Goal: Task Accomplishment & Management: Manage account settings

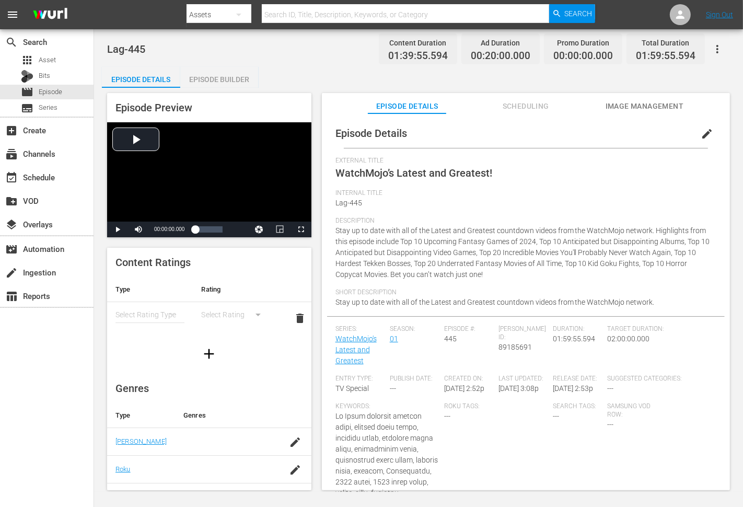
click at [343, 64] on div "Lag-445 Content Duration 01:39:55.594 Ad Duration 00:20:00.000 Promo Duration 0…" at bounding box center [418, 260] width 649 height 463
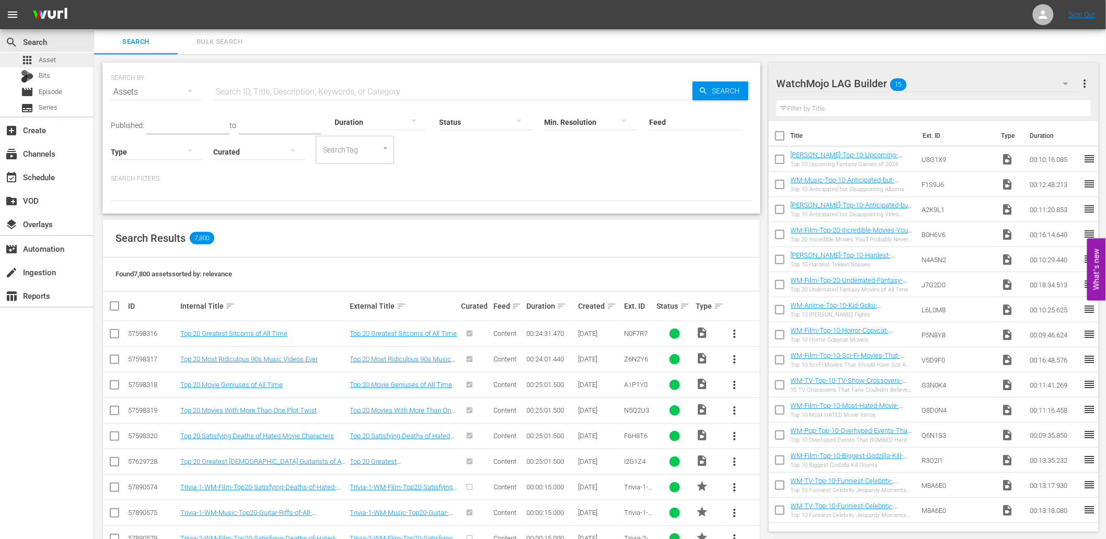
click at [53, 61] on span "Asset" at bounding box center [47, 60] width 17 height 10
click at [240, 84] on input "text" at bounding box center [452, 91] width 479 height 25
paste input "O3X6I1"
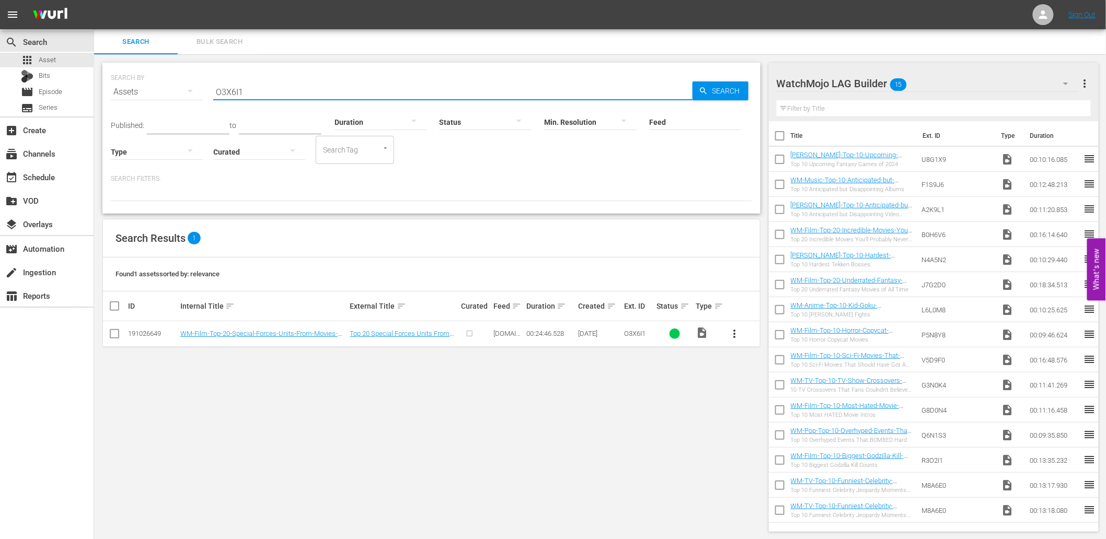
type input "O3X6I1"
click at [729, 336] on span "more_vert" at bounding box center [735, 334] width 13 height 13
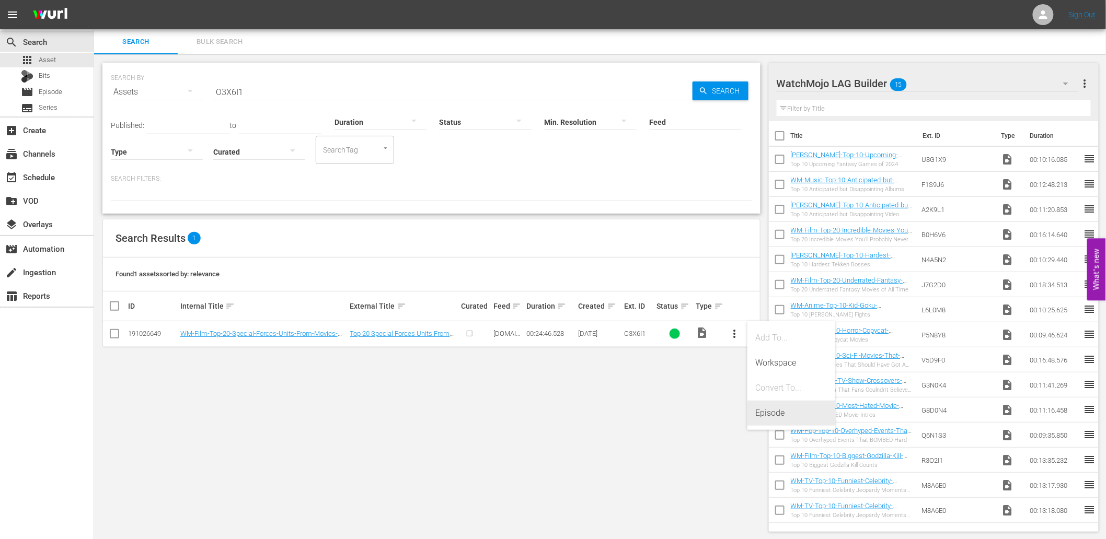
click at [771, 412] on div "Episode" at bounding box center [791, 413] width 71 height 25
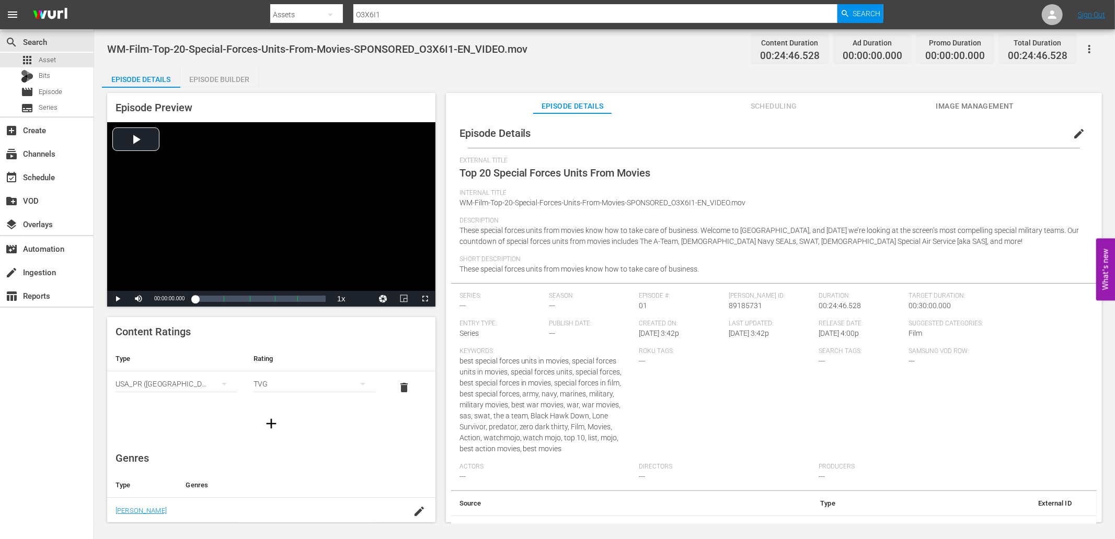
click at [1066, 136] on button "edit" at bounding box center [1078, 133] width 25 height 25
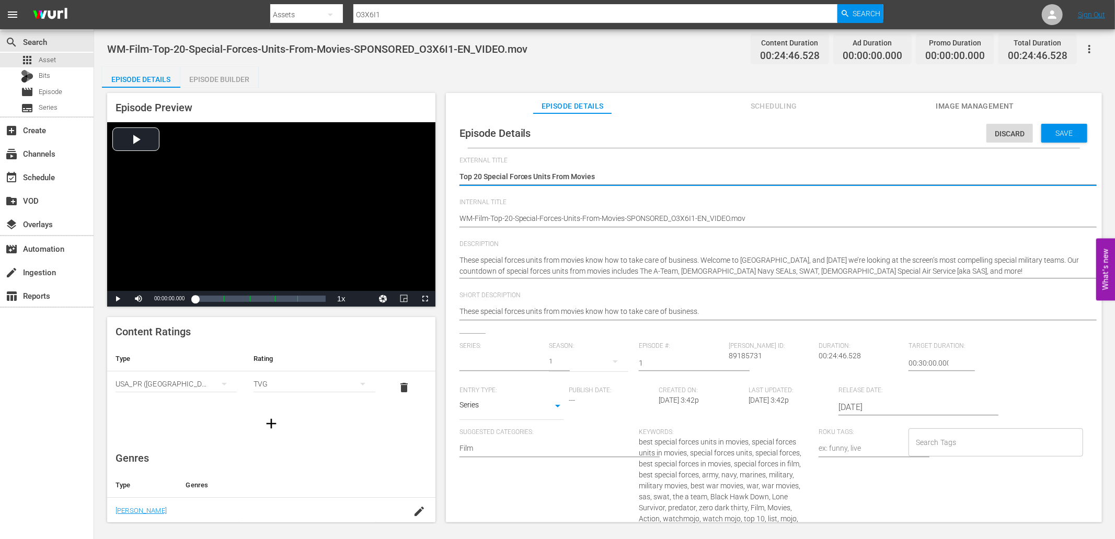
type input "No Series"
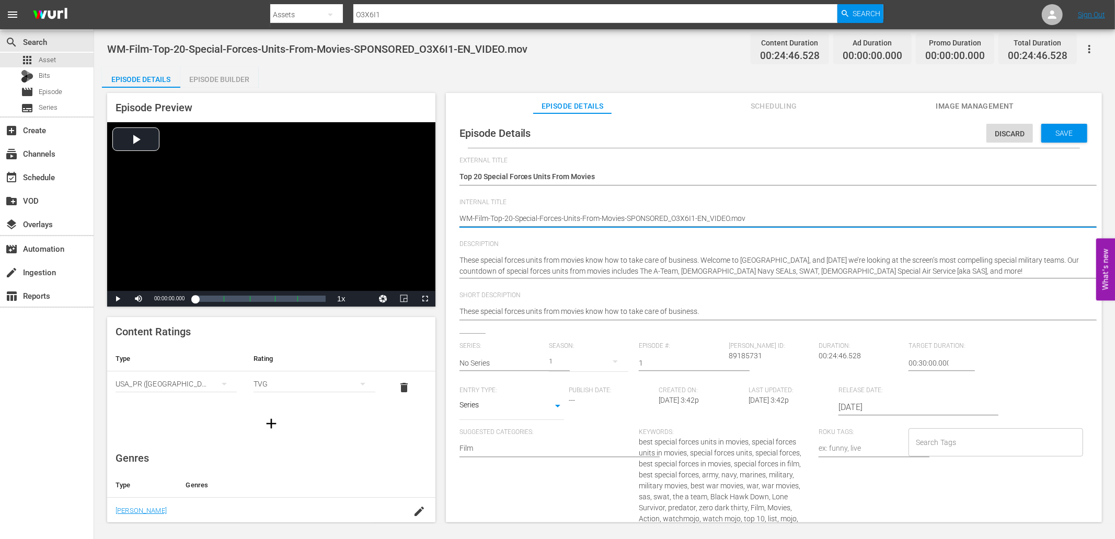
type textarea "WM-Film-Top-20-Special-Forces-Units-From-Movies-SPONSORED_O3X6I1-"
type textarea "WM-Film-Top-20-Special-Forces-Units-From-Movies-SPONSORED_O3X6I1"
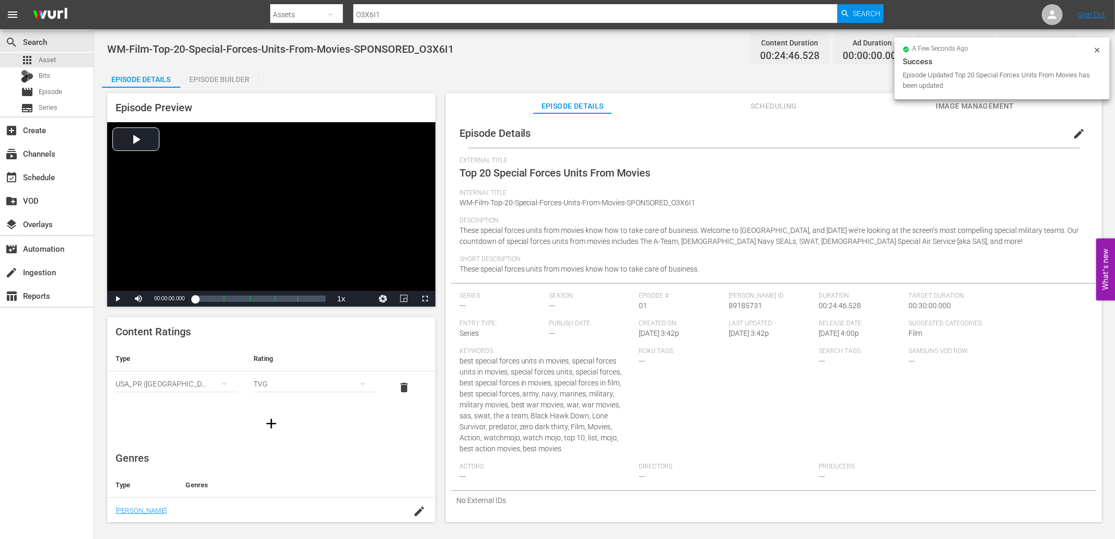
click at [945, 107] on span "Image Management" at bounding box center [975, 106] width 78 height 13
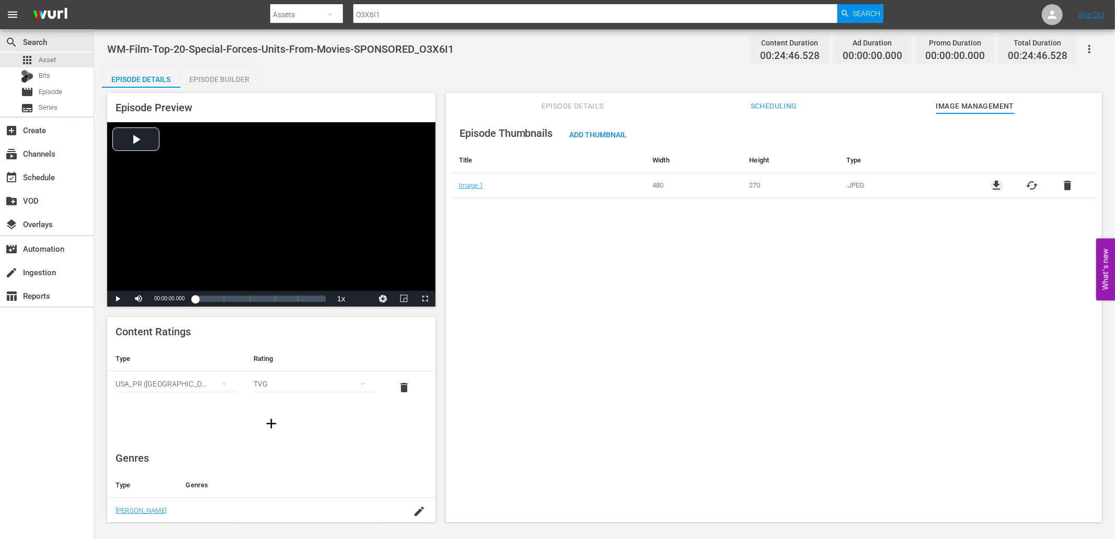
click at [991, 184] on span "file_download" at bounding box center [996, 185] width 13 height 13
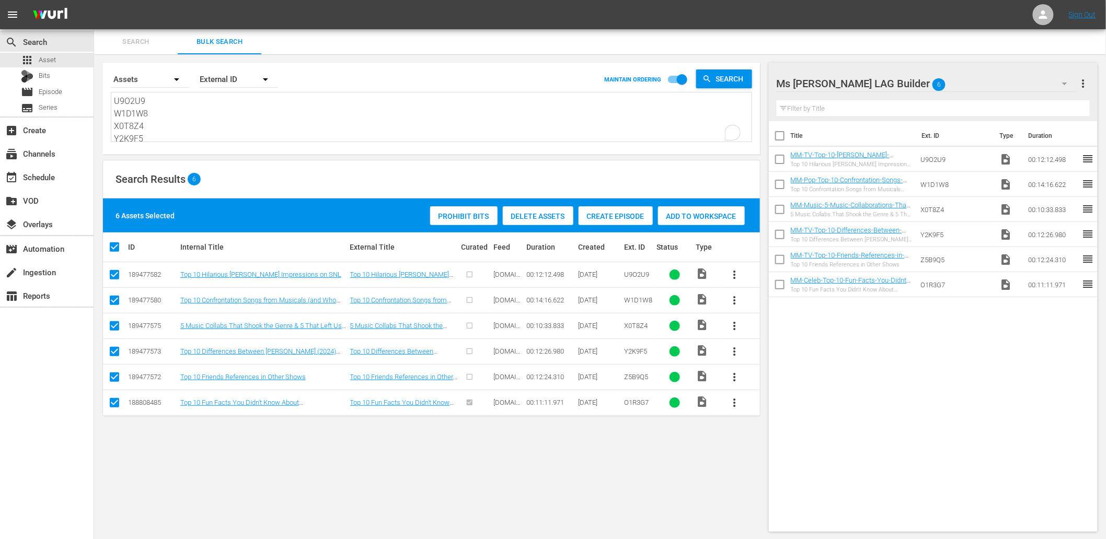
scroll to position [26, 0]
click at [63, 93] on div "movie Episode" at bounding box center [47, 92] width 94 height 15
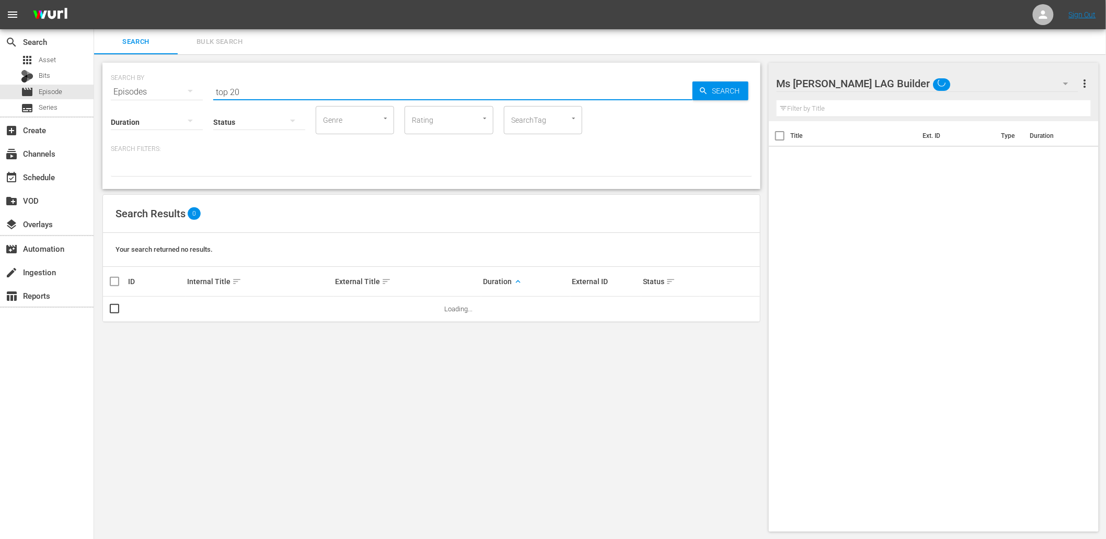
drag, startPoint x: 253, startPoint y: 91, endPoint x: 155, endPoint y: 81, distance: 99.3
click at [155, 81] on div "SEARCH BY Search By Episodes Search ID, Title, Description, Keywords, or Catego…" at bounding box center [431, 86] width 641 height 38
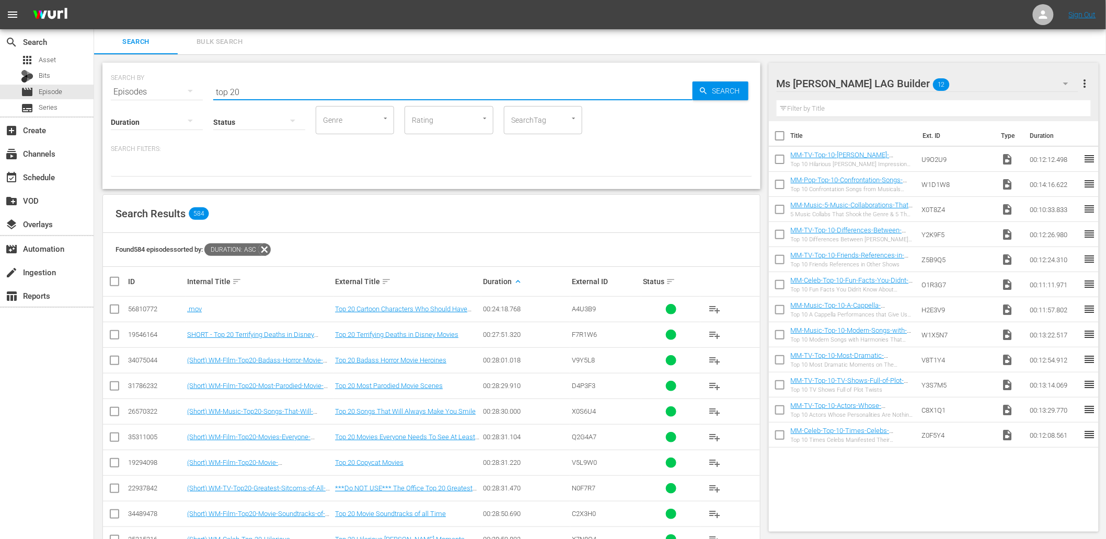
paste input "O3X6I1"
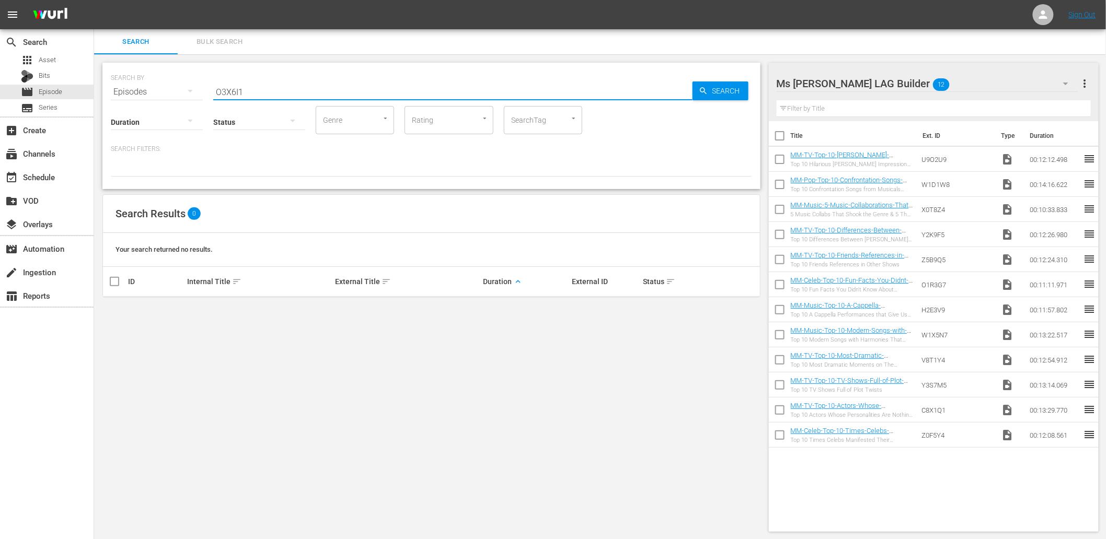
drag, startPoint x: 247, startPoint y: 93, endPoint x: 192, endPoint y: 86, distance: 55.8
click at [195, 86] on div "SEARCH BY Search By Episodes Search ID, Title, Description, Keywords, or Catego…" at bounding box center [431, 86] width 641 height 38
paste input "J4Z1J"
type input "J4Z1J1"
click at [947, 80] on div "Ms Mojo LAG Builder 12" at bounding box center [928, 83] width 302 height 29
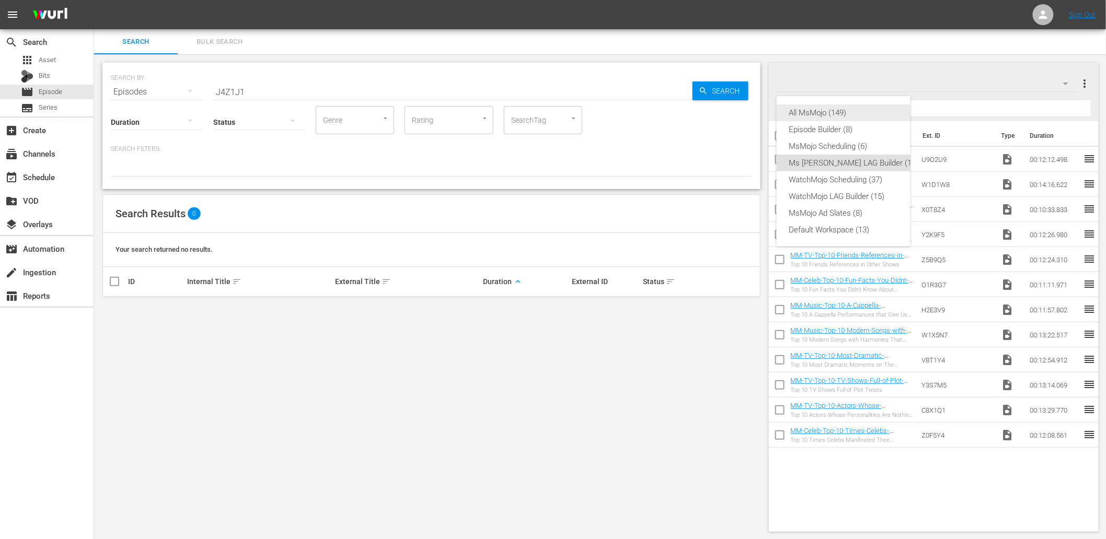
click at [837, 115] on div "All MsMojo (149)" at bounding box center [854, 113] width 130 height 17
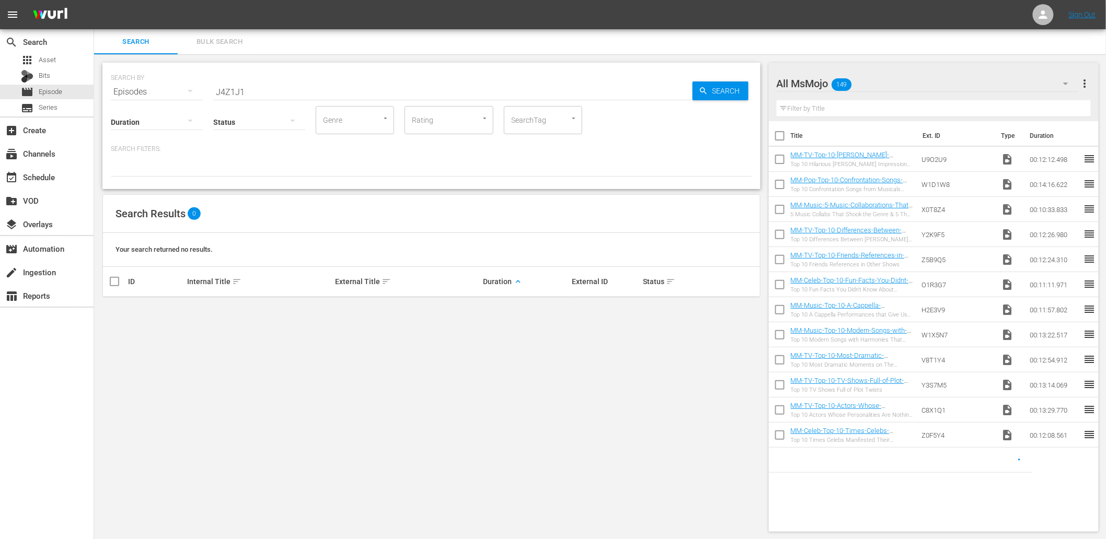
click at [860, 107] on input "text" at bounding box center [934, 108] width 315 height 17
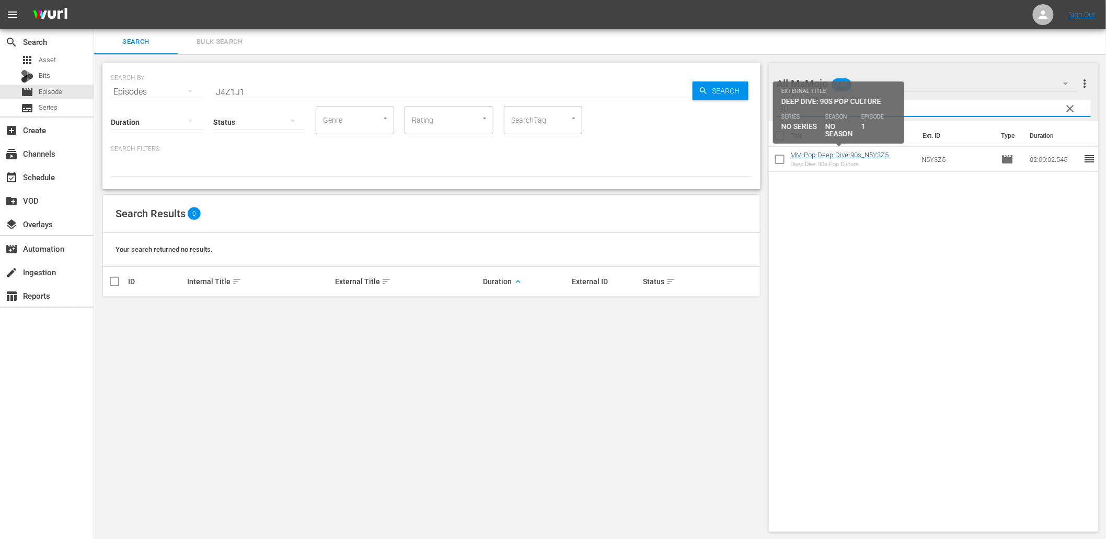
type input "90"
click at [850, 155] on link "MM-Pop-Deep-Dive-90s_N5Y3Z5" at bounding box center [840, 155] width 98 height 8
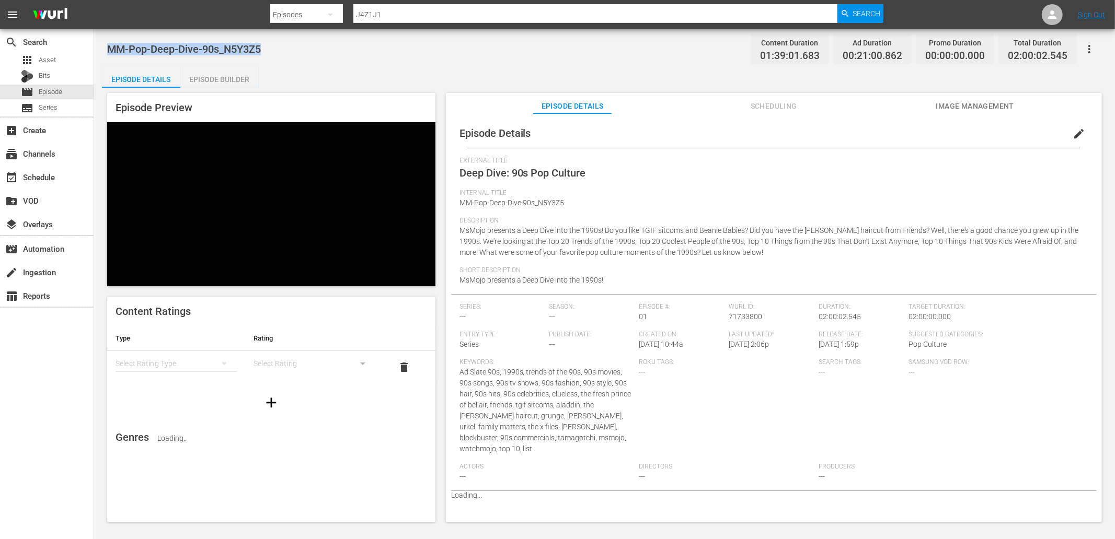
drag, startPoint x: 268, startPoint y: 50, endPoint x: 106, endPoint y: 46, distance: 162.1
click at [106, 46] on div "MM-Pop-Deep-Dive-90s_N5Y3Z5 Content Duration 01:39:01.683 Ad Duration 00:21:00.…" at bounding box center [604, 276] width 1021 height 495
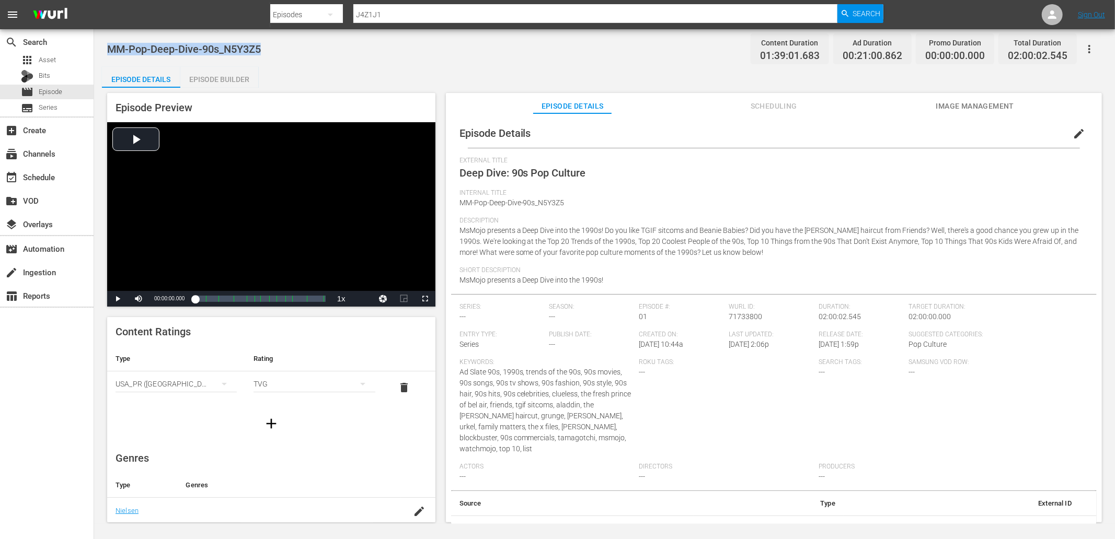
copy span "MM-Pop-Deep-Dive-90s_N5Y3Z5"
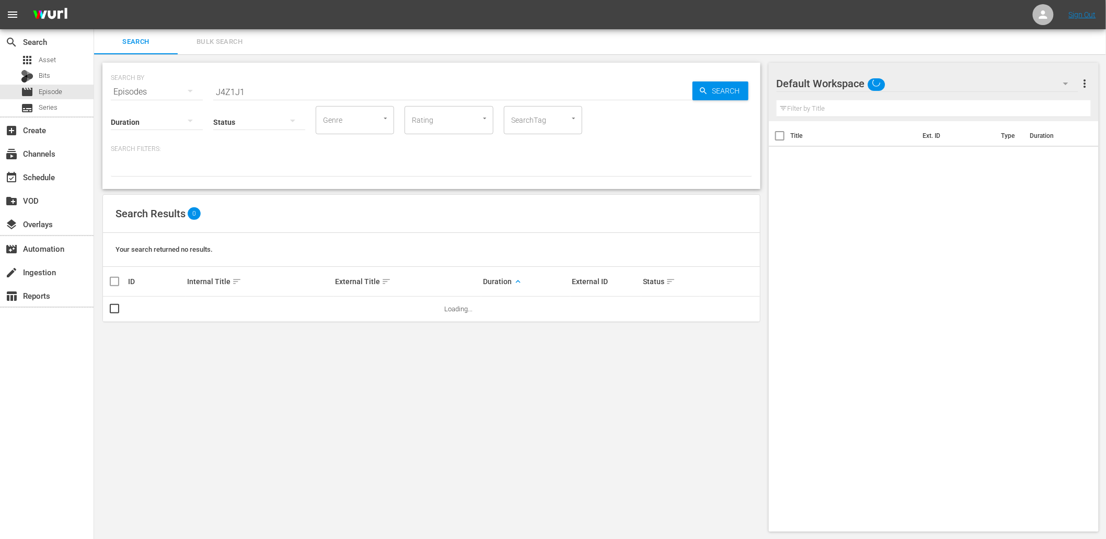
click at [884, 91] on hr at bounding box center [928, 91] width 302 height 1
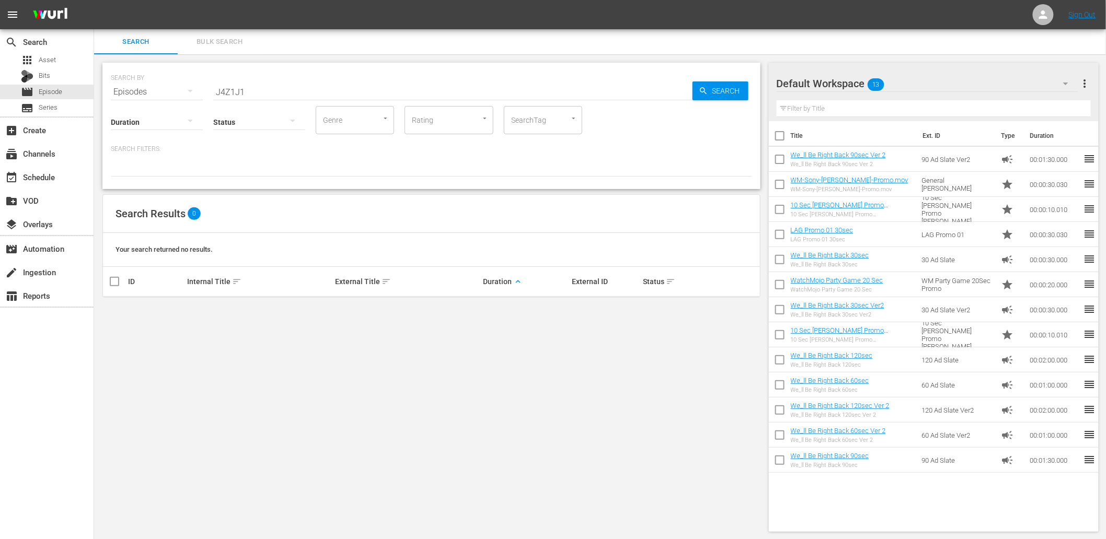
click at [902, 78] on div "Default Workspace 13" at bounding box center [928, 83] width 302 height 29
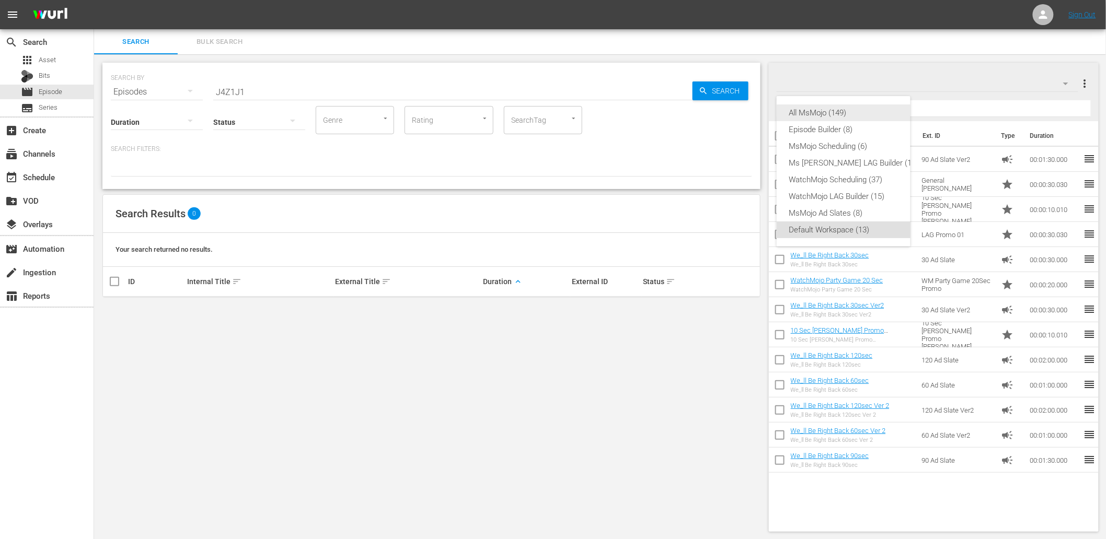
click at [838, 108] on div "All MsMojo (149)" at bounding box center [854, 113] width 130 height 17
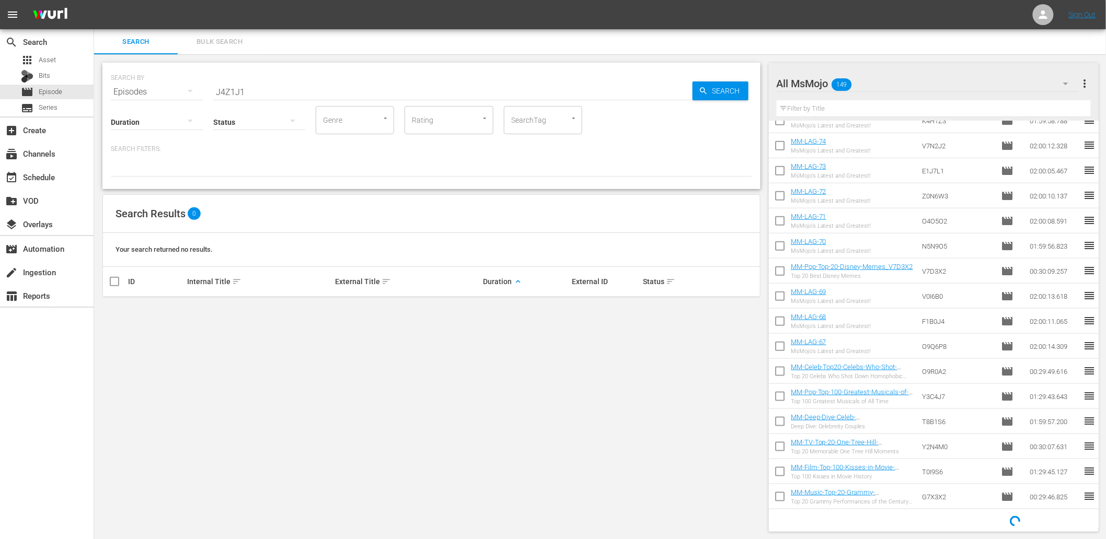
scroll to position [396, 0]
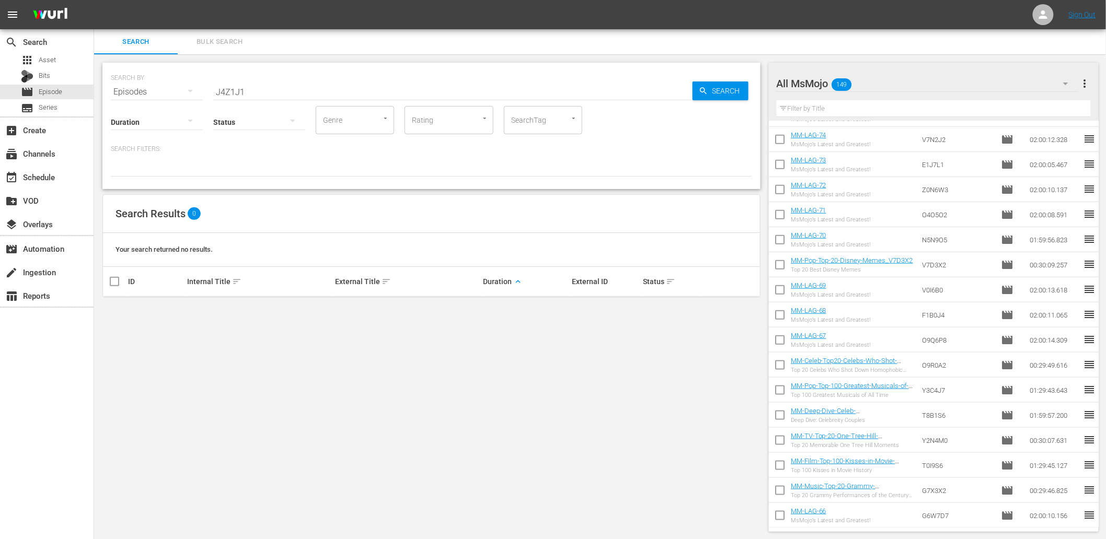
click at [857, 111] on input "text" at bounding box center [934, 108] width 315 height 17
click at [856, 105] on input "text" at bounding box center [934, 107] width 315 height 17
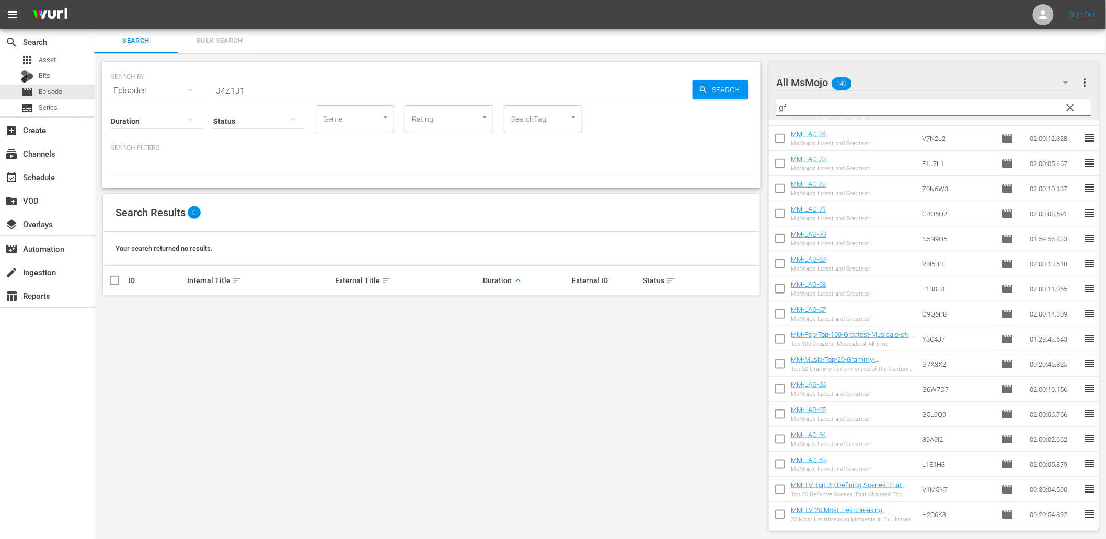
scroll to position [0, 0]
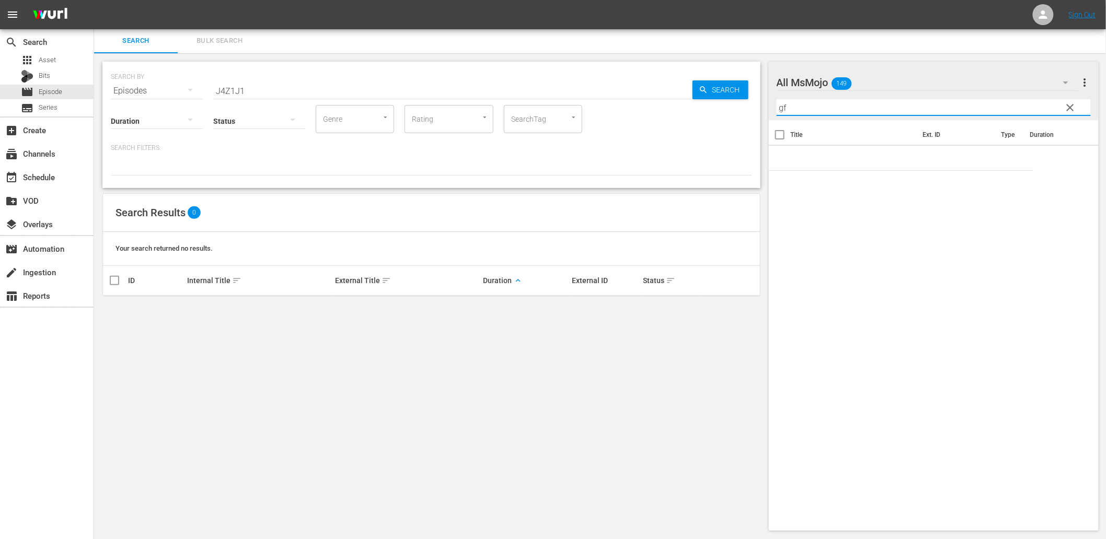
type input "g"
type input "b"
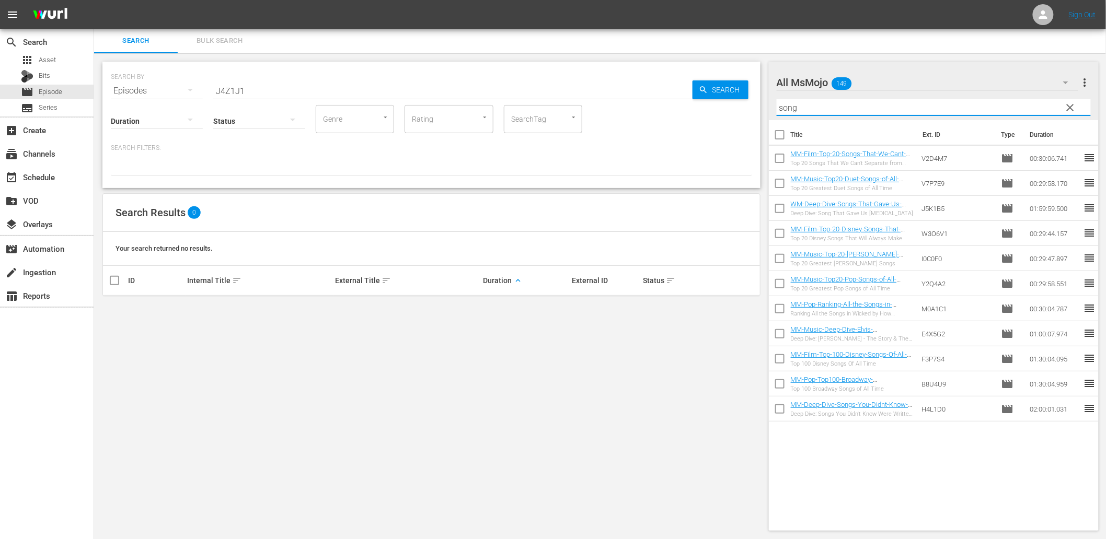
drag, startPoint x: 803, startPoint y: 108, endPoint x: 674, endPoint y: 122, distance: 129.8
click at [686, 115] on div "Search Bulk Search SEARCH BY Search By Episodes Search ID, Title, Description, …" at bounding box center [600, 283] width 1012 height 511
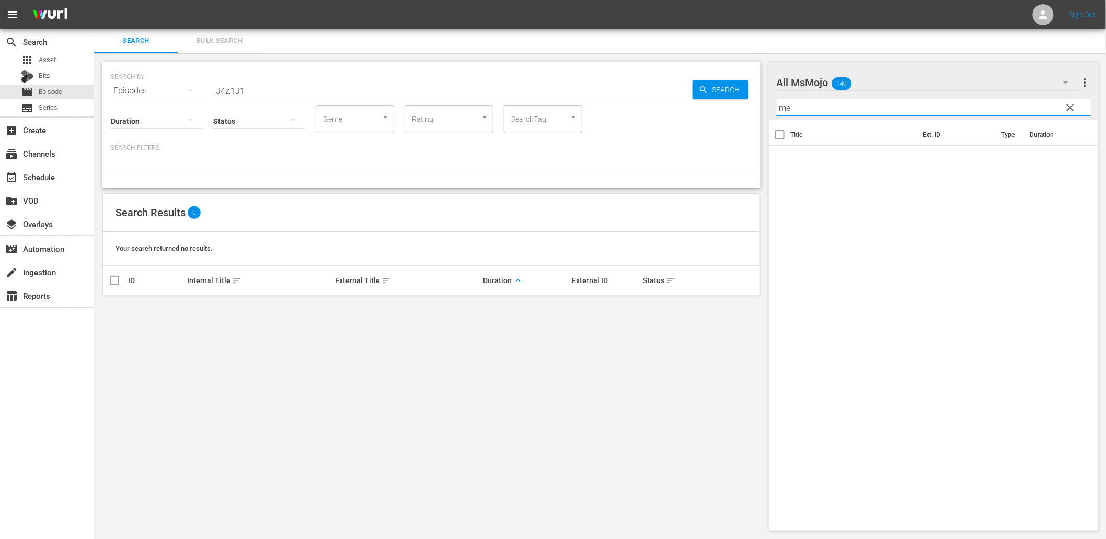
type input "m"
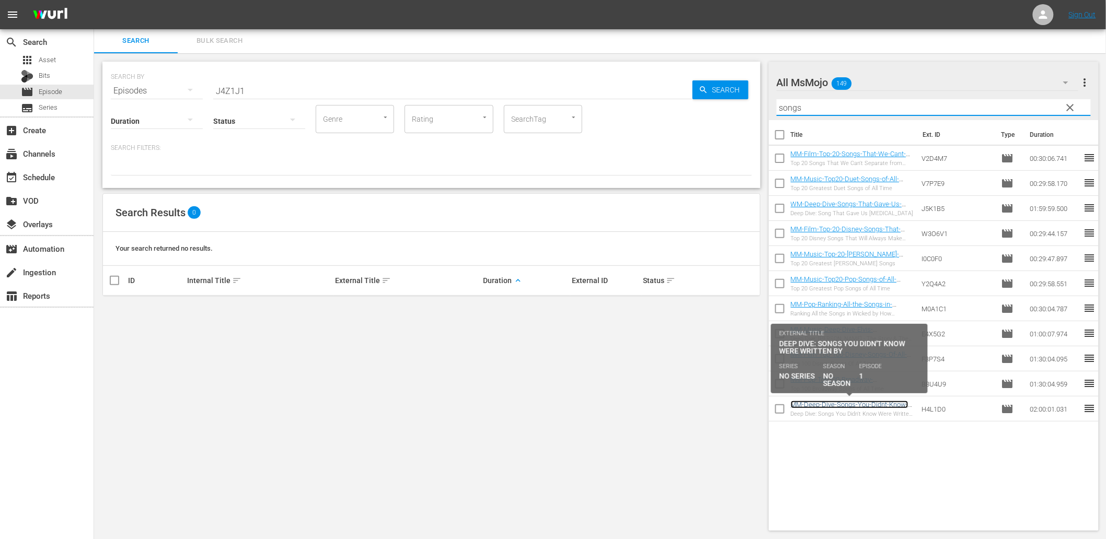
click at [871, 408] on link "MM-Deep-Dive-Songs-You-Didnt-Know-Were-Written-By_H4L1D0" at bounding box center [850, 409] width 118 height 16
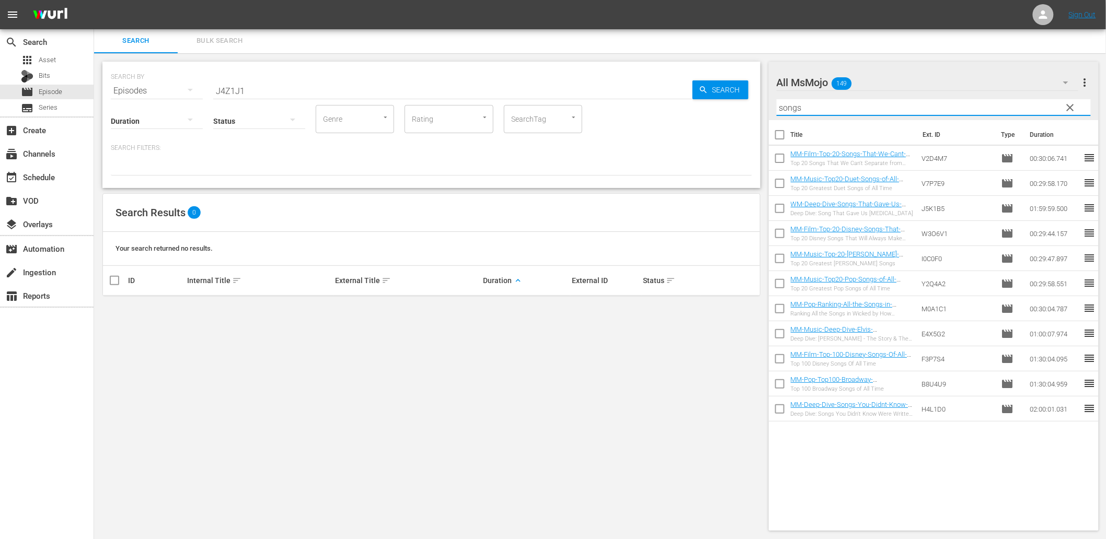
drag, startPoint x: 847, startPoint y: 109, endPoint x: 638, endPoint y: 96, distance: 208.9
click at [643, 96] on div "Search Bulk Search SEARCH BY Search By Episodes Search ID, Title, Description, …" at bounding box center [600, 283] width 1012 height 511
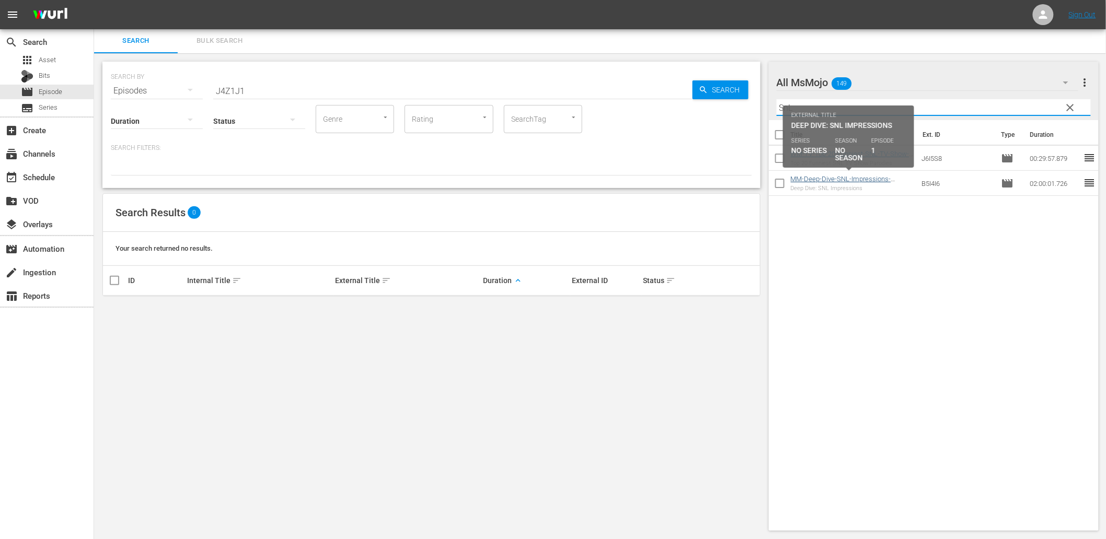
type input "SnL"
click at [860, 181] on link "MM-Deep-Dive-SNL-Impressions-_Dive119_B5I4I6" at bounding box center [841, 183] width 100 height 16
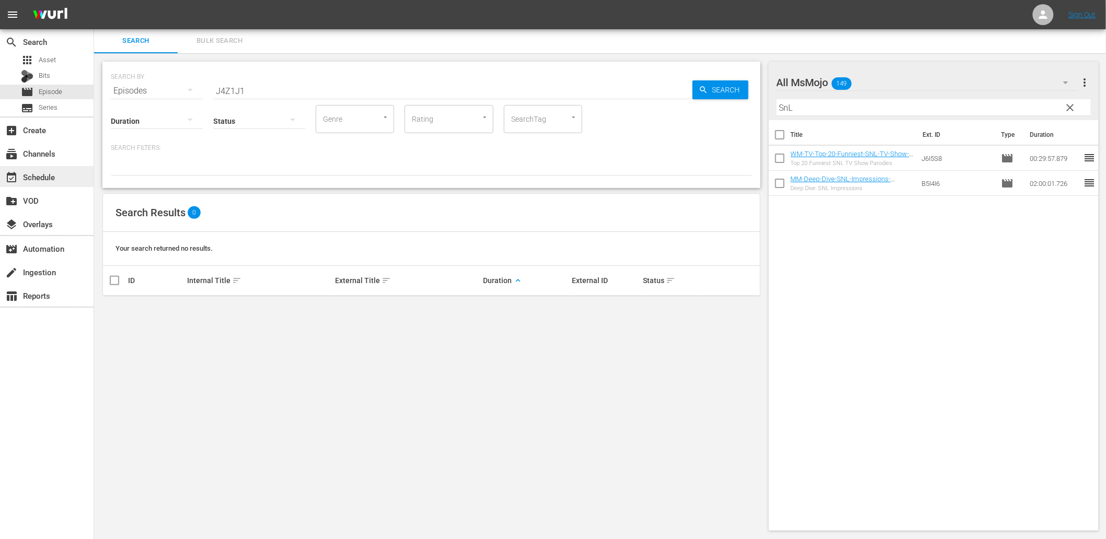
click at [38, 176] on div "event_available Schedule" at bounding box center [29, 175] width 59 height 9
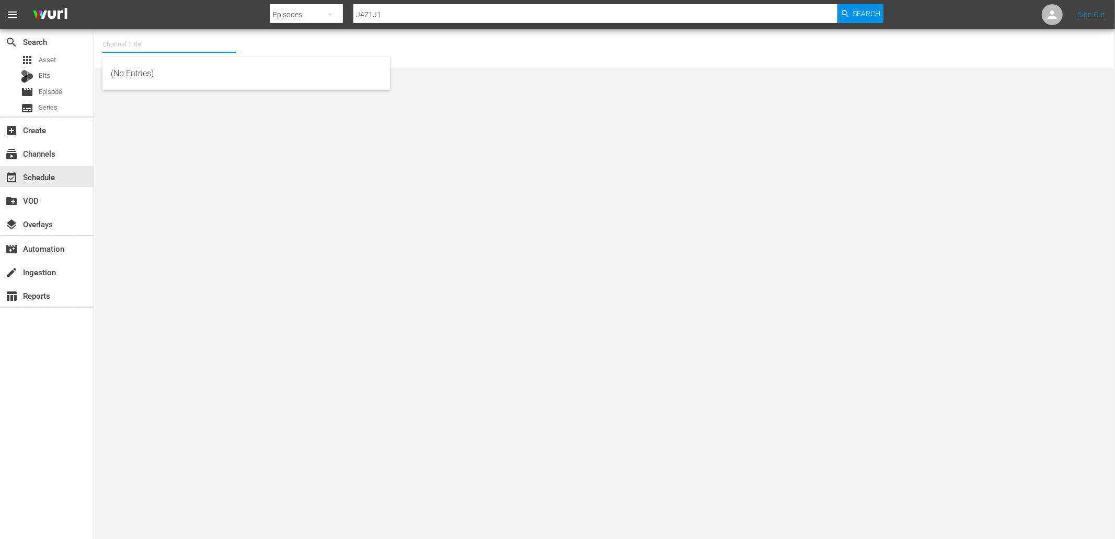
click at [163, 46] on input "text" at bounding box center [169, 44] width 134 height 25
click at [147, 71] on div "MsMojo (1955 - watchmojo_msmojo_1)" at bounding box center [246, 73] width 271 height 25
type input "MsMojo (1955 - watchmojo_msmojo_1)"
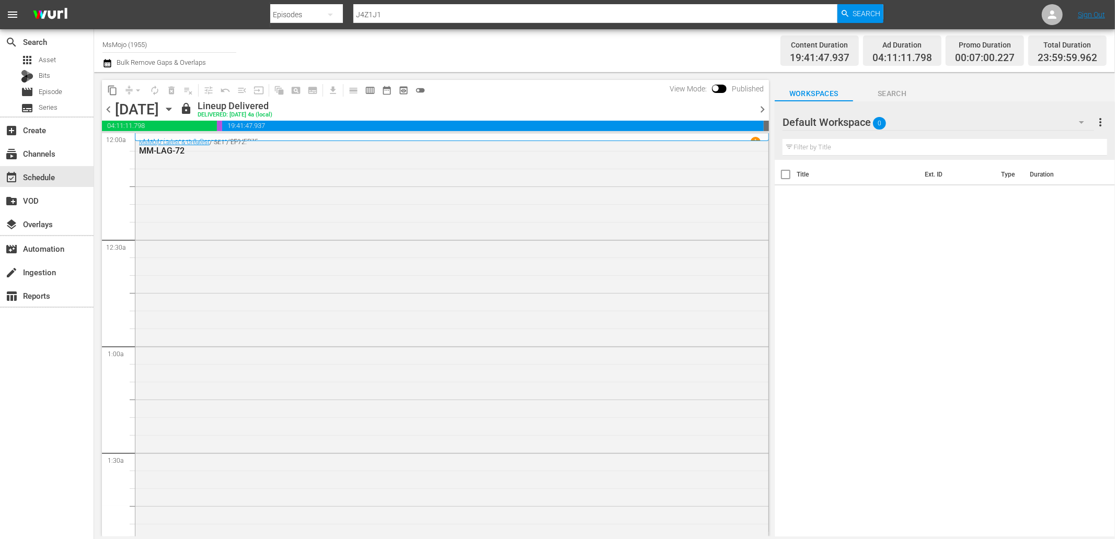
click at [171, 108] on icon "button" at bounding box center [168, 109] width 5 height 3
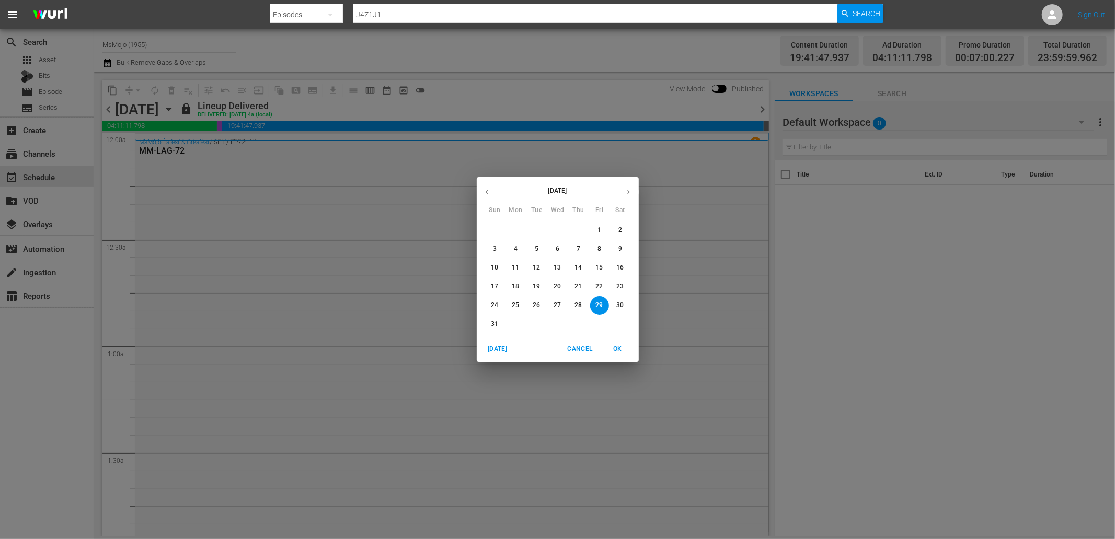
click at [603, 157] on div "August 2025 Sun Mon Tue Wed Thu Fri Sat 27 28 29 30 31 1 2 3 4 5 6 7 8 9 10 11 …" at bounding box center [557, 269] width 1115 height 539
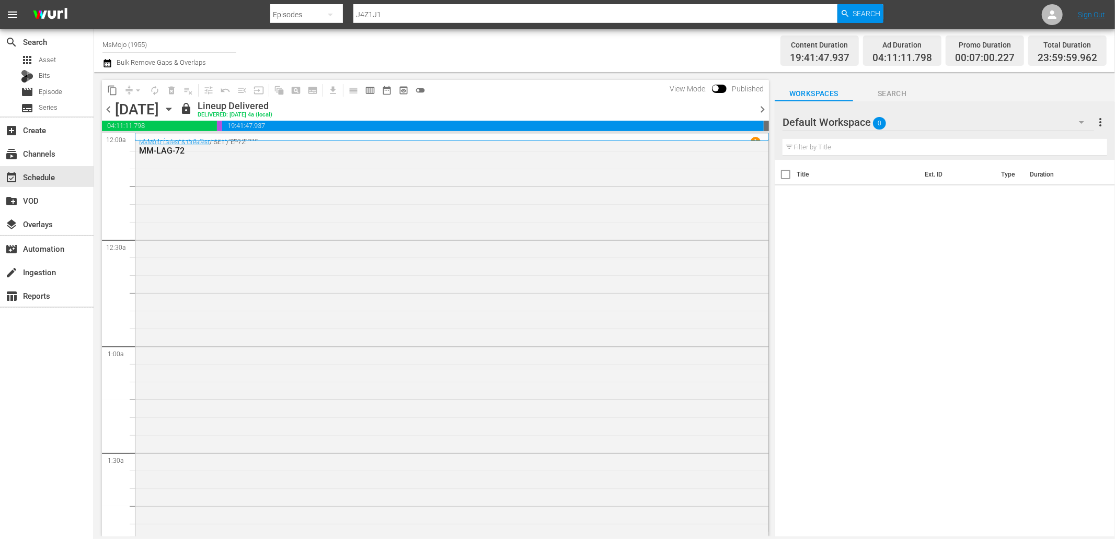
click at [764, 107] on span "chevron_right" at bounding box center [762, 109] width 13 height 13
click at [764, 108] on span "chevron_right" at bounding box center [762, 109] width 13 height 13
click at [728, 105] on div "Unlock and Edit" at bounding box center [720, 109] width 51 height 19
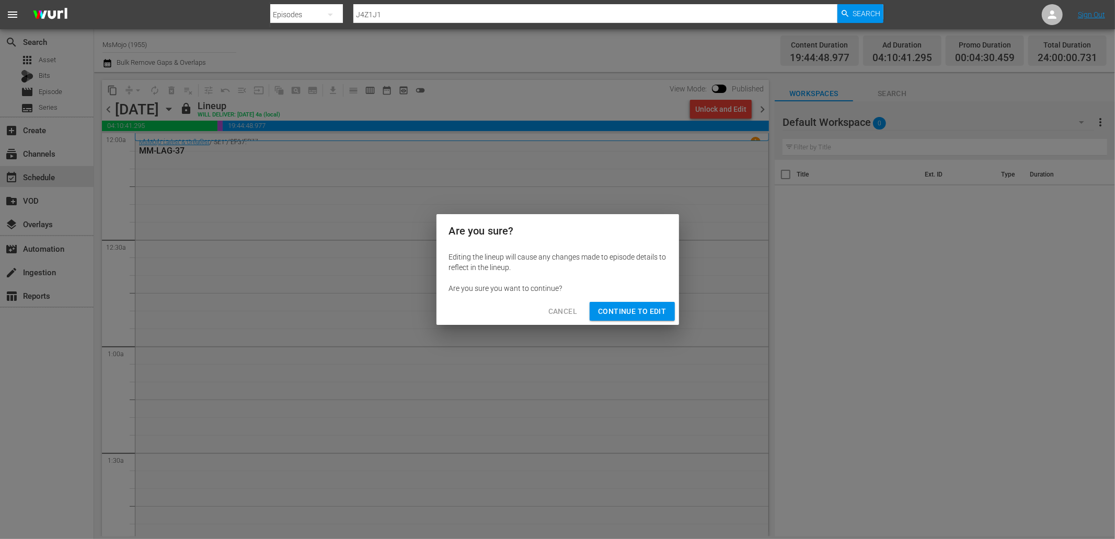
click at [617, 310] on span "Continue to Edit" at bounding box center [632, 311] width 68 height 13
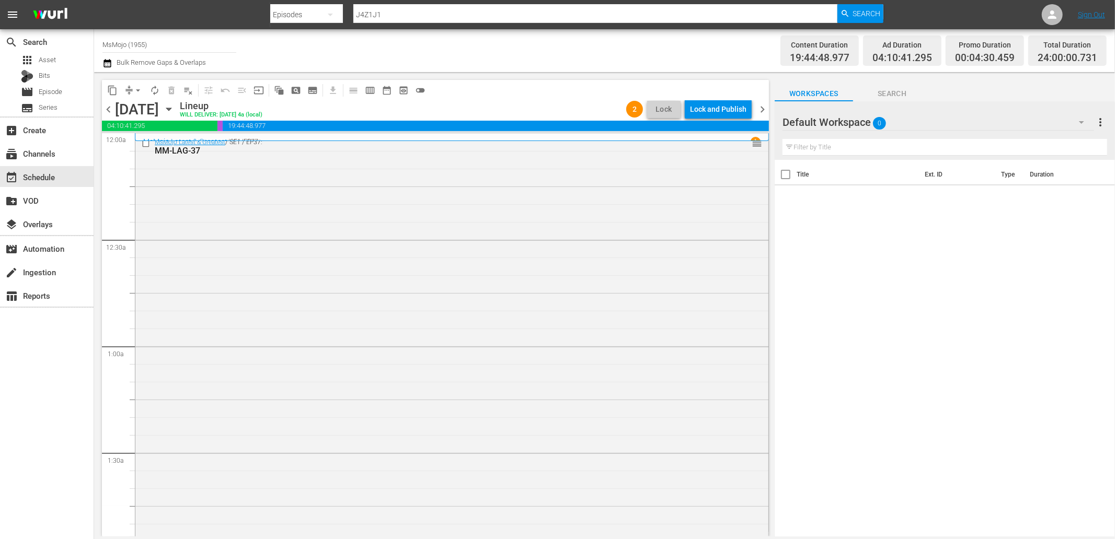
click at [927, 140] on input "text" at bounding box center [944, 147] width 325 height 17
click at [917, 123] on div "Default Workspace 0" at bounding box center [937, 122] width 311 height 29
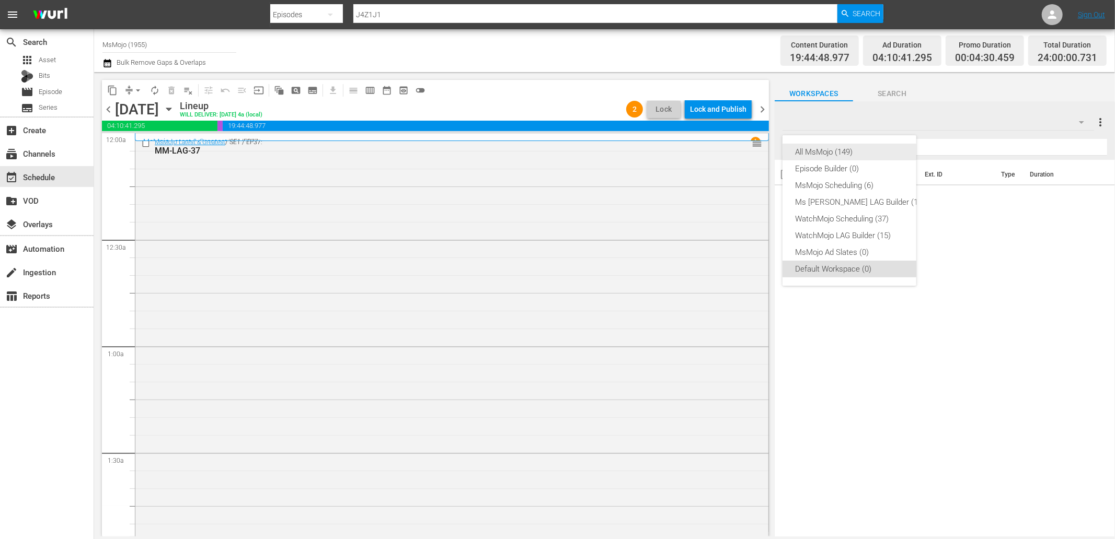
click at [823, 148] on div "All MsMojo (149)" at bounding box center [860, 152] width 130 height 17
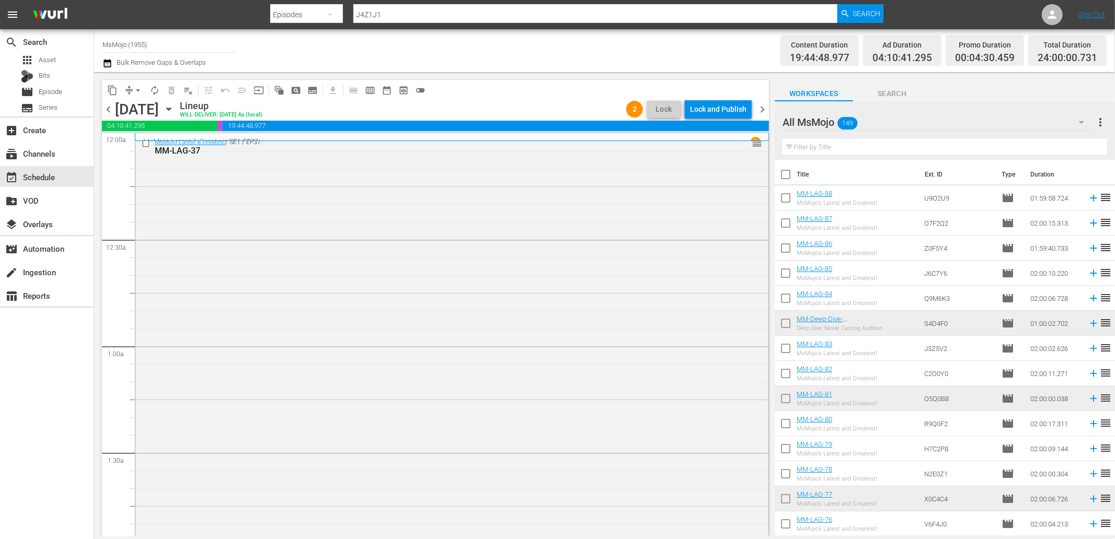
click at [829, 149] on input "text" at bounding box center [944, 147] width 325 height 17
paste input "MM-Film-Top-20-Cutest-Disney-Kids_X8D8U7"
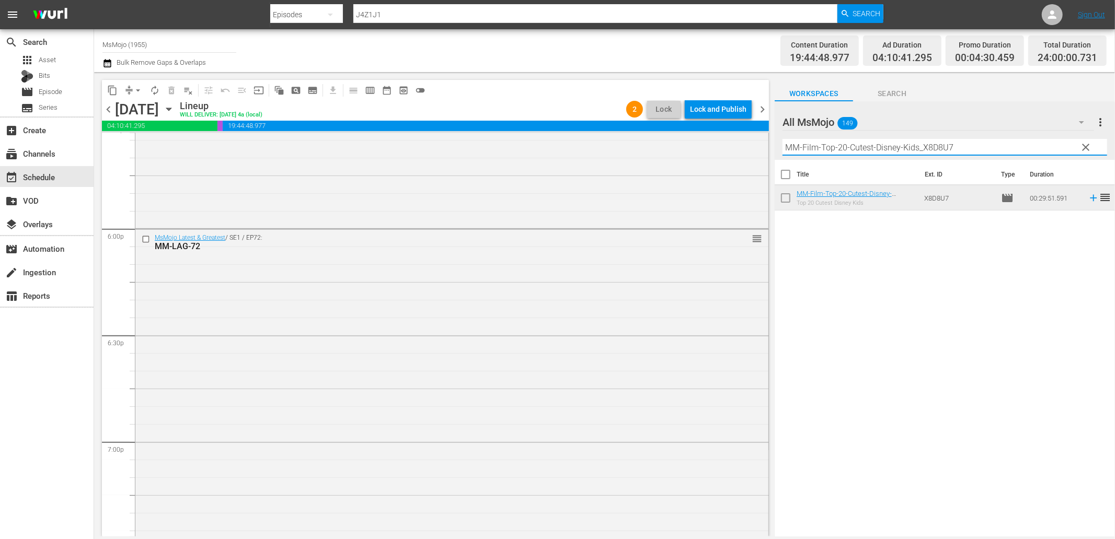
scroll to position [3832, 0]
click at [145, 149] on input "checkbox" at bounding box center [147, 149] width 11 height 9
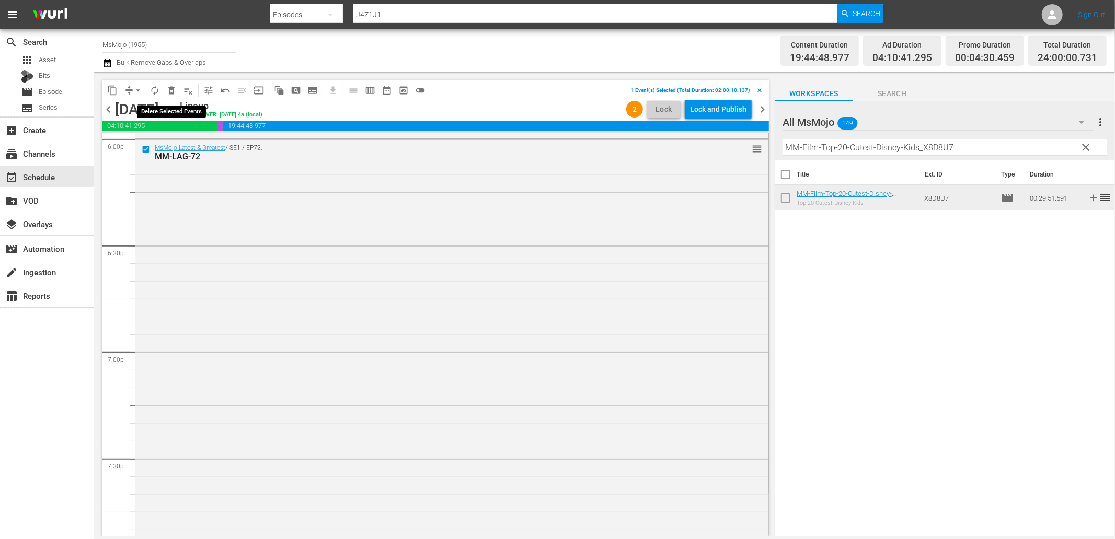
click at [169, 90] on span "delete_forever_outlined" at bounding box center [171, 90] width 10 height 10
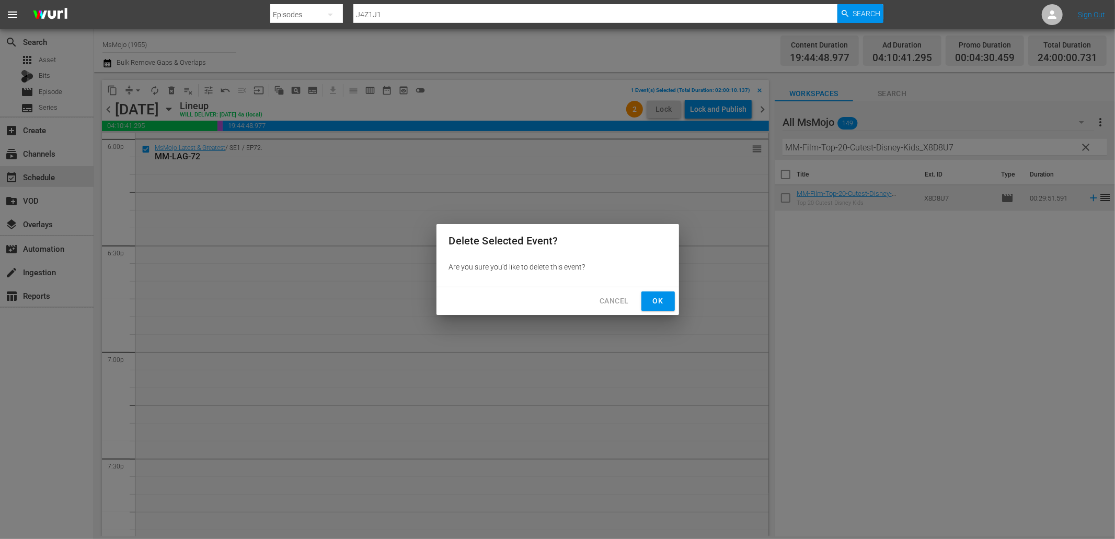
click at [651, 298] on span "Ok" at bounding box center [658, 301] width 17 height 13
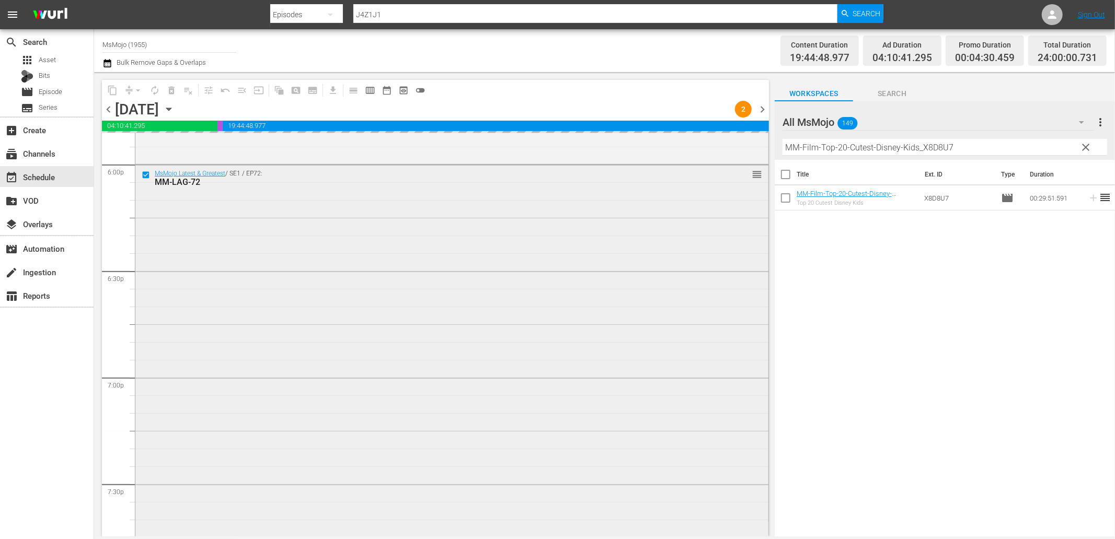
scroll to position [3793, 0]
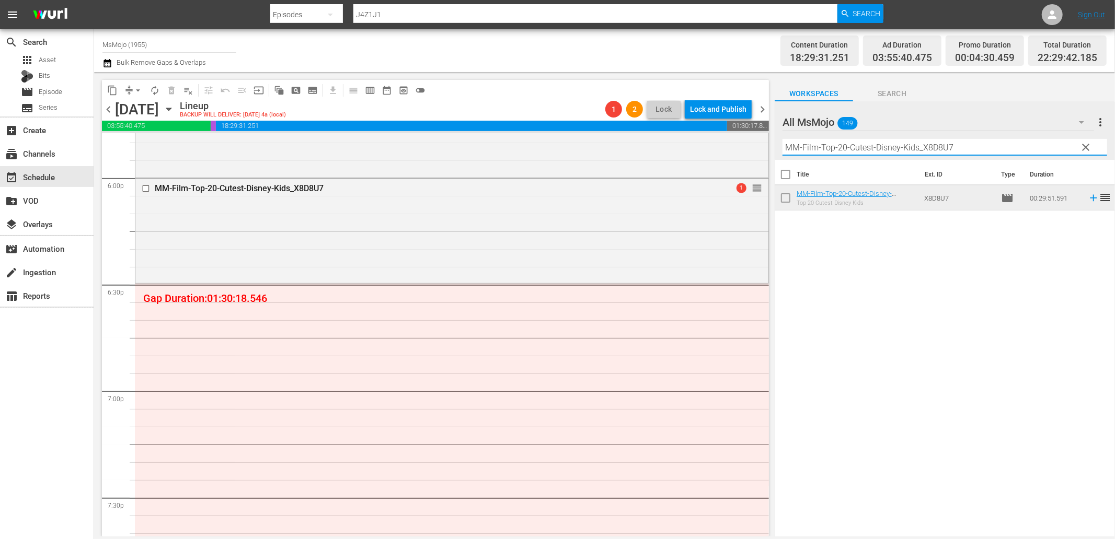
drag, startPoint x: 976, startPoint y: 143, endPoint x: 743, endPoint y: 132, distance: 232.8
click at [748, 132] on div "content_copy compress arrow_drop_down autorenew_outlined delete_forever_outline…" at bounding box center [604, 304] width 1021 height 465
paste input "Pop-Top-20-Disney-Memes_V7D3X2"
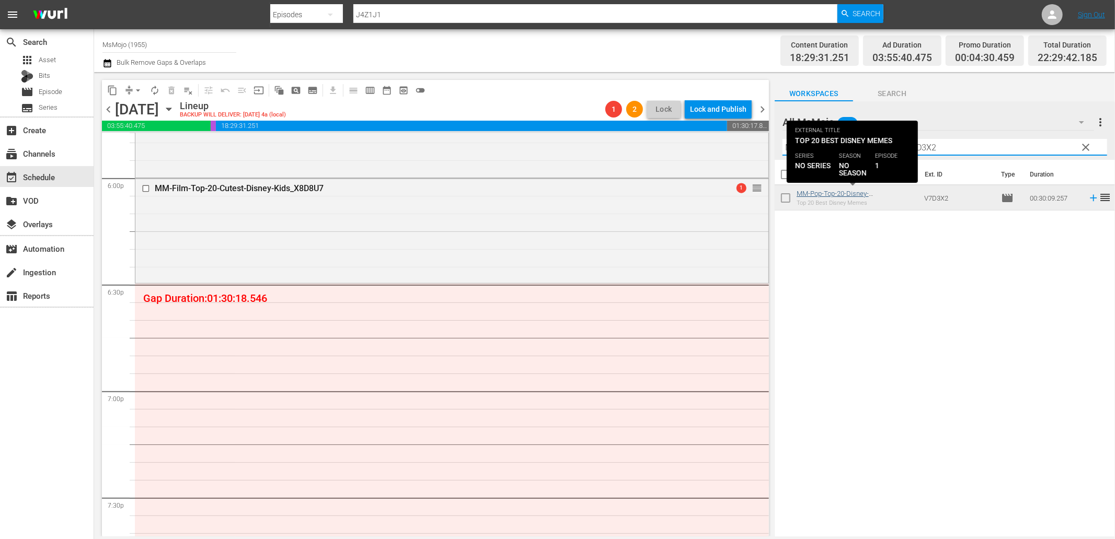
type input "MM-Pop-Top-20-Disney-Memes_V7D3X2"
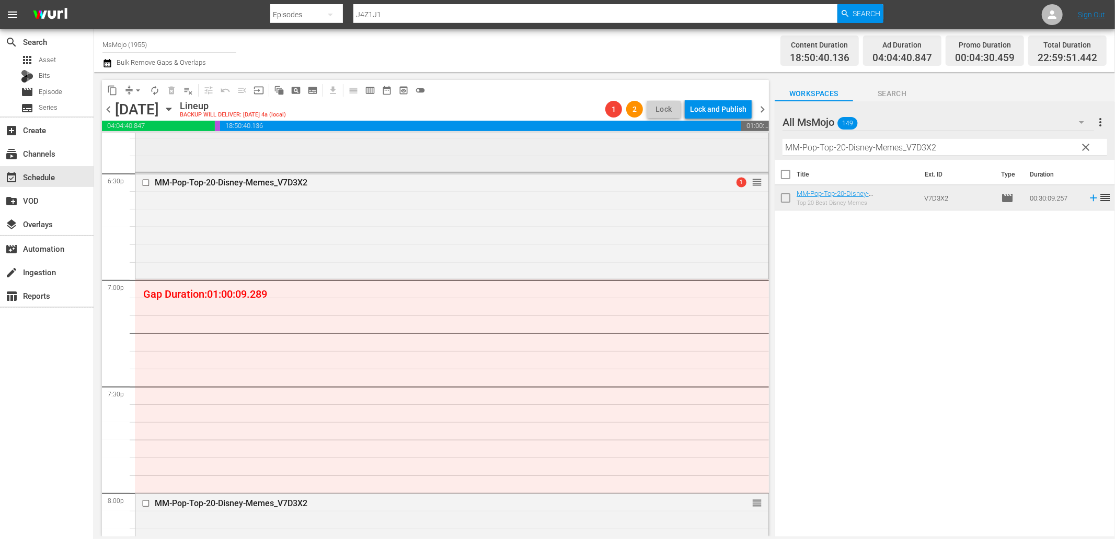
scroll to position [3910, 0]
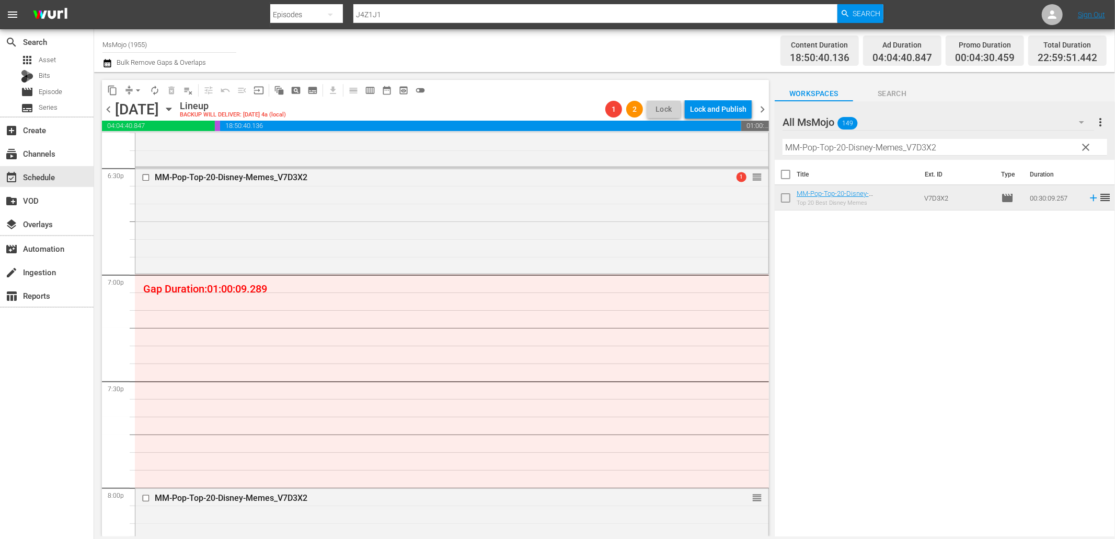
click at [1088, 147] on span "clear" at bounding box center [1086, 147] width 13 height 13
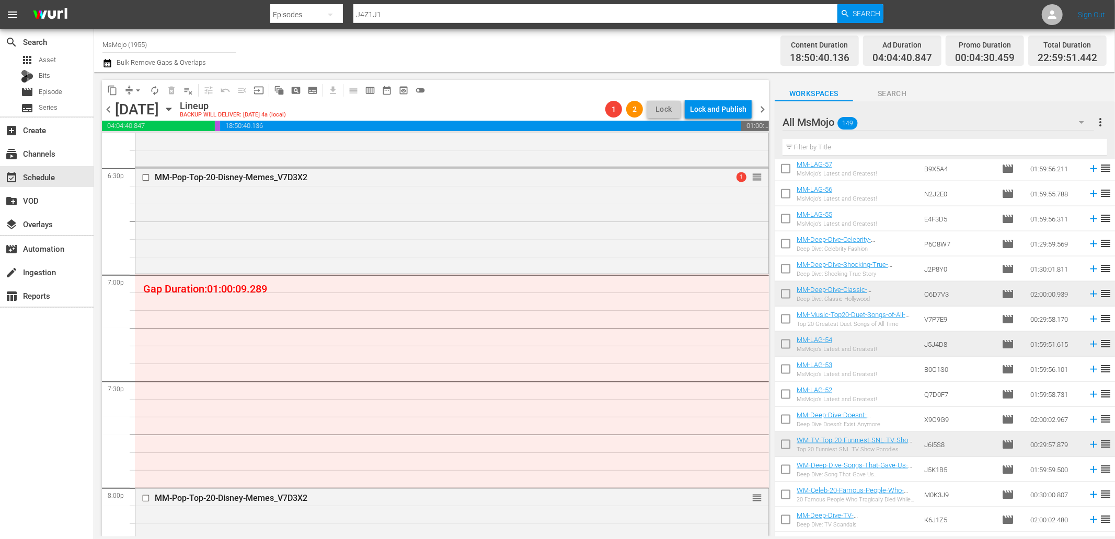
scroll to position [1239, 0]
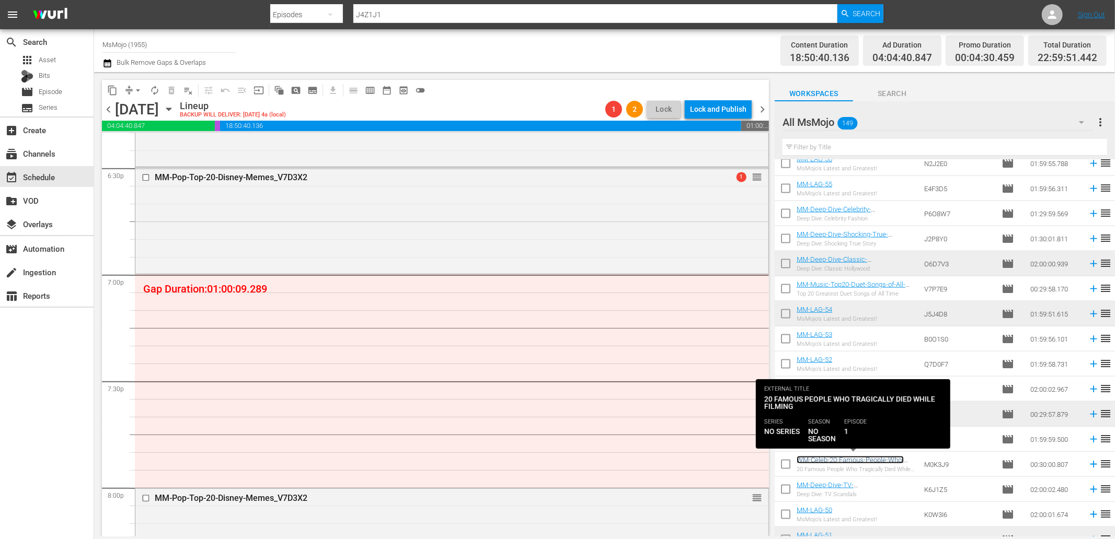
click at [859, 463] on link "WM-Celeb-20-Famous-People-Who-Tragically-Died-While-Filming_M0K3J9" at bounding box center [853, 464] width 115 height 16
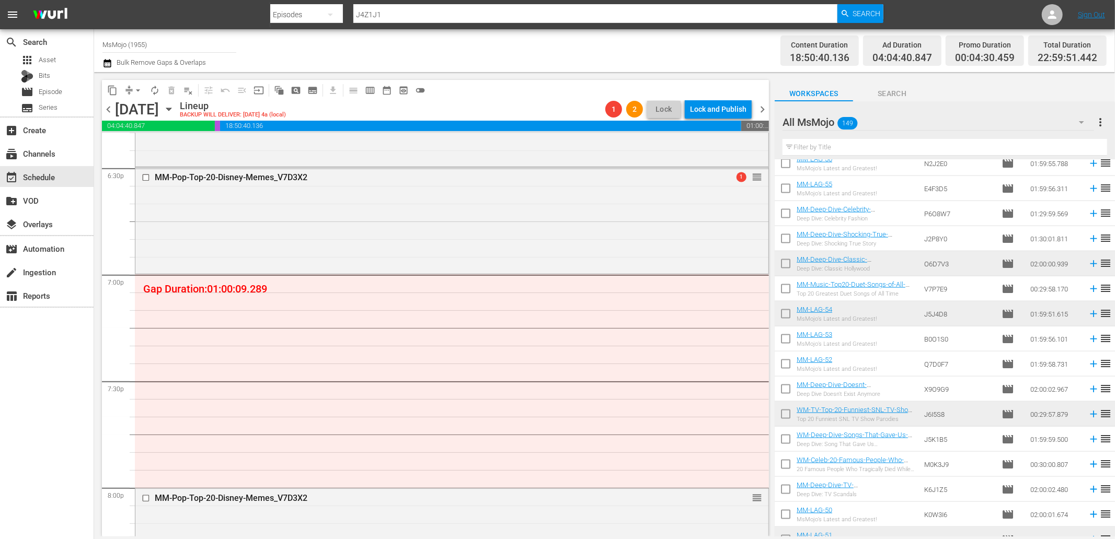
click at [835, 145] on input "text" at bounding box center [944, 147] width 325 height 17
paste input "WM-Celeb-20-Famous-People-Who-Tragically-Died-While-Filming_M0K3J9"
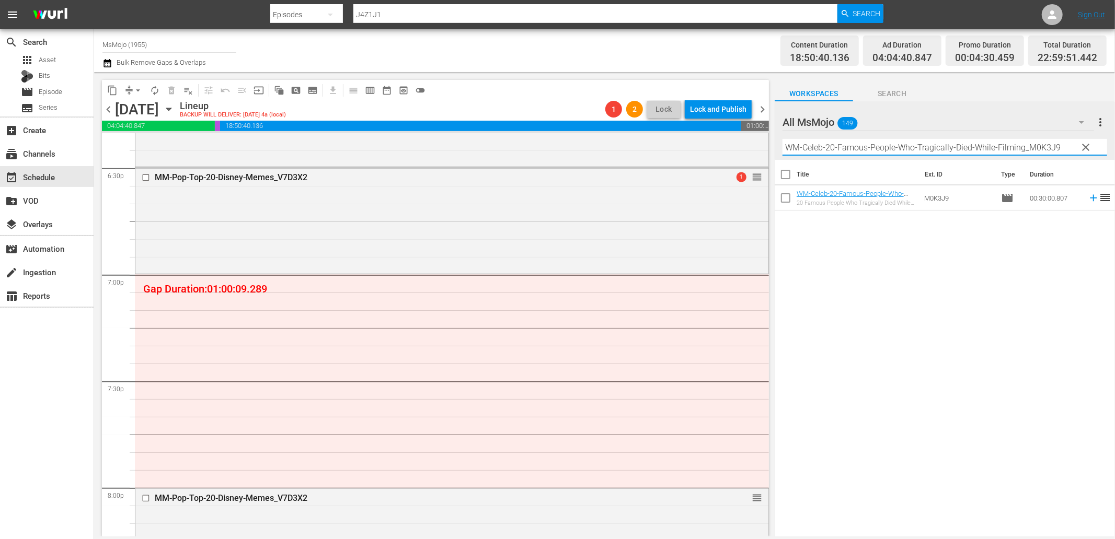
type input "WM-Celeb-20-Famous-People-Who-Tragically-Died-While-Filming_M0K3J9"
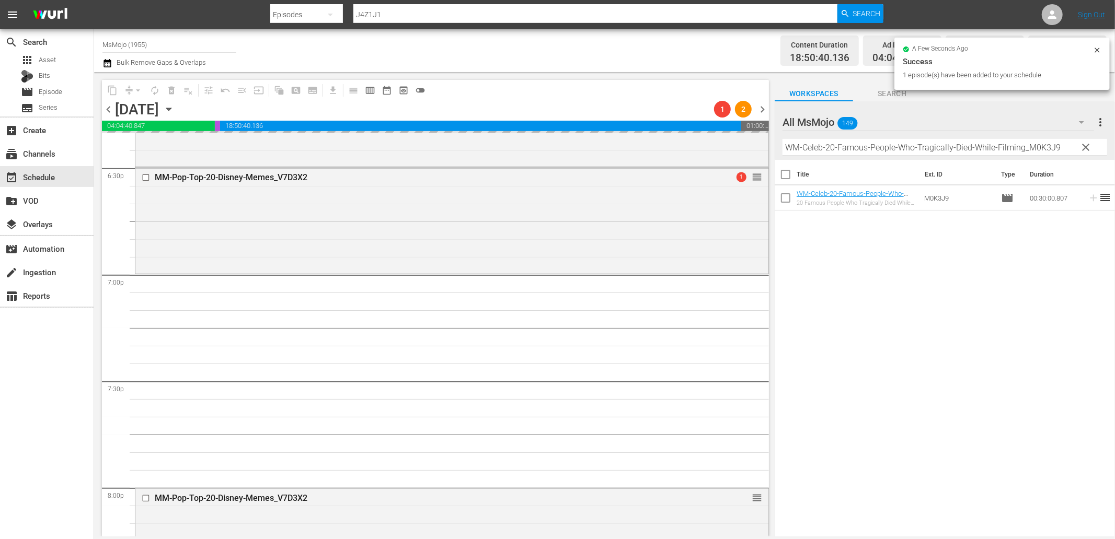
click at [1086, 147] on span "clear" at bounding box center [1086, 147] width 13 height 13
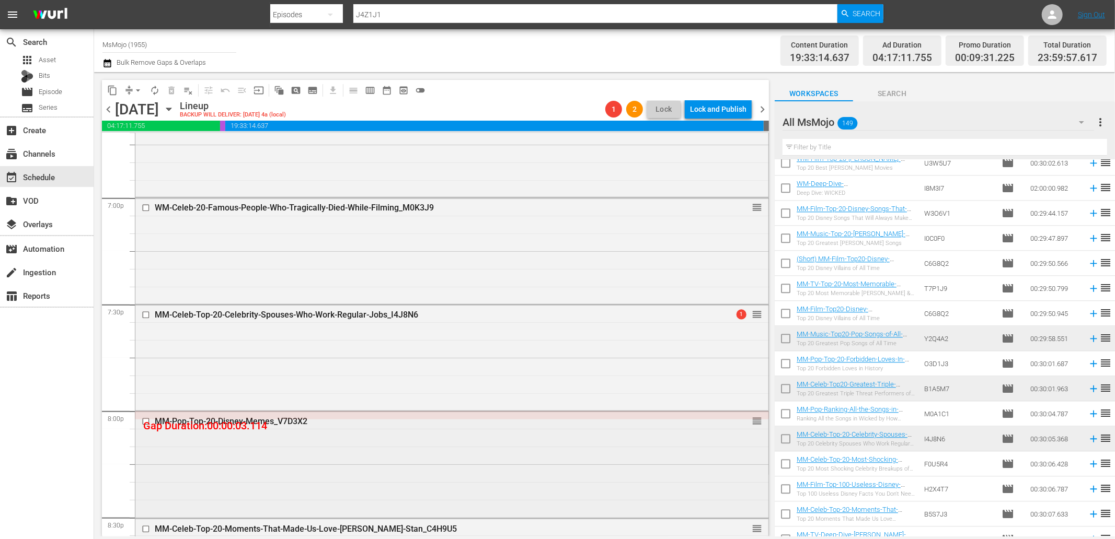
scroll to position [3988, 0]
click at [144, 315] on input "checkbox" at bounding box center [147, 313] width 11 height 9
click at [171, 92] on span "delete_forever_outlined" at bounding box center [171, 90] width 10 height 10
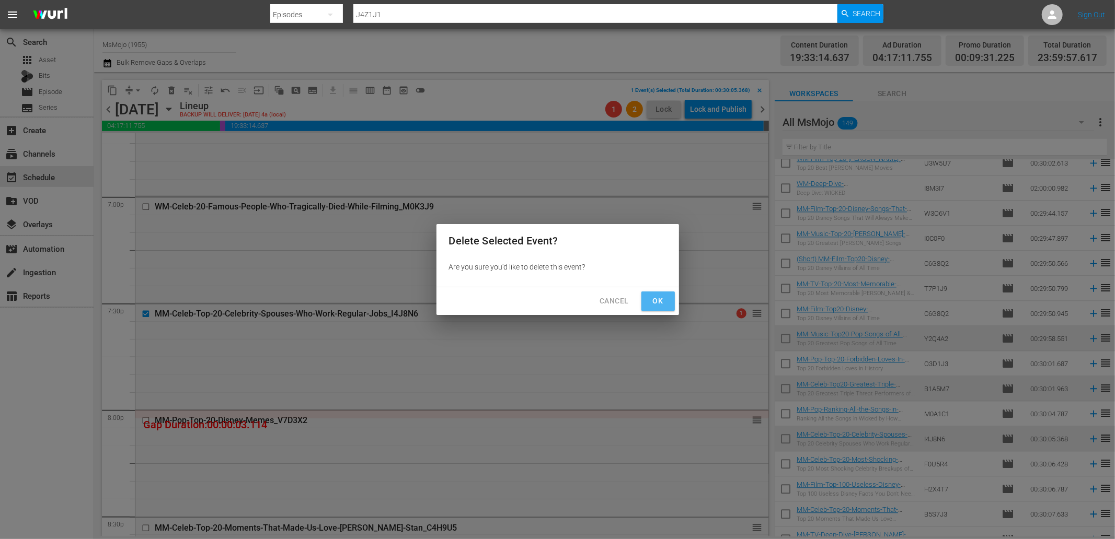
click at [659, 299] on span "Ok" at bounding box center [658, 301] width 17 height 13
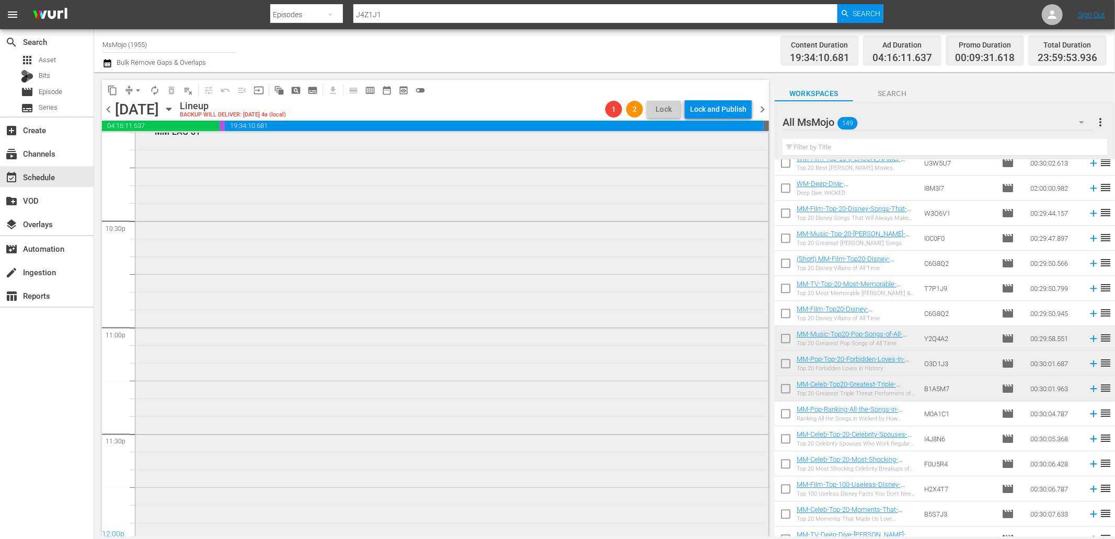
scroll to position [4714, 0]
click at [279, 349] on div "MsMojo Latest & Greatest / SE1 / EP81: MM-LAG-81 1 reorder" at bounding box center [451, 322] width 633 height 423
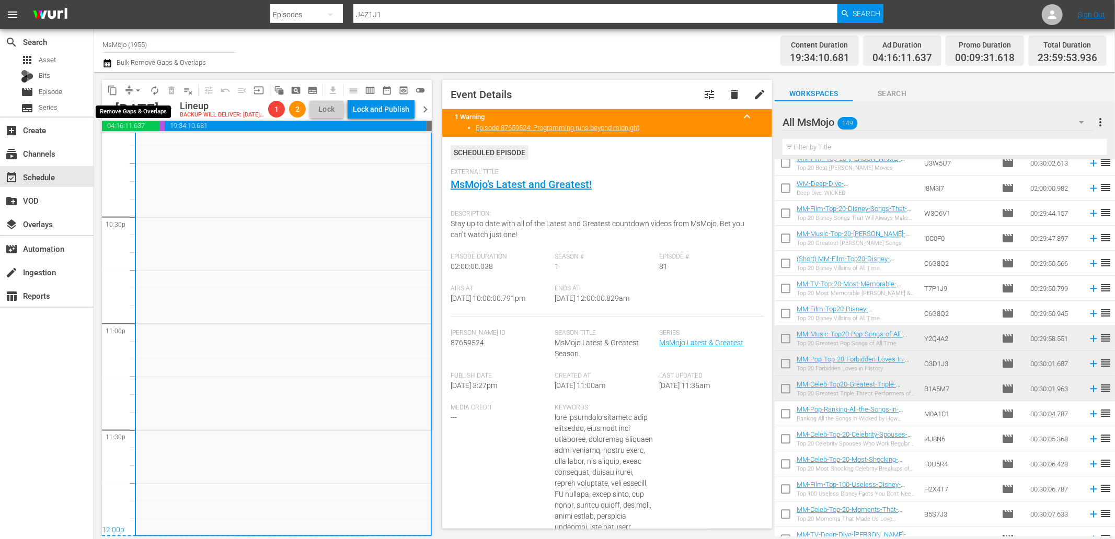
click at [133, 89] on span "arrow_drop_down" at bounding box center [138, 90] width 10 height 10
click at [164, 147] on li "Align to End of Previous Day" at bounding box center [139, 145] width 110 height 17
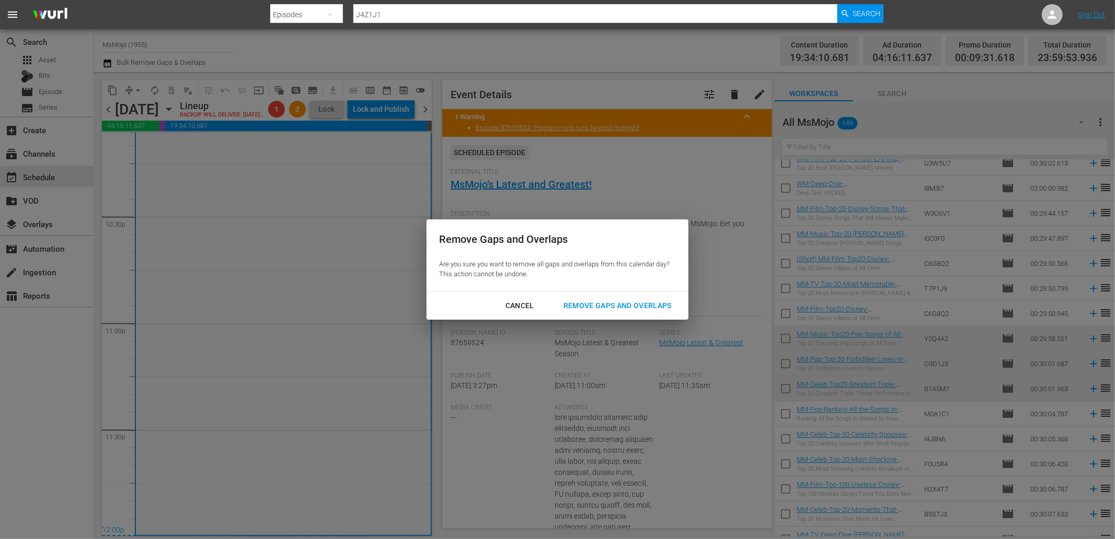
click at [587, 309] on div "Remove Gaps and Overlaps" at bounding box center [617, 305] width 125 height 13
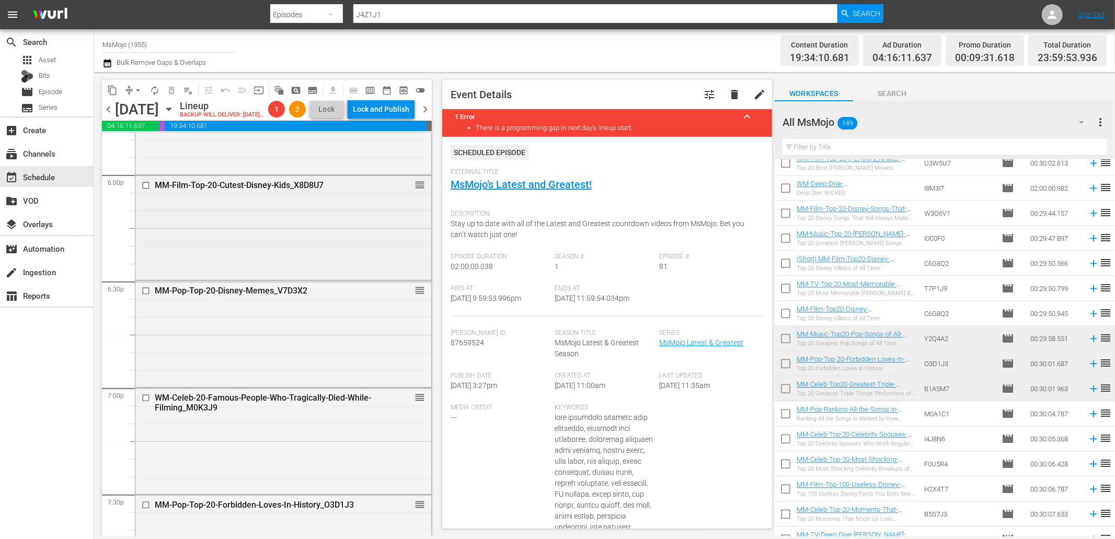
scroll to position [3785, 0]
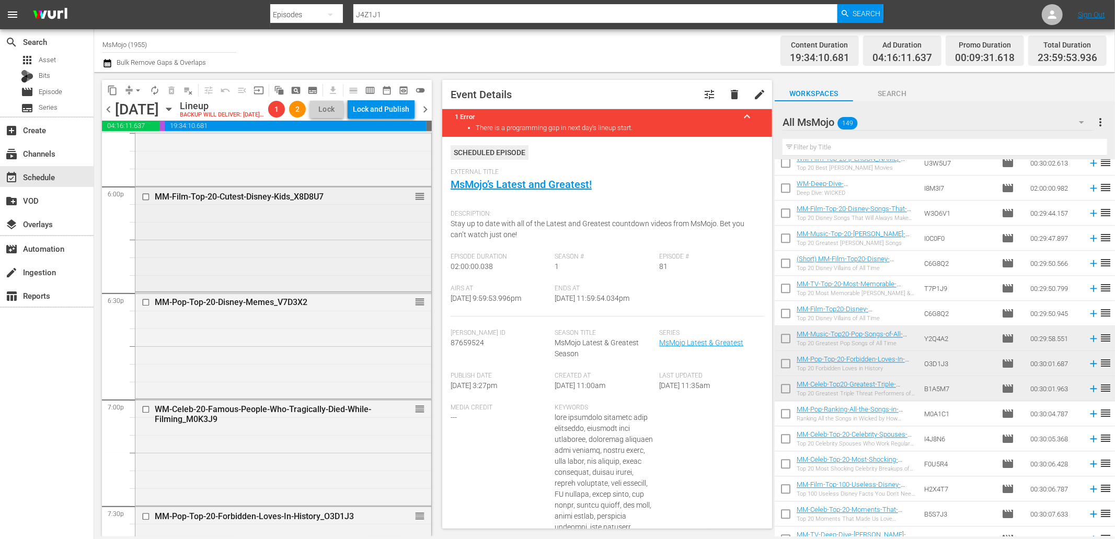
click at [240, 286] on div "MM-Film-Top-20-Cutest-Disney-Kids_X8D8U7 reorder" at bounding box center [283, 238] width 296 height 103
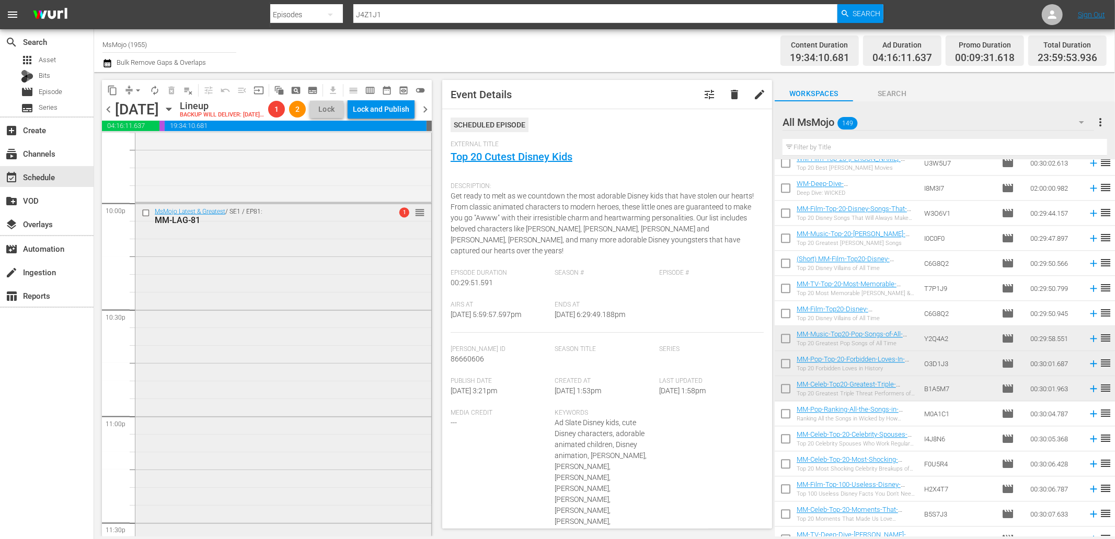
scroll to position [4598, 0]
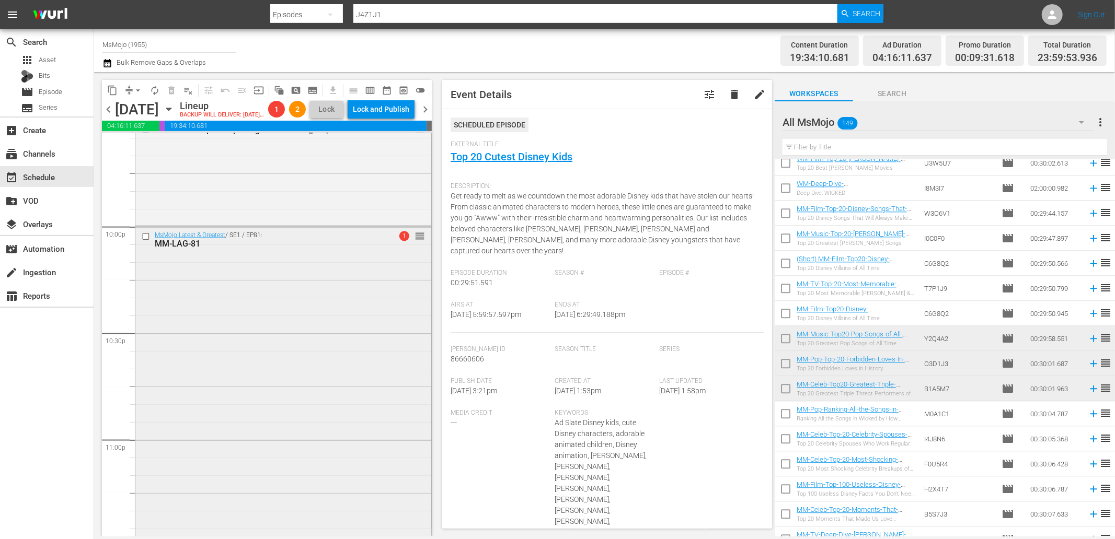
click at [242, 317] on div "MsMojo Latest & Greatest / SE1 / EP81: MM-LAG-81 1 reorder" at bounding box center [283, 438] width 296 height 423
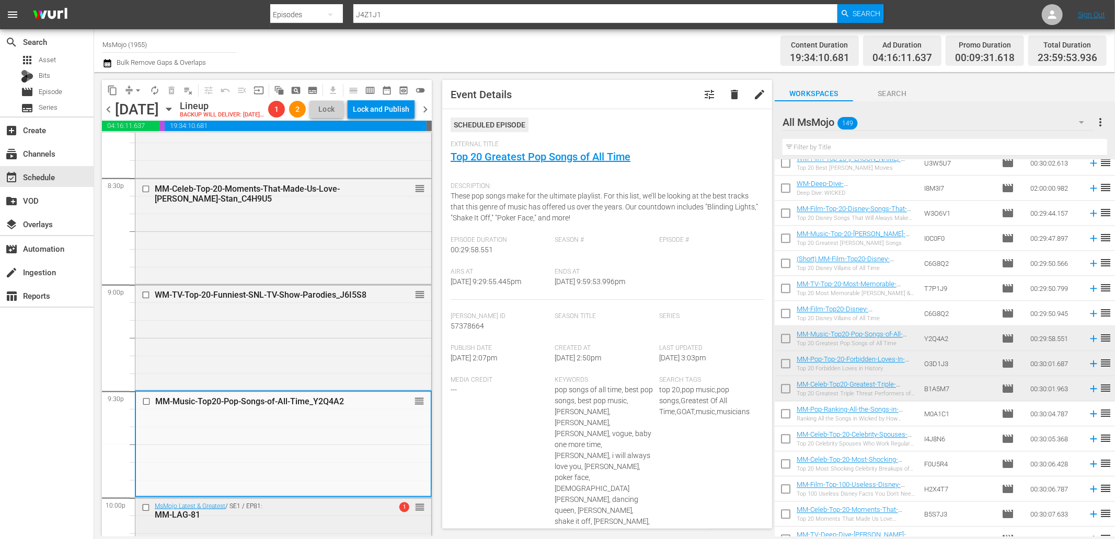
scroll to position [4752, 0]
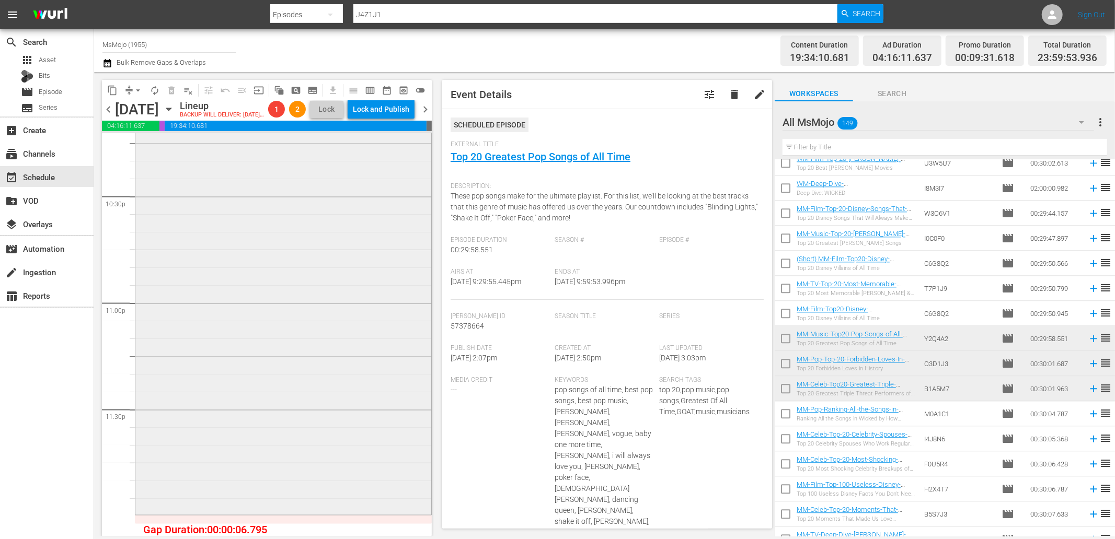
click at [262, 430] on div "MsMojo Latest & Greatest / SE1 / EP81: MM-LAG-81 1 reorder" at bounding box center [283, 301] width 296 height 423
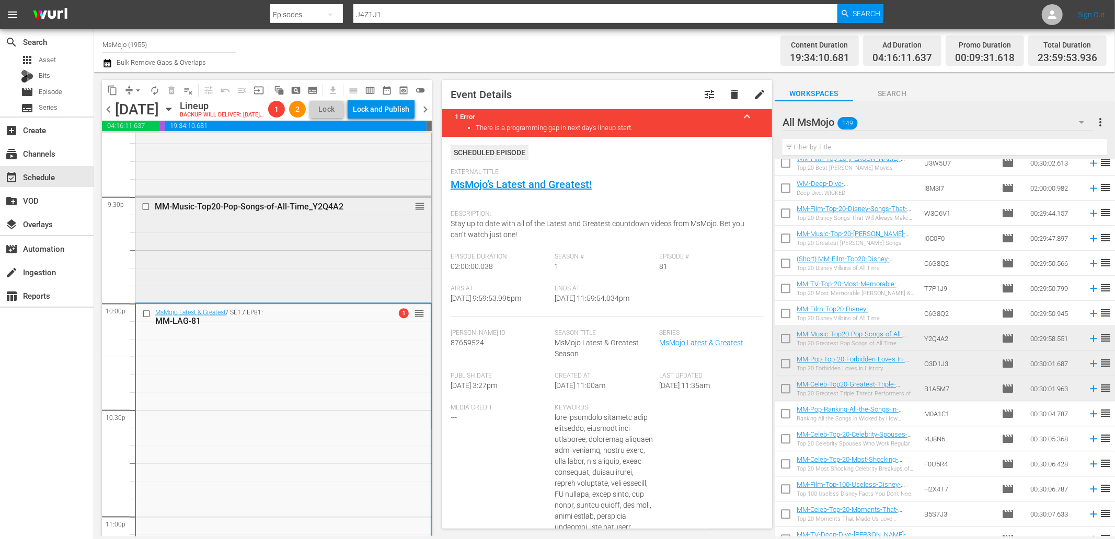
scroll to position [4519, 0]
click at [186, 395] on div "MsMojo Latest & Greatest / SE1 / EP81: MM-LAG-81 1 reorder" at bounding box center [283, 517] width 295 height 423
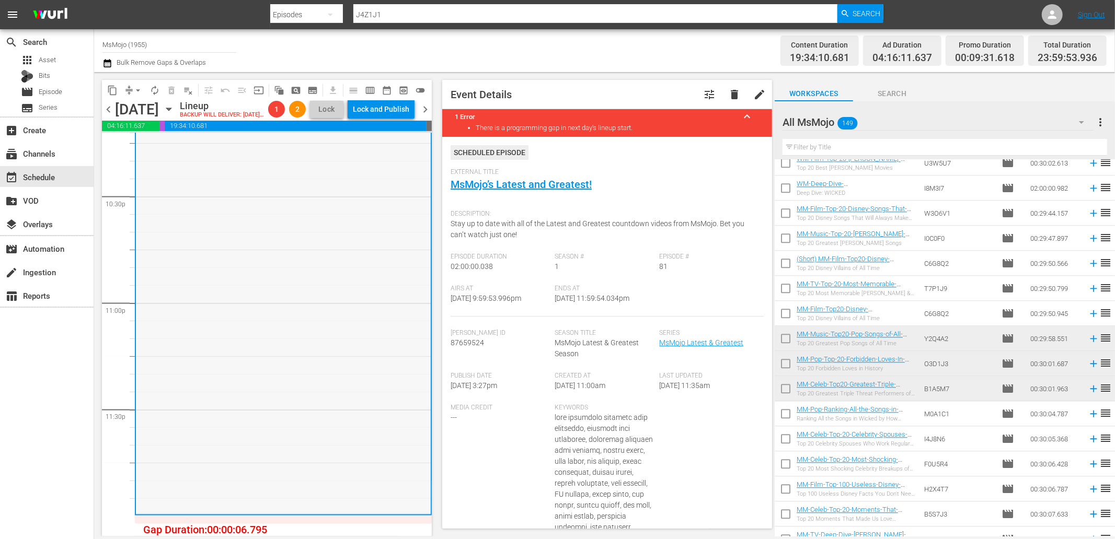
scroll to position [4752, 0]
click at [307, 396] on div "MsMojo Latest & Greatest / SE1 / EP81: MM-LAG-81 1 reorder" at bounding box center [283, 301] width 295 height 423
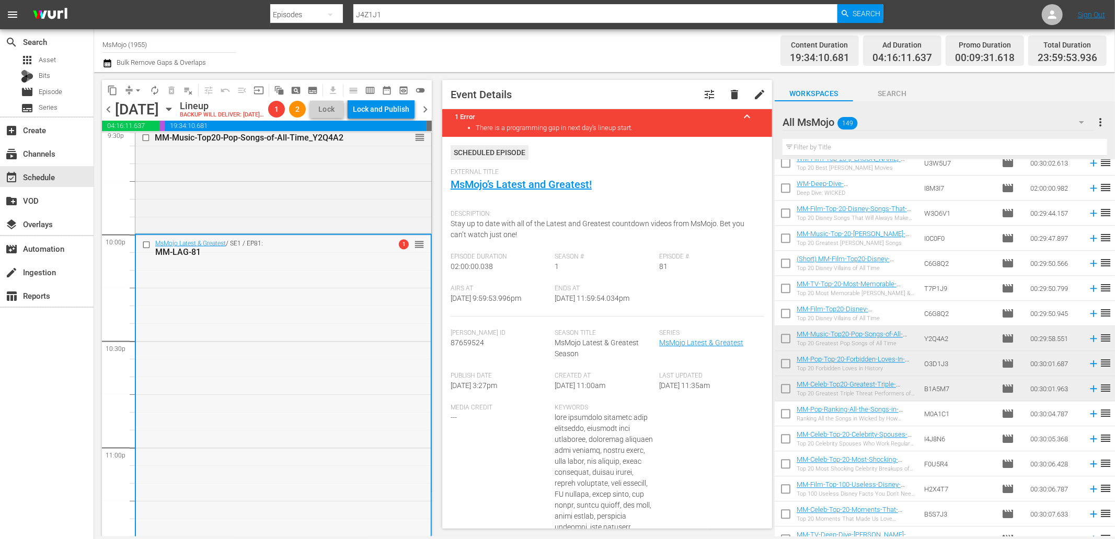
scroll to position [4403, 0]
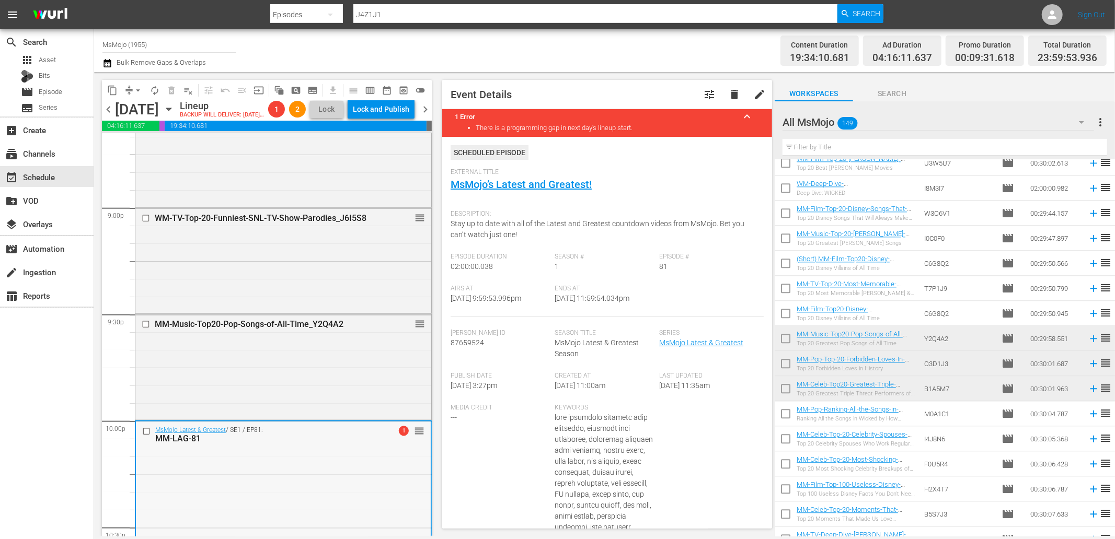
click at [142, 436] on input "checkbox" at bounding box center [147, 432] width 11 height 9
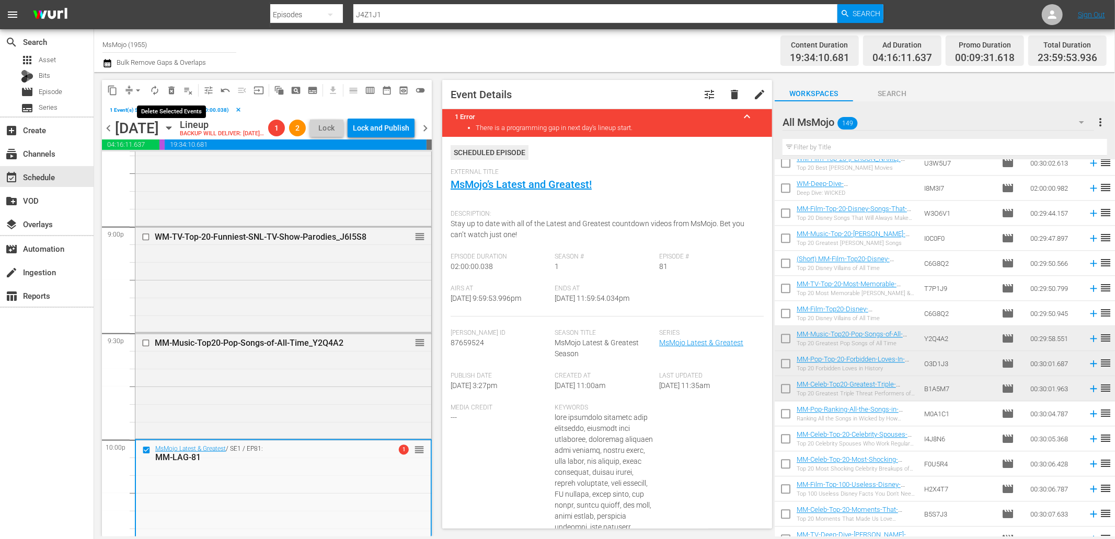
click at [170, 91] on span "delete_forever_outlined" at bounding box center [171, 90] width 10 height 10
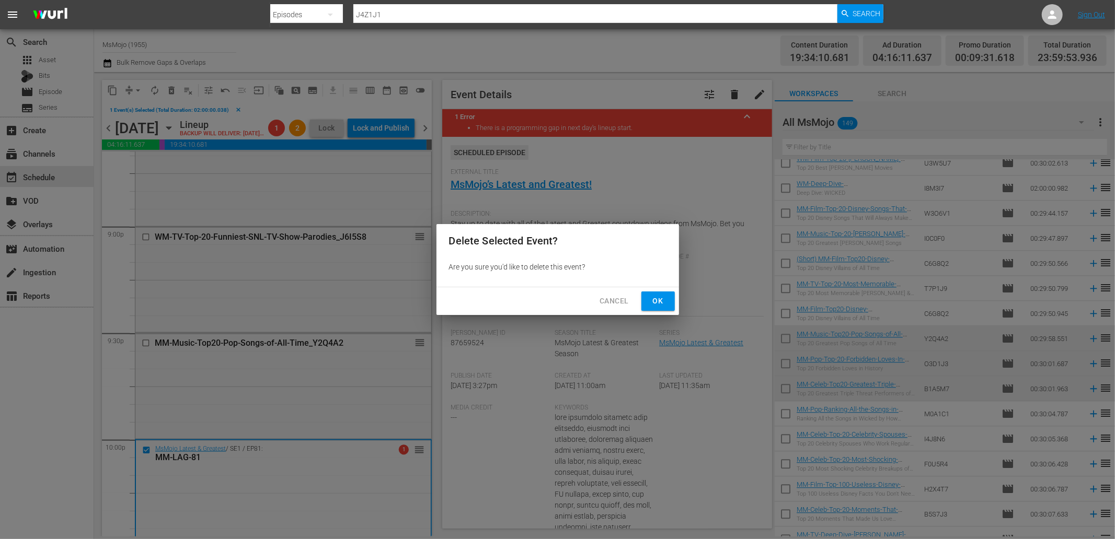
click at [654, 307] on button "Ok" at bounding box center [657, 301] width 33 height 19
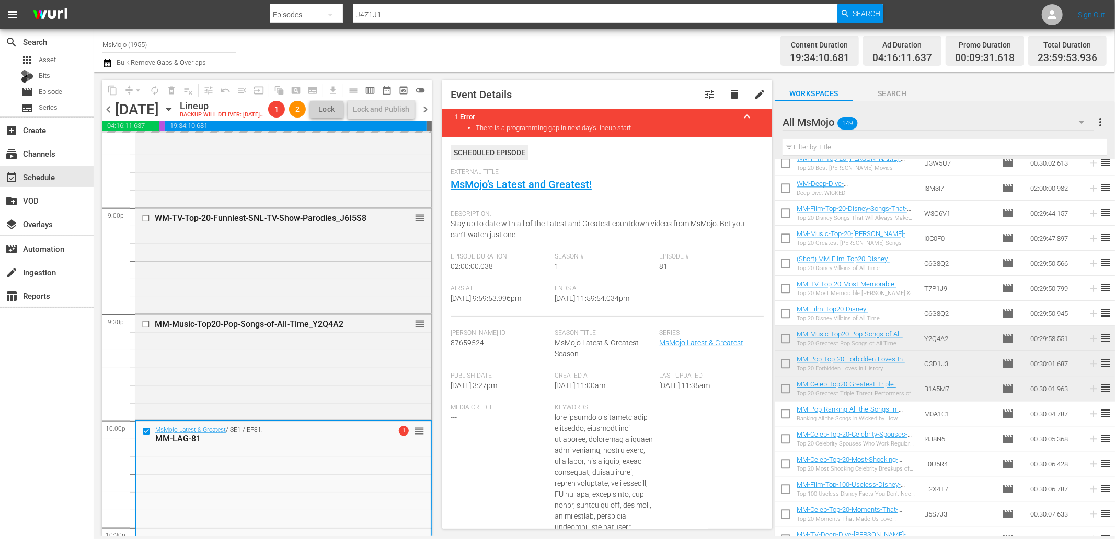
click at [849, 149] on input "text" at bounding box center [944, 147] width 325 height 17
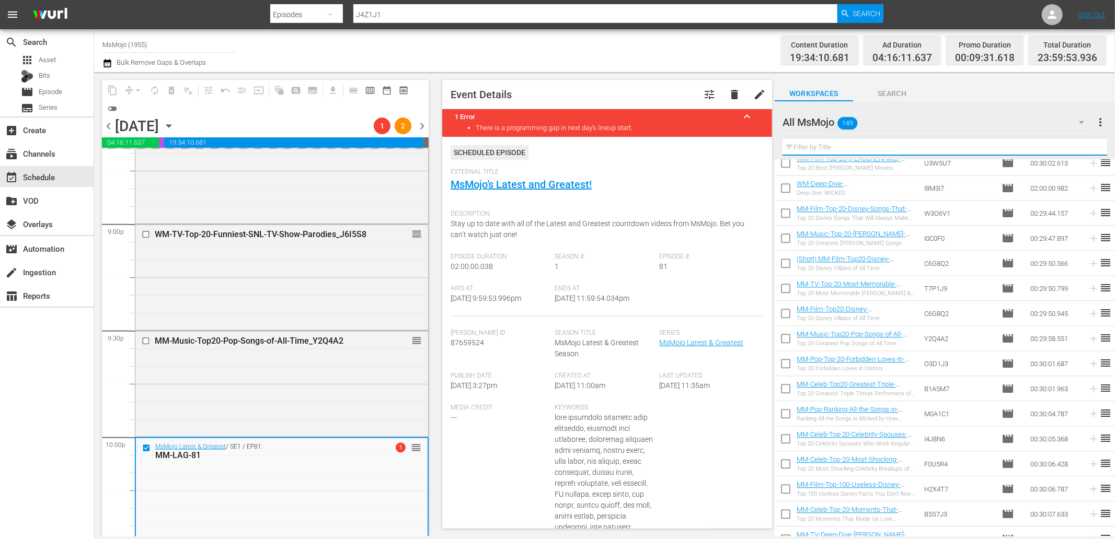
paste input "MM-LAG-84"
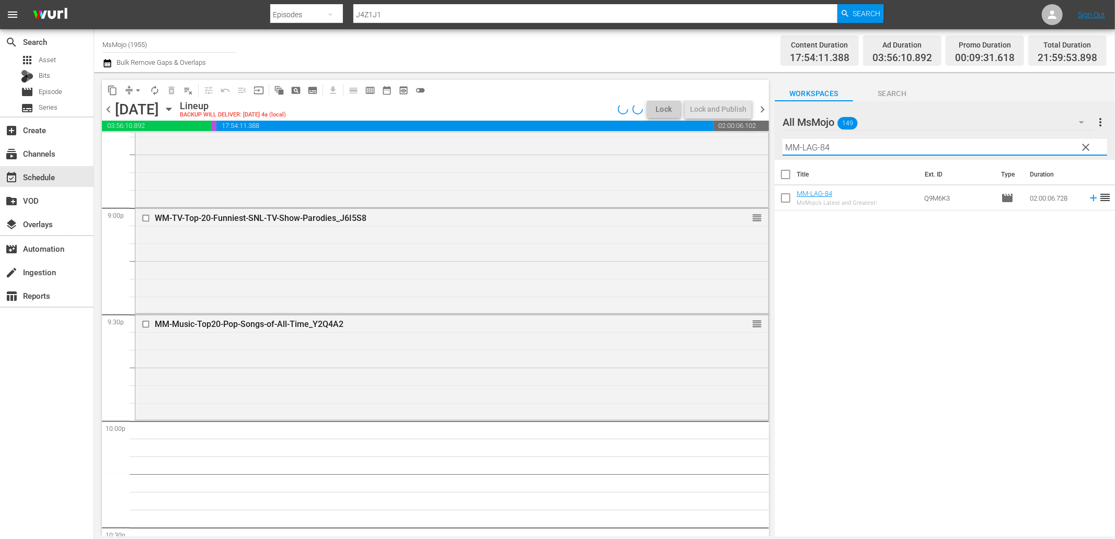
type input "MM-LAG-84"
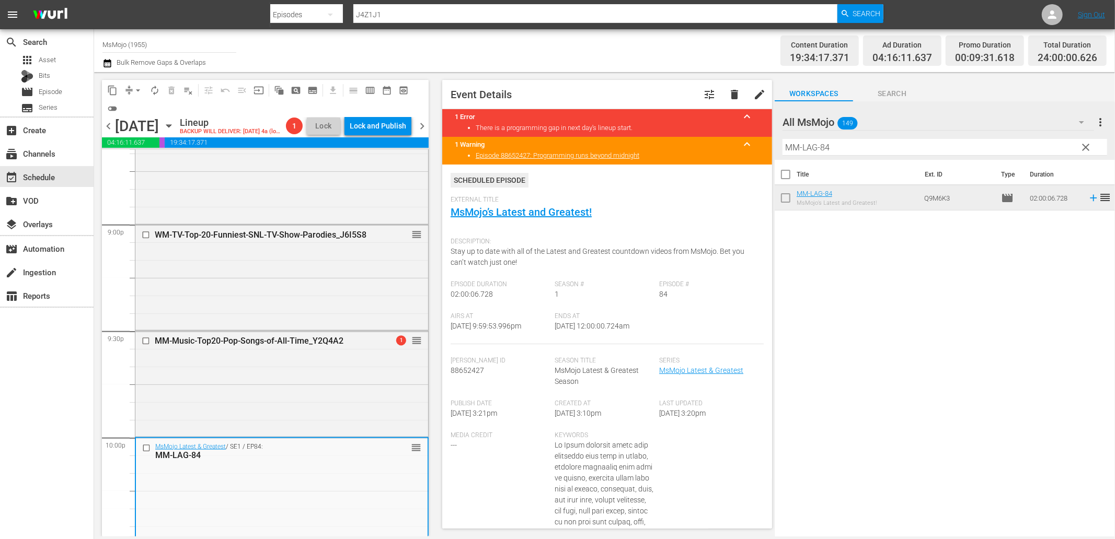
click at [426, 120] on span "chevron_right" at bounding box center [421, 126] width 13 height 13
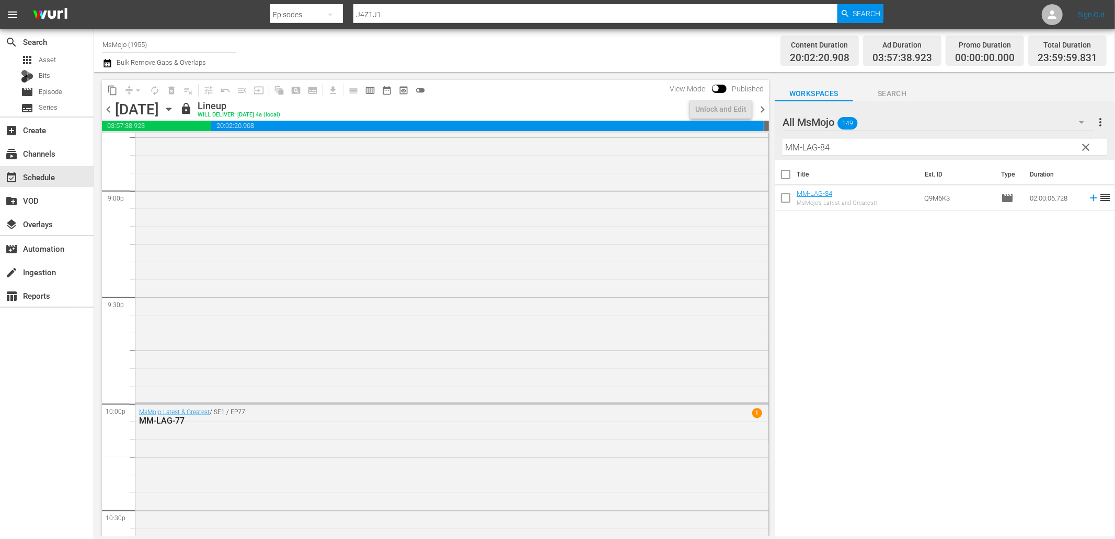
scroll to position [4403, 0]
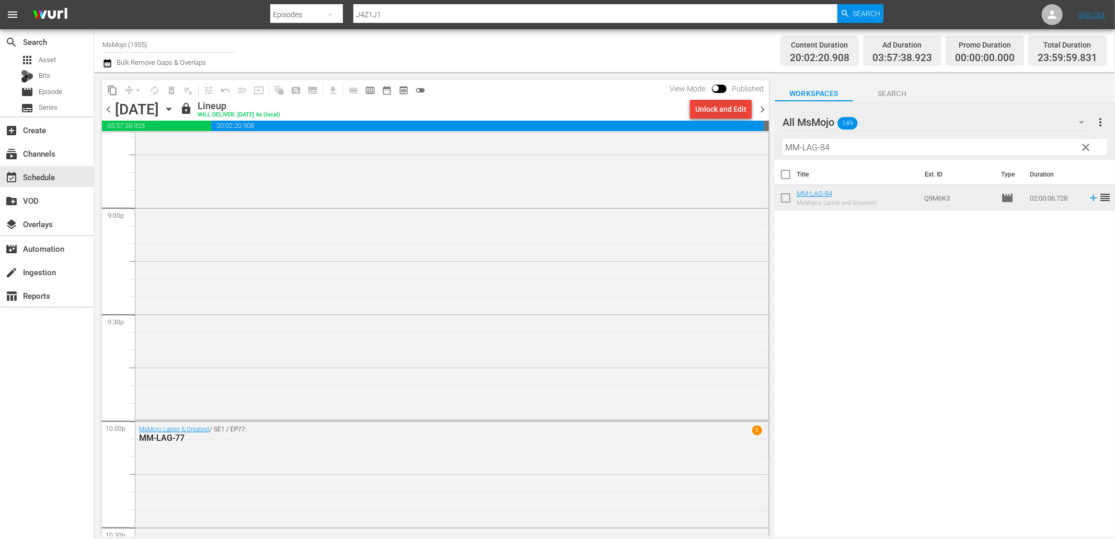
click at [724, 111] on div "Unlock and Edit" at bounding box center [720, 109] width 51 height 19
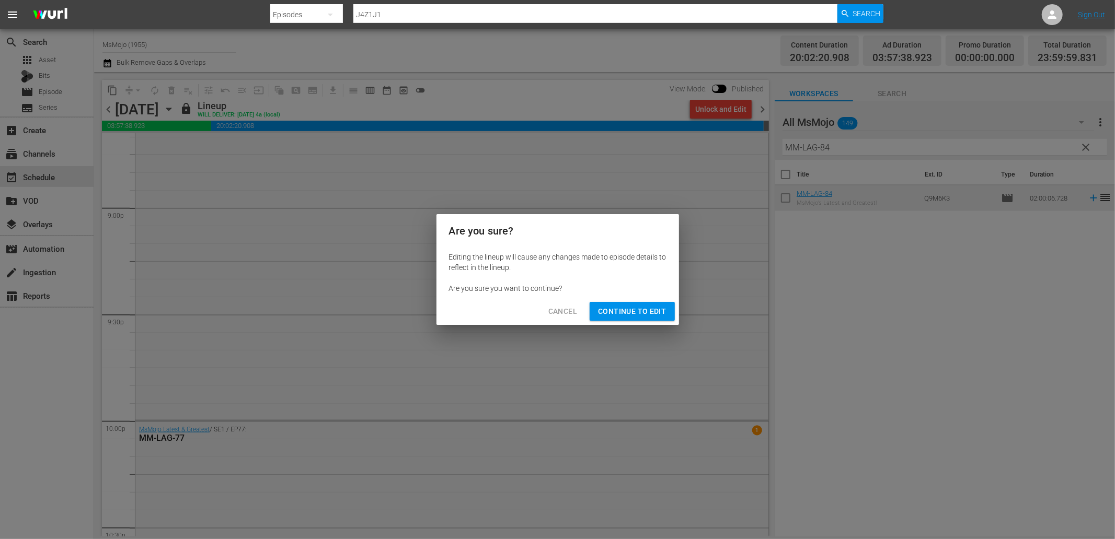
click at [652, 316] on span "Continue to Edit" at bounding box center [632, 311] width 68 height 13
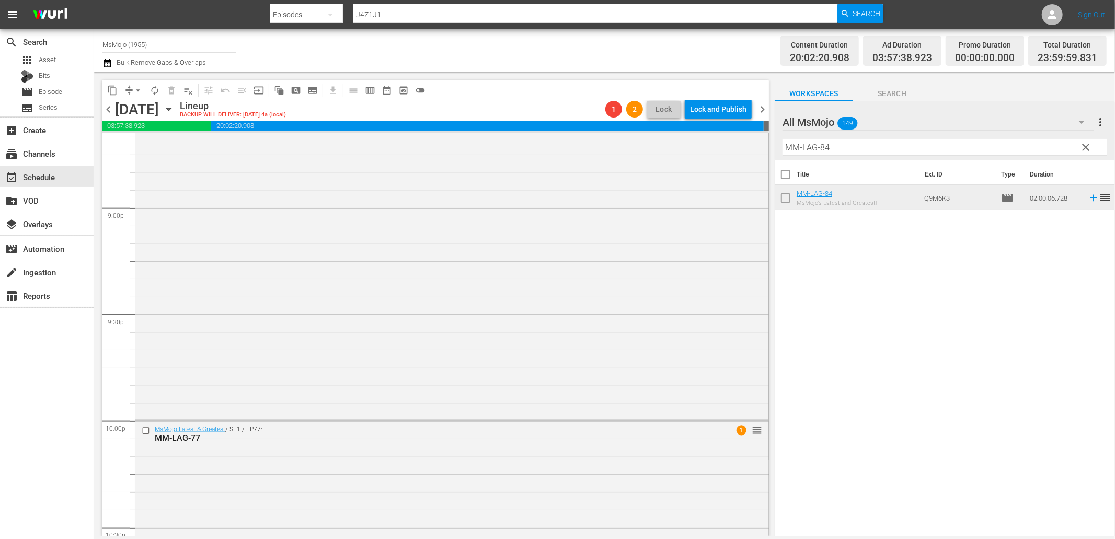
click at [109, 112] on span "chevron_left" at bounding box center [108, 109] width 13 height 13
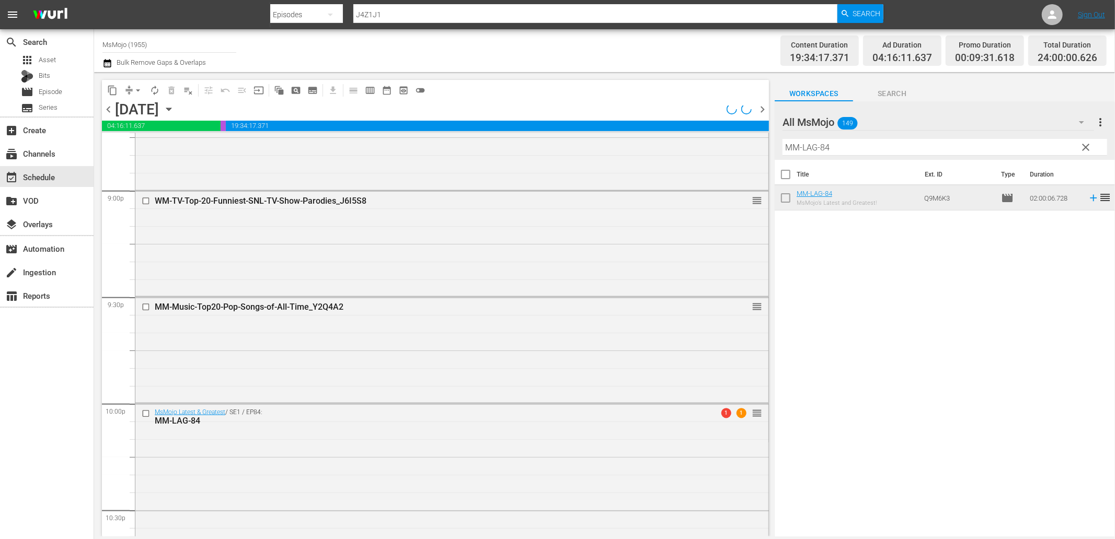
scroll to position [4403, 0]
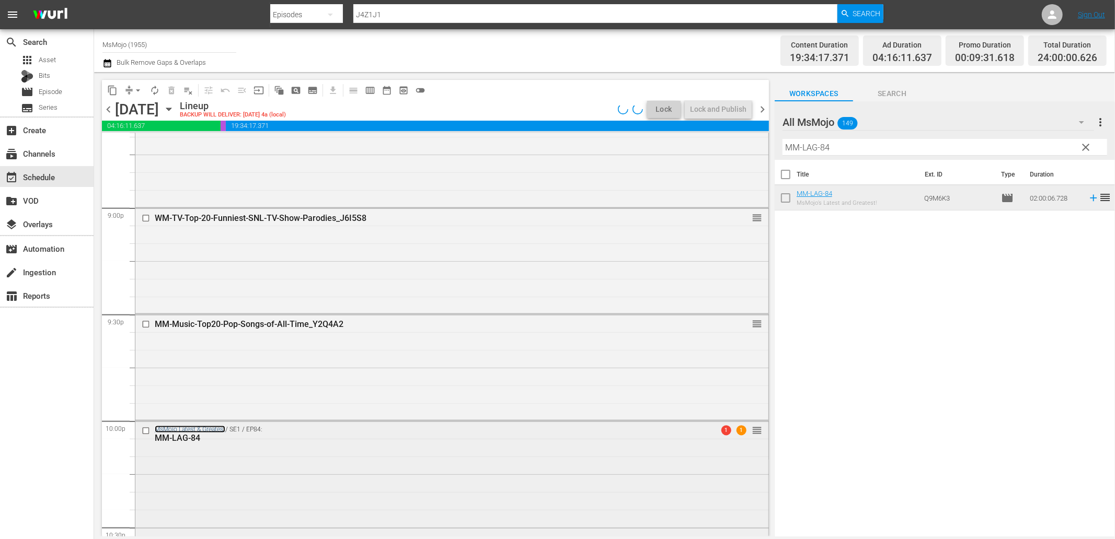
click at [198, 430] on link "MsMojo Latest & Greatest" at bounding box center [190, 429] width 71 height 7
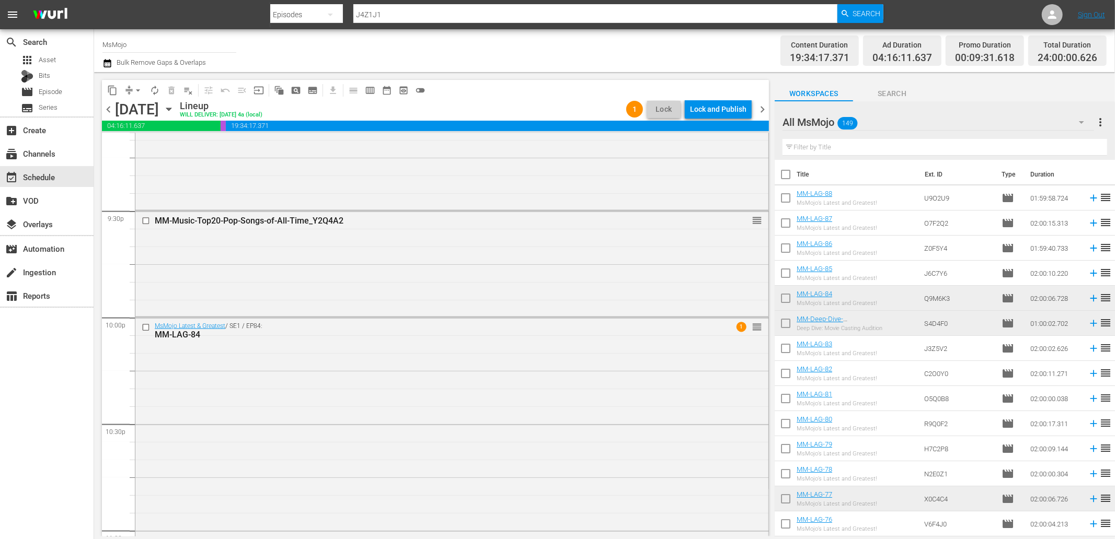
scroll to position [4714, 0]
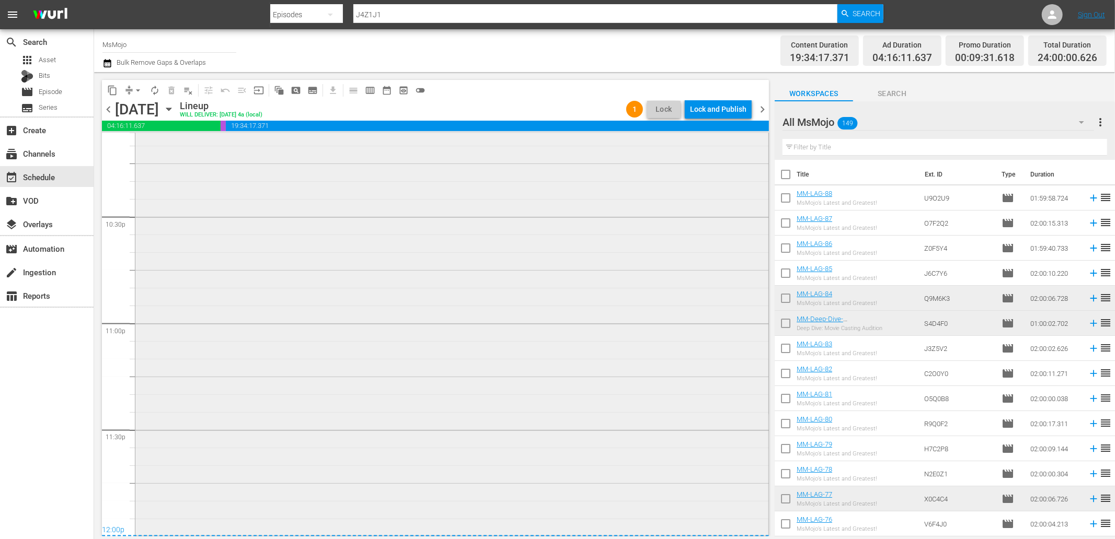
click at [221, 472] on div "MsMojo Latest & Greatest / SE1 / EP84: MM-LAG-84 1 reorder" at bounding box center [451, 322] width 633 height 424
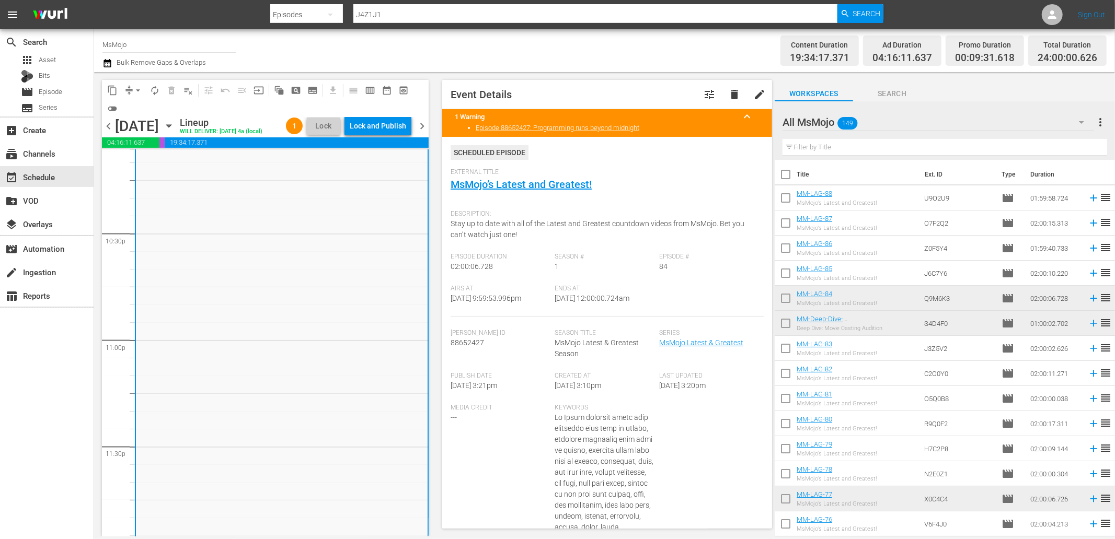
drag, startPoint x: 661, startPoint y: 298, endPoint x: 588, endPoint y: 299, distance: 73.2
click at [588, 299] on div "Airs At 9/1/25 @ 9:59:53.996pm Ends At 9/2/25 @ 12:00:00.724am" at bounding box center [607, 301] width 313 height 32
copy span "12:00:00.724am"
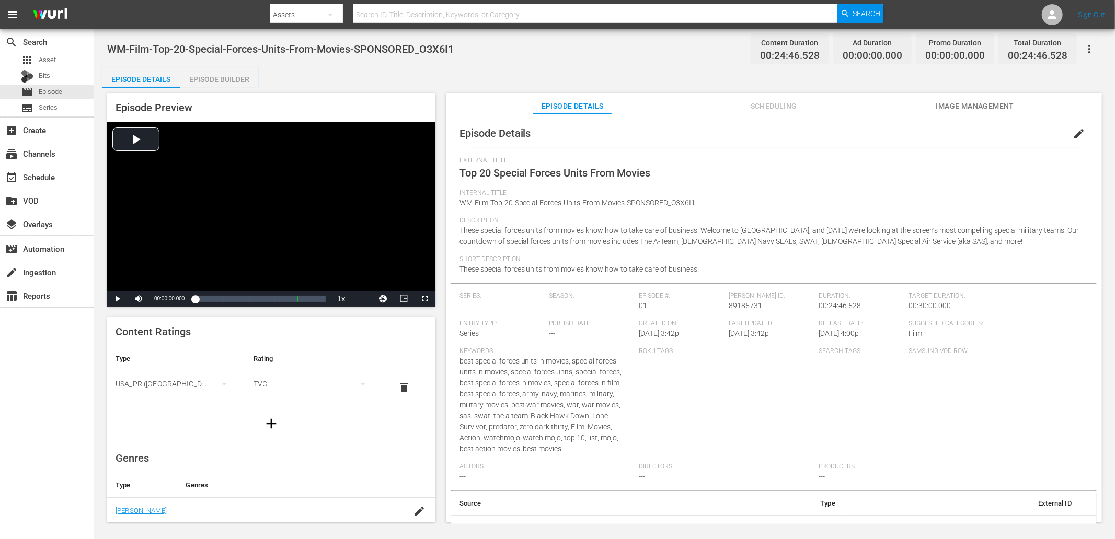
click at [948, 100] on span "Image Management" at bounding box center [975, 106] width 78 height 13
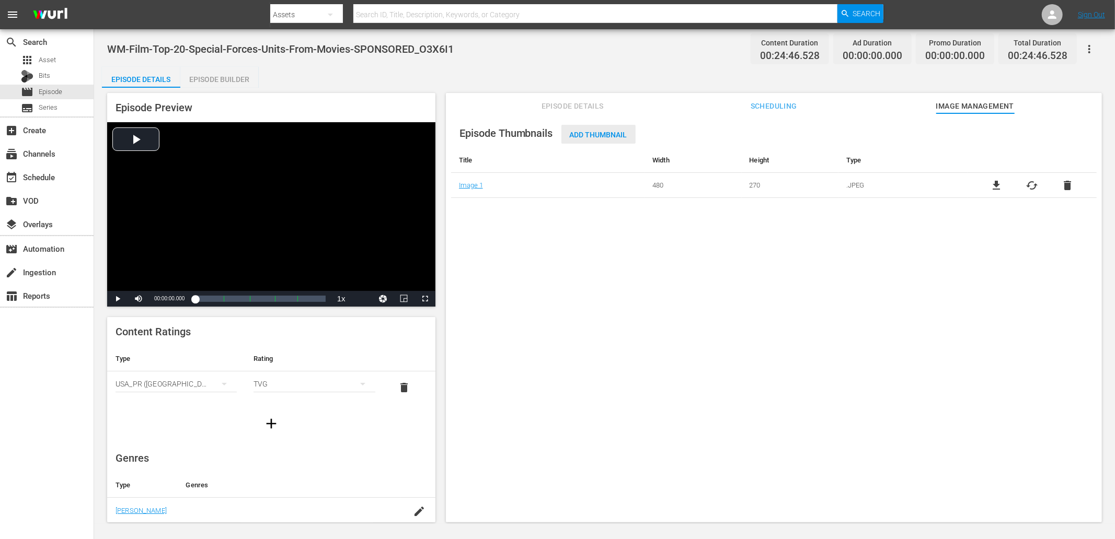
click at [581, 135] on span "Add Thumbnail" at bounding box center [598, 135] width 74 height 8
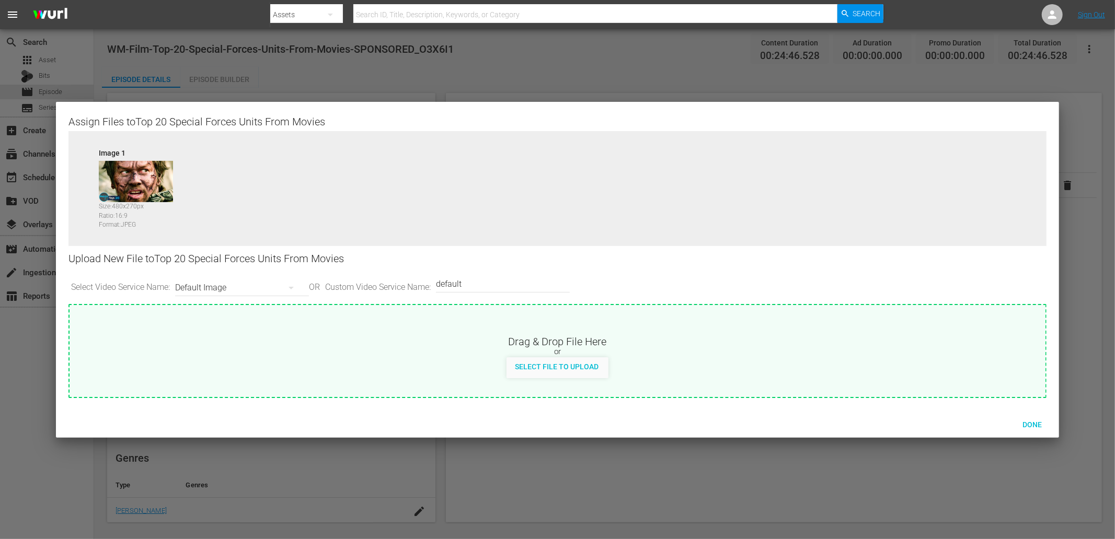
click at [245, 283] on div "Default Image" at bounding box center [239, 287] width 129 height 29
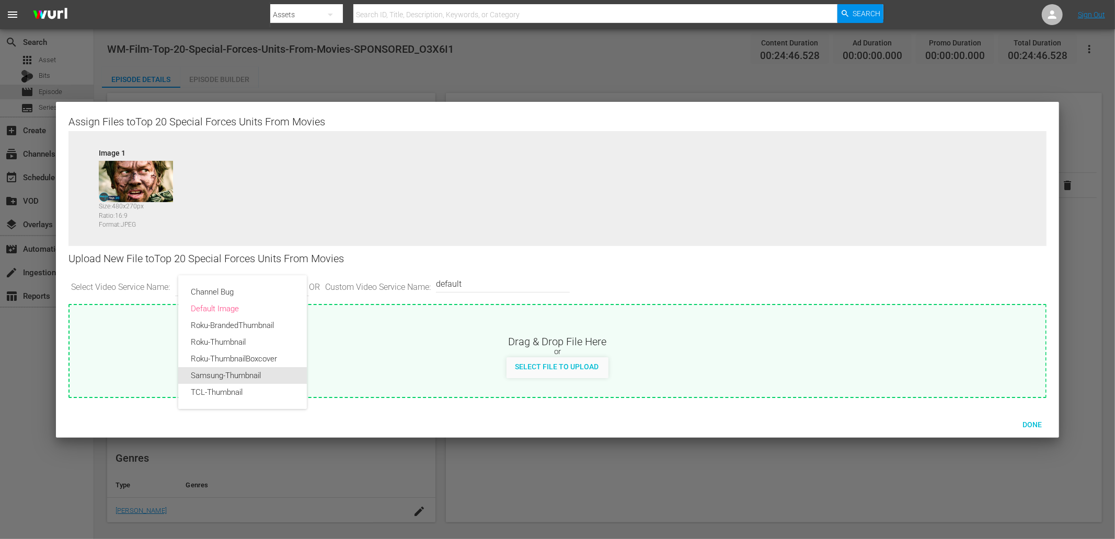
click at [236, 374] on div "Samsung-Thumbnail" at bounding box center [242, 375] width 103 height 17
type input "Samsung-Thumbnail"
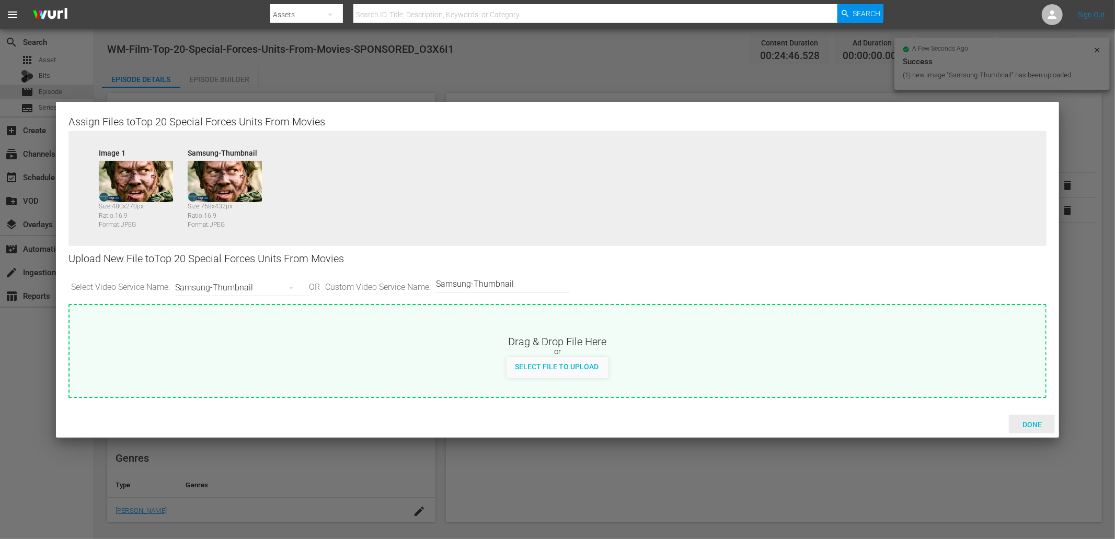
click at [1031, 425] on span "Done" at bounding box center [1032, 425] width 36 height 8
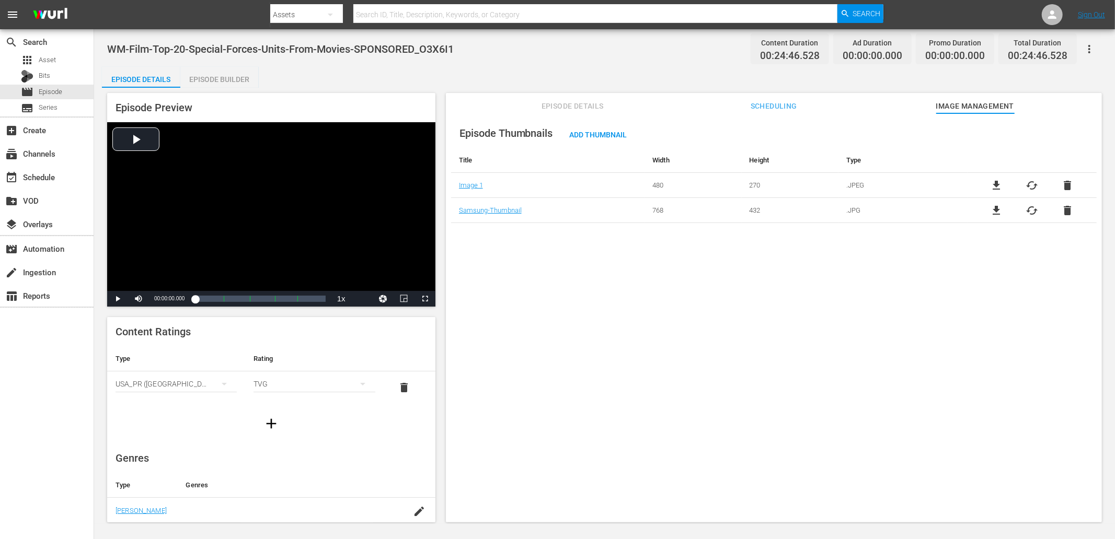
click at [234, 77] on div "Episode Builder" at bounding box center [219, 79] width 78 height 25
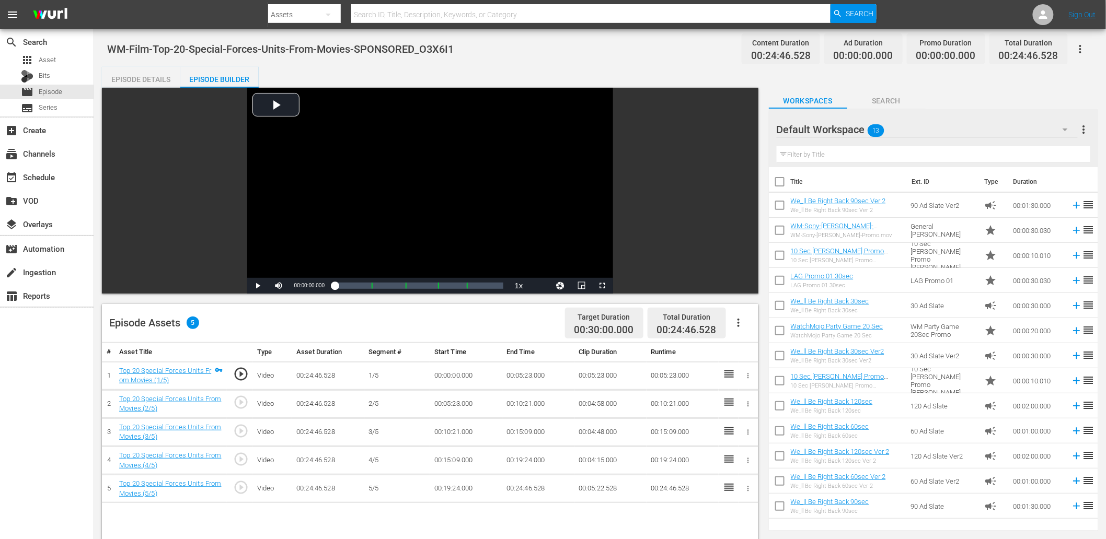
click at [880, 152] on input "text" at bounding box center [934, 154] width 314 height 17
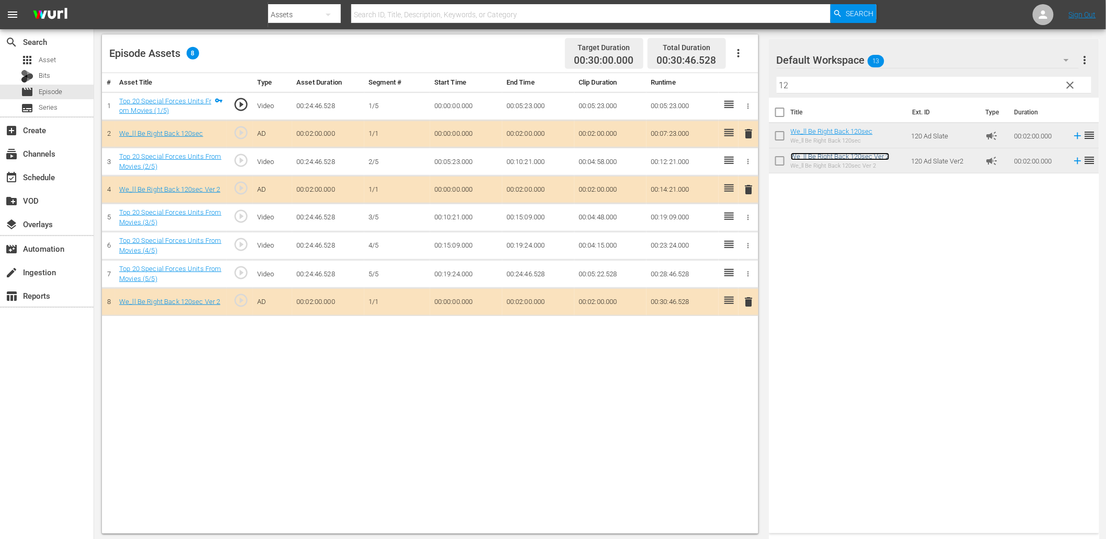
scroll to position [271, 0]
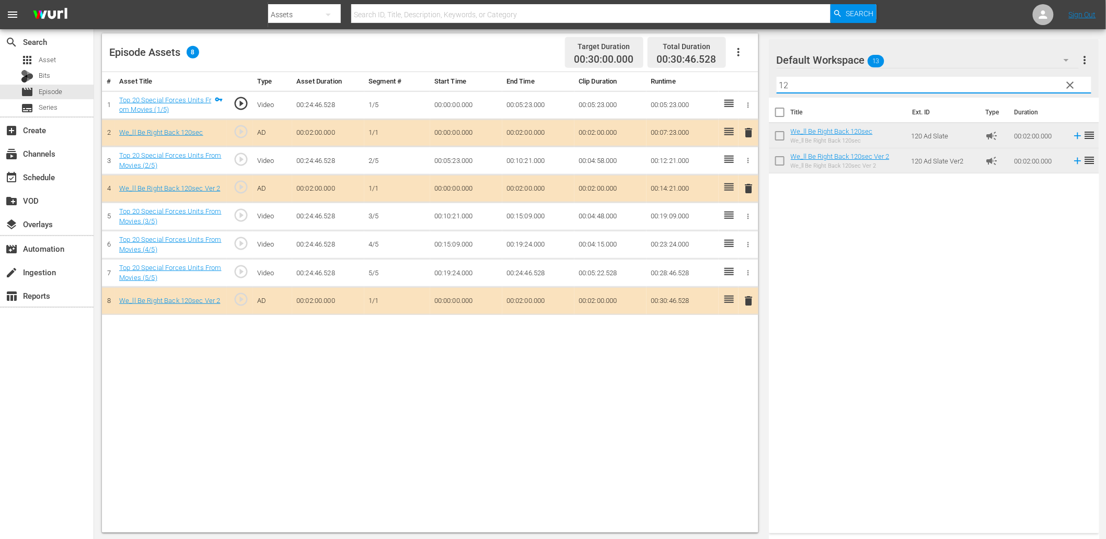
drag, startPoint x: 809, startPoint y: 85, endPoint x: 717, endPoint y: 80, distance: 92.1
click at [717, 80] on div "Video Player is loading. Play Video Play Mute Current Time 00:00:00.000 / Durat…" at bounding box center [600, 175] width 996 height 716
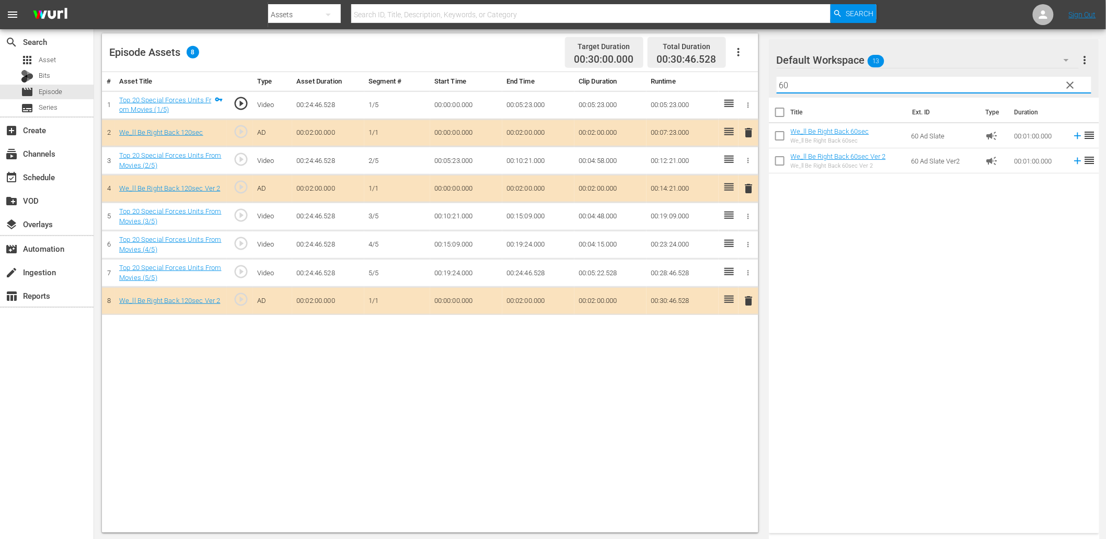
type input "60"
click at [749, 132] on span "delete" at bounding box center [749, 132] width 13 height 13
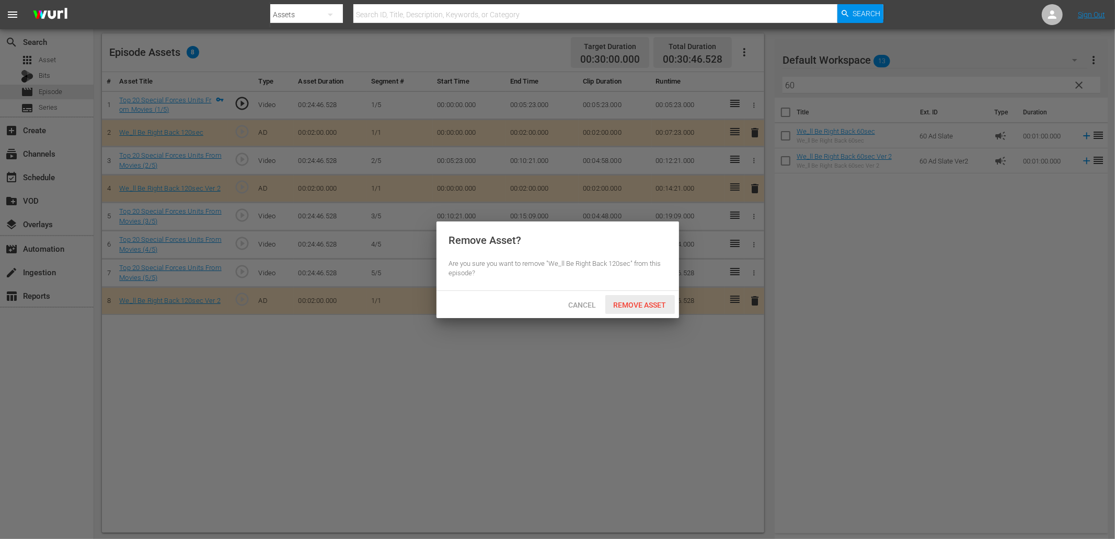
click at [636, 309] on div "Remove Asset" at bounding box center [640, 304] width 70 height 19
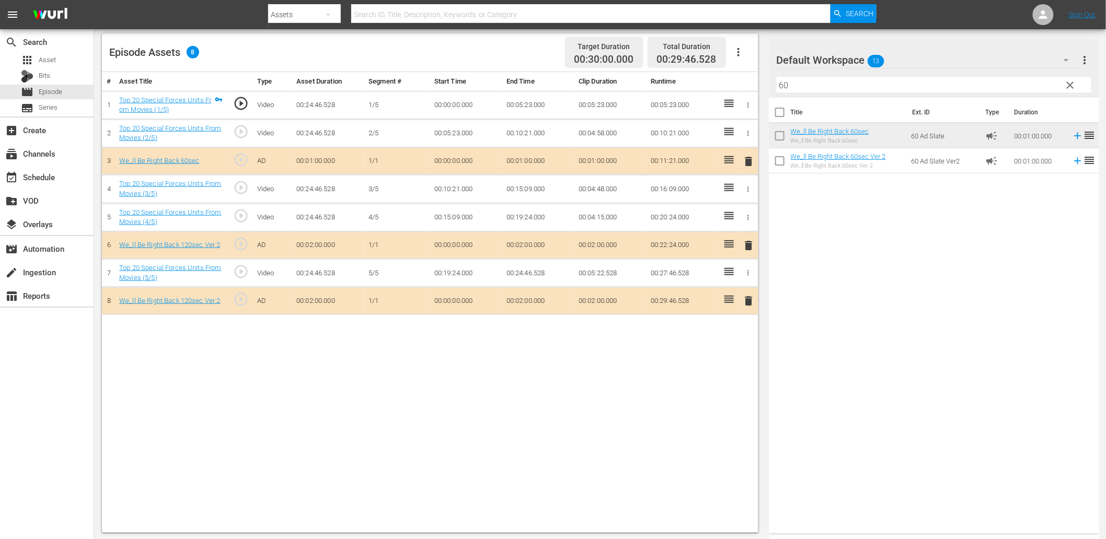
click at [1068, 87] on span "clear" at bounding box center [1070, 85] width 13 height 13
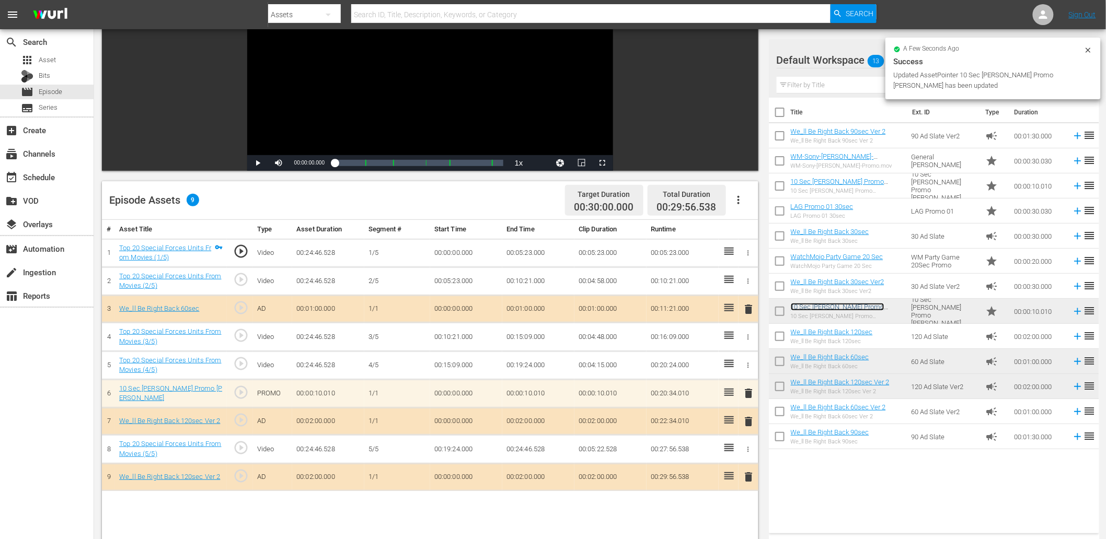
scroll to position [77, 0]
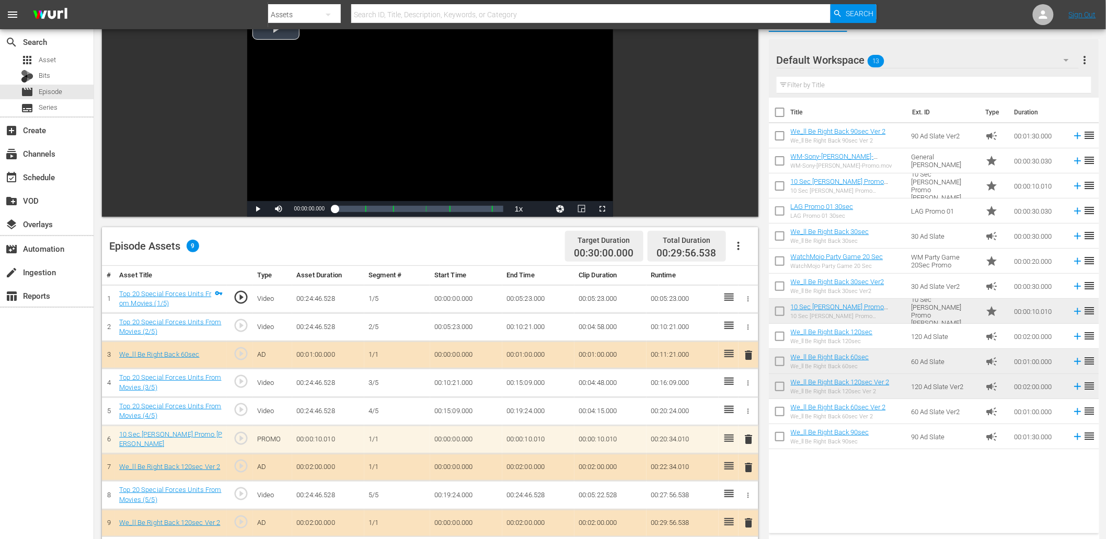
click at [493, 121] on div "Video Player" at bounding box center [430, 106] width 366 height 190
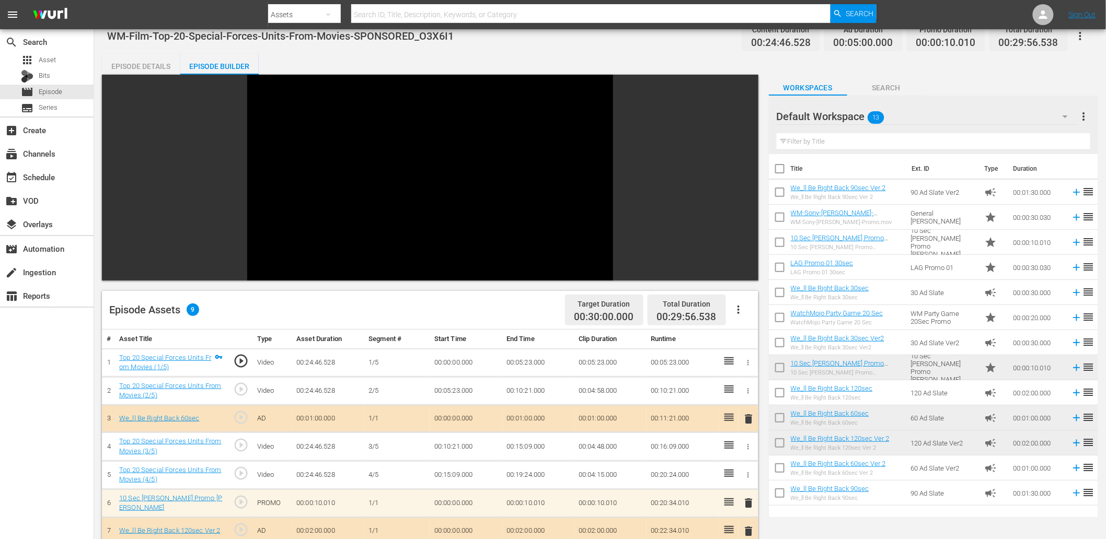
scroll to position [0, 0]
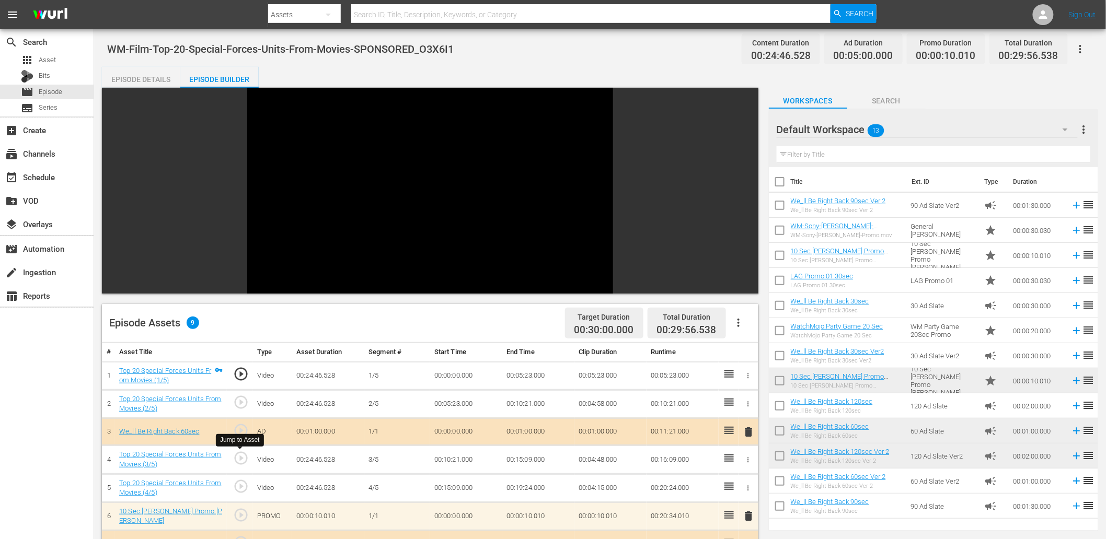
click at [241, 461] on span "play_circle_outline" at bounding box center [241, 459] width 16 height 16
click at [466, 458] on td "00:10:21.000" at bounding box center [466, 460] width 72 height 28
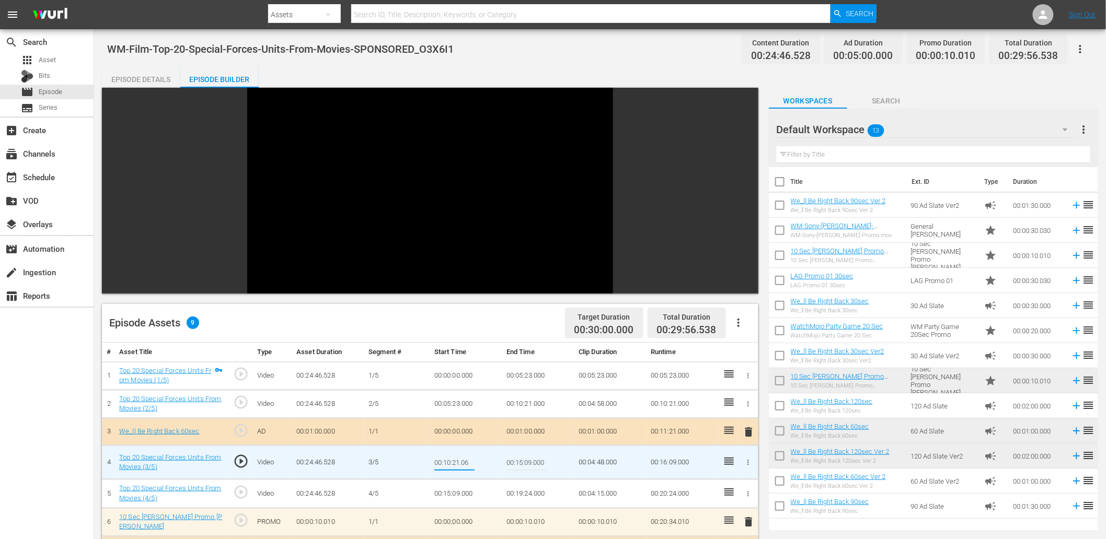
type input "00:10:21.066"
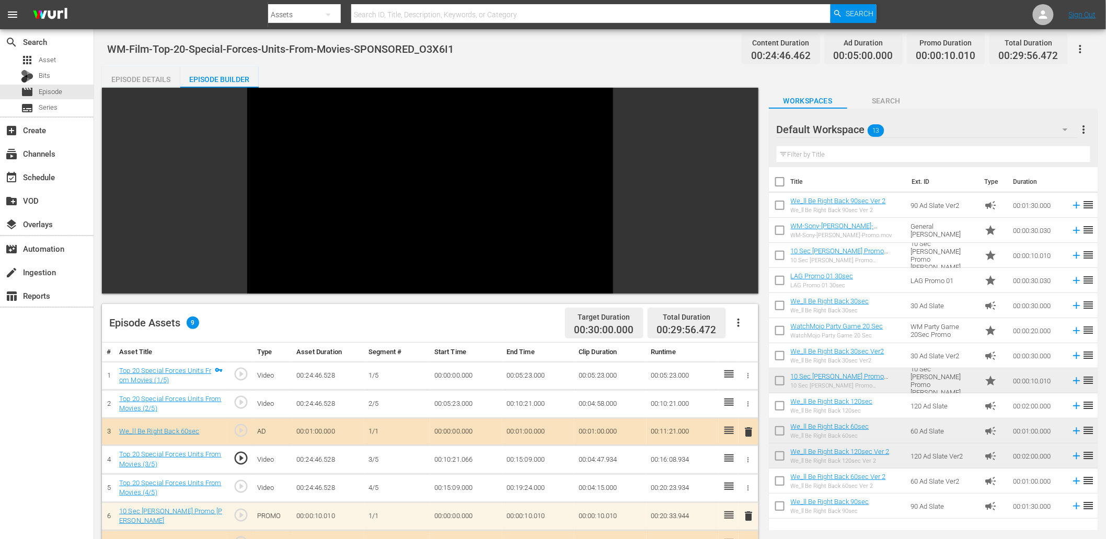
click at [455, 456] on td "00:10:21.066" at bounding box center [466, 460] width 72 height 28
click at [448, 458] on td "00:10:21.066" at bounding box center [466, 460] width 72 height 28
click at [377, 210] on div "Video Player" at bounding box center [430, 183] width 366 height 190
click at [238, 457] on span "play_circle_outline" at bounding box center [241, 459] width 16 height 16
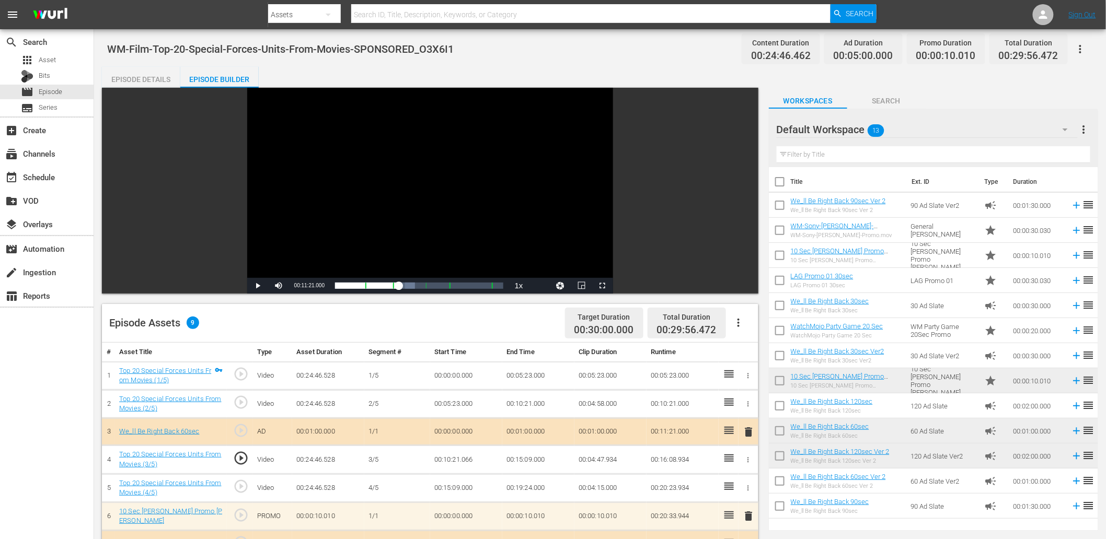
click at [457, 461] on td "00:10:21.066" at bounding box center [466, 460] width 72 height 28
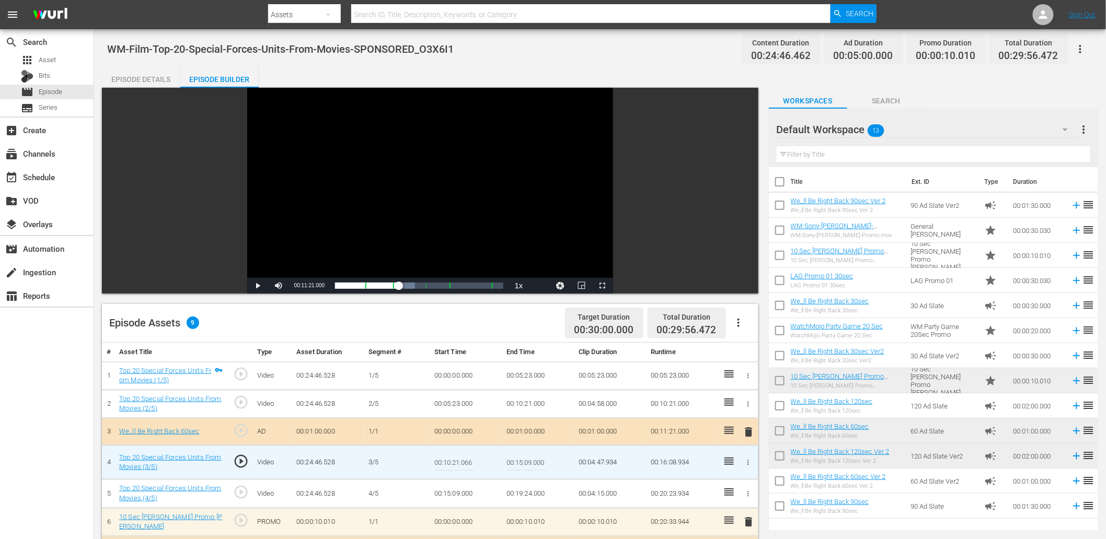
click at [477, 459] on td "00:10:21.066" at bounding box center [466, 463] width 72 height 34
click at [471, 463] on input "00:10:21.066" at bounding box center [454, 462] width 40 height 25
type input "00:10:21.099"
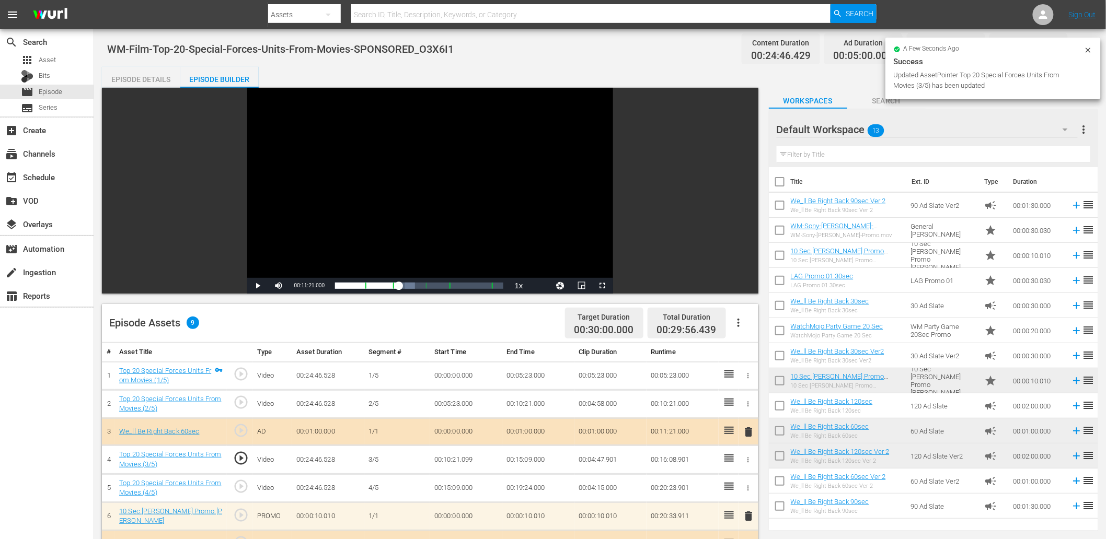
click at [314, 208] on div "Video Player" at bounding box center [430, 183] width 366 height 190
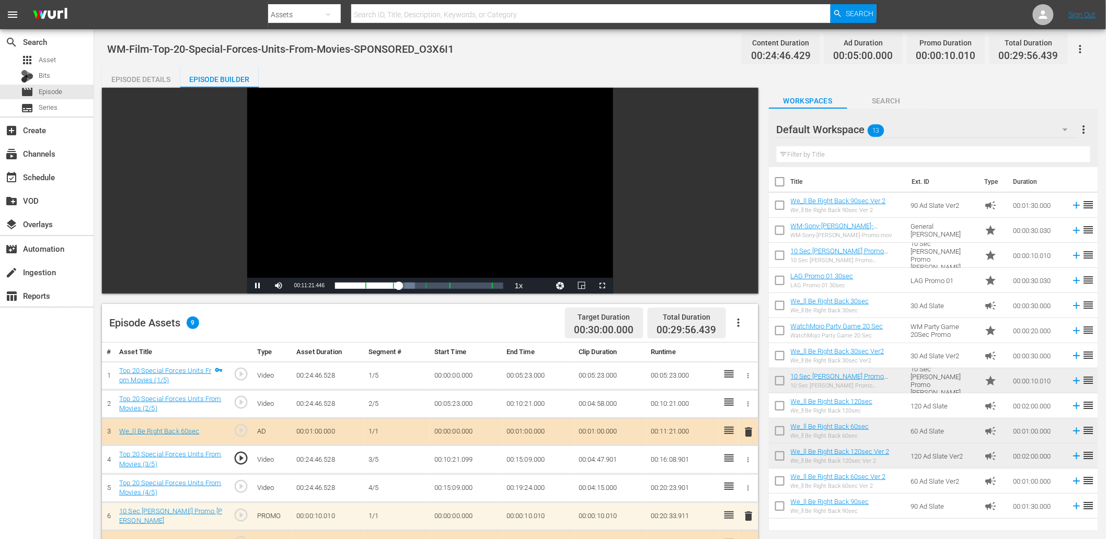
click at [336, 200] on div "Video Player" at bounding box center [430, 183] width 366 height 190
click at [457, 457] on td "00:10:21.099" at bounding box center [466, 460] width 72 height 28
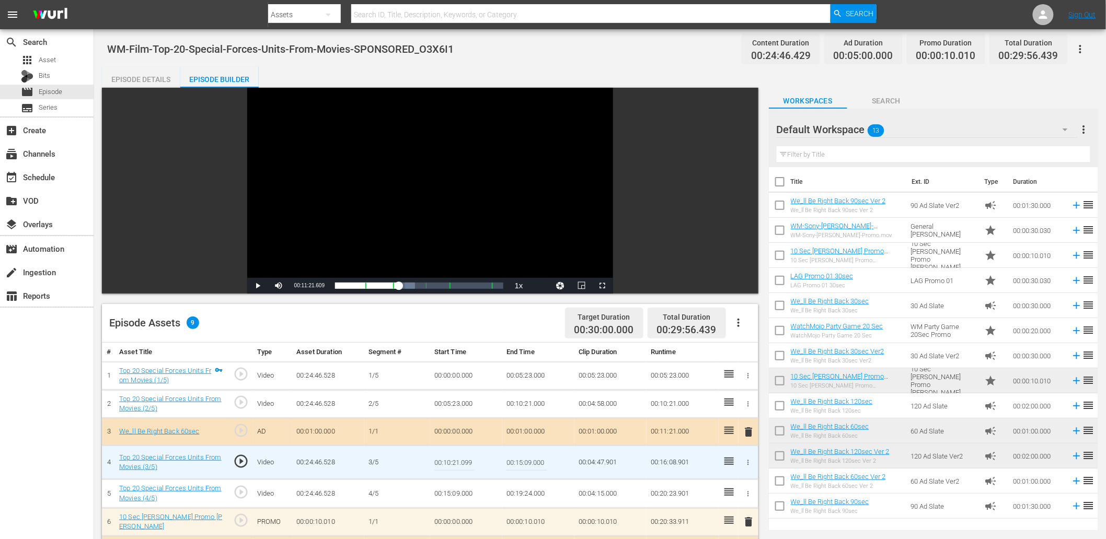
click at [457, 457] on input "00:10:21.099" at bounding box center [454, 462] width 40 height 25
type input "00:10:21.199"
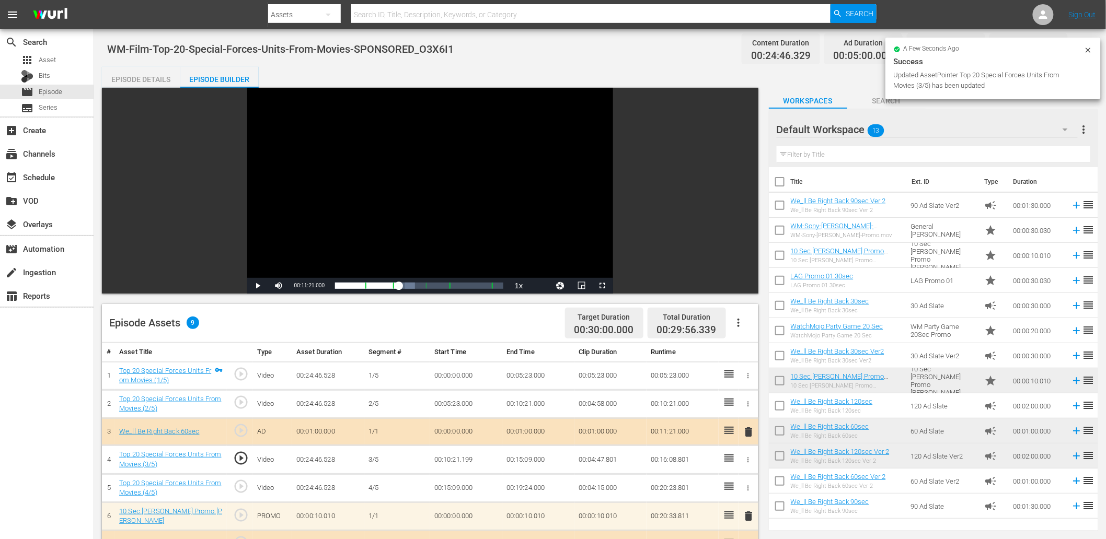
click at [465, 459] on td "00:10:21.199" at bounding box center [466, 460] width 72 height 28
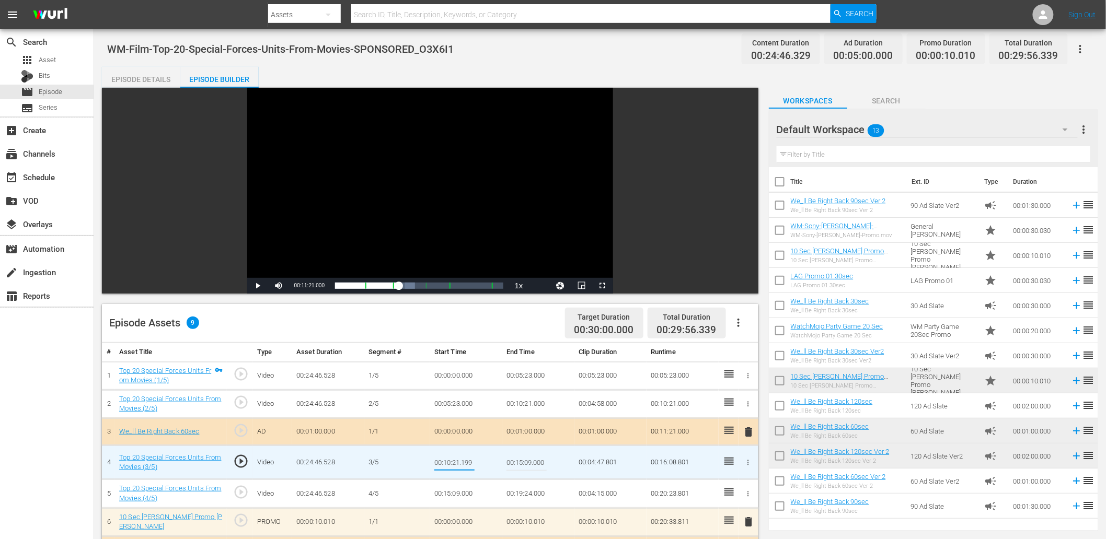
click at [465, 459] on input "00:10:21.199" at bounding box center [454, 462] width 40 height 25
type input "00:10:21.259"
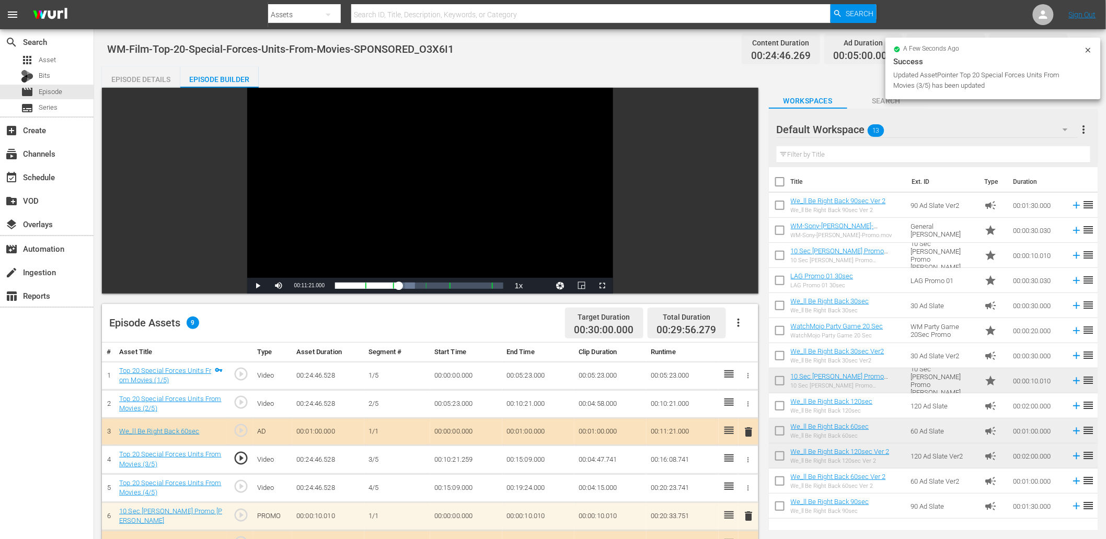
click at [518, 420] on td "00:01:00.000" at bounding box center [538, 432] width 72 height 28
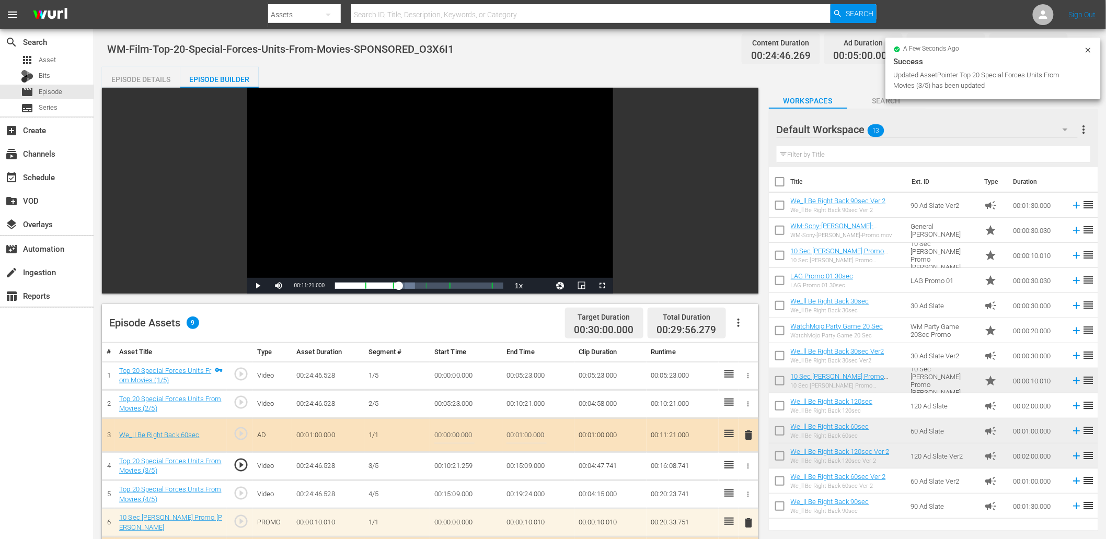
click at [518, 420] on td "00:01:00.000" at bounding box center [538, 435] width 72 height 34
click at [523, 406] on td "00:10:21.000" at bounding box center [538, 404] width 72 height 28
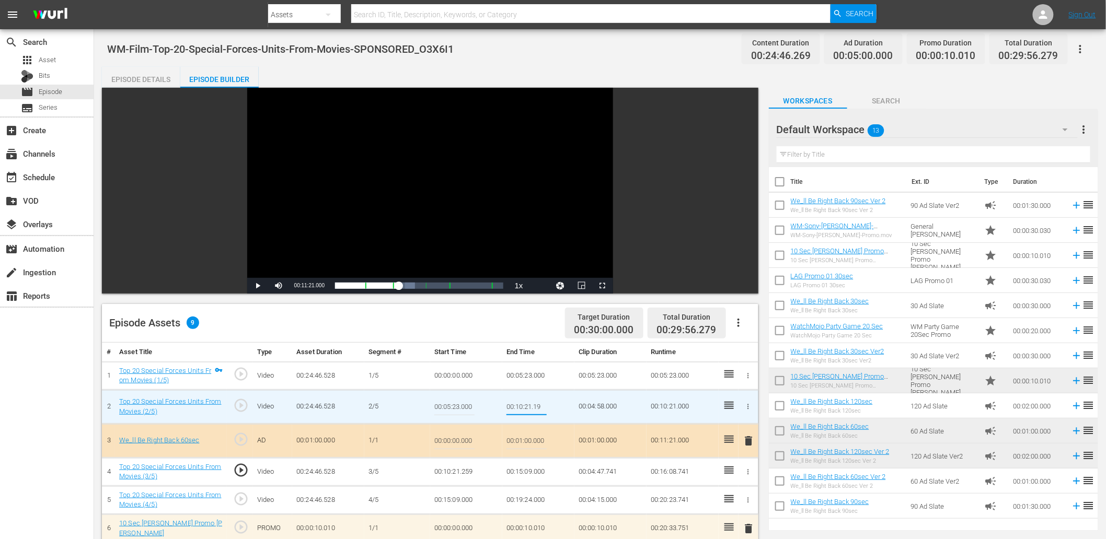
type input "00:10:21.199"
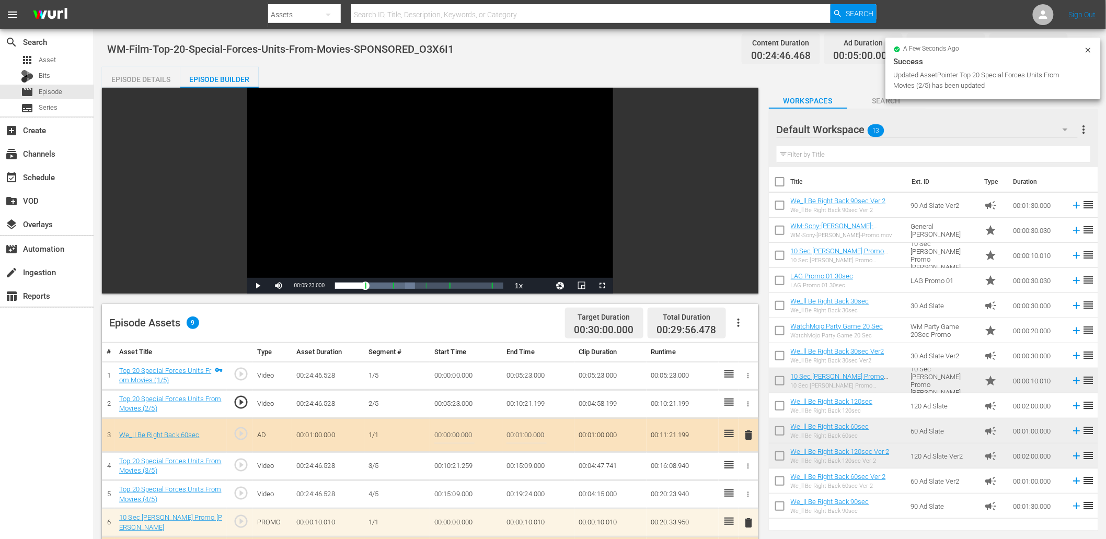
click at [243, 463] on span "play_circle_outline" at bounding box center [241, 465] width 16 height 16
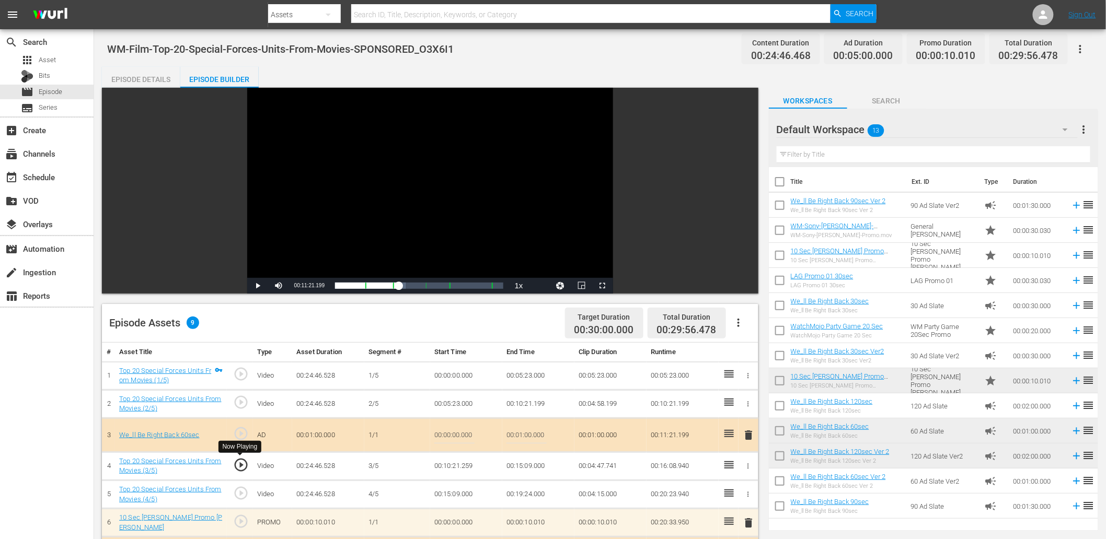
click at [240, 467] on span "play_circle_outline" at bounding box center [241, 465] width 16 height 16
click at [340, 211] on div "Video Player" at bounding box center [430, 183] width 366 height 190
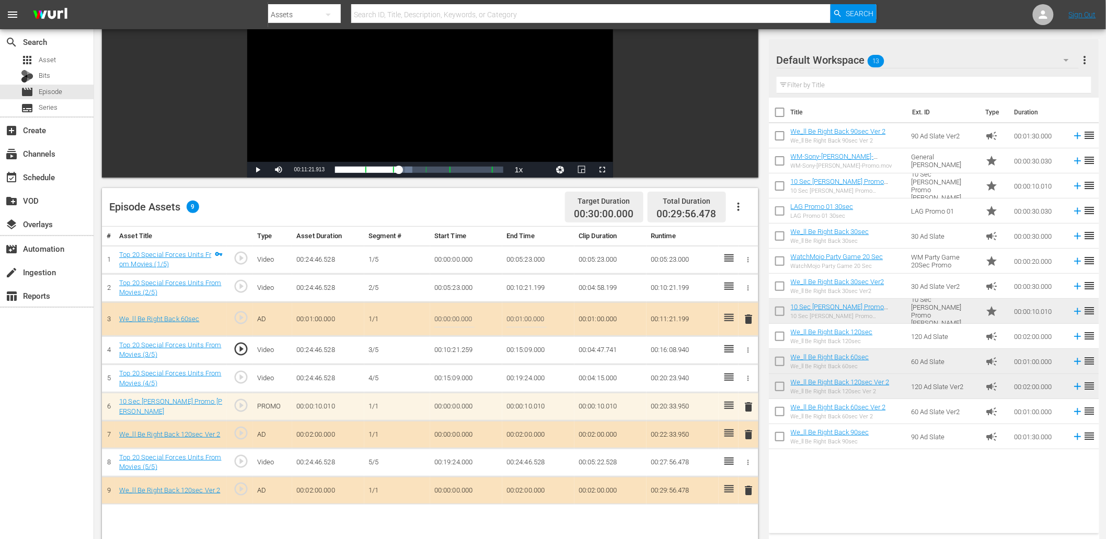
scroll to position [77, 0]
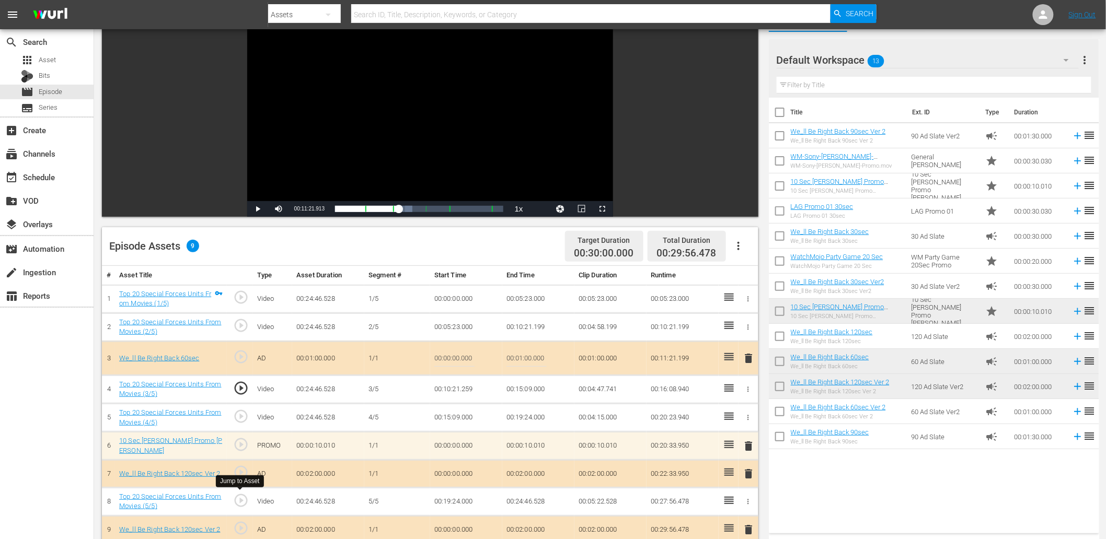
click at [241, 499] on span "play_circle_outline" at bounding box center [241, 501] width 16 height 16
click at [372, 113] on div "Video Player" at bounding box center [430, 106] width 366 height 190
click at [471, 502] on td "00:19:24.000" at bounding box center [466, 502] width 72 height 28
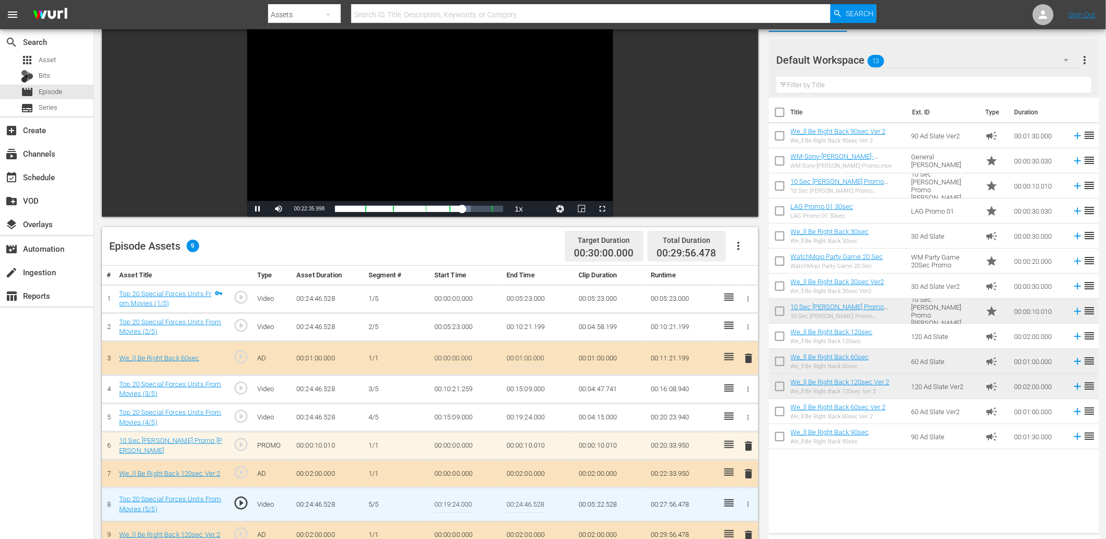
click at [471, 502] on input "00:19:24.000" at bounding box center [454, 504] width 40 height 25
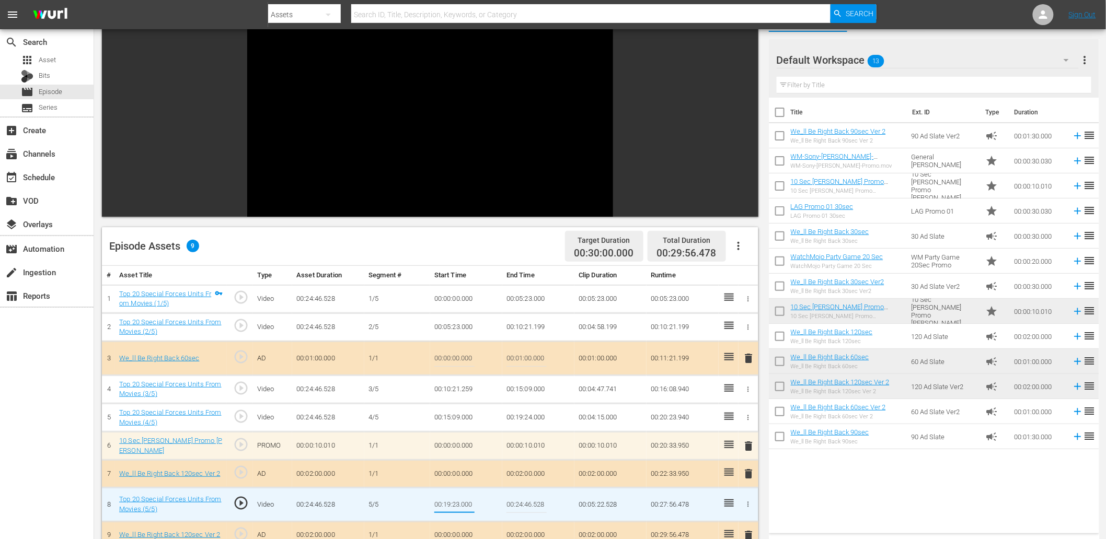
type input "00:19:23.500"
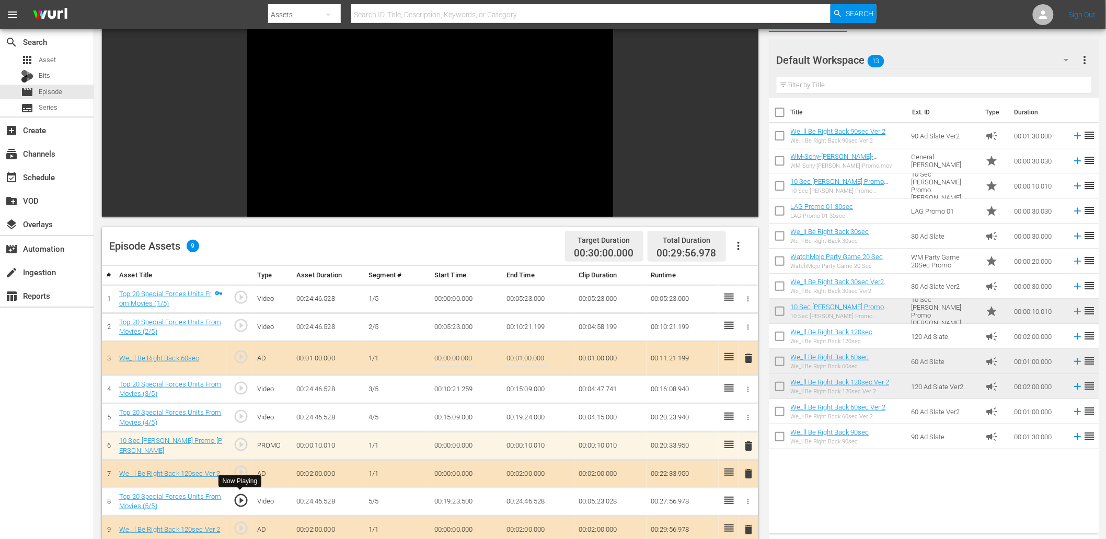
click at [240, 502] on span "play_circle_outline" at bounding box center [241, 501] width 16 height 16
click at [441, 509] on td "00:19:23.500" at bounding box center [466, 502] width 72 height 28
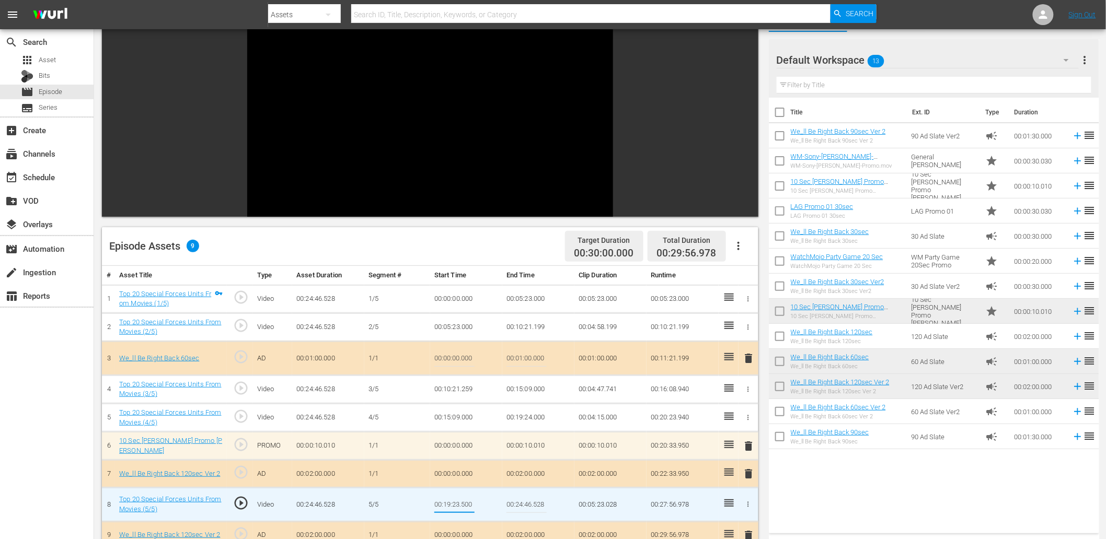
click at [528, 417] on td "00:19:24.000" at bounding box center [538, 418] width 72 height 28
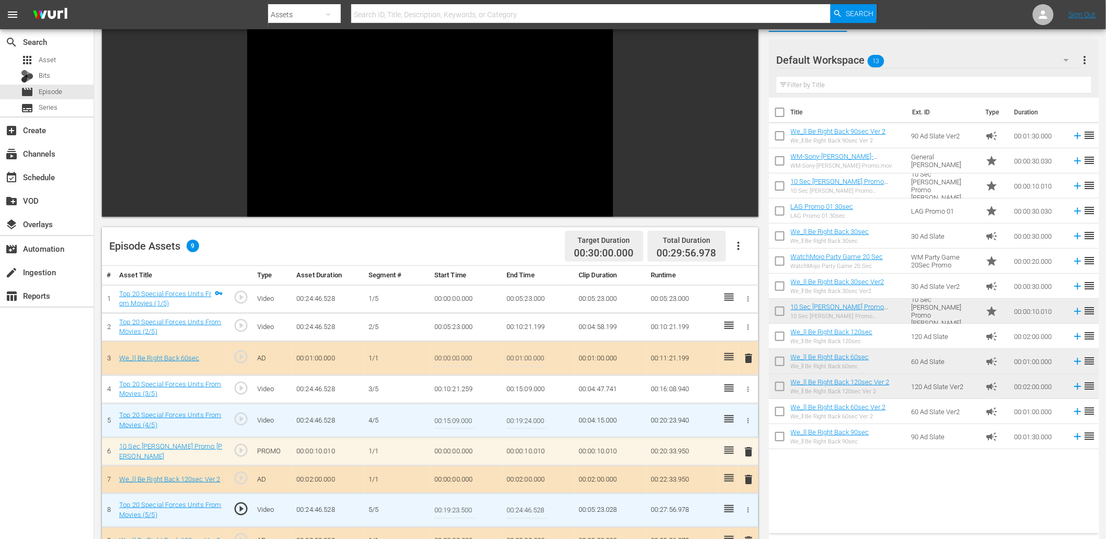
click at [528, 417] on input "00:19:24.000" at bounding box center [526, 420] width 40 height 25
paste input "3.5"
type input "00:19:23.500"
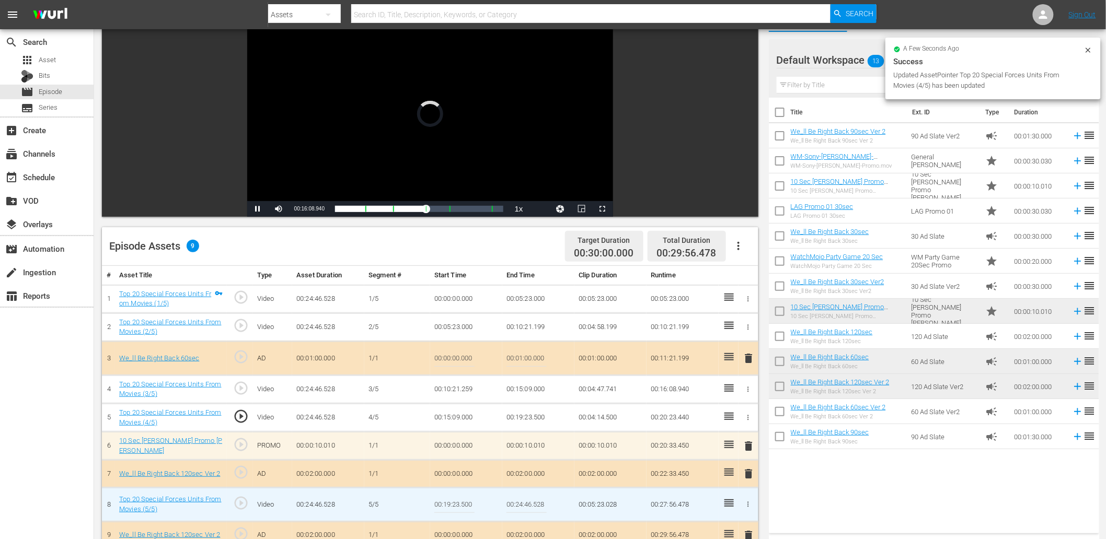
click at [466, 500] on input "00:19:23.500" at bounding box center [454, 504] width 40 height 25
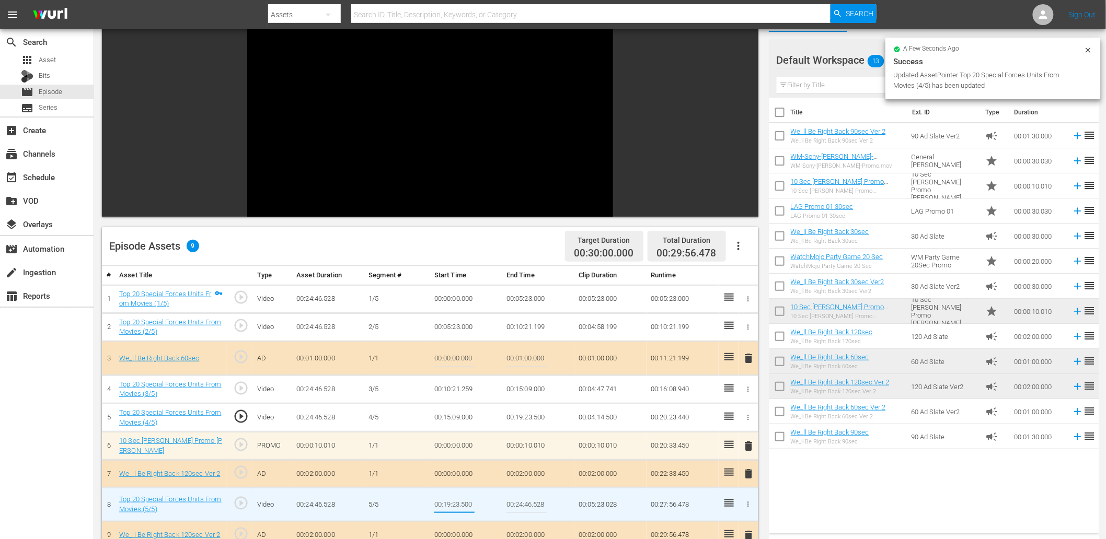
click at [466, 500] on input "00:19:23.500" at bounding box center [454, 504] width 40 height 25
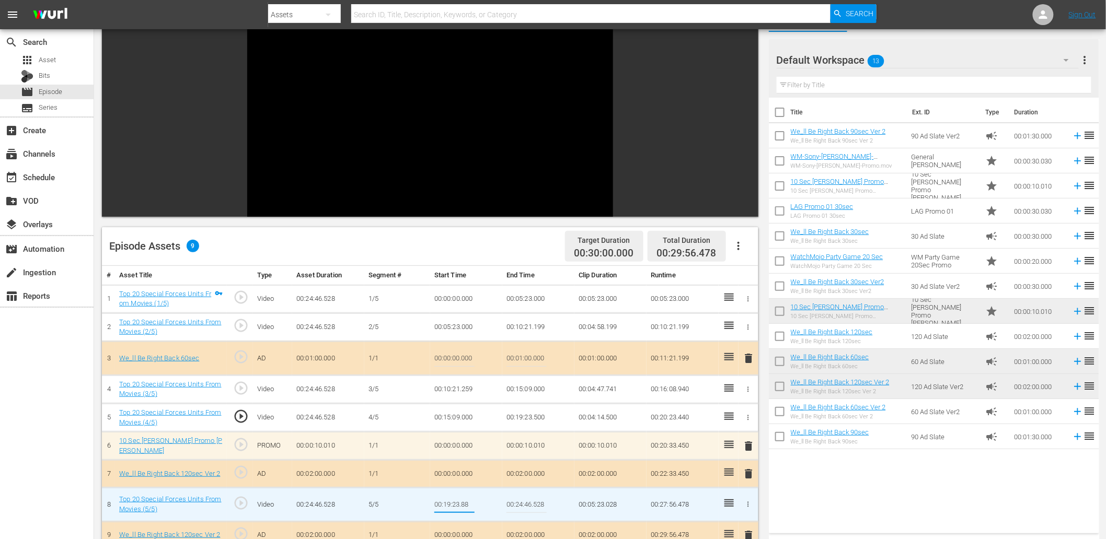
type input "00:19:23.888"
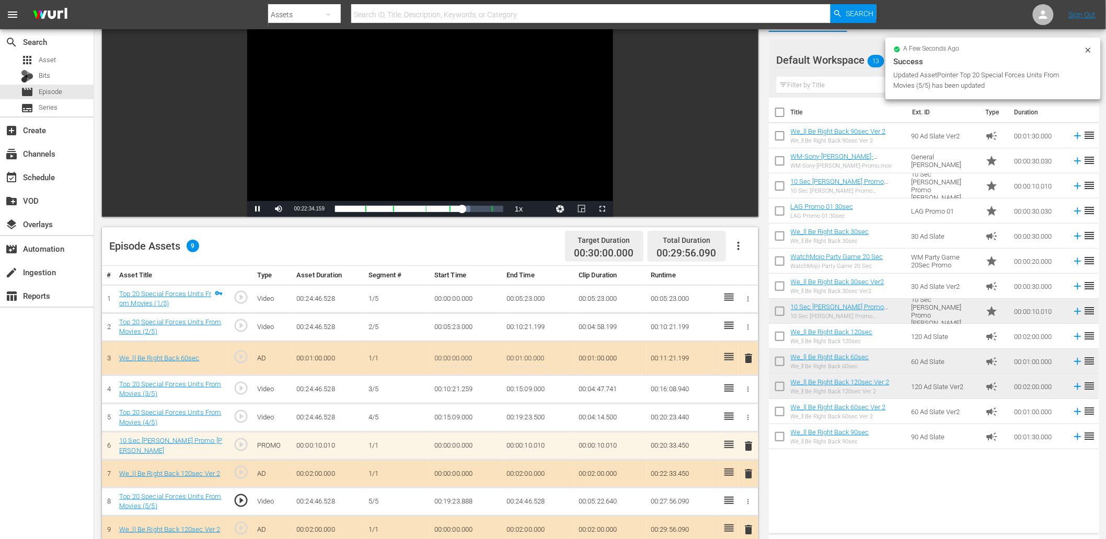
click at [408, 123] on div "Video Player" at bounding box center [430, 106] width 366 height 190
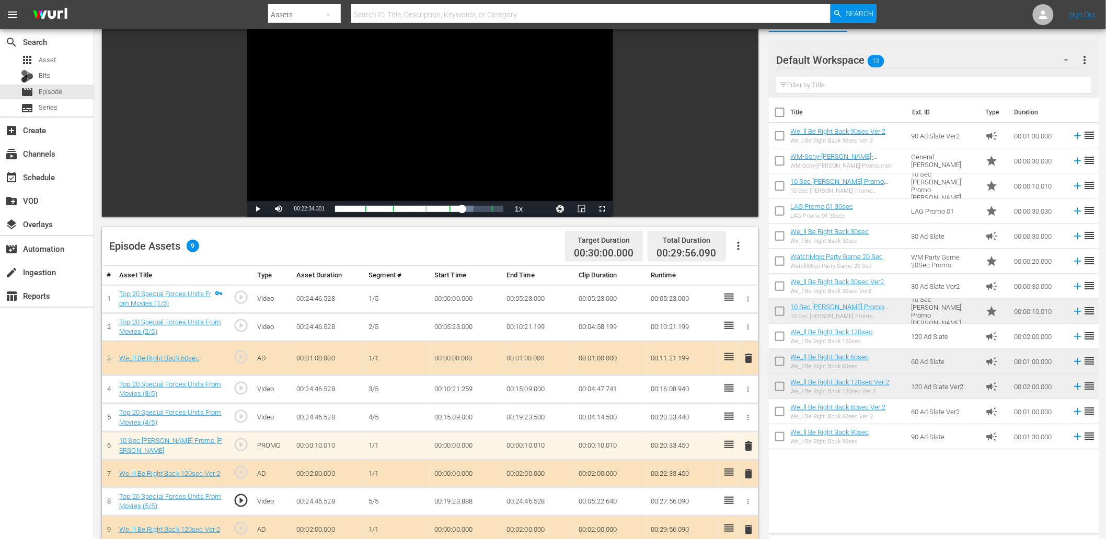
click at [469, 497] on td "00:19:23.888" at bounding box center [466, 502] width 72 height 28
click at [468, 497] on td "00:19:23.888" at bounding box center [466, 502] width 72 height 28
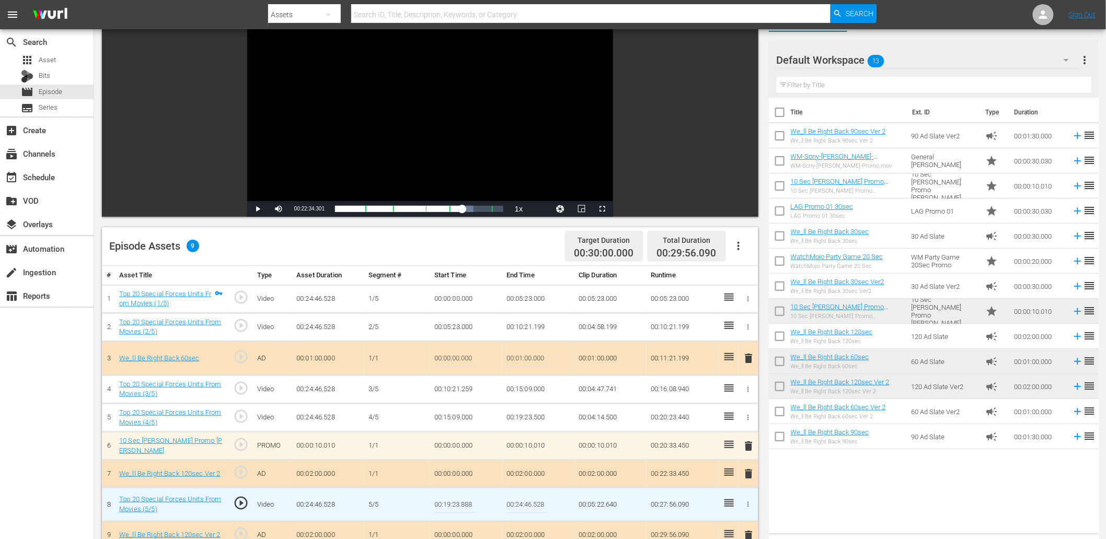
click at [468, 497] on input "00:19:23.888" at bounding box center [454, 504] width 40 height 25
type input "00:19:23.777"
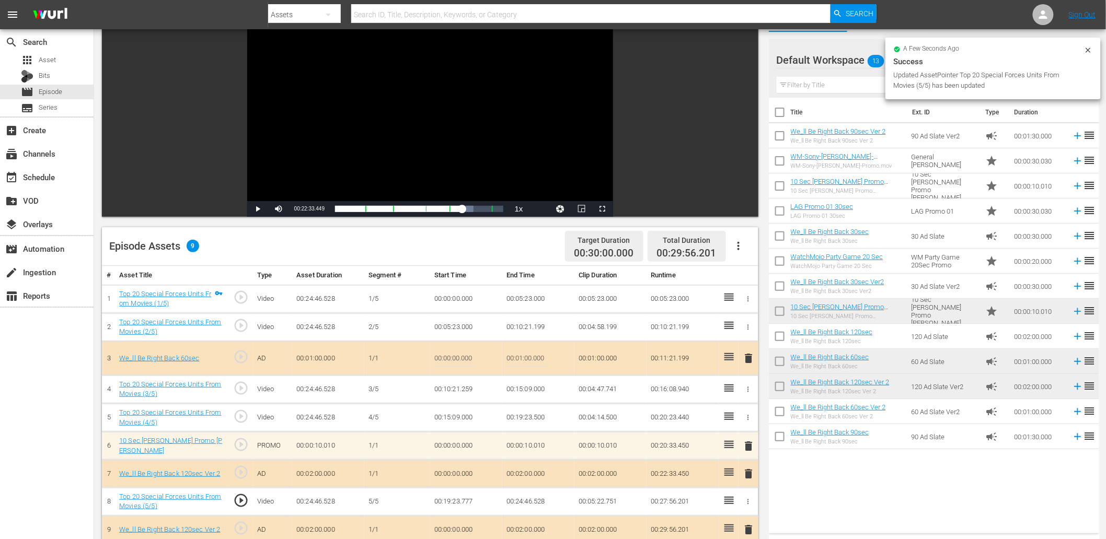
click at [463, 501] on td "00:19:23.777" at bounding box center [466, 502] width 72 height 28
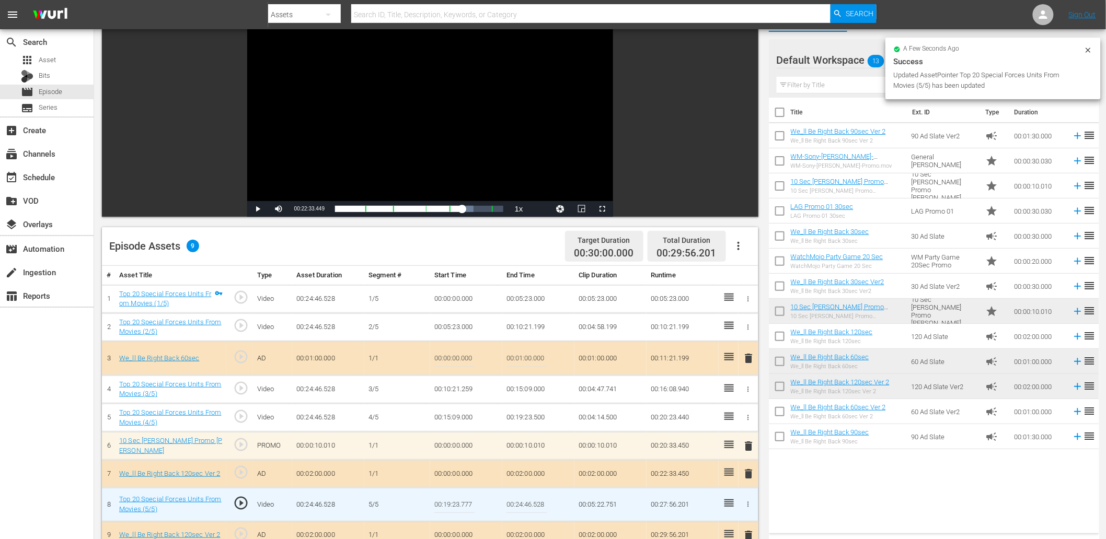
click at [463, 501] on input "00:19:23.777" at bounding box center [454, 504] width 40 height 25
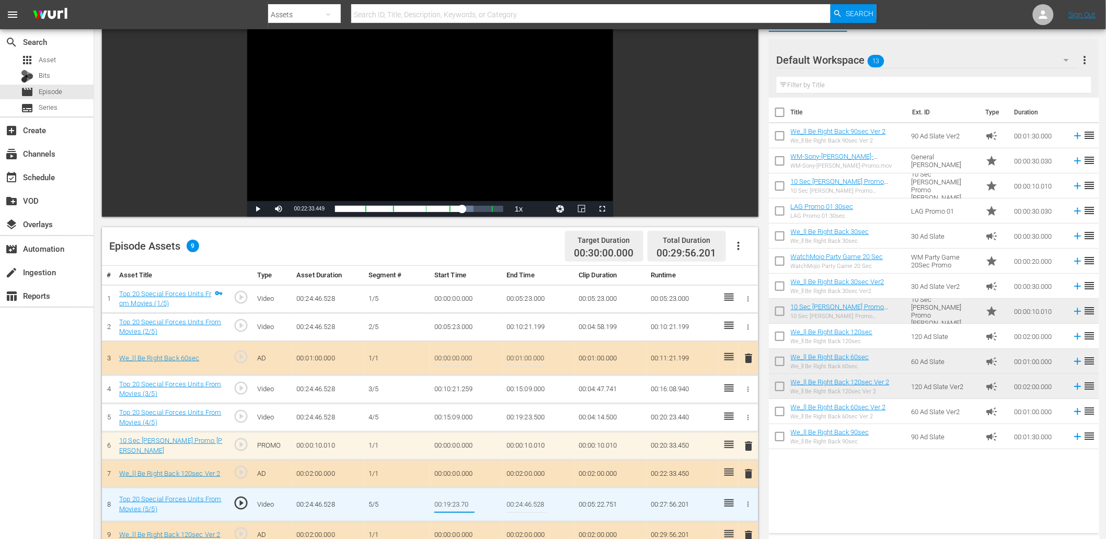
type input "00:19:23.700"
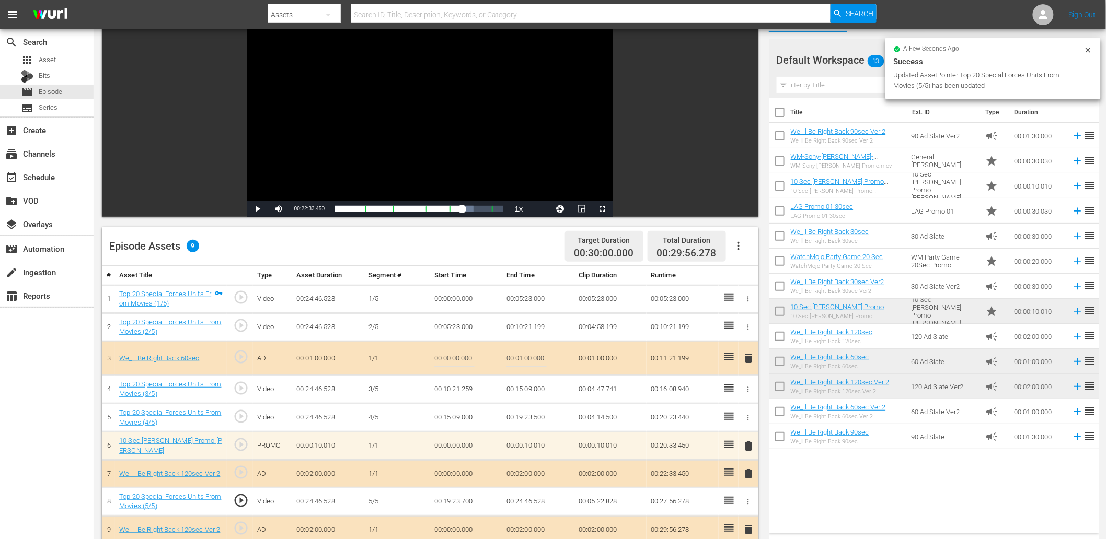
click at [305, 161] on div "Video Player" at bounding box center [430, 106] width 366 height 190
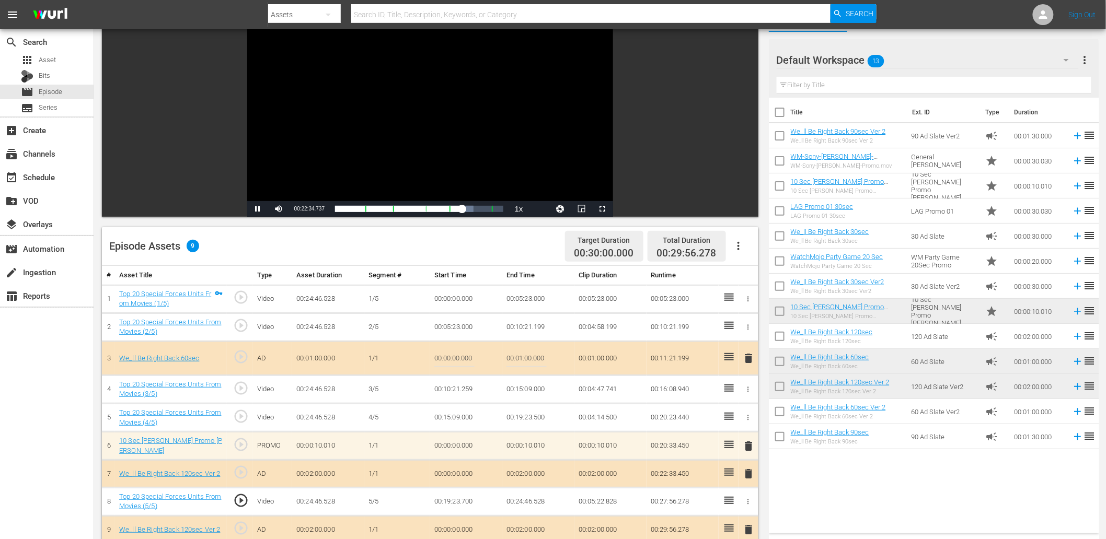
click at [464, 502] on td "00:19:23.700" at bounding box center [466, 502] width 72 height 28
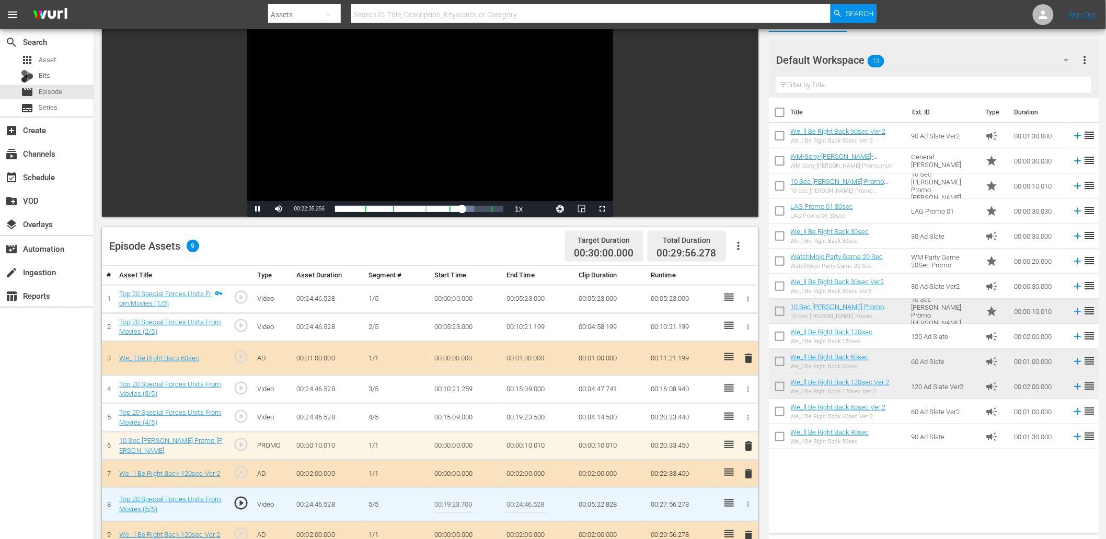
click at [464, 502] on input "00:19:23.700" at bounding box center [454, 504] width 40 height 25
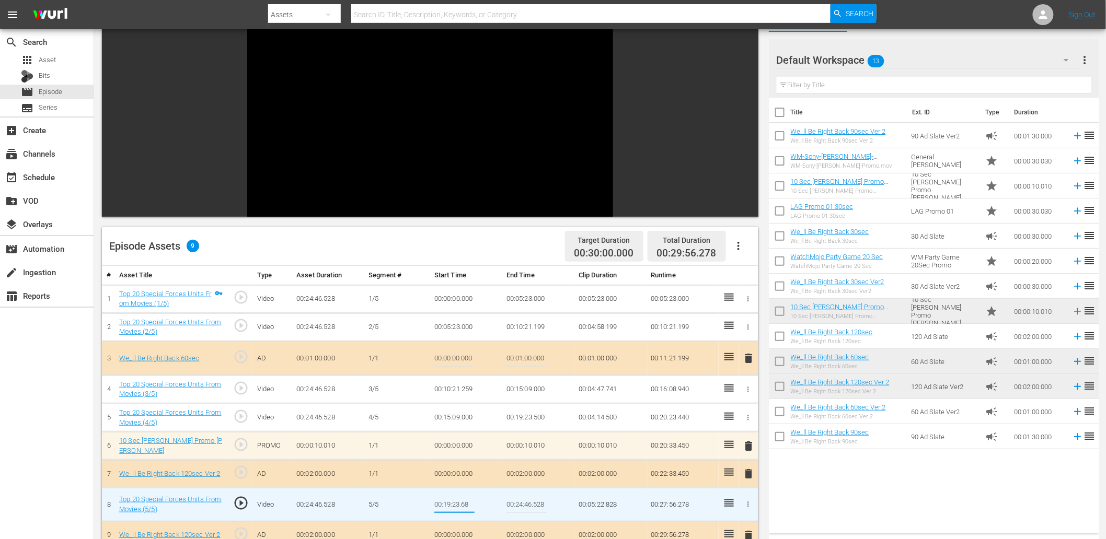
type input "00:19:23.680"
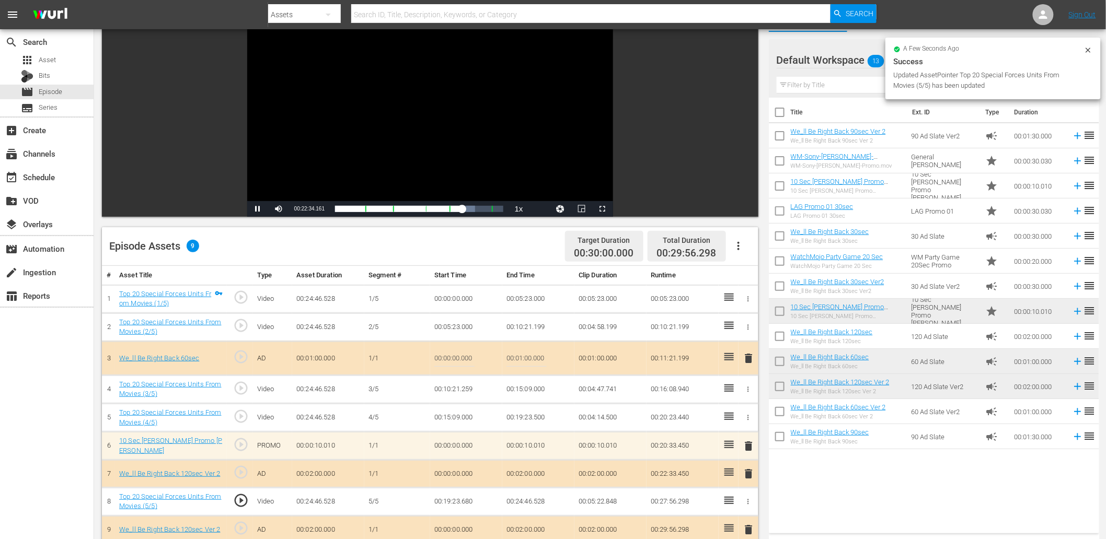
click at [430, 157] on div "Video Player" at bounding box center [430, 106] width 366 height 190
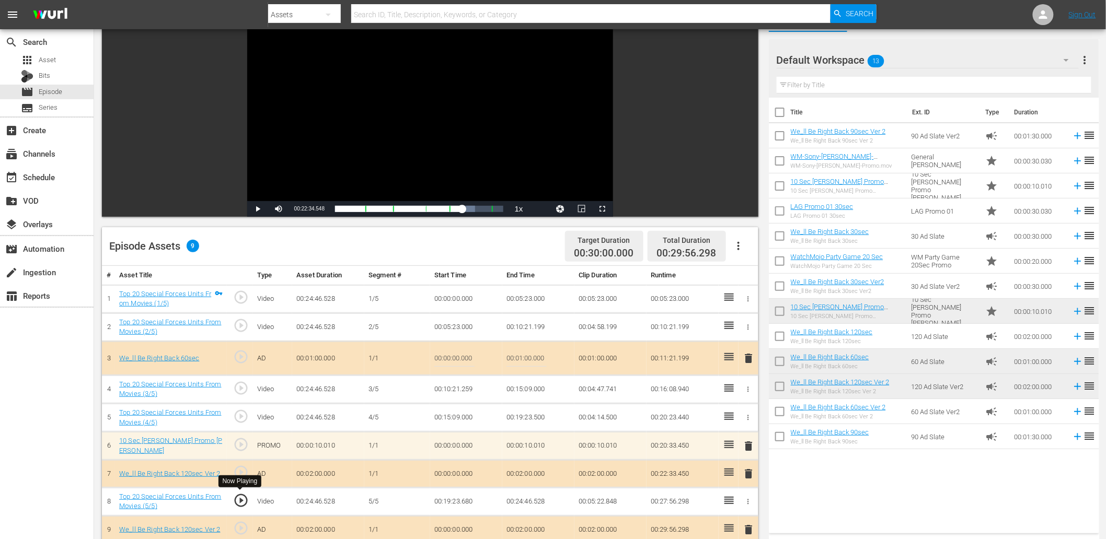
click at [239, 499] on span "play_circle_outline" at bounding box center [241, 501] width 16 height 16
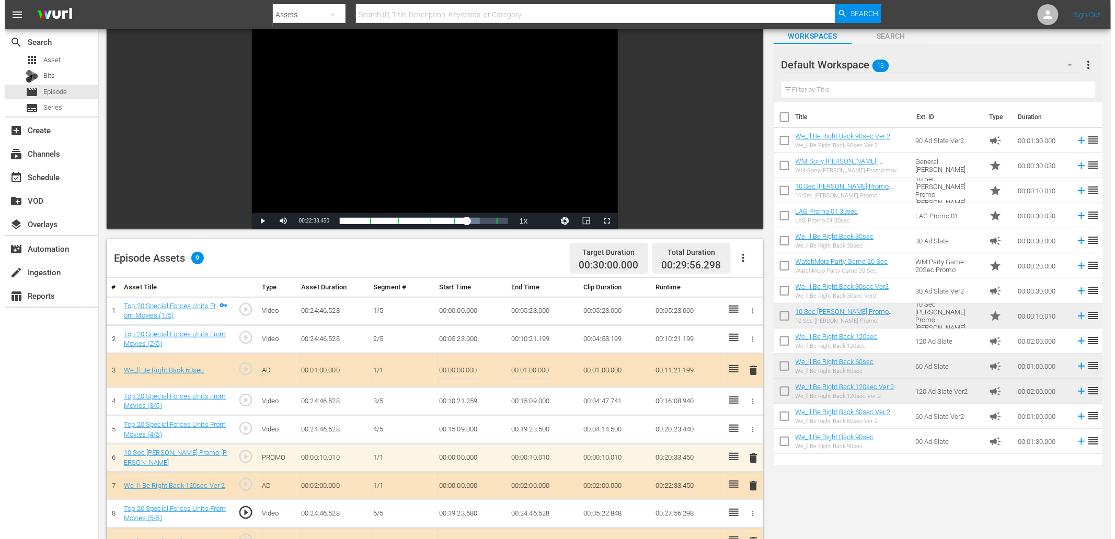
scroll to position [0, 0]
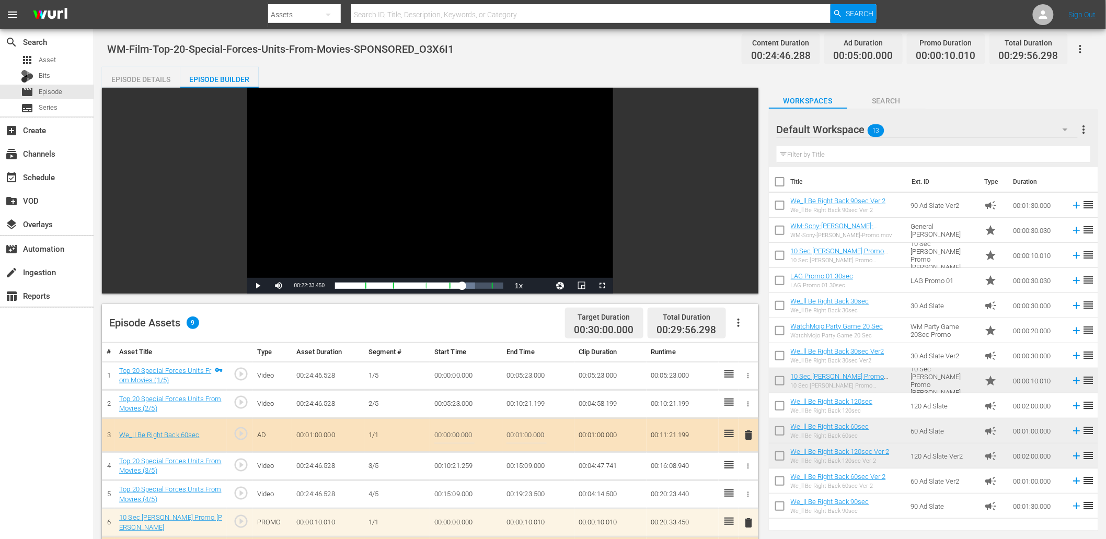
click at [150, 81] on div "Episode Details" at bounding box center [141, 79] width 78 height 25
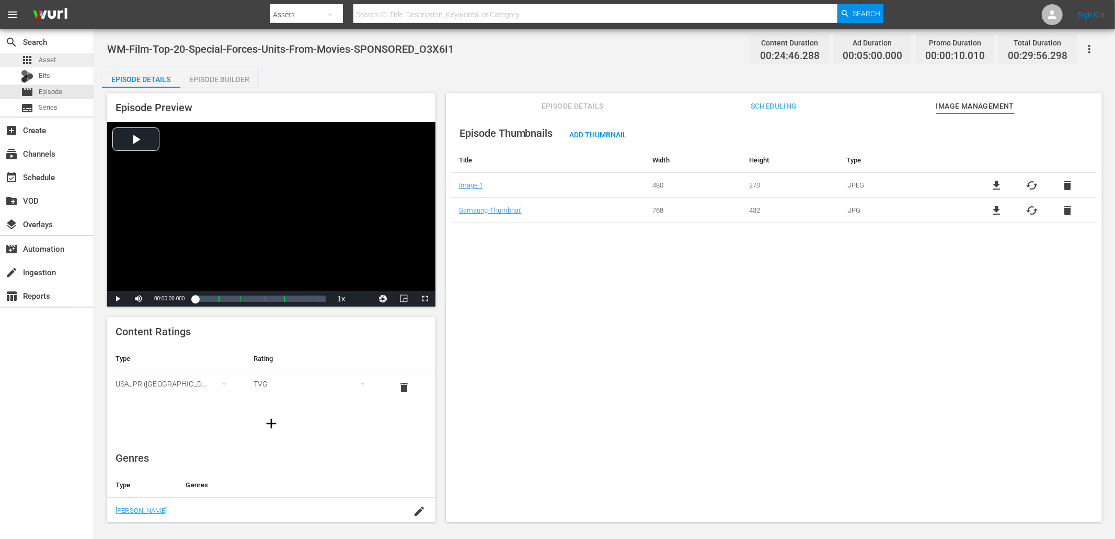
click at [54, 57] on span "Asset" at bounding box center [47, 60] width 17 height 10
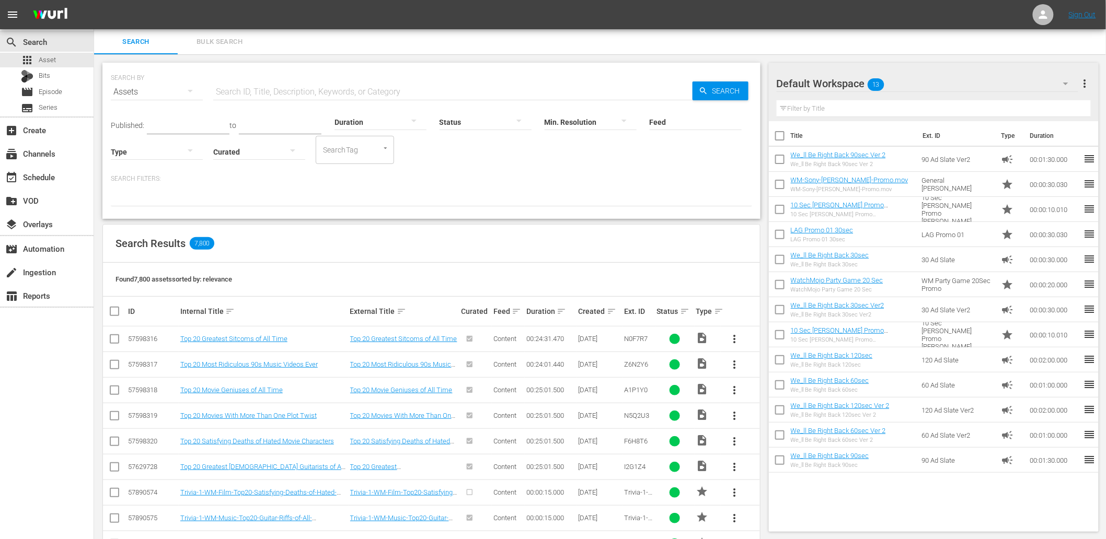
click at [253, 85] on input "text" at bounding box center [452, 91] width 479 height 25
paste input "J4Z1J1"
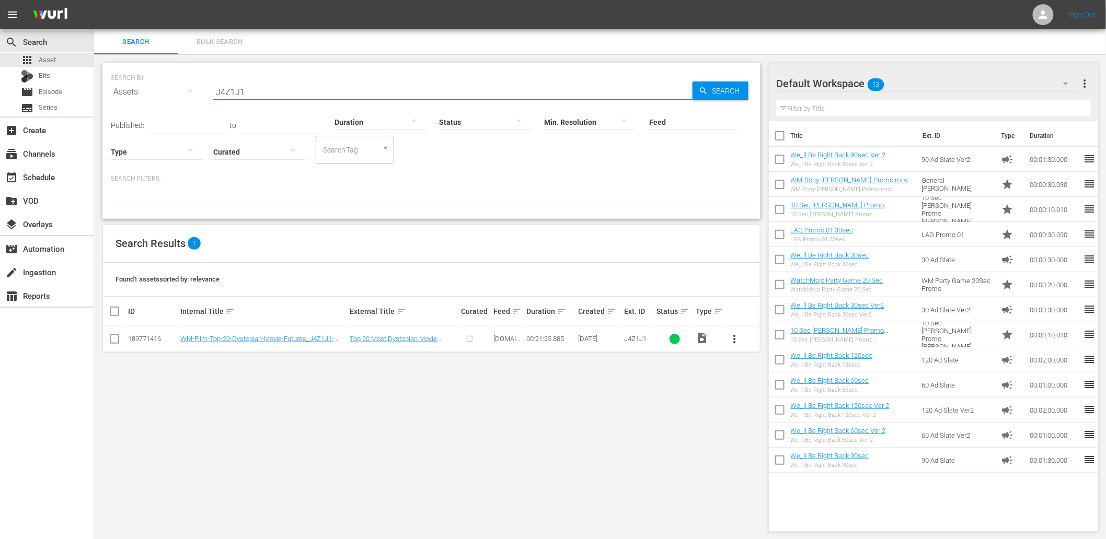
type input "J4Z1J1"
click at [734, 337] on span "more_vert" at bounding box center [735, 339] width 13 height 13
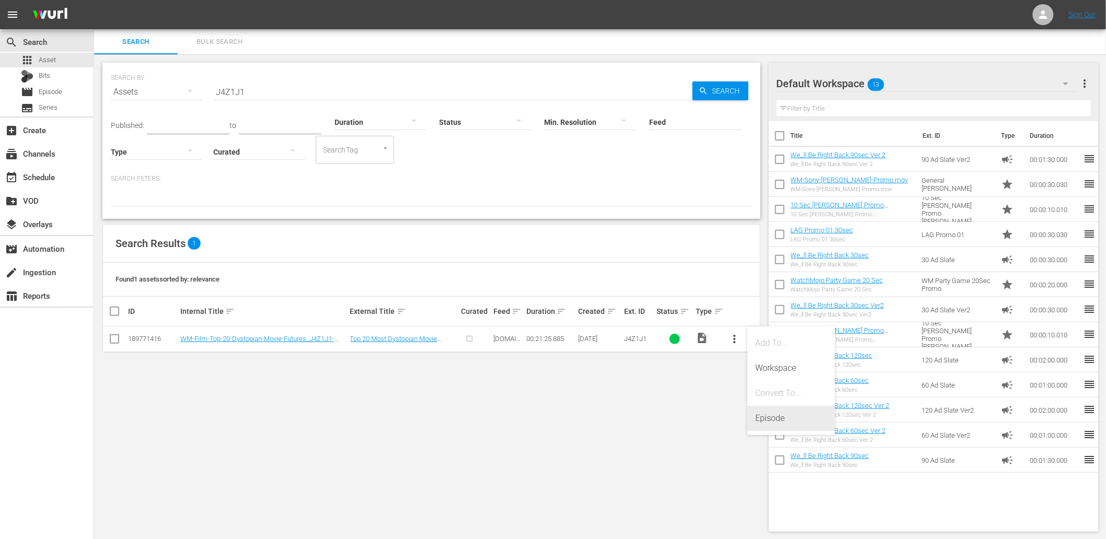
click at [781, 419] on div "Episode" at bounding box center [791, 418] width 71 height 25
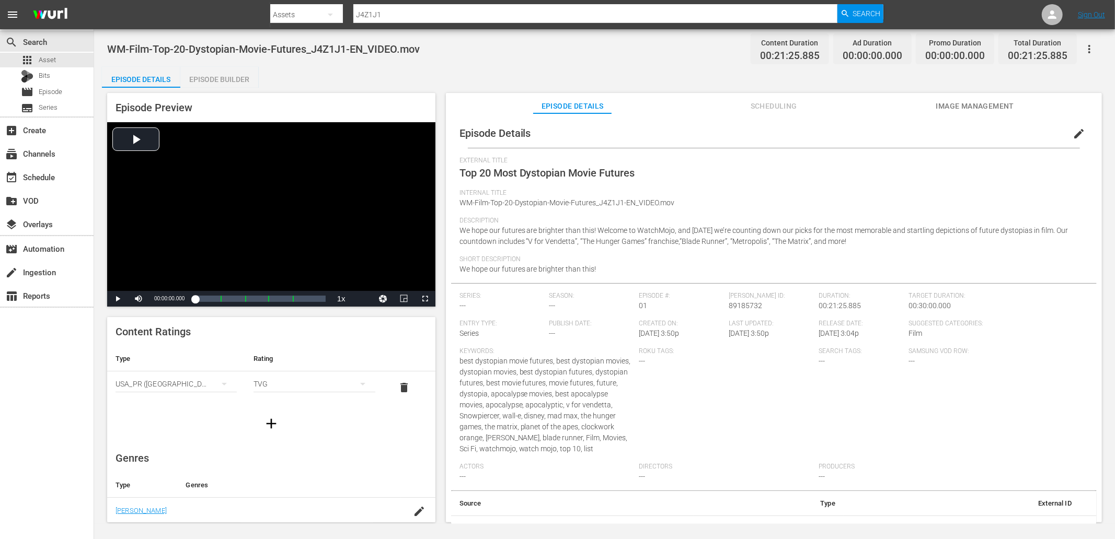
click at [1073, 128] on span "edit" at bounding box center [1078, 134] width 13 height 13
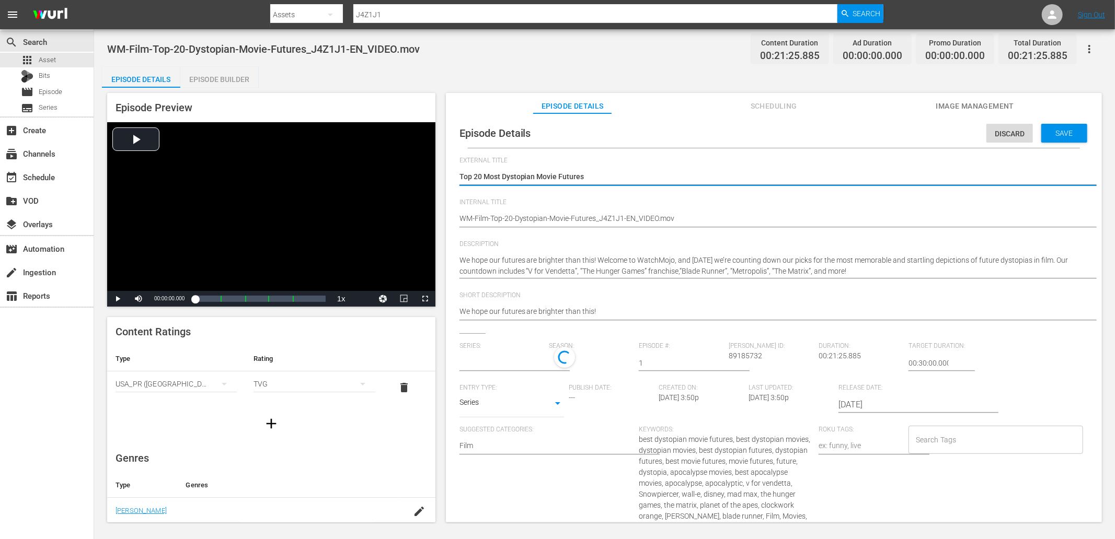
type input "No Series"
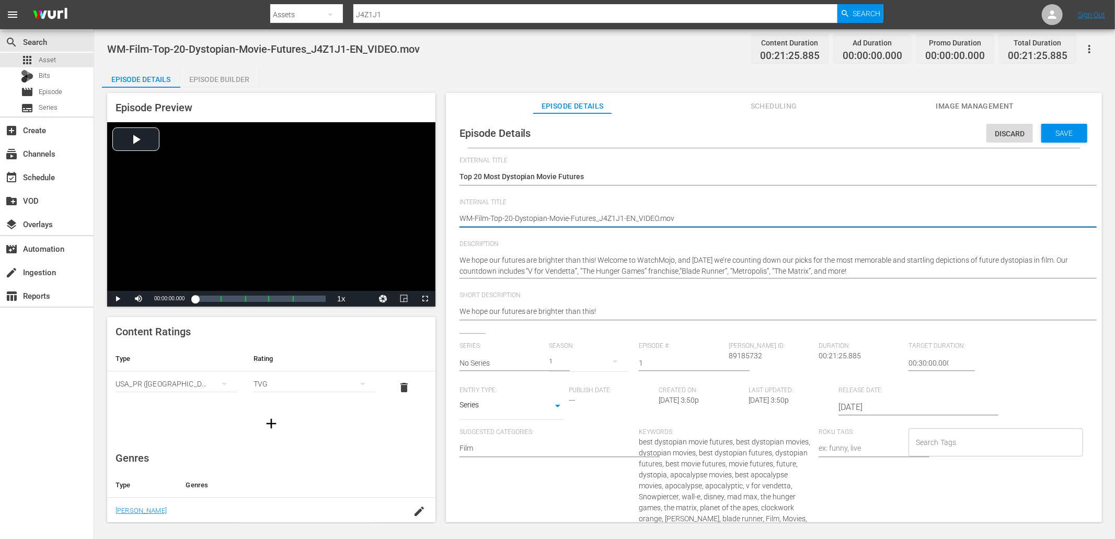
drag, startPoint x: 624, startPoint y: 217, endPoint x: 884, endPoint y: 223, distance: 260.3
type textarea "WM-Film-Top-20-Dystopian-Movie-Futures_J4Z1J1-"
type textarea "WM-Film-Top-20-Dystopian-Movie-Futures_J4Z1J1"
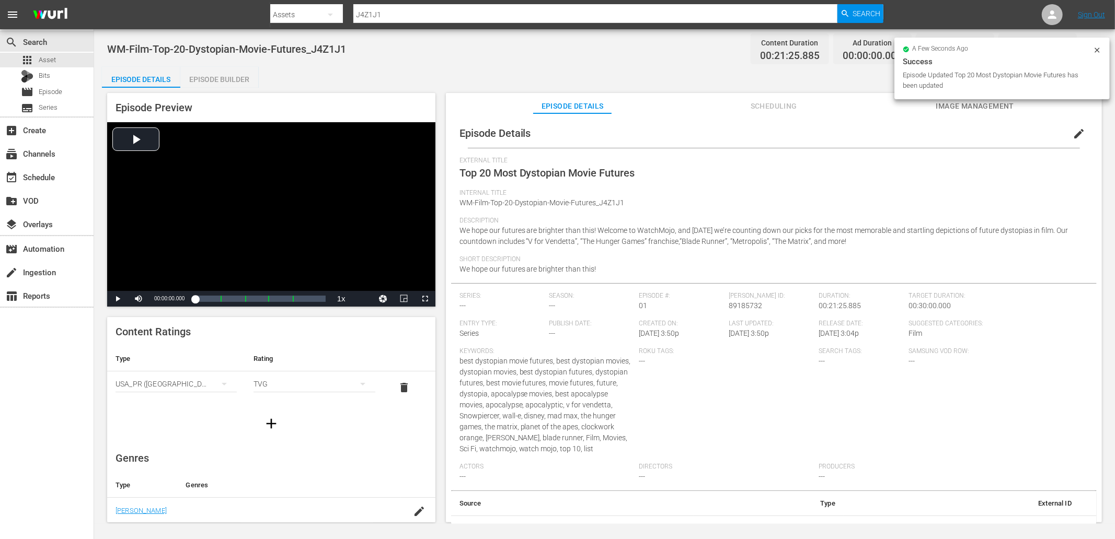
click at [973, 102] on span "Image Management" at bounding box center [975, 106] width 78 height 13
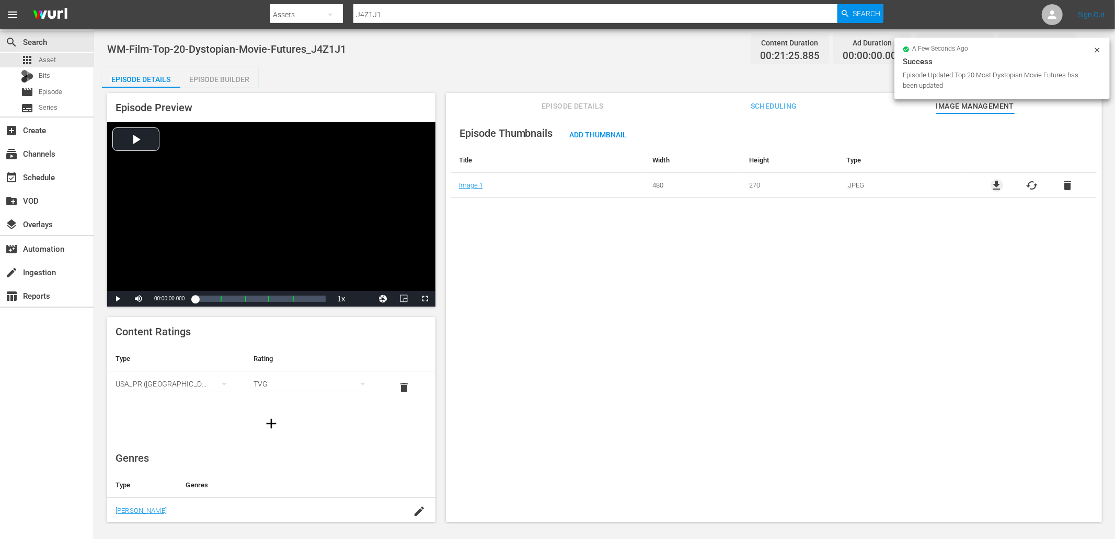
click at [992, 182] on span "file_download" at bounding box center [996, 185] width 13 height 13
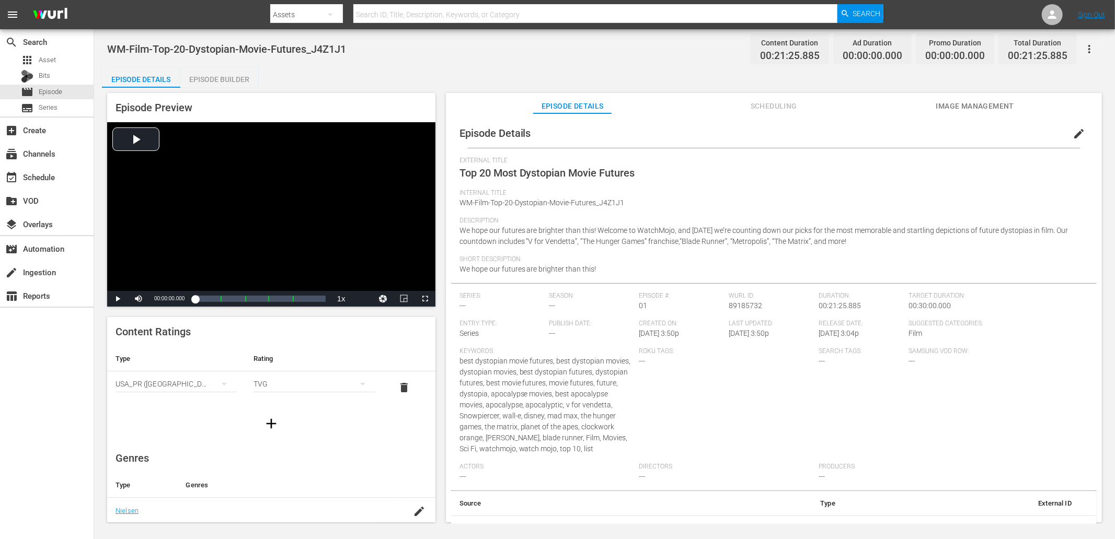
click at [956, 101] on span "Image Management" at bounding box center [975, 106] width 78 height 13
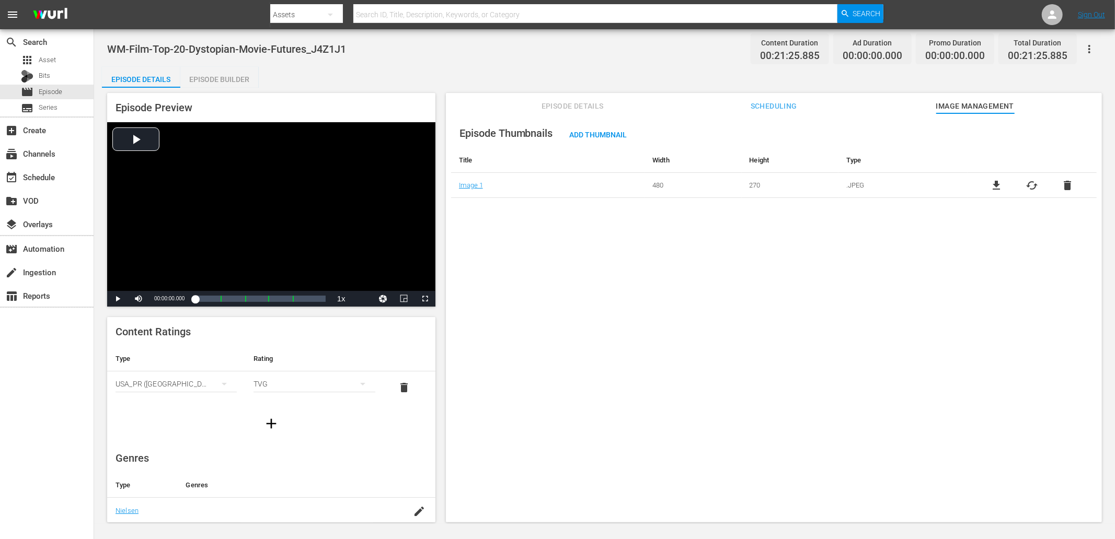
click at [640, 137] on div "Episode Thumbnails Add Thumbnail Title Width Height Type Image 1 480 270 .JPEG …" at bounding box center [773, 158] width 645 height 79
click at [629, 134] on span "Add Thumbnail" at bounding box center [598, 135] width 74 height 8
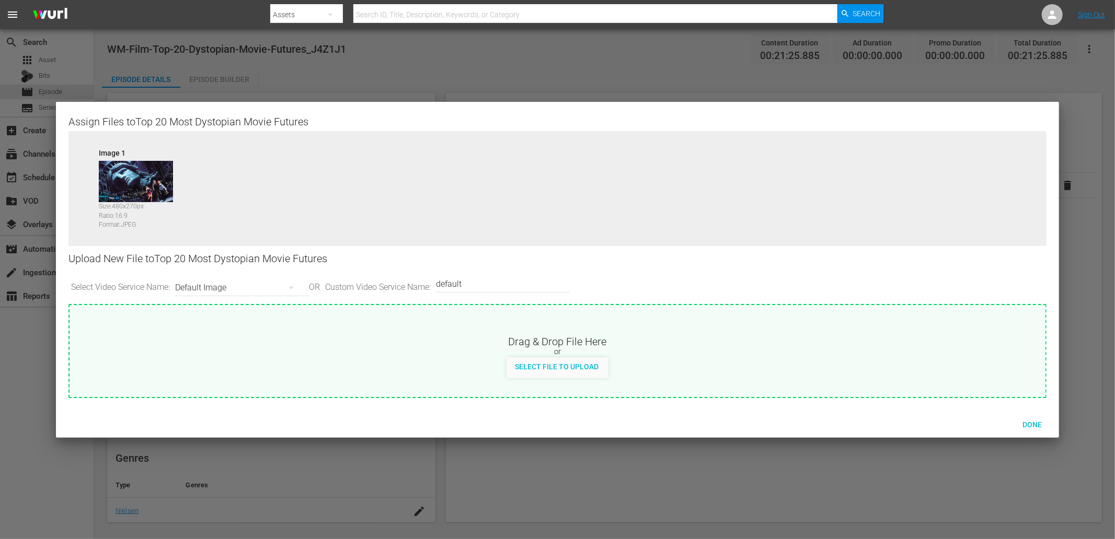
click at [204, 292] on div "Default Image" at bounding box center [239, 287] width 129 height 29
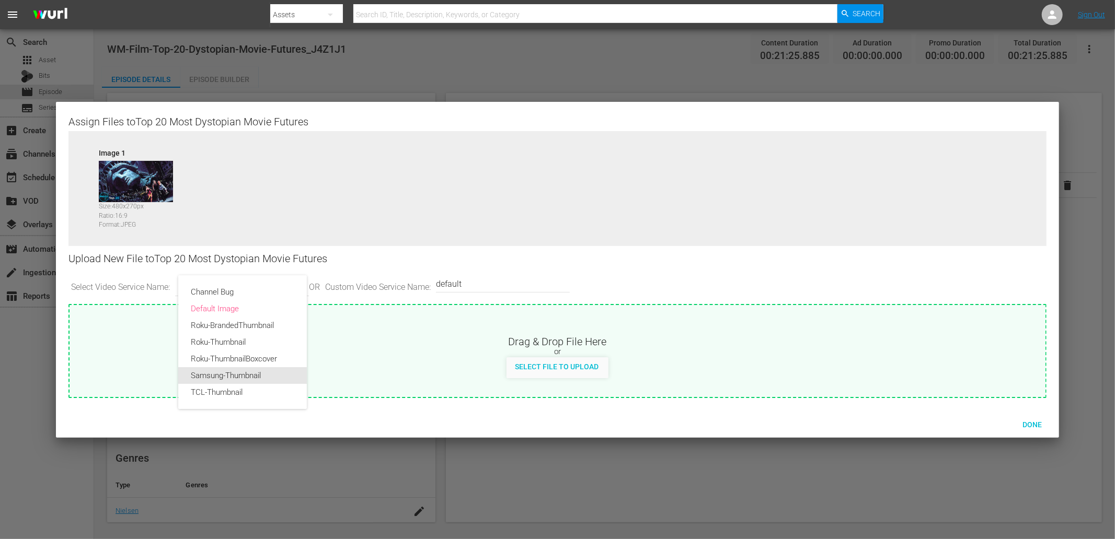
click at [237, 377] on div "Samsung-Thumbnail" at bounding box center [242, 375] width 103 height 17
type input "Samsung-Thumbnail"
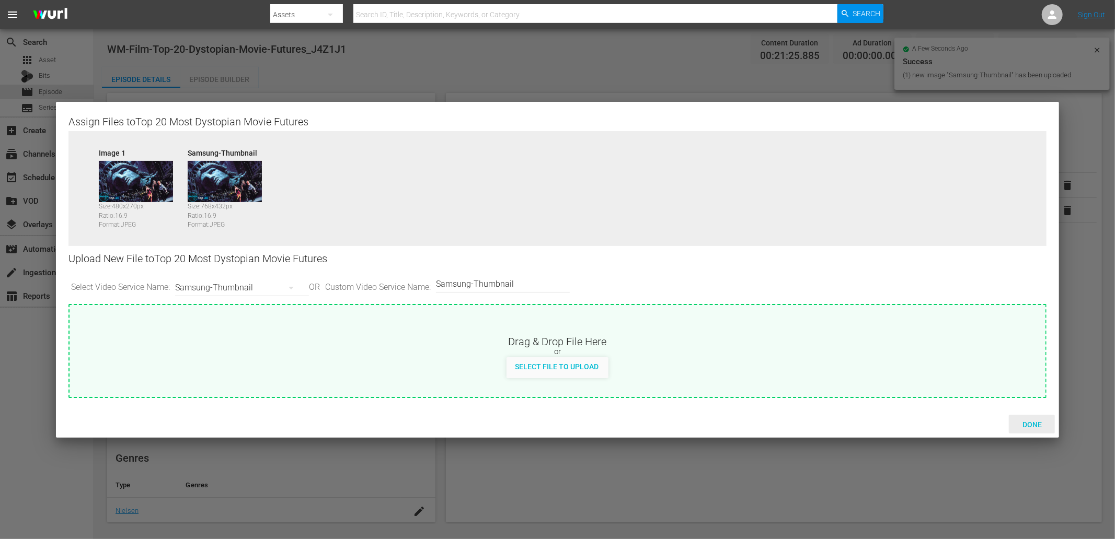
click at [1028, 422] on span "Done" at bounding box center [1032, 425] width 36 height 8
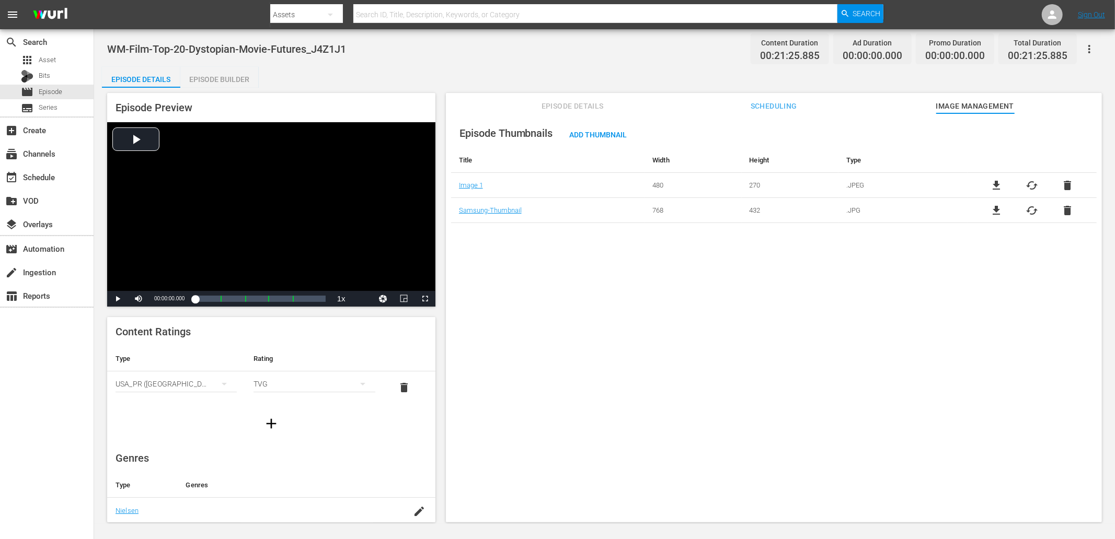
click at [560, 112] on button "Episode Details" at bounding box center [572, 103] width 78 height 21
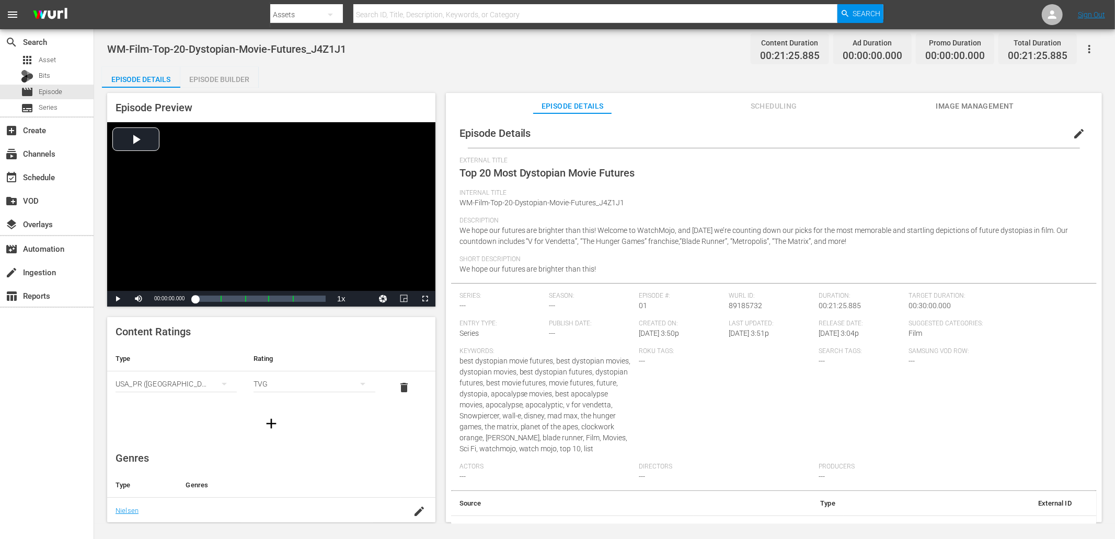
click at [214, 77] on div "Episode Builder" at bounding box center [219, 79] width 78 height 25
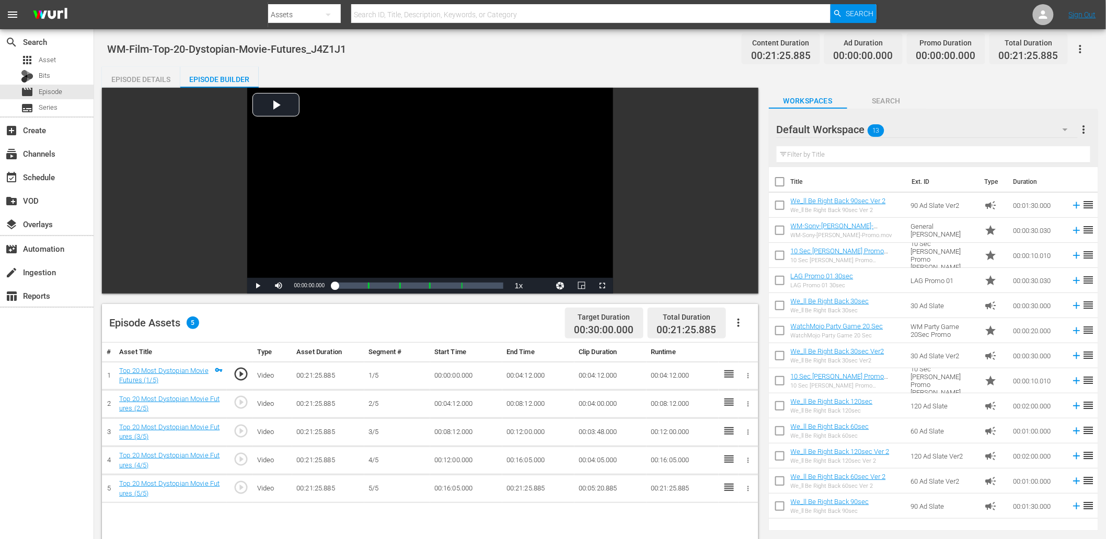
click at [895, 153] on input "text" at bounding box center [934, 154] width 314 height 17
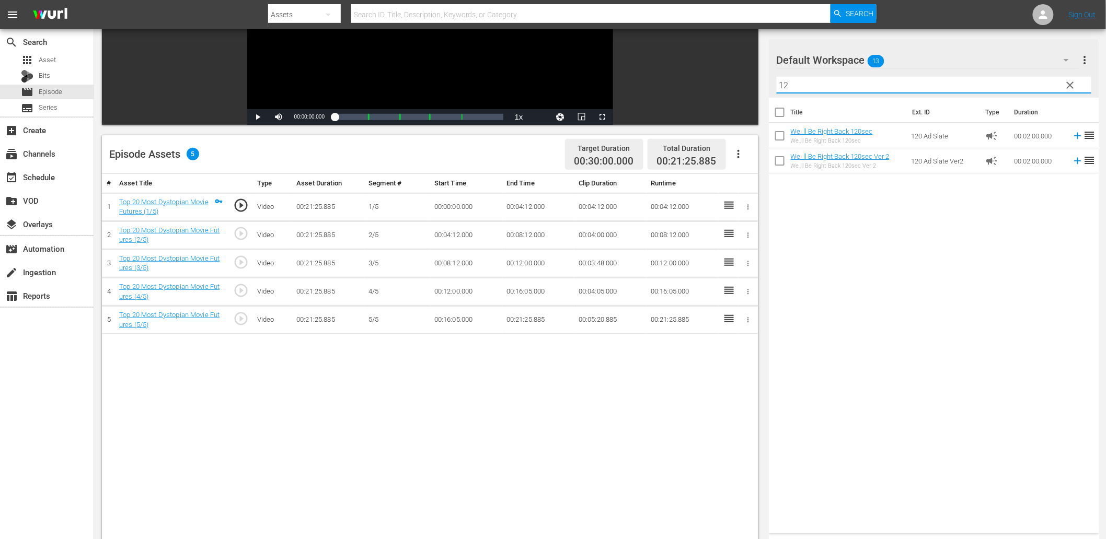
scroll to position [155, 0]
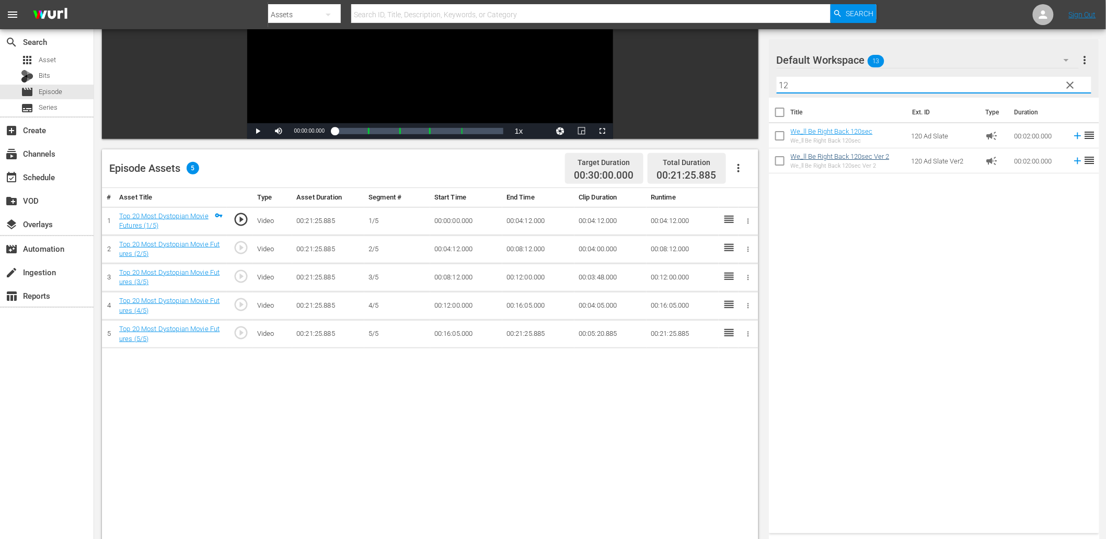
type input "12"
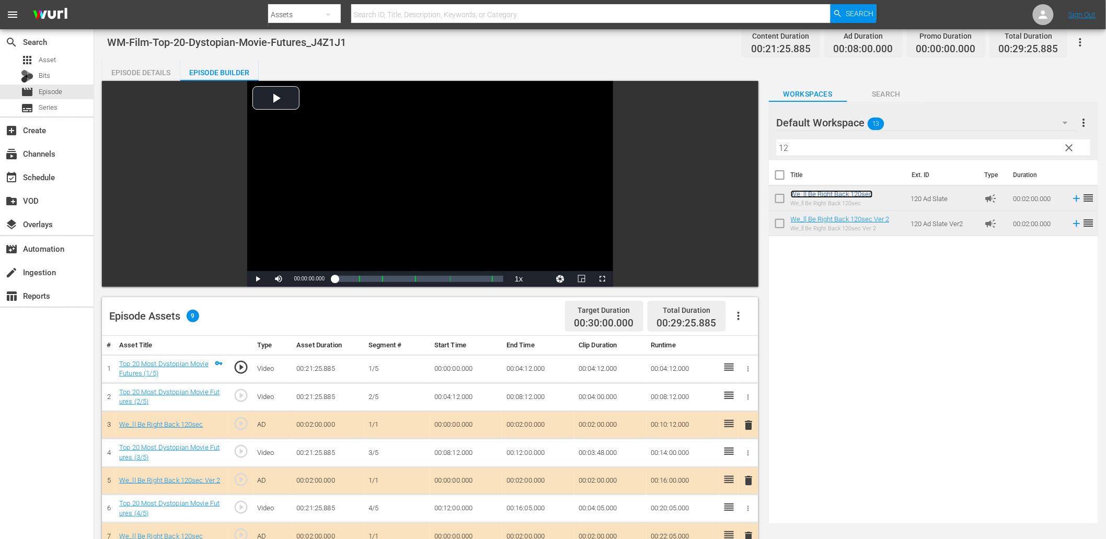
scroll to position [0, 0]
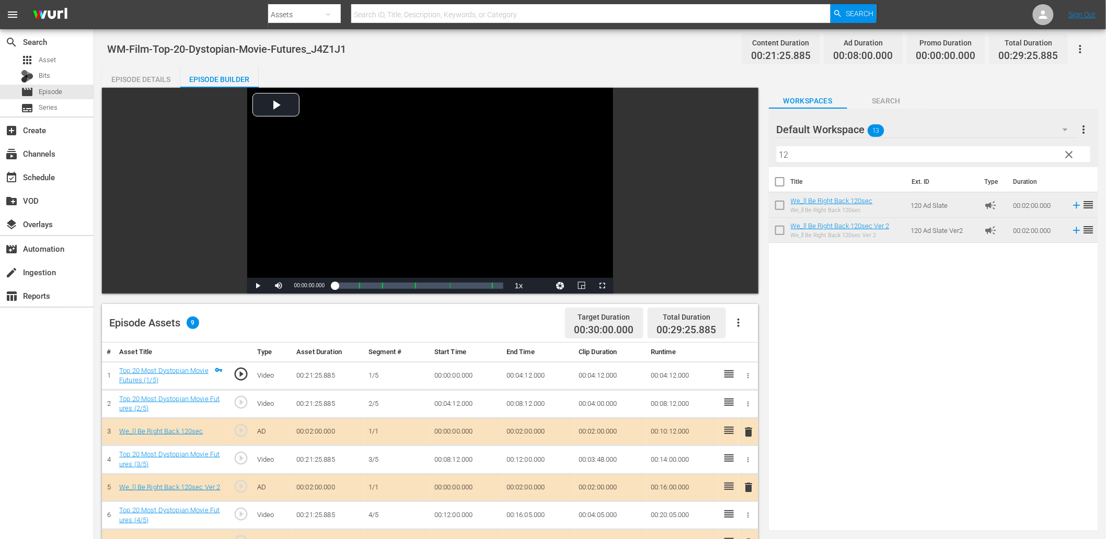
click at [826, 420] on div "Title Ext. ID Type Duration We_ll Be Right Back 120sec We_ll Be Right Back 120s…" at bounding box center [933, 347] width 329 height 360
click at [921, 380] on div "Title Ext. ID Type Duration We_ll Be Right Back 120sec We_ll Be Right Back 120s…" at bounding box center [933, 347] width 329 height 360
click at [1084, 46] on icon "button" at bounding box center [1080, 49] width 13 height 13
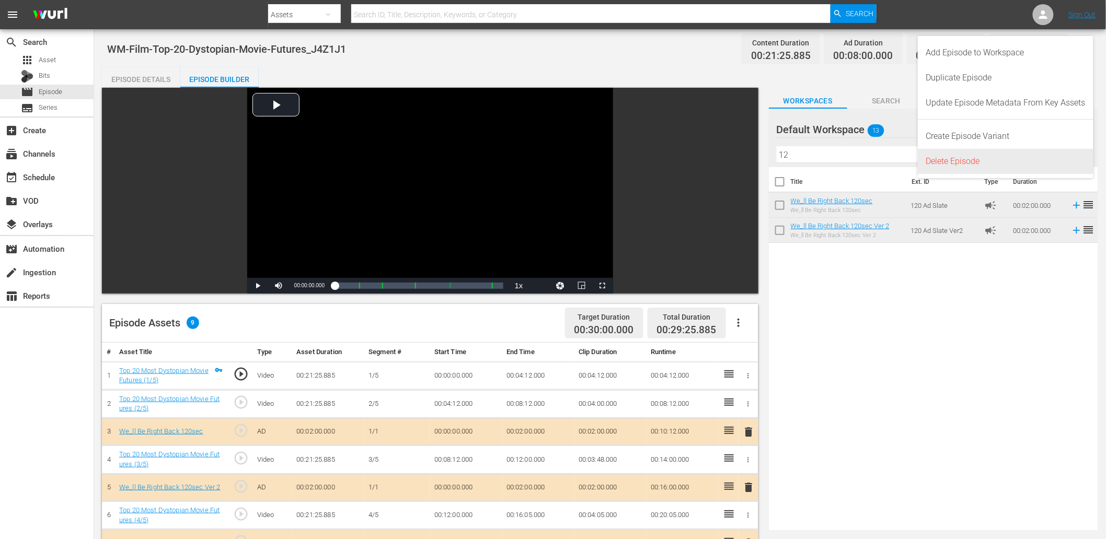
click at [965, 160] on div "Delete Episode" at bounding box center [1005, 161] width 159 height 25
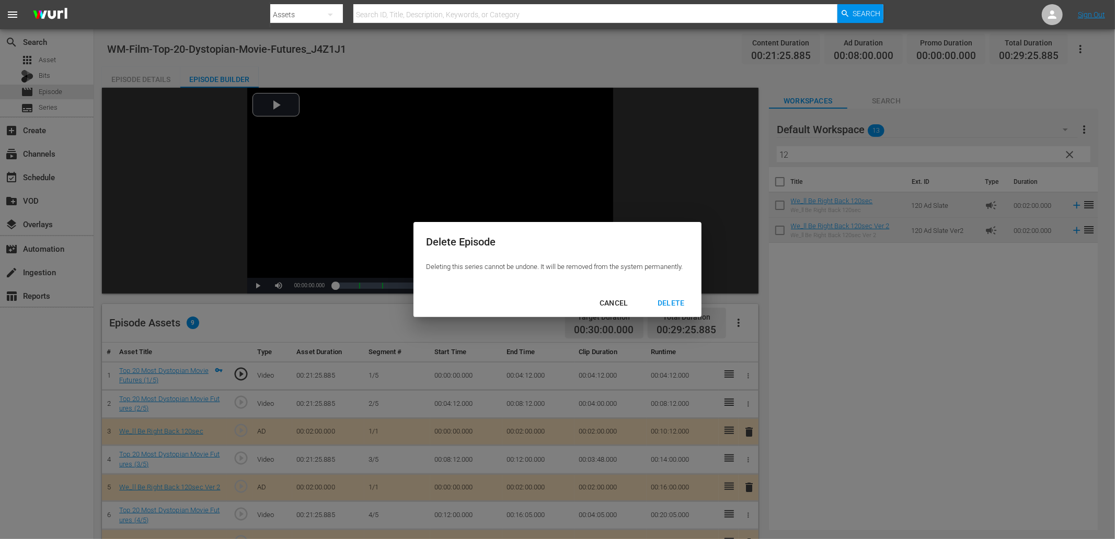
click at [660, 307] on div "DELETE" at bounding box center [671, 303] width 44 height 13
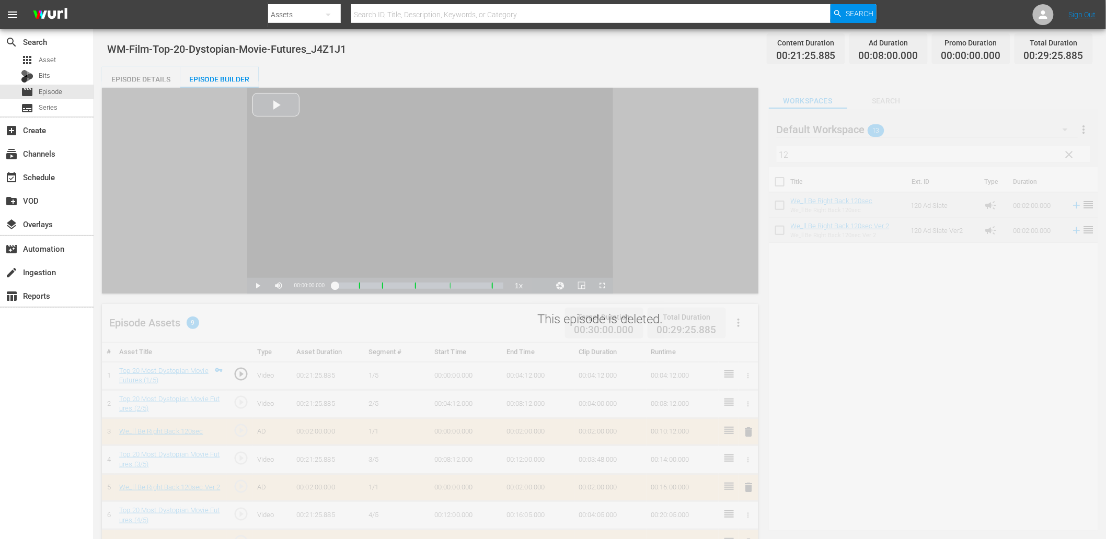
click at [703, 55] on div "WM-Film-Top-20-Dystopian-Movie-Futures_J4Z1J1 Content Duration 00:21:25.885 Ad …" at bounding box center [600, 49] width 986 height 24
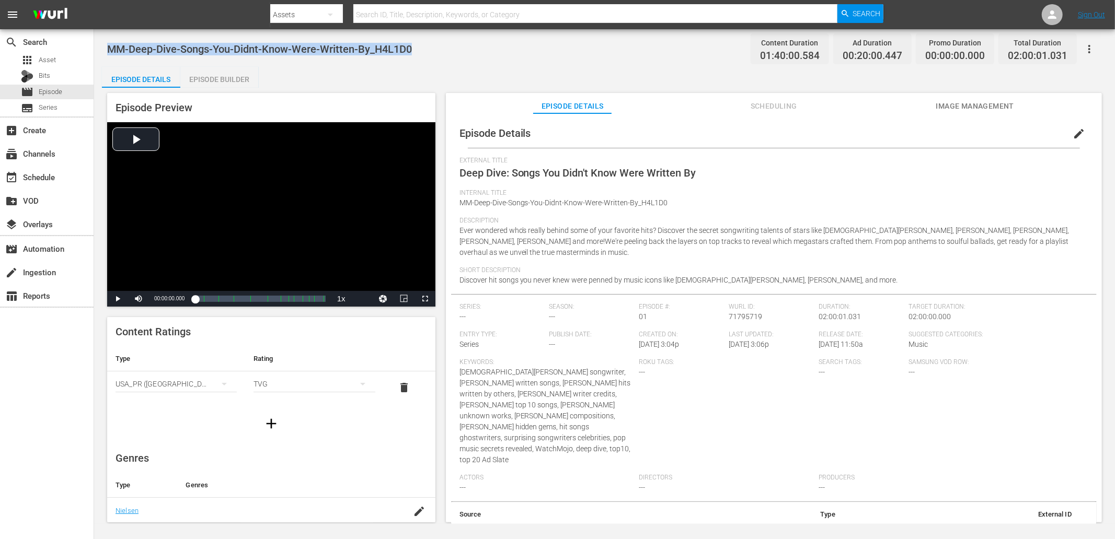
drag, startPoint x: 413, startPoint y: 54, endPoint x: 111, endPoint y: 49, distance: 302.7
click at [111, 49] on div "MM-Deep-Dive-Songs-You-Didnt-Know-Were-Written-By_H4L1D0 Content Duration 01:40…" at bounding box center [604, 49] width 995 height 24
copy span "MM-Deep-Dive-Songs-You-Didnt-Know-Were-Written-By_H4L1D0"
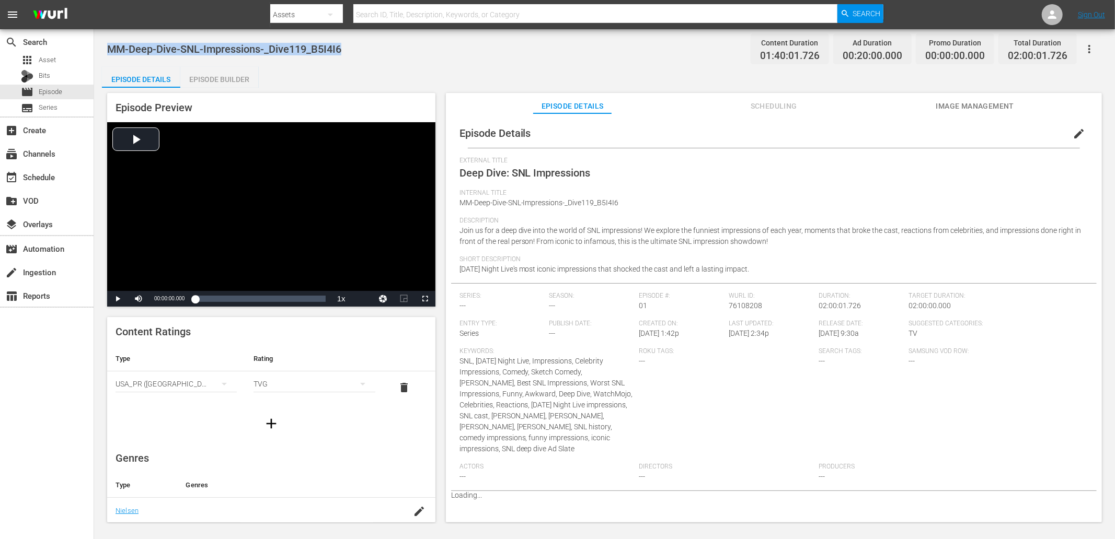
drag, startPoint x: 354, startPoint y: 51, endPoint x: 105, endPoint y: 43, distance: 248.9
click at [105, 43] on div "MM-Deep-Dive-SNL-Impressions-_Dive119_B5I4I6 Content Duration 01:40:01.726 Ad D…" at bounding box center [604, 276] width 1021 height 495
copy span "MM-Deep-Dive-SNL-Impressions-_Dive119_B5I4I6"
click at [673, 55] on div "MM-Deep-Dive-SNL-Impressions-_Dive119_B5I4I6 Content Duration 01:40:01.726 Ad D…" at bounding box center [604, 49] width 995 height 24
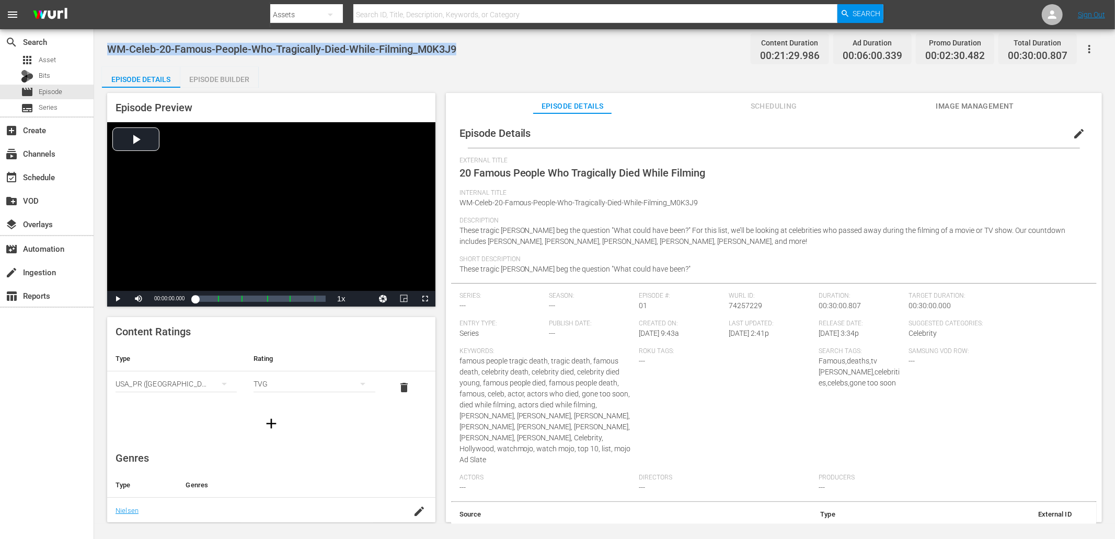
drag, startPoint x: 480, startPoint y: 47, endPoint x: 108, endPoint y: 54, distance: 371.7
click at [108, 54] on div "WM-Celeb-20-Famous-People-Who-Tragically-Died-While-Filming_M0K3J9 Content Dura…" at bounding box center [604, 49] width 995 height 24
copy span "WM-Celeb-20-Famous-People-Who-Tragically-Died-While-Filming_M0K3J9"
click at [59, 89] on span "Episode" at bounding box center [51, 92] width 24 height 10
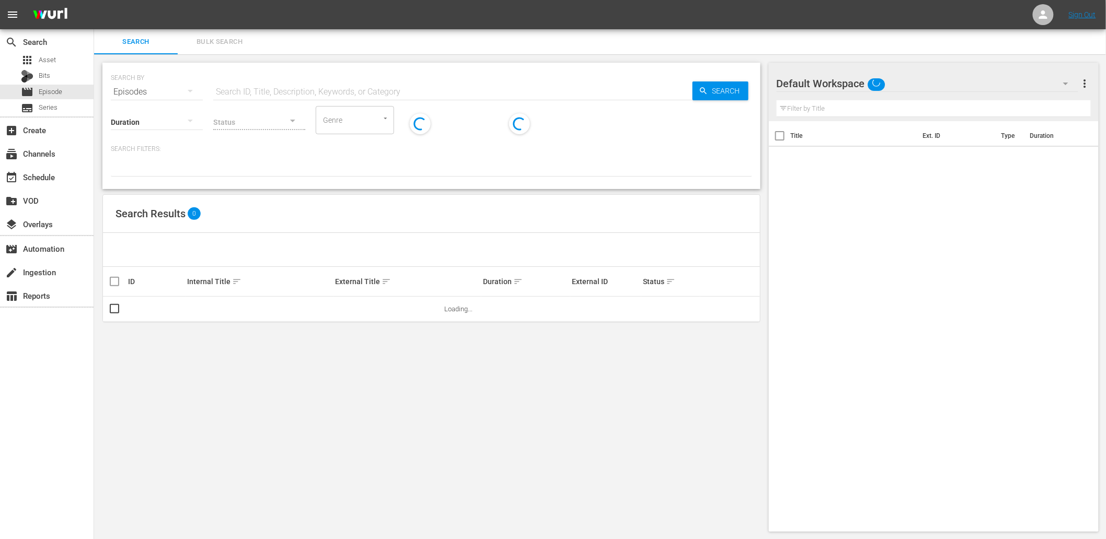
click at [247, 100] on div "Status" at bounding box center [259, 116] width 92 height 38
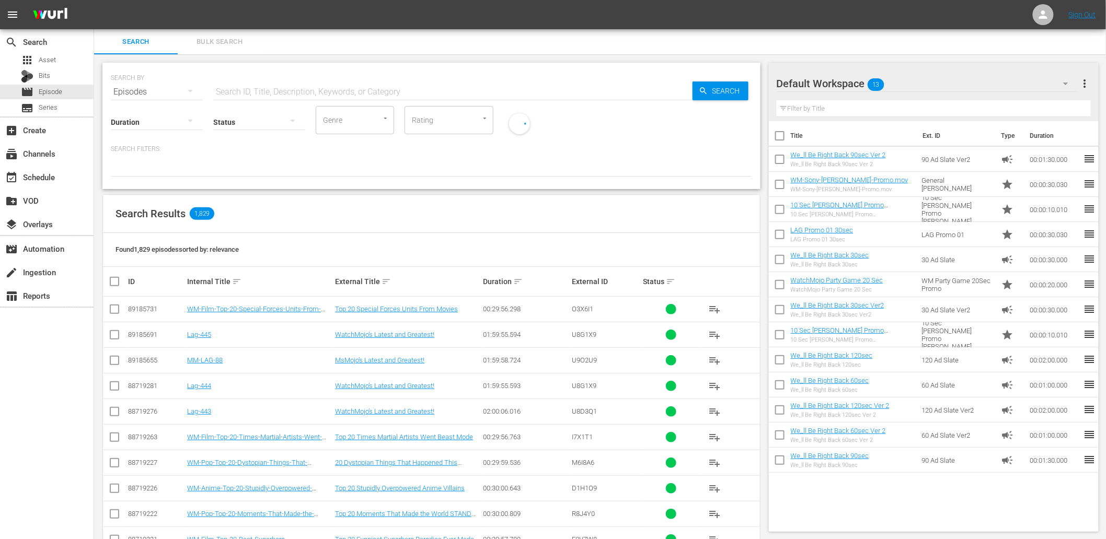
click at [247, 97] on div "Status" at bounding box center [259, 116] width 92 height 38
click at [247, 90] on input "text" at bounding box center [452, 91] width 479 height 25
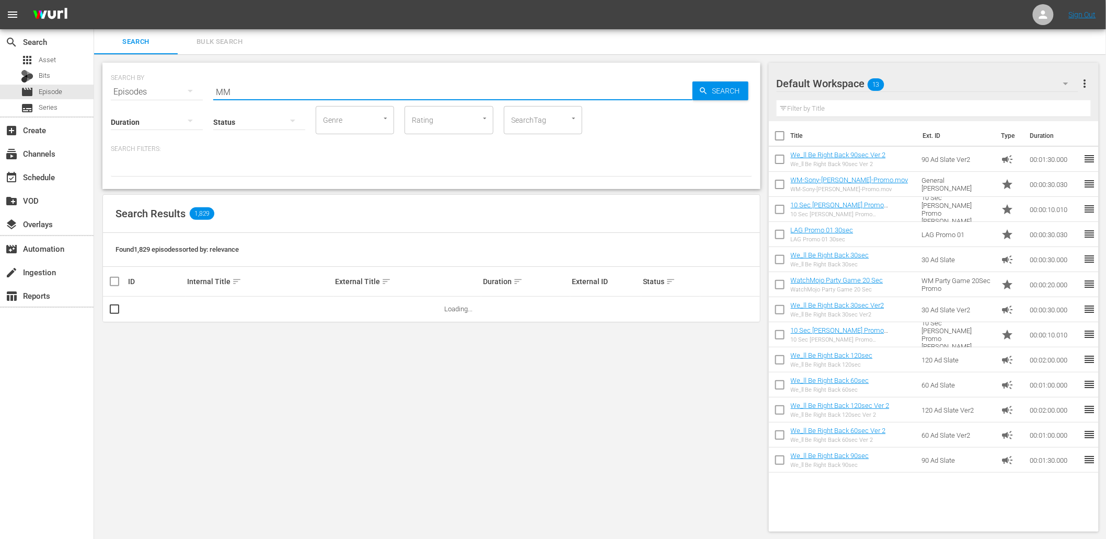
type input "MM-LAG"
click at [514, 281] on span "sort" at bounding box center [517, 281] width 9 height 9
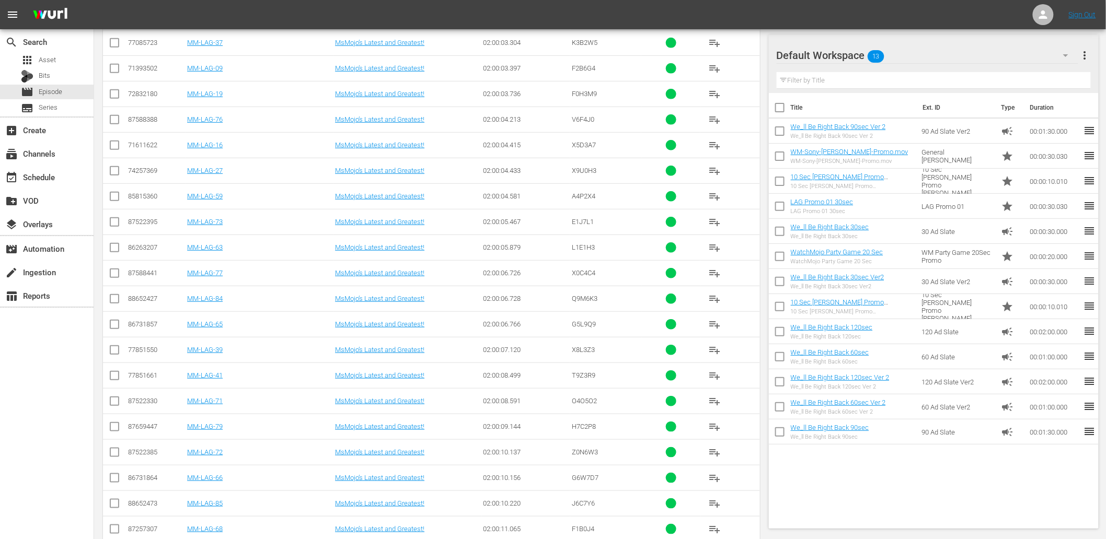
scroll to position [1738, 0]
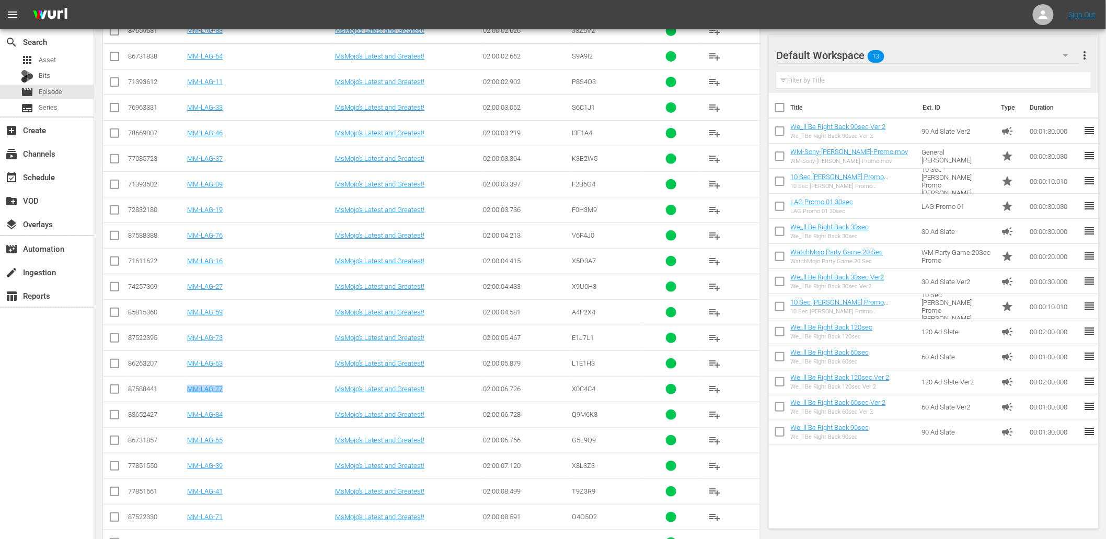
drag, startPoint x: 204, startPoint y: 394, endPoint x: 190, endPoint y: 397, distance: 14.5
click at [190, 397] on td "MM-LAG-77" at bounding box center [260, 389] width 148 height 26
copy link "MM-LAG-77"
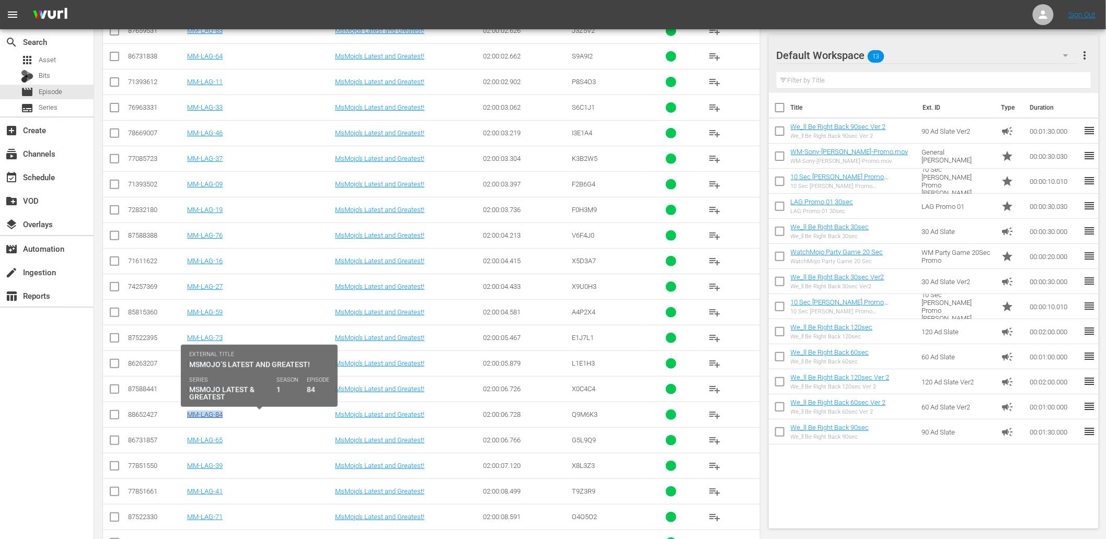
drag, startPoint x: 239, startPoint y: 413, endPoint x: 189, endPoint y: 419, distance: 50.6
click at [189, 419] on td "MM-LAG-84" at bounding box center [260, 415] width 148 height 26
copy link "MM-LAG-84"
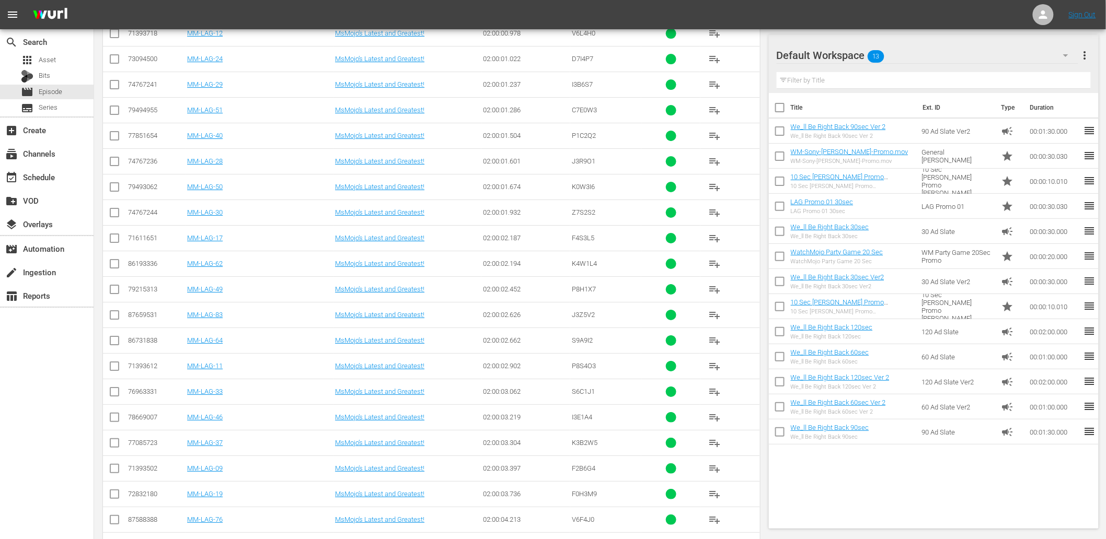
scroll to position [1531, 0]
drag, startPoint x: 233, startPoint y: 342, endPoint x: 189, endPoint y: 348, distance: 44.2
click at [189, 348] on td "MM-LAG-46" at bounding box center [260, 340] width 148 height 26
copy link "MM-LAG-46"
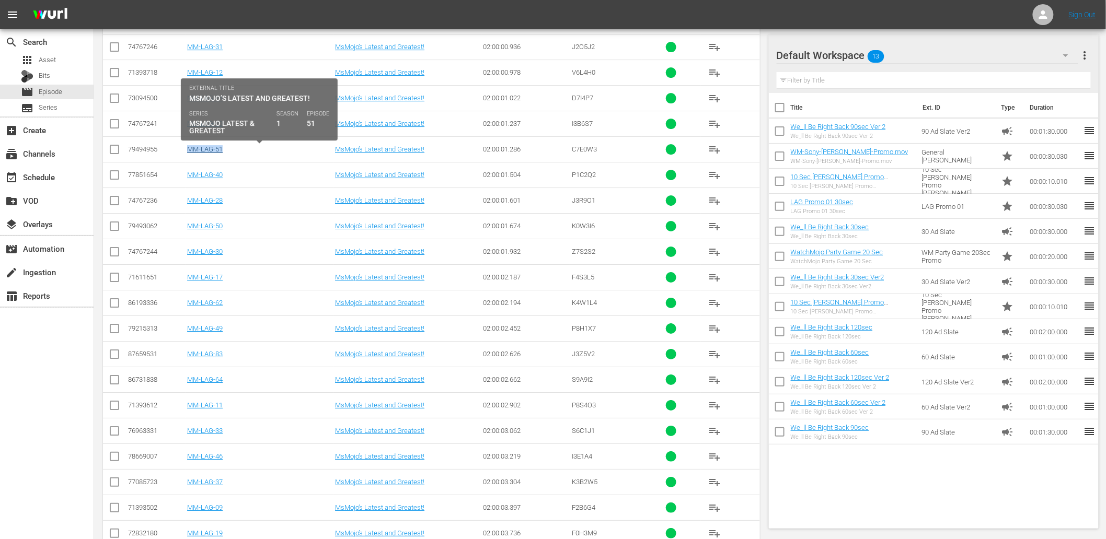
drag, startPoint x: 248, startPoint y: 152, endPoint x: 188, endPoint y: 153, distance: 59.6
click at [188, 153] on div "MM-LAG-51" at bounding box center [259, 149] width 145 height 8
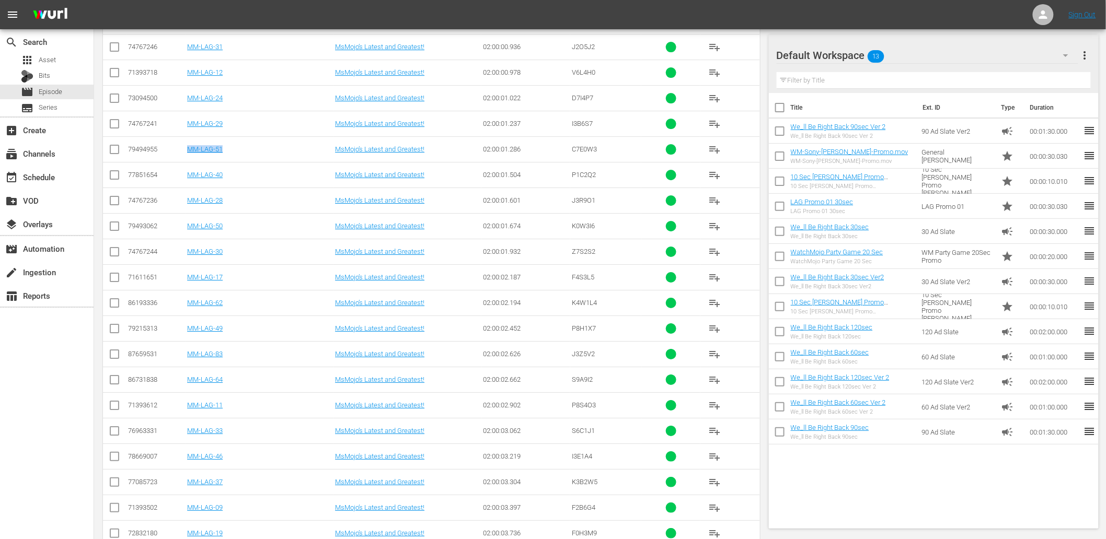
copy link "MM-LAG-51"
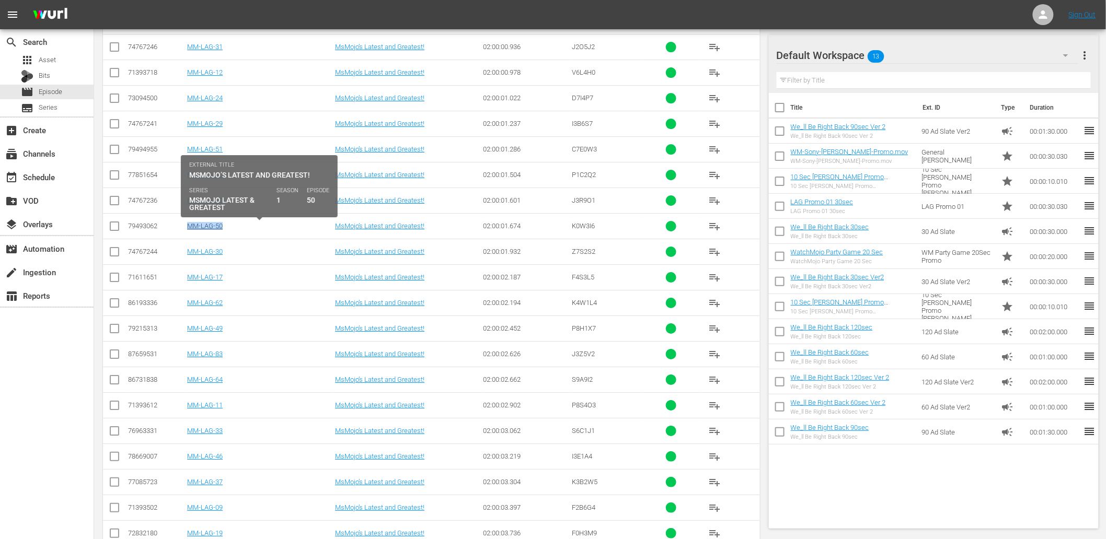
drag, startPoint x: 226, startPoint y: 225, endPoint x: 187, endPoint y: 228, distance: 38.8
click at [187, 228] on div "MM-LAG-50" at bounding box center [259, 226] width 145 height 8
copy link "MM-LAG-50"
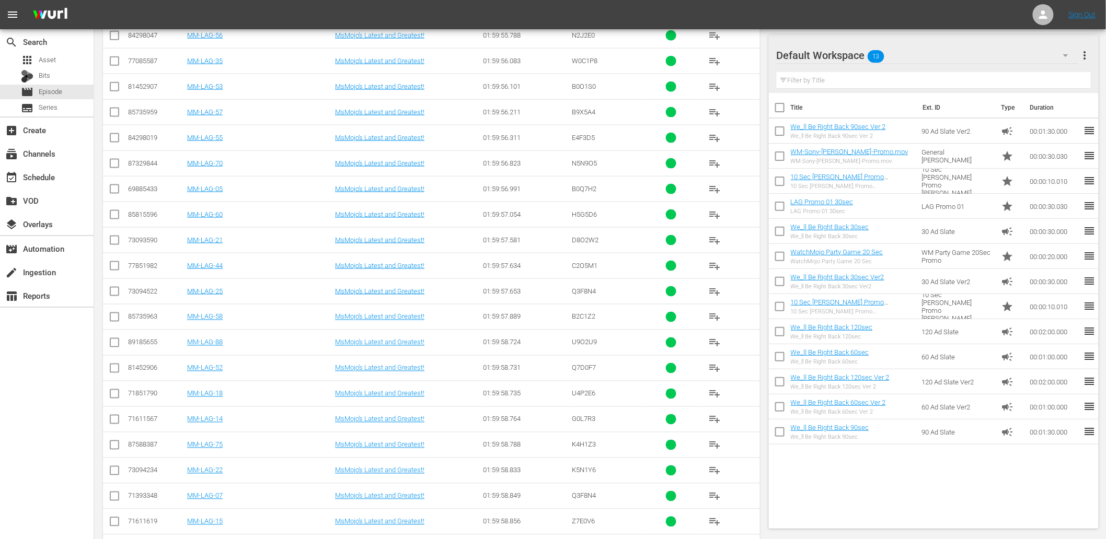
scroll to position [602, 0]
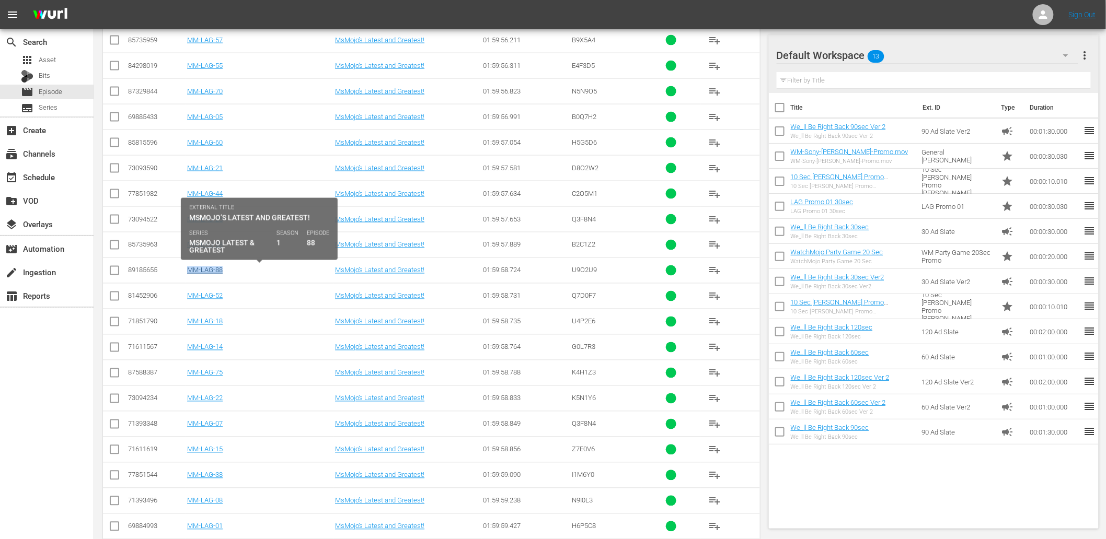
drag, startPoint x: 230, startPoint y: 268, endPoint x: 188, endPoint y: 273, distance: 42.7
click at [188, 273] on div "MM-LAG-88" at bounding box center [259, 271] width 145 height 8
copy link "MM-LAG-88"
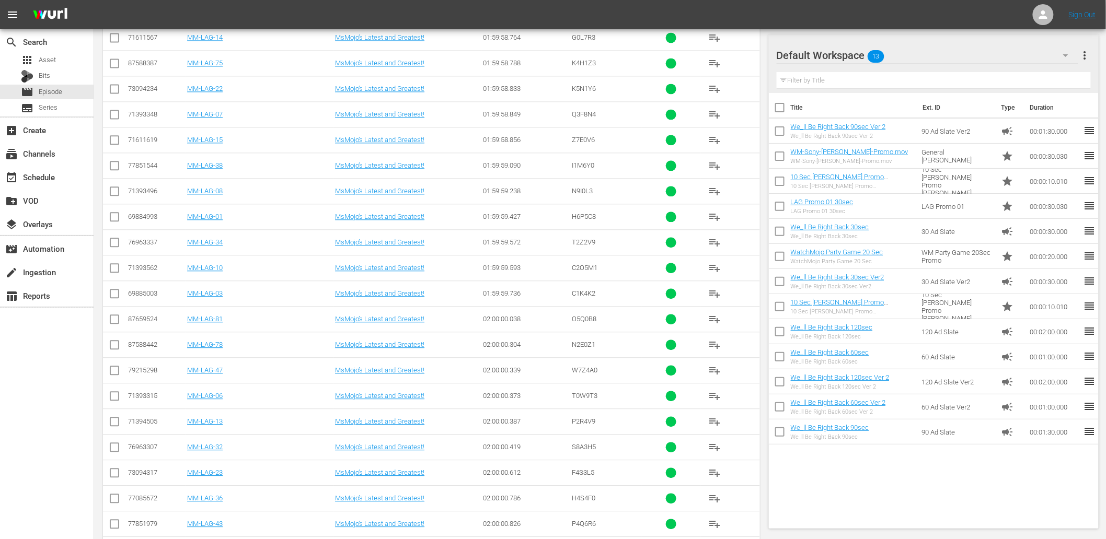
scroll to position [1067, 0]
drag, startPoint x: 225, startPoint y: 195, endPoint x: 186, endPoint y: 199, distance: 38.8
click at [186, 199] on td "MM-LAG-78" at bounding box center [260, 190] width 148 height 26
copy link "MM-LAG-78"
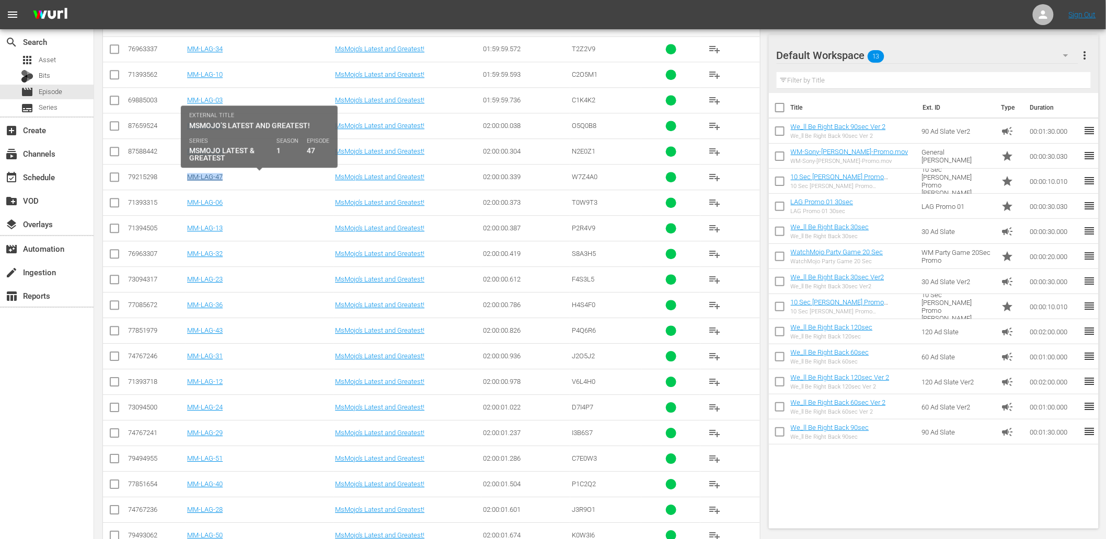
drag, startPoint x: 225, startPoint y: 181, endPoint x: 189, endPoint y: 179, distance: 35.6
click at [189, 179] on div "MM-LAG-47" at bounding box center [259, 177] width 145 height 8
copy link "MM-LAG-47"
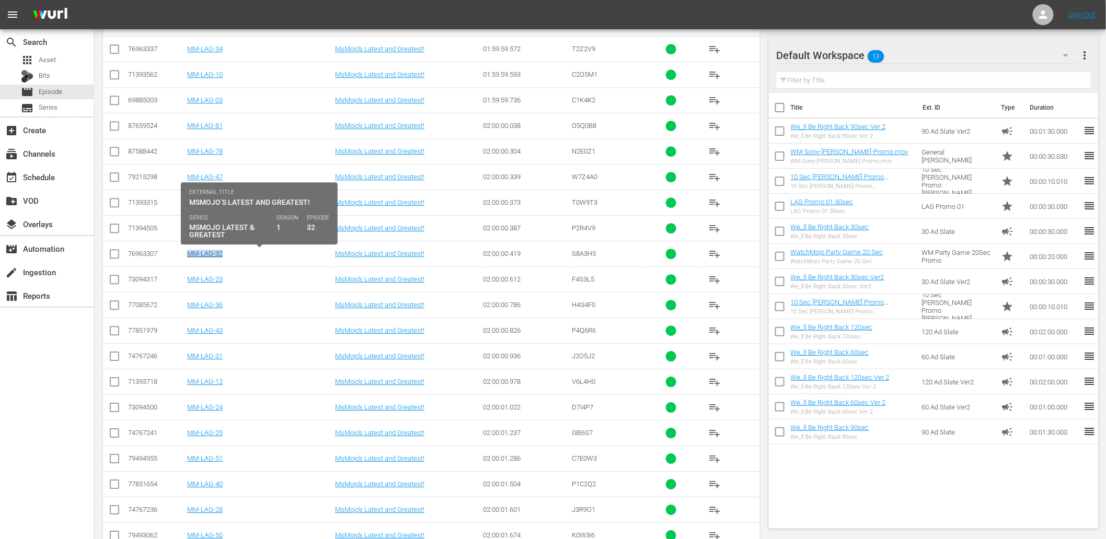
drag, startPoint x: 229, startPoint y: 257, endPoint x: 188, endPoint y: 257, distance: 40.8
click at [188, 257] on div "MM-LAG-32" at bounding box center [259, 254] width 145 height 8
copy link "MM-LAG-32"
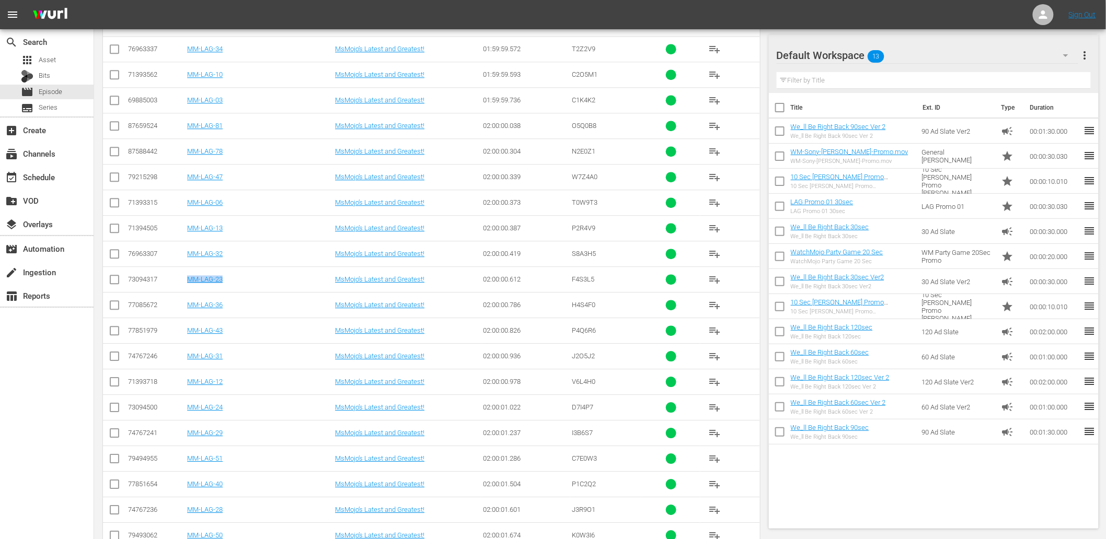
drag, startPoint x: 236, startPoint y: 284, endPoint x: 188, endPoint y: 285, distance: 48.1
click at [188, 285] on td "MM-LAG-23" at bounding box center [260, 280] width 148 height 26
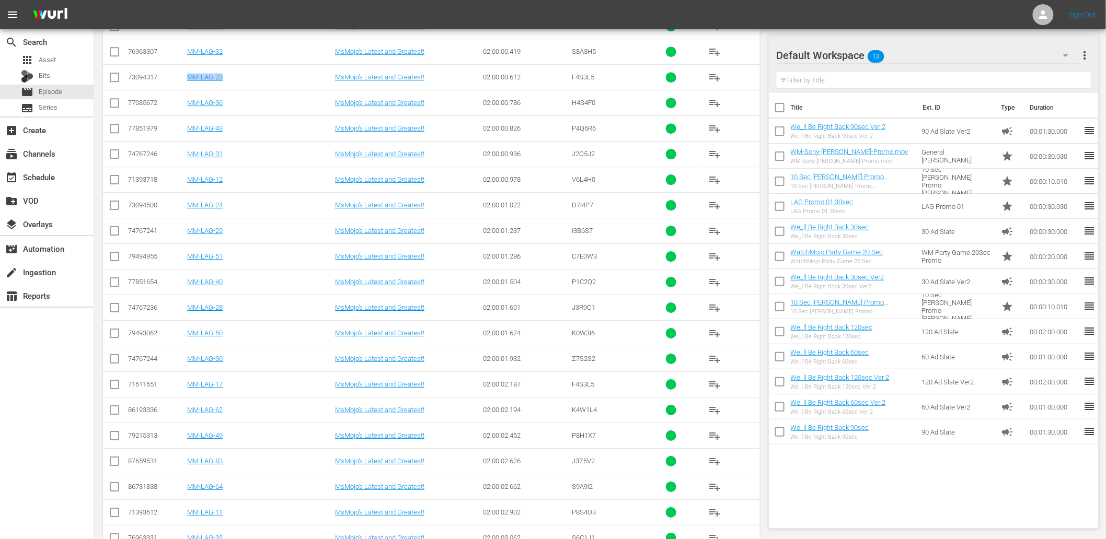
scroll to position [1377, 0]
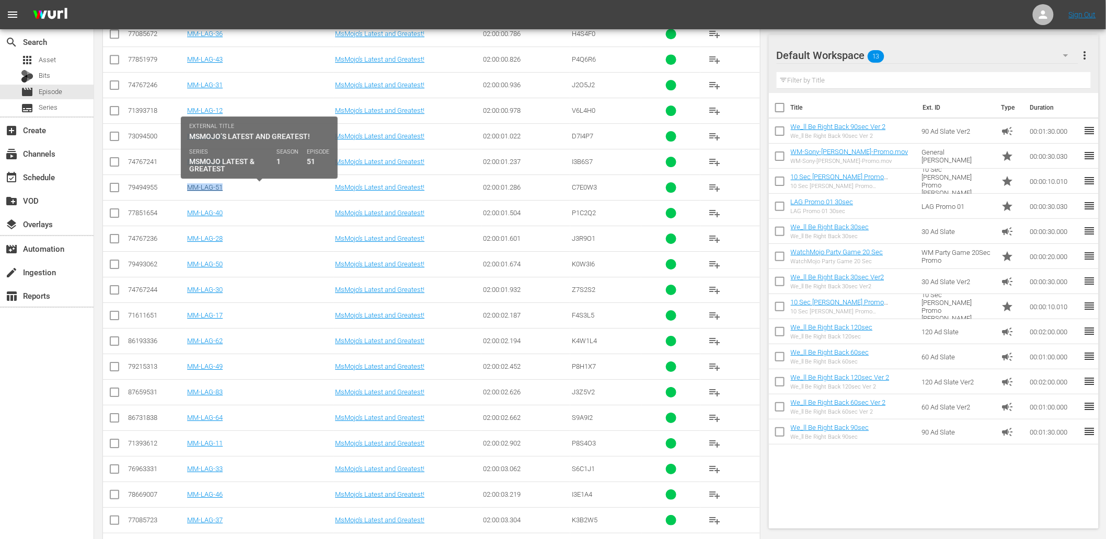
drag, startPoint x: 240, startPoint y: 186, endPoint x: 189, endPoint y: 190, distance: 51.4
click at [189, 190] on div "MM-LAG-51" at bounding box center [259, 187] width 145 height 8
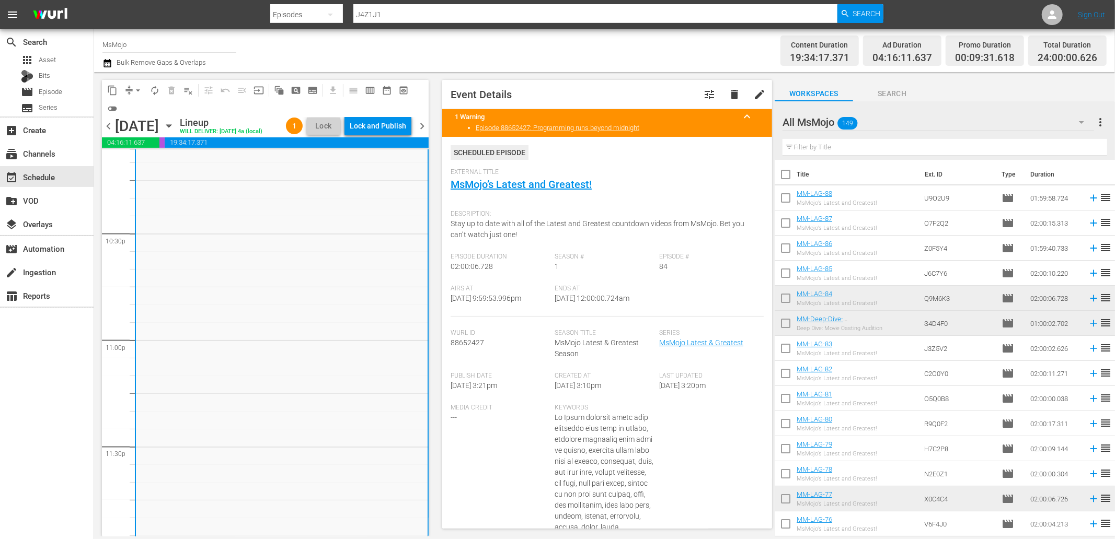
scroll to position [4747, 0]
click at [378, 123] on div "Lock and Publish" at bounding box center [378, 126] width 56 height 19
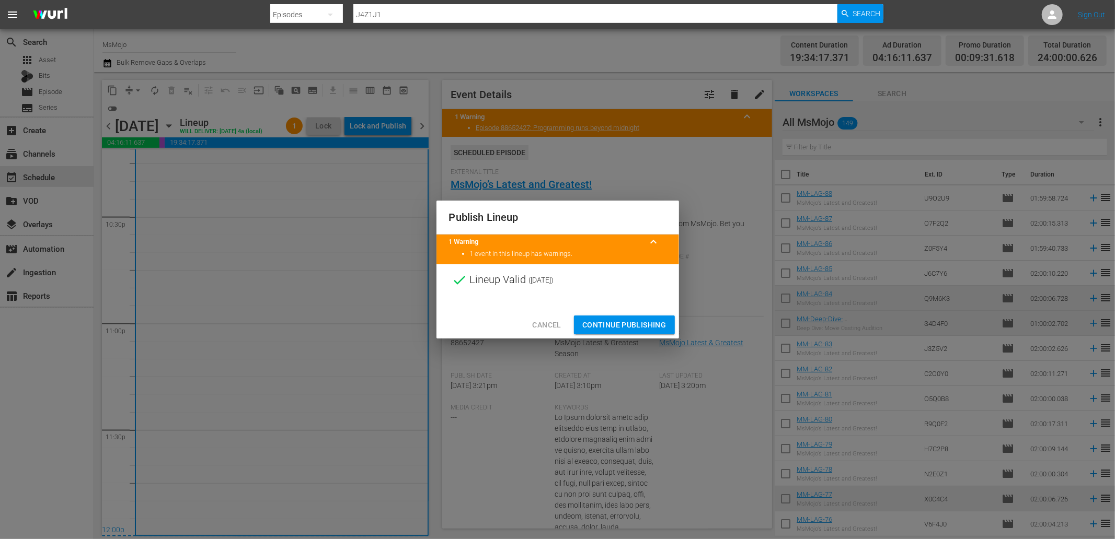
click at [611, 317] on button "Continue Publishing" at bounding box center [624, 325] width 101 height 19
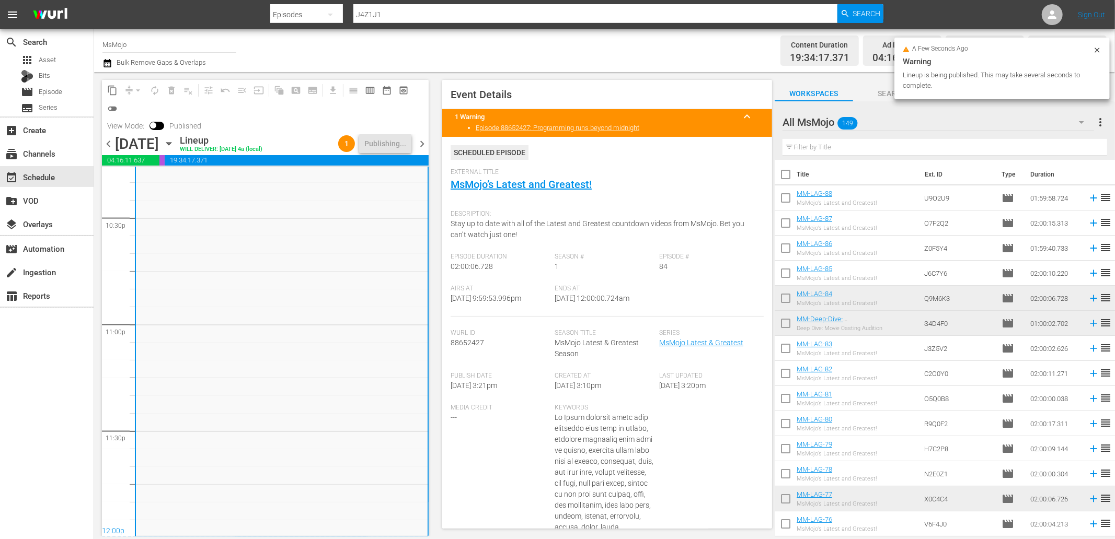
click at [418, 142] on span "chevron_right" at bounding box center [421, 143] width 13 height 13
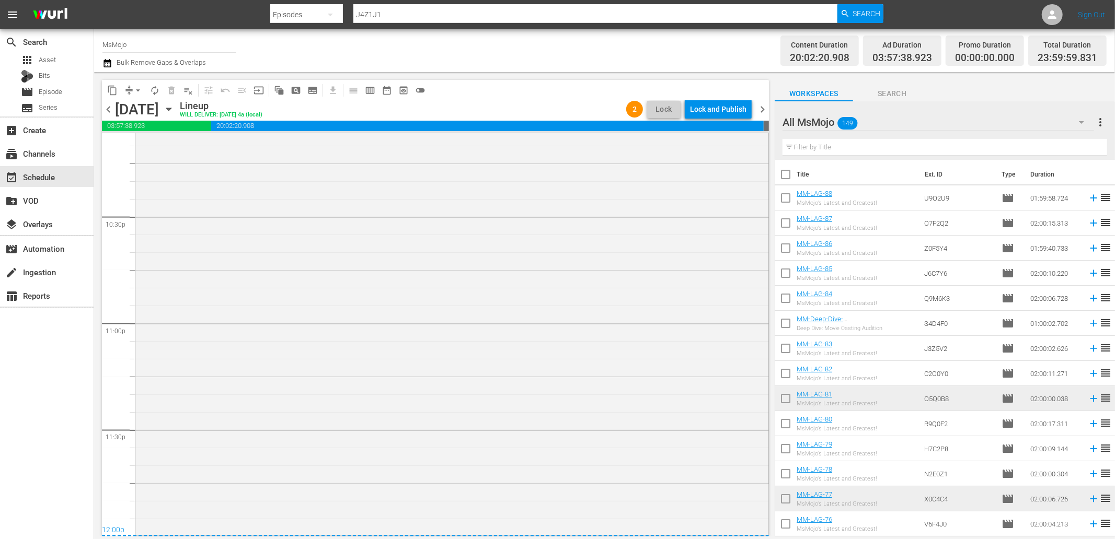
scroll to position [2889, 0]
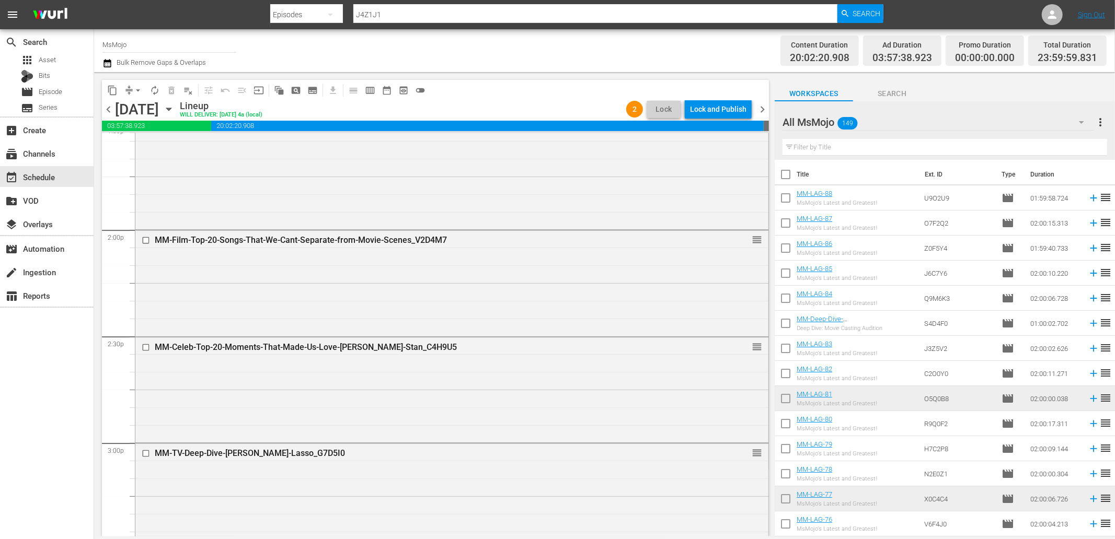
click at [828, 148] on input "text" at bounding box center [944, 147] width 325 height 17
paste input "MM-Film-Top-20-Cutest-Disney-Kids_X8D8U7"
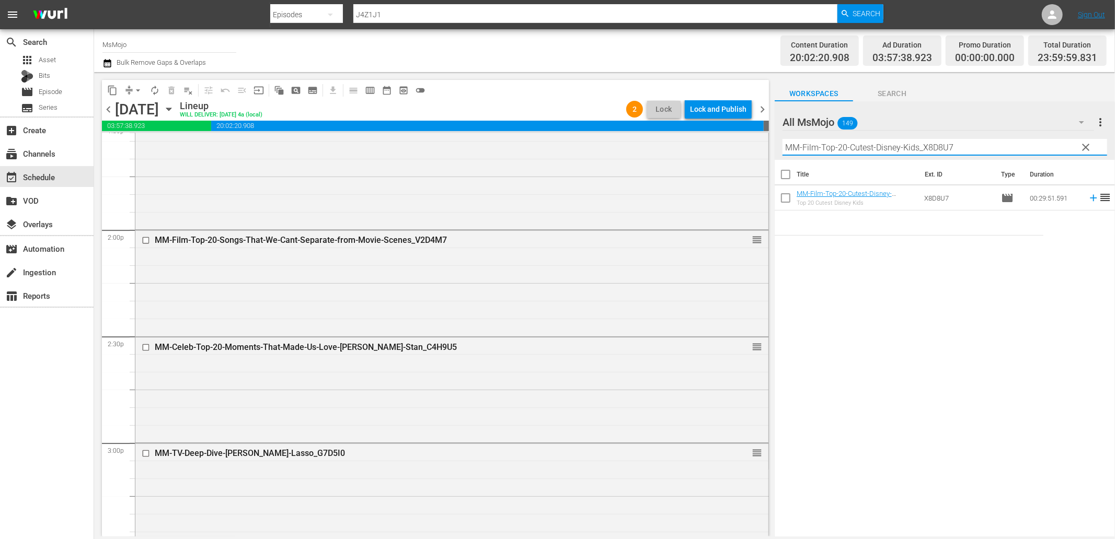
type input "MM-Film-Top-20-Cutest-Disney-Kids_X8D8U7"
click at [956, 393] on div "Title Ext. ID Type Duration MM-Film-Top-20-Cutest-Disney-Kids_X8D8U7 Top 20 Cut…" at bounding box center [945, 349] width 340 height 378
click at [1089, 147] on span "clear" at bounding box center [1086, 147] width 13 height 13
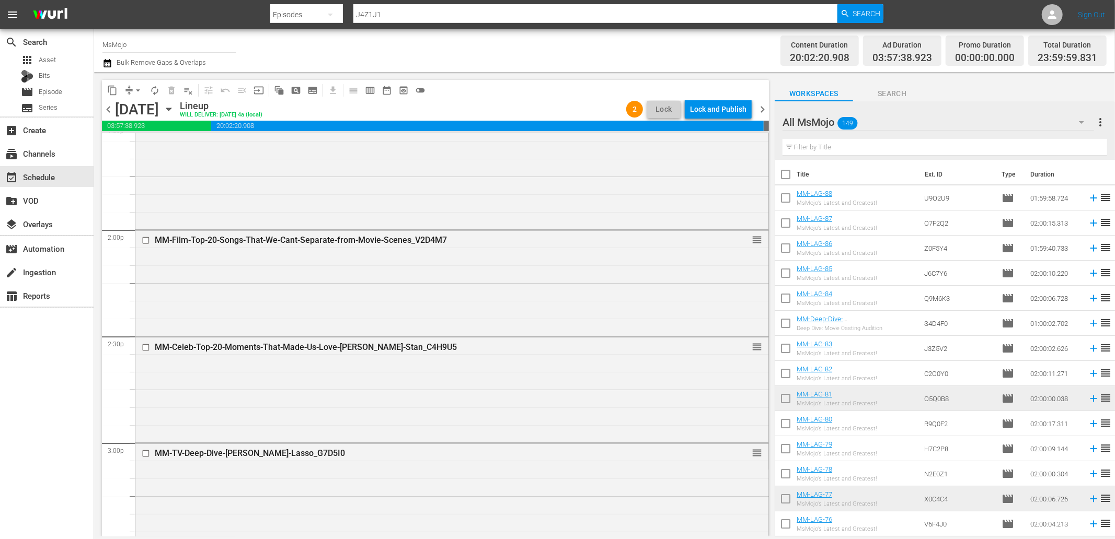
click at [925, 147] on input "text" at bounding box center [944, 147] width 325 height 17
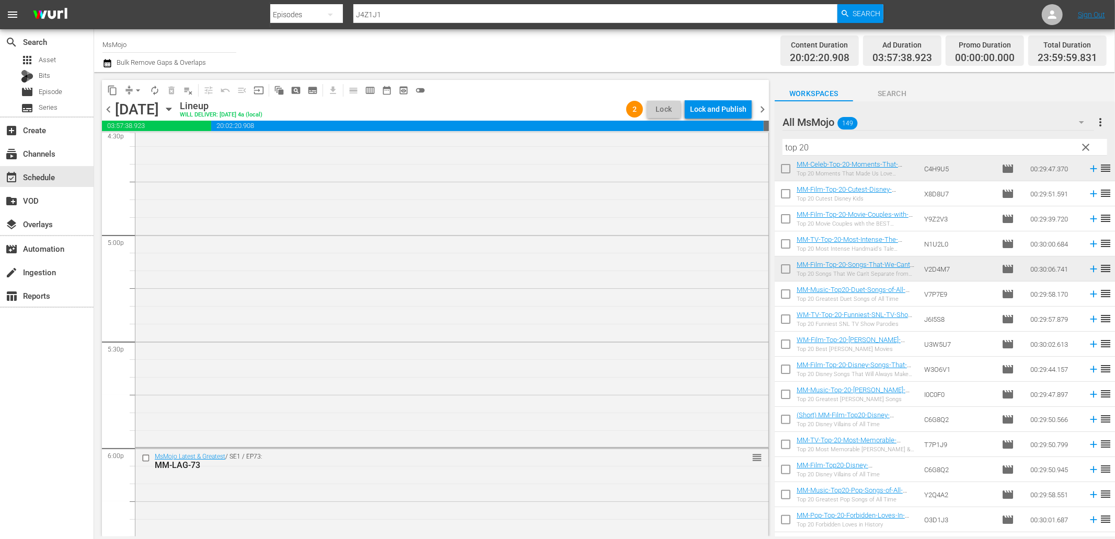
scroll to position [3586, 0]
click at [145, 397] on input "checkbox" at bounding box center [147, 395] width 11 height 9
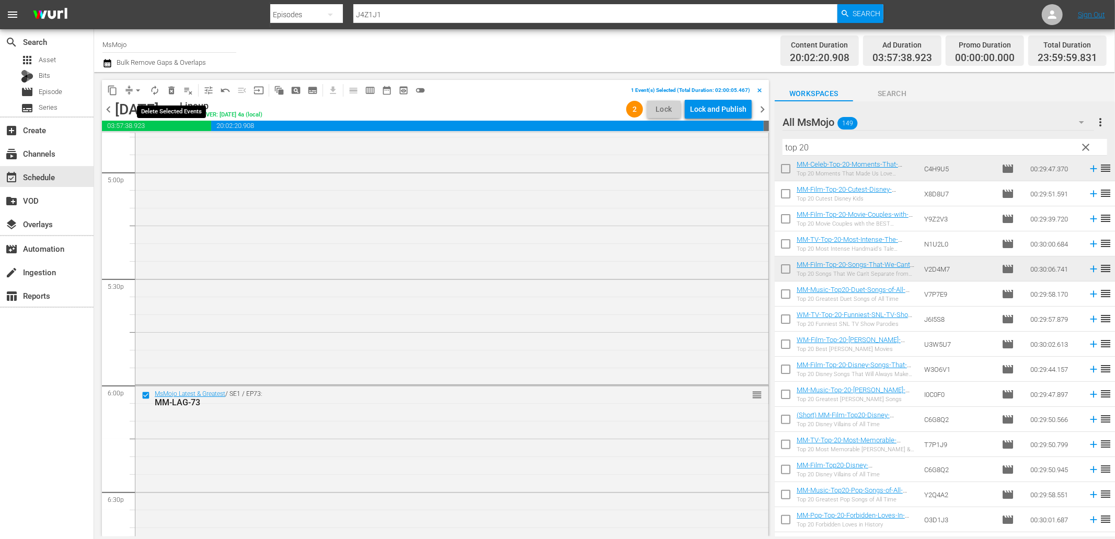
click at [172, 84] on button "delete_forever_outlined" at bounding box center [171, 90] width 17 height 17
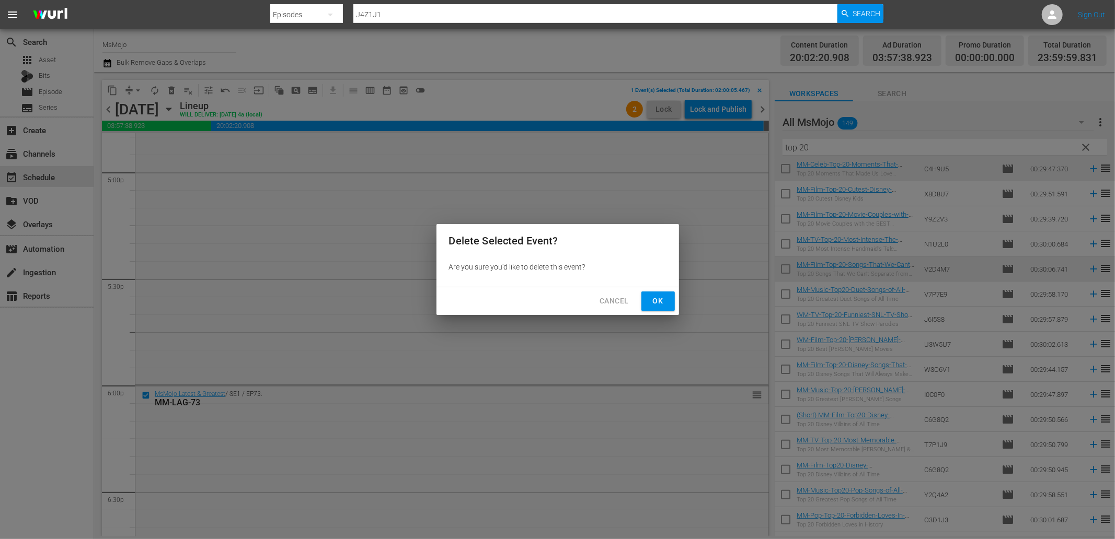
click at [656, 302] on span "Ok" at bounding box center [658, 301] width 17 height 13
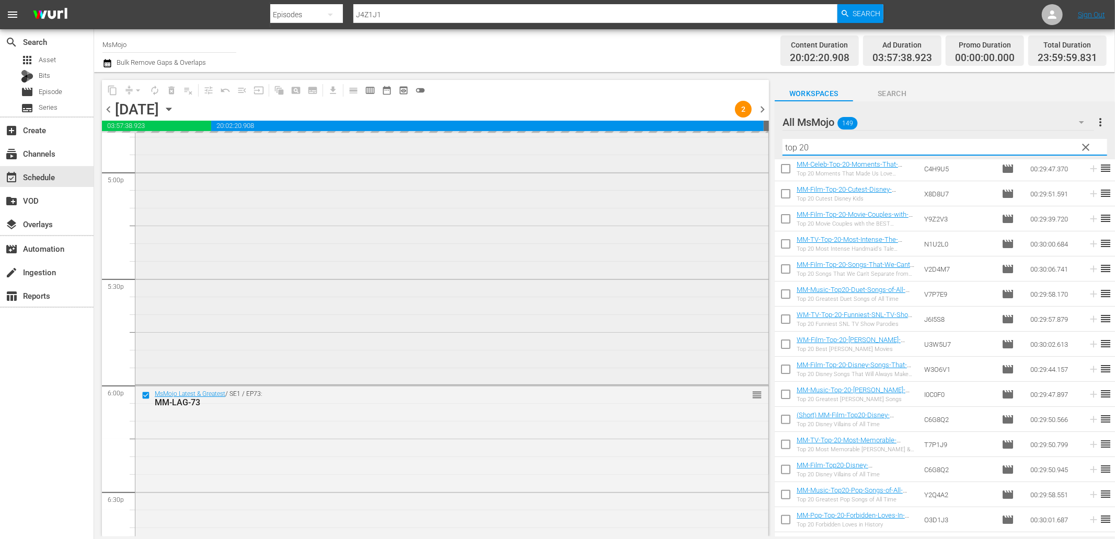
drag, startPoint x: 836, startPoint y: 145, endPoint x: 754, endPoint y: 143, distance: 82.6
click at [754, 143] on div "content_copy compress arrow_drop_down autorenew_outlined delete_forever_outline…" at bounding box center [604, 304] width 1021 height 465
paste input "MM-Pop-Deep-Dive-2000s_U6T9I7"
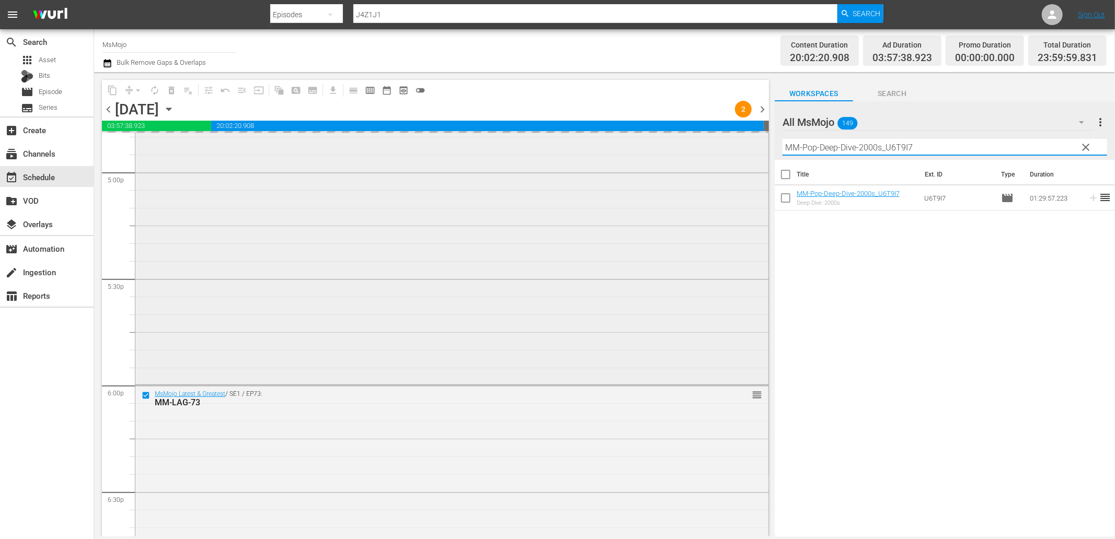
scroll to position [0, 0]
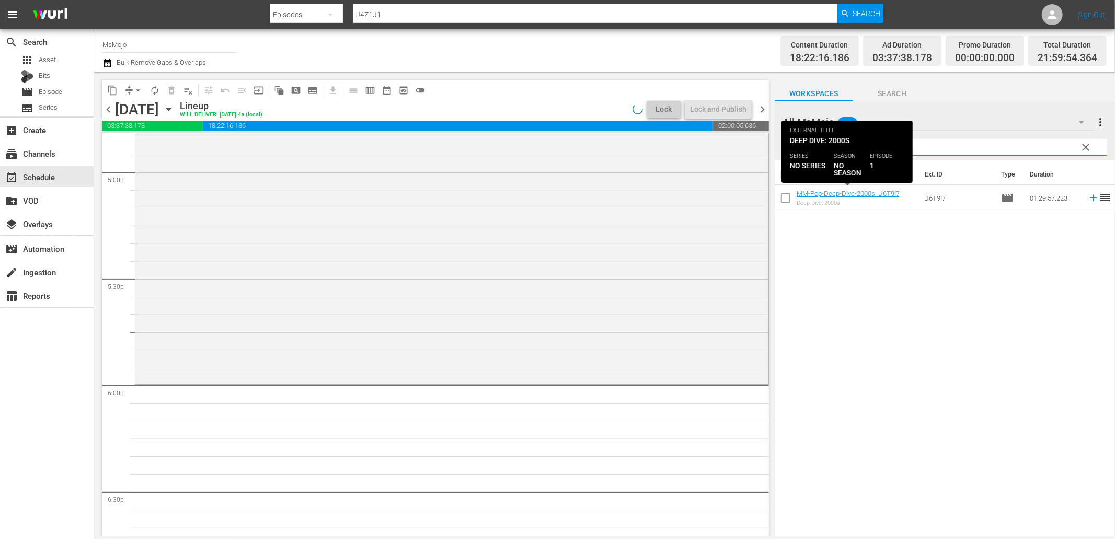
type input "MM-Pop-Deep-Dive-2000s_U6T9I7"
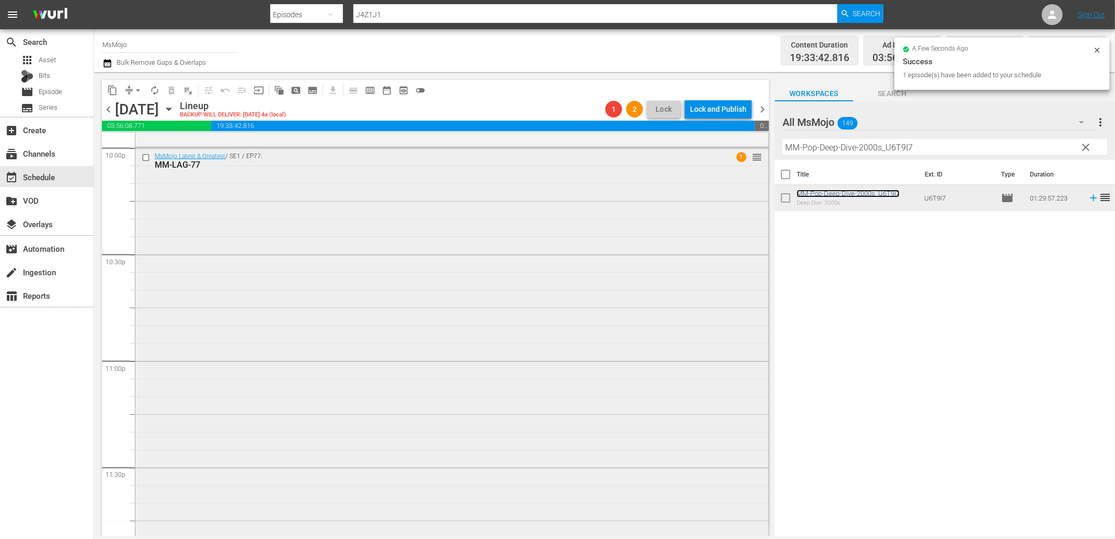
scroll to position [4714, 0]
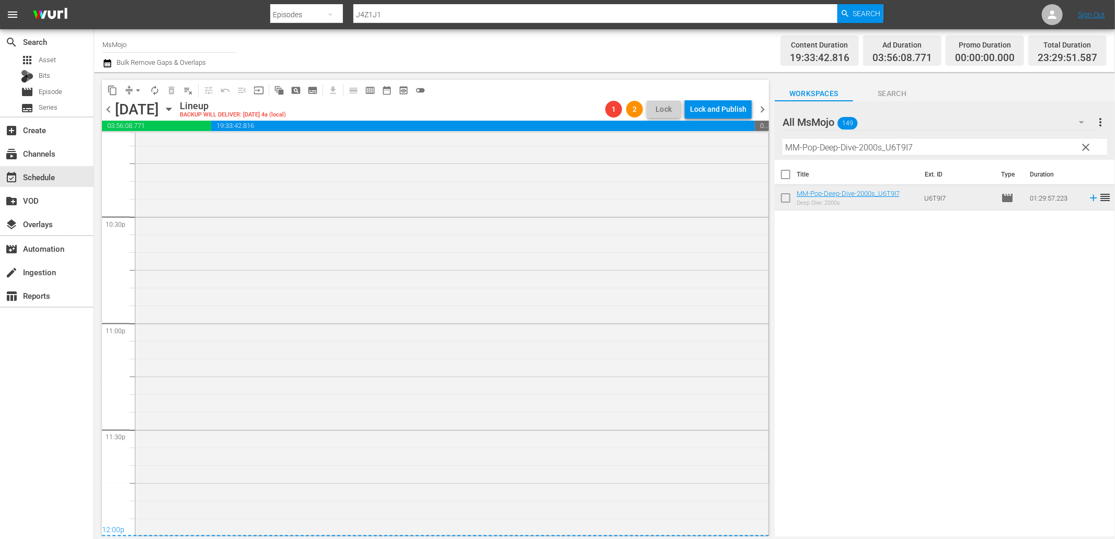
click at [419, 361] on div "MsMojo Latest & Greatest / SE1 / EP77: MM-LAG-77 1 reorder" at bounding box center [451, 322] width 633 height 424
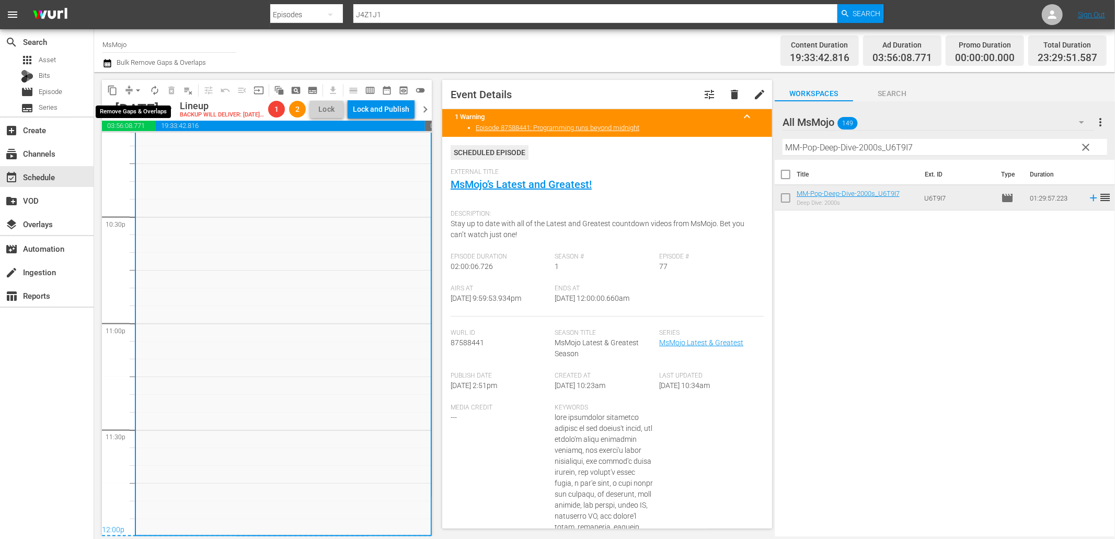
click at [137, 90] on span "arrow_drop_down" at bounding box center [138, 90] width 10 height 10
click at [154, 142] on li "Align to End of Previous Day" at bounding box center [139, 145] width 110 height 17
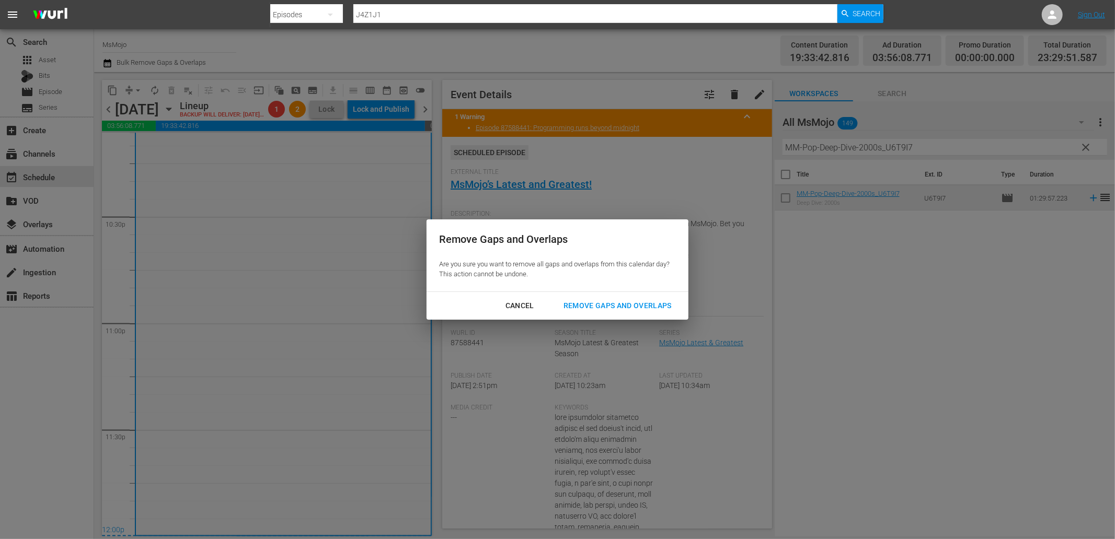
click at [575, 302] on div "Remove Gaps and Overlaps" at bounding box center [617, 305] width 125 height 13
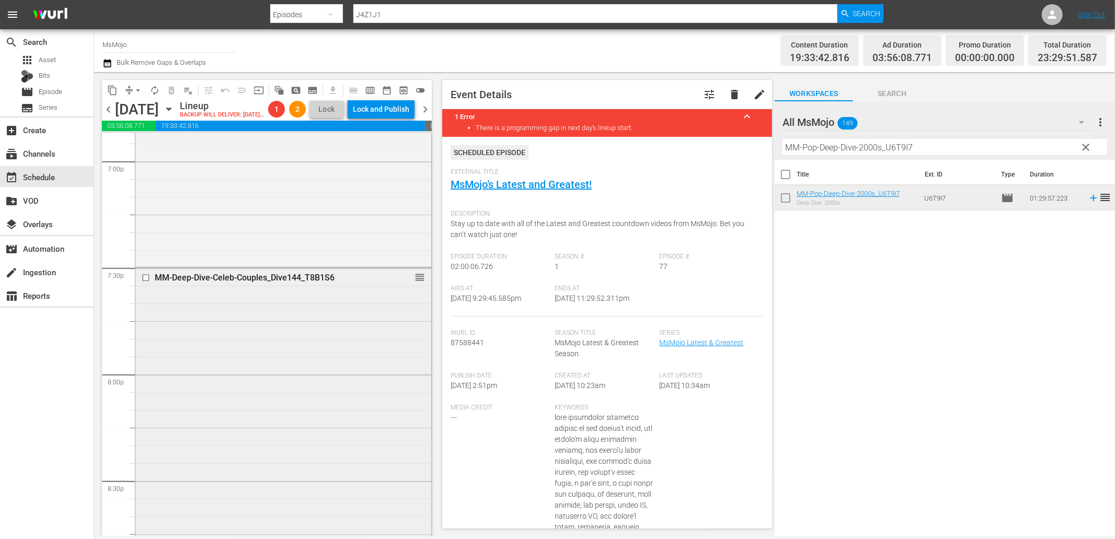
scroll to position [4056, 0]
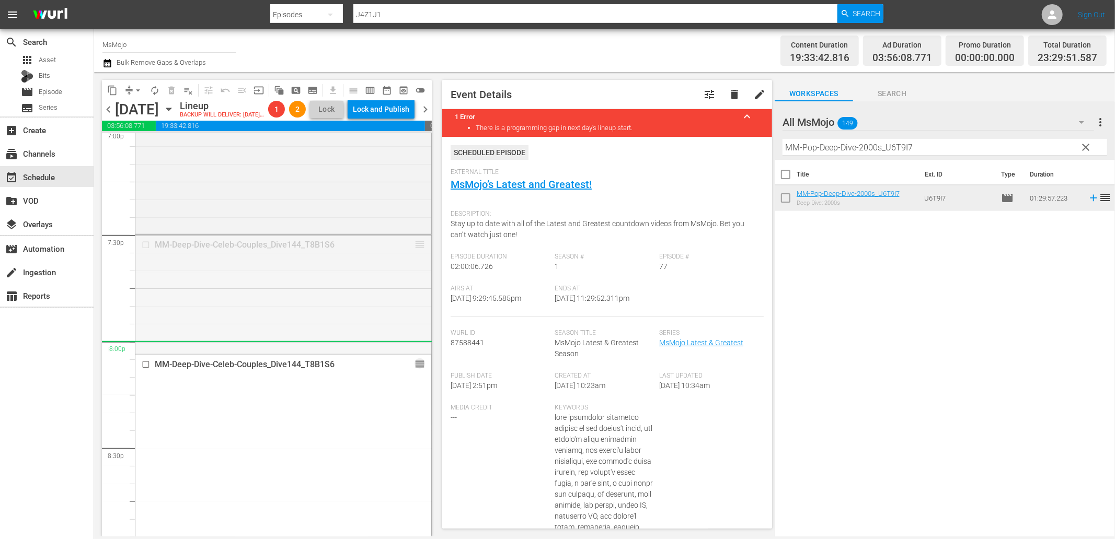
drag, startPoint x: 412, startPoint y: 263, endPoint x: 386, endPoint y: 374, distance: 113.8
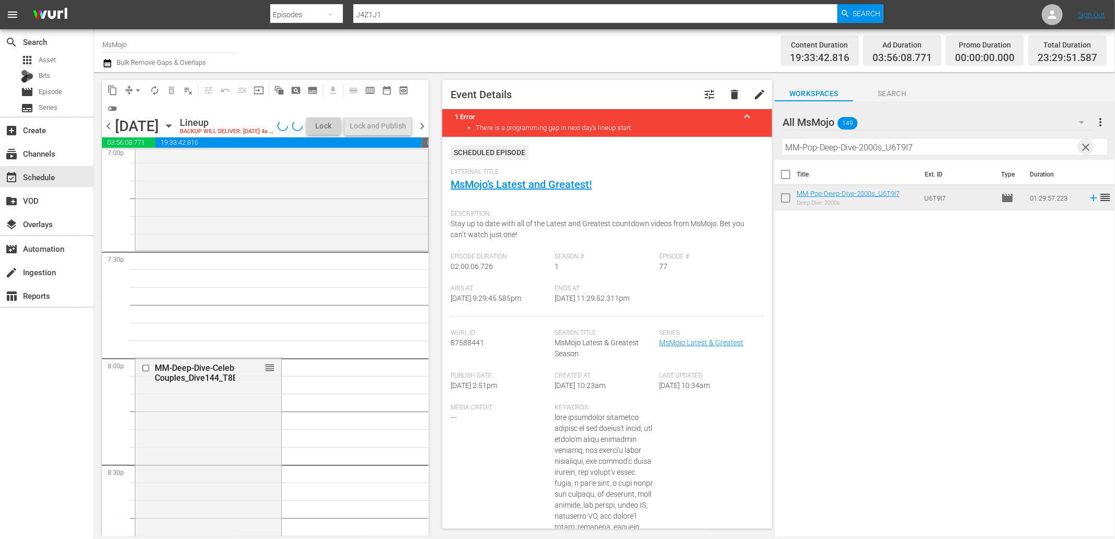
click at [1088, 145] on span "clear" at bounding box center [1086, 147] width 13 height 13
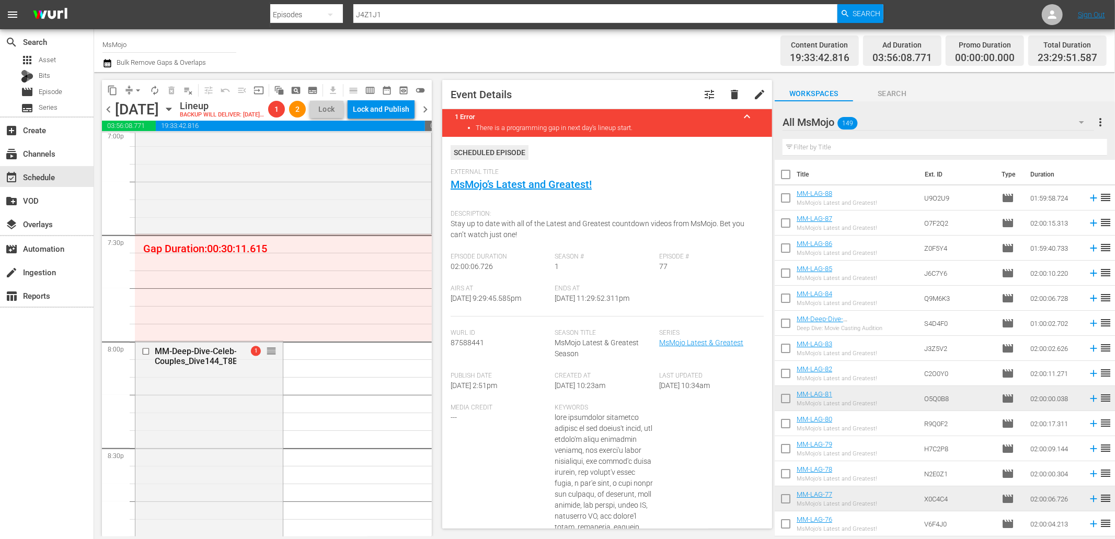
click at [962, 147] on input "text" at bounding box center [944, 147] width 325 height 17
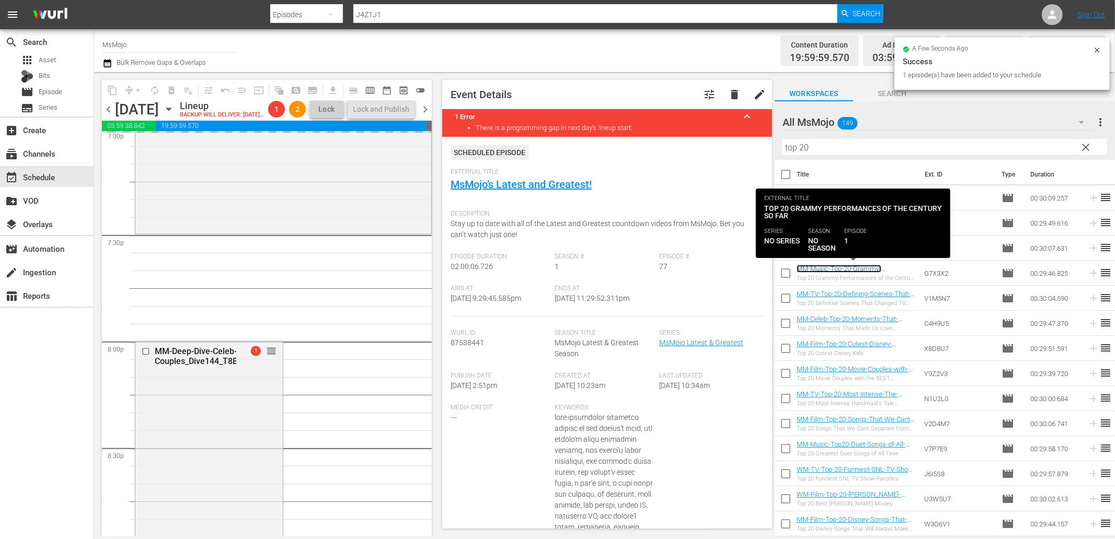
click at [861, 268] on link "MM-Music-Top-20-Grammy-Performances-of-the-Century-So-Far_G7X3X2" at bounding box center [845, 277] width 98 height 24
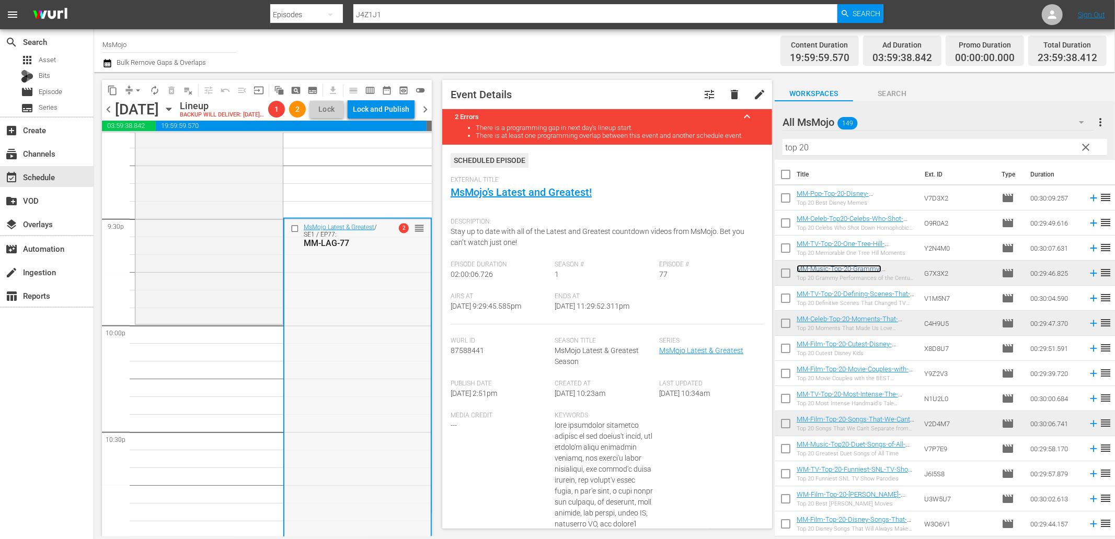
scroll to position [4422, 0]
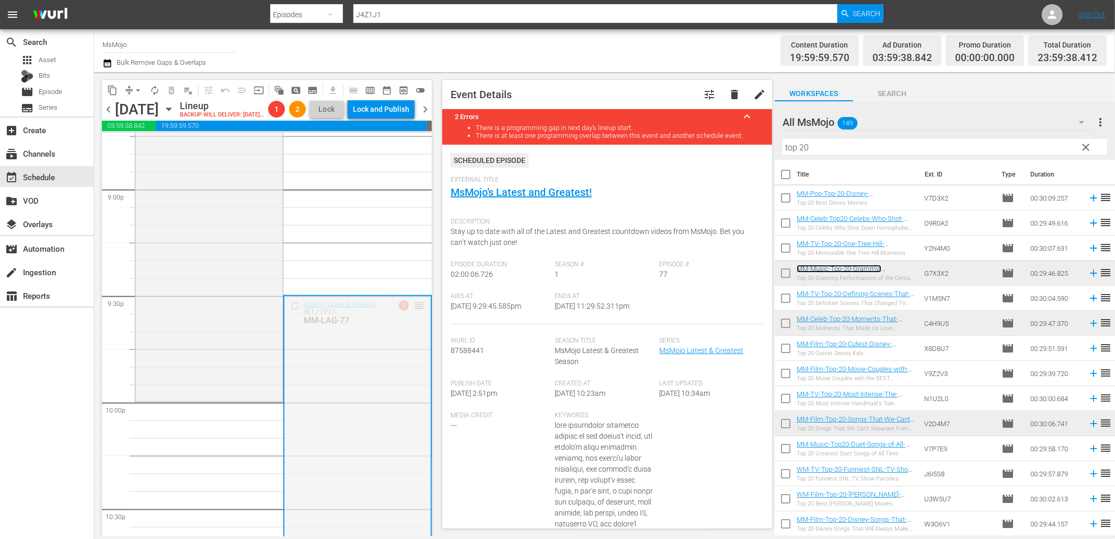
drag, startPoint x: 406, startPoint y: 323, endPoint x: 377, endPoint y: 418, distance: 99.5
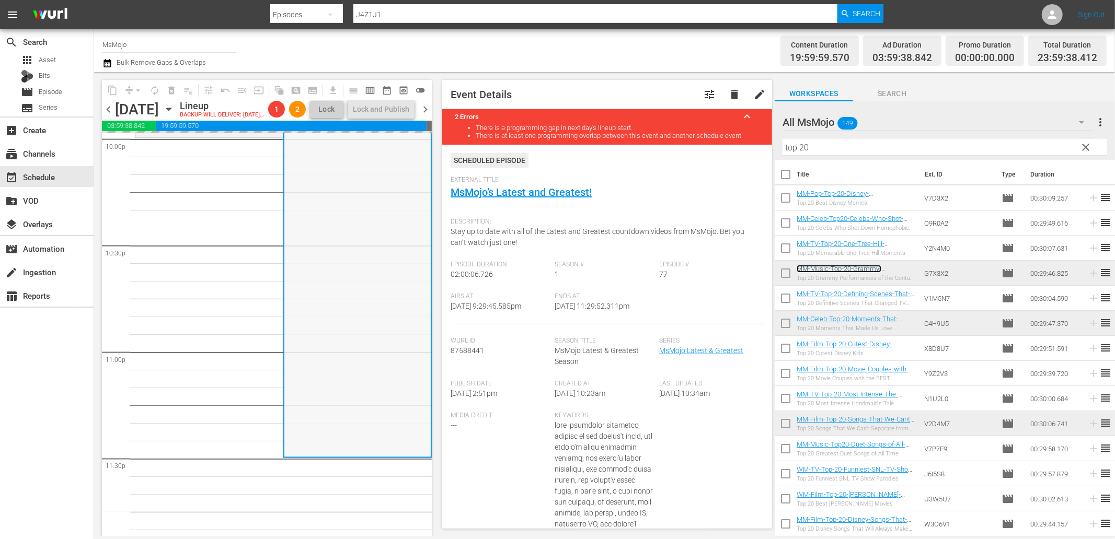
scroll to position [4731, 0]
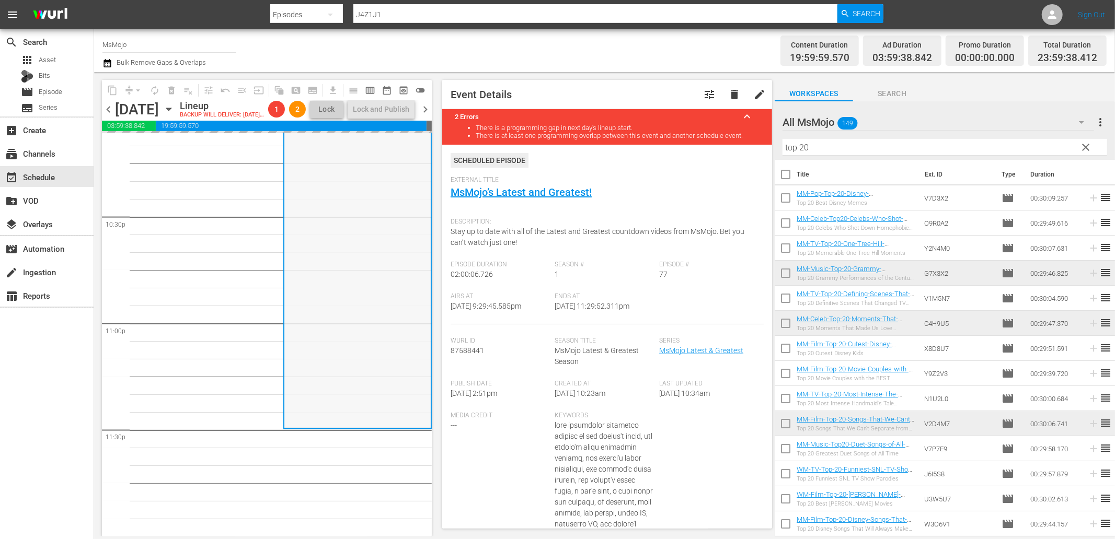
click at [304, 370] on div "MsMojo Latest & Greatest / SE1 / EP77: MM-LAG-77 2 reorder" at bounding box center [357, 216] width 146 height 424
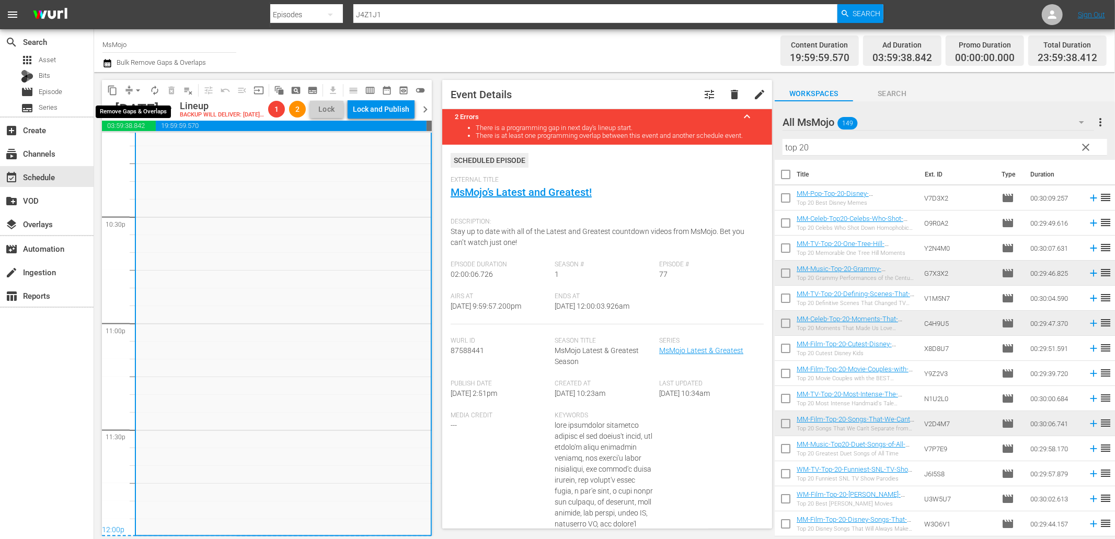
click at [133, 90] on span "arrow_drop_down" at bounding box center [138, 90] width 10 height 10
click at [138, 143] on li "Align to End of Previous Day" at bounding box center [139, 145] width 110 height 17
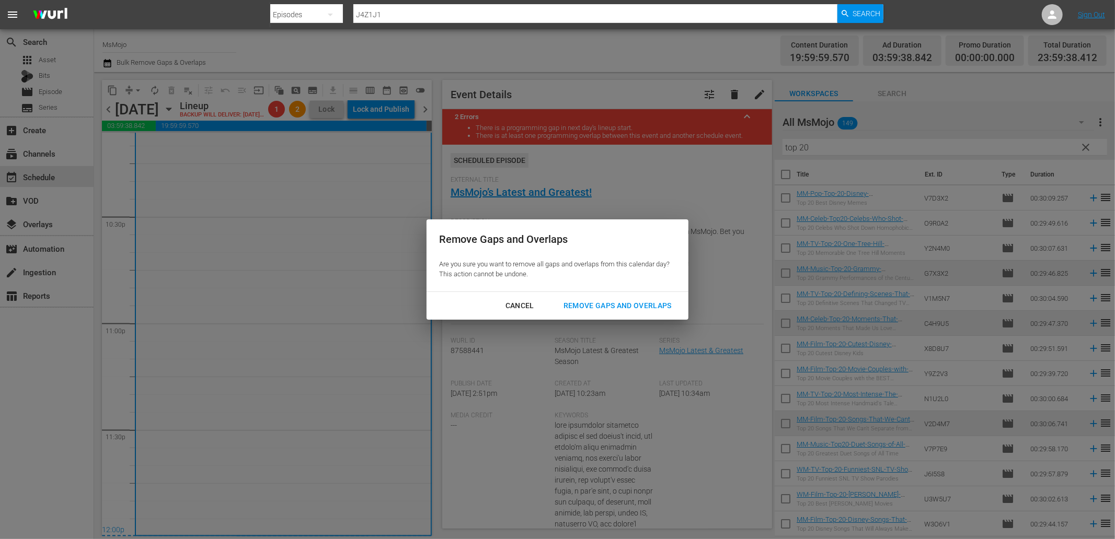
click at [634, 309] on div "Remove Gaps and Overlaps" at bounding box center [617, 305] width 125 height 13
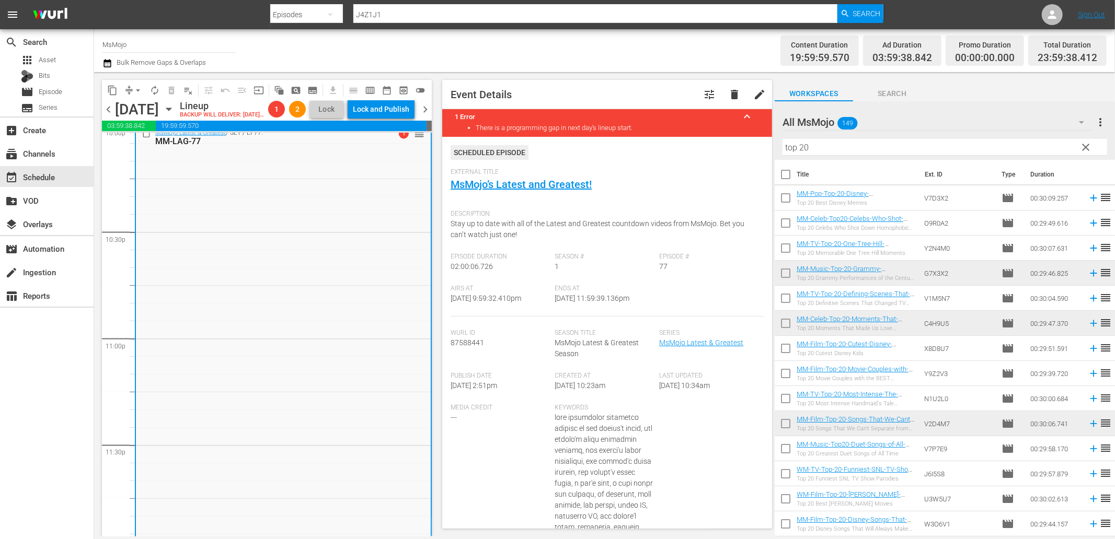
scroll to position [4460, 0]
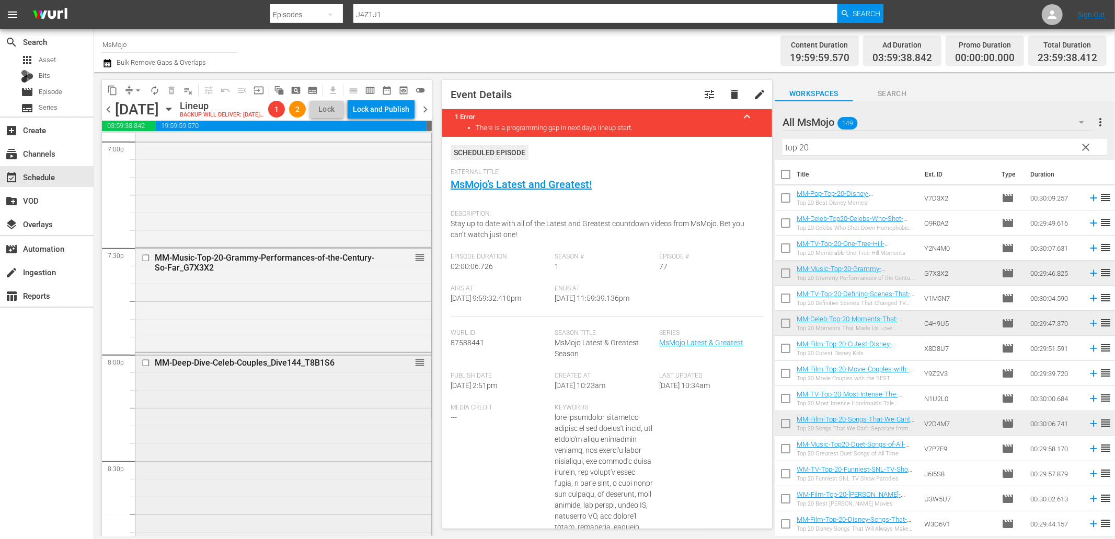
scroll to position [4073, 0]
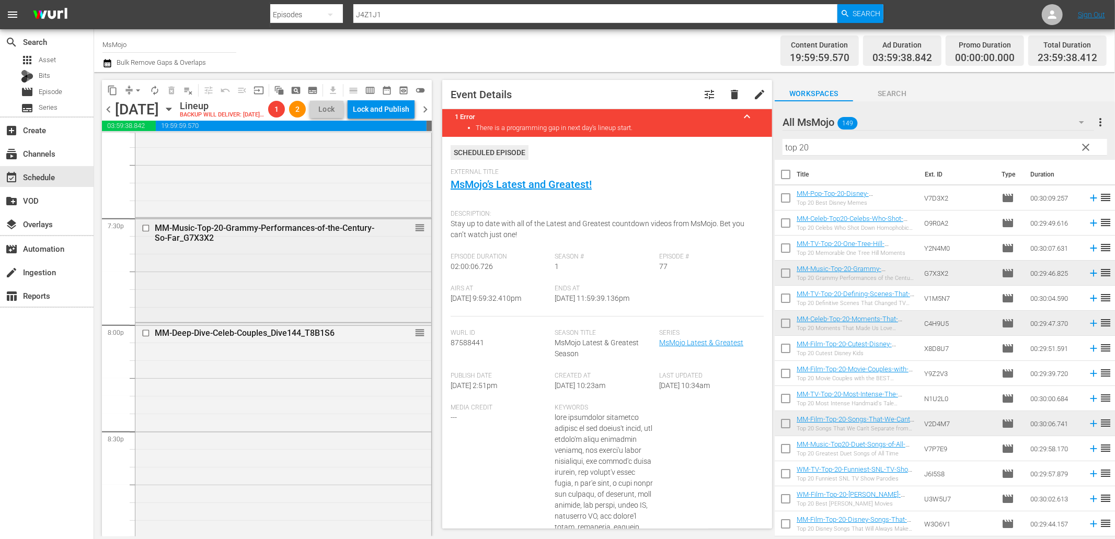
click at [210, 310] on div "MM-Music-Top-20-Grammy-Performances-of-the-Century-So-Far_G7X3X2 reorder" at bounding box center [283, 269] width 296 height 103
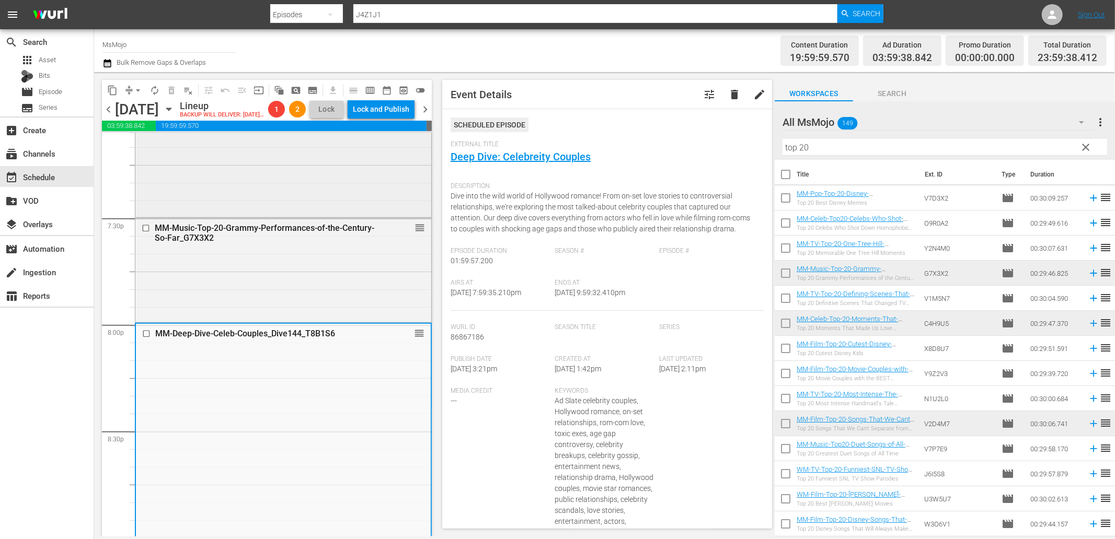
click at [318, 208] on div "MM-Pop-Deep-Dive-2000s_U6T9I7 reorder" at bounding box center [283, 57] width 296 height 317
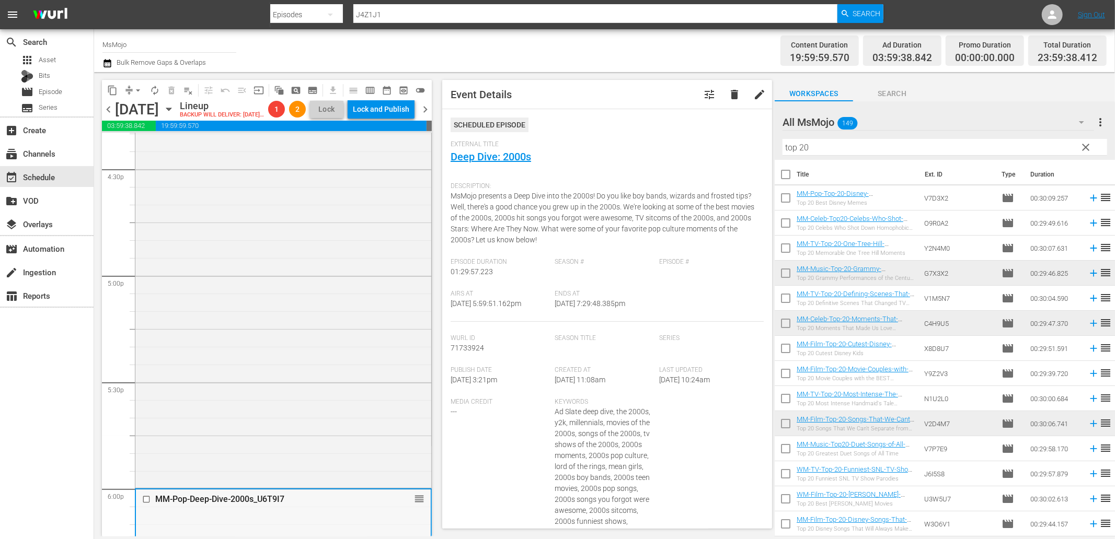
scroll to position [3414, 0]
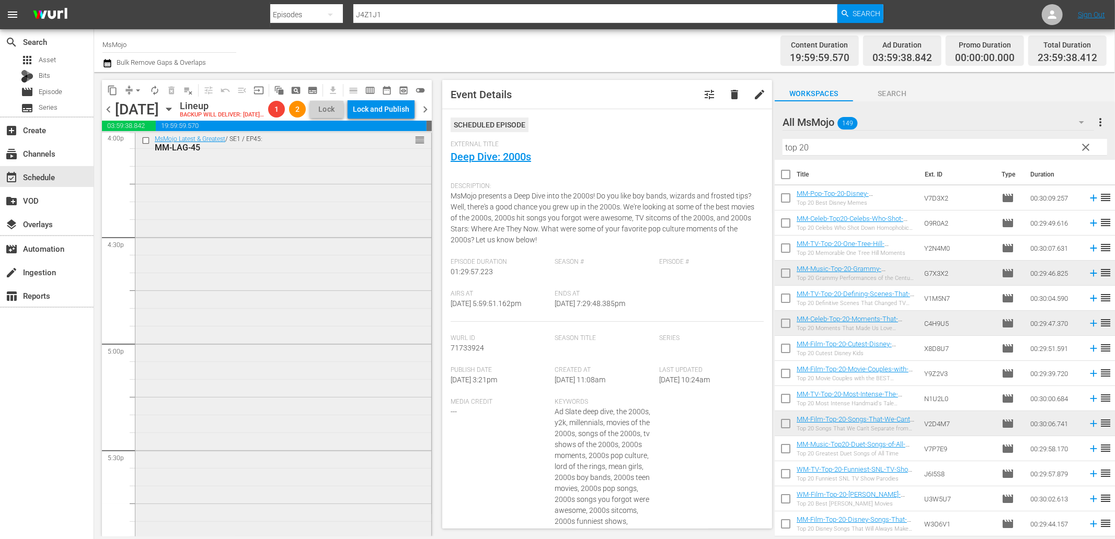
click at [211, 216] on div "MsMojo Latest & Greatest / SE1 / EP45: MM-LAG-45 reorder" at bounding box center [283, 342] width 296 height 423
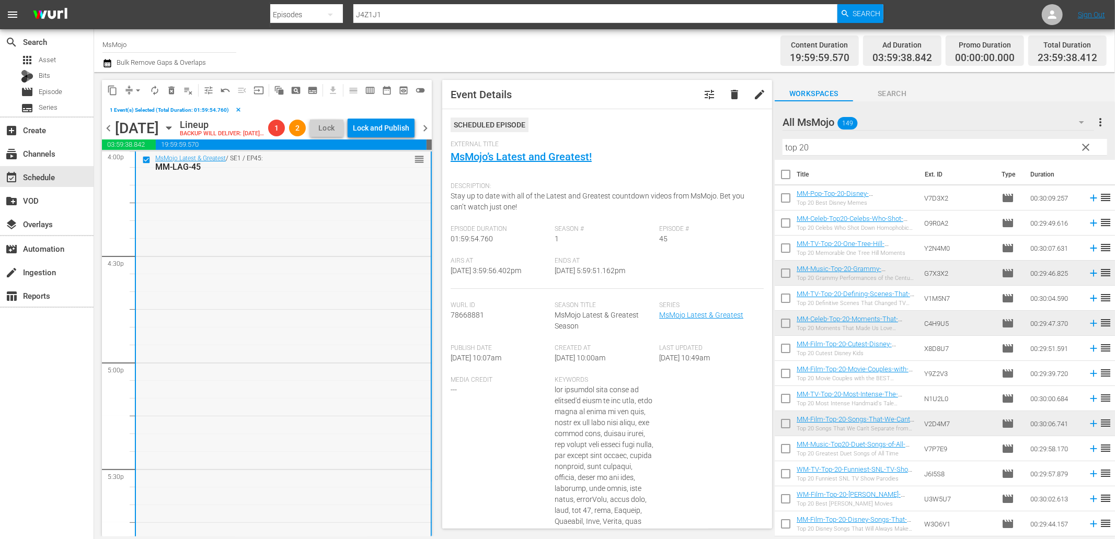
click at [232, 230] on div "MsMojo Latest & Greatest / SE1 / EP45: MM-LAG-45 reorder" at bounding box center [283, 361] width 295 height 423
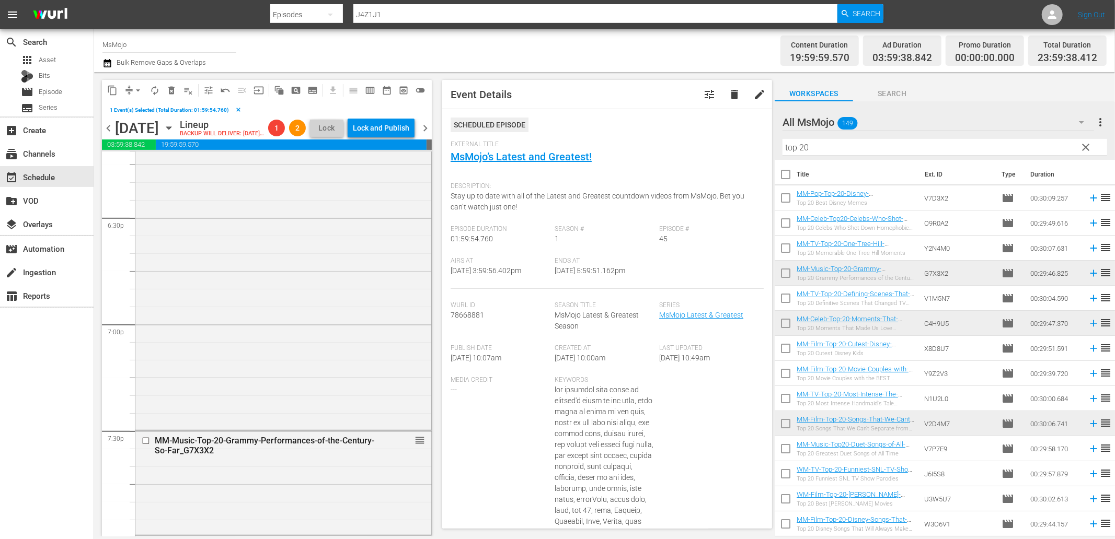
scroll to position [3763, 0]
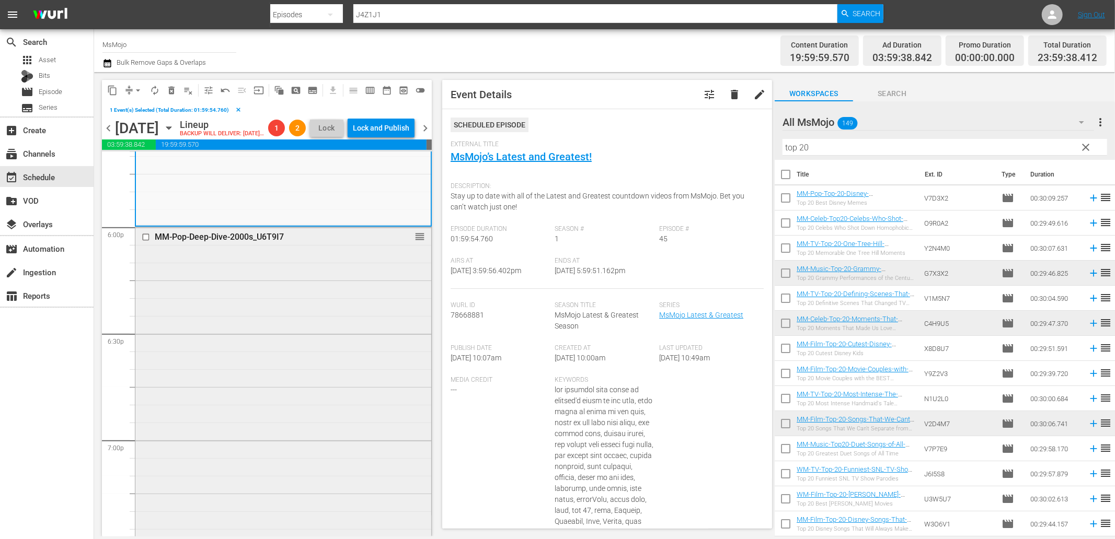
click at [243, 315] on div "MM-Pop-Deep-Dive-2000s_U6T9I7 reorder" at bounding box center [283, 385] width 296 height 317
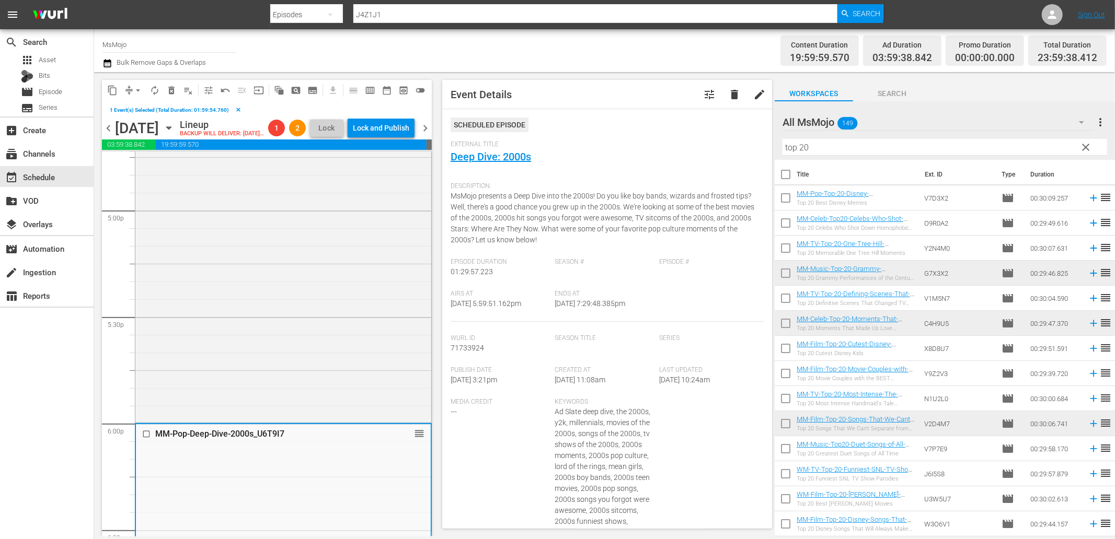
scroll to position [3414, 0]
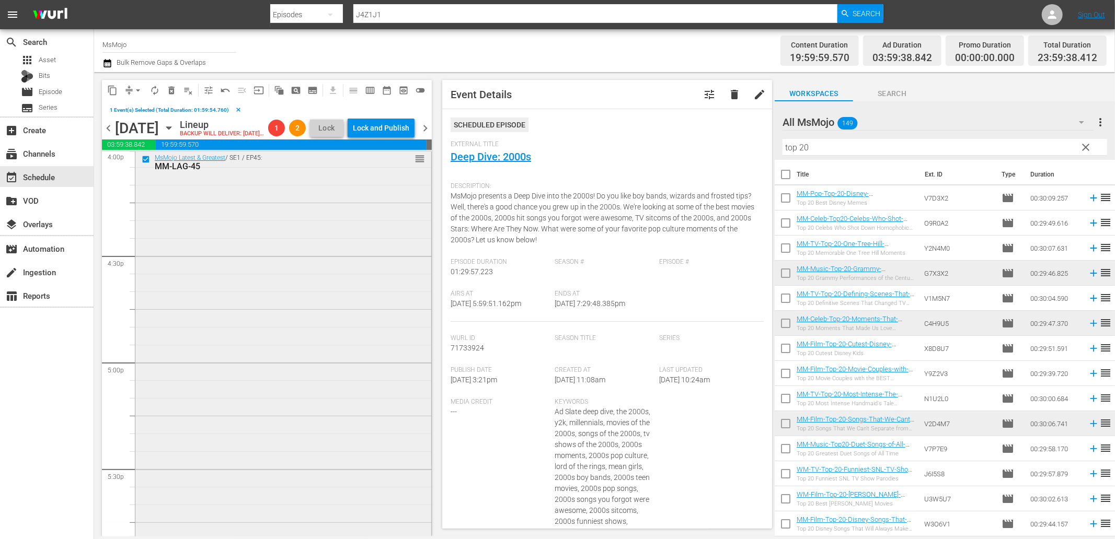
click at [221, 264] on div "MsMojo Latest & Greatest / SE1 / EP45: MM-LAG-45 reorder" at bounding box center [283, 360] width 296 height 423
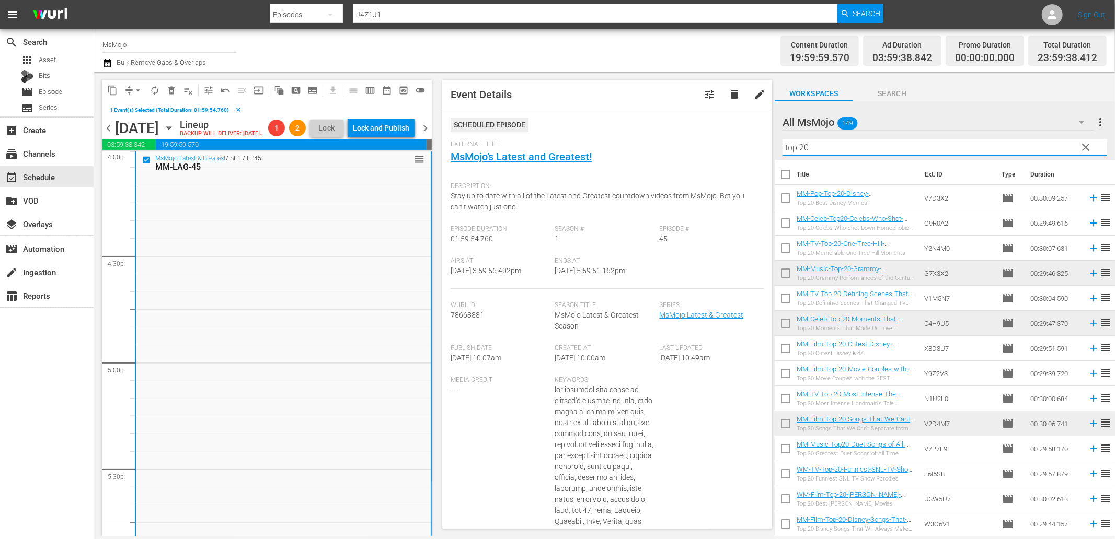
drag, startPoint x: 835, startPoint y: 146, endPoint x: 678, endPoint y: 127, distance: 158.0
click at [678, 127] on div "content_copy compress arrow_drop_down autorenew_outlined delete_forever_outline…" at bounding box center [604, 304] width 1021 height 465
paste input "MM-LAG-46"
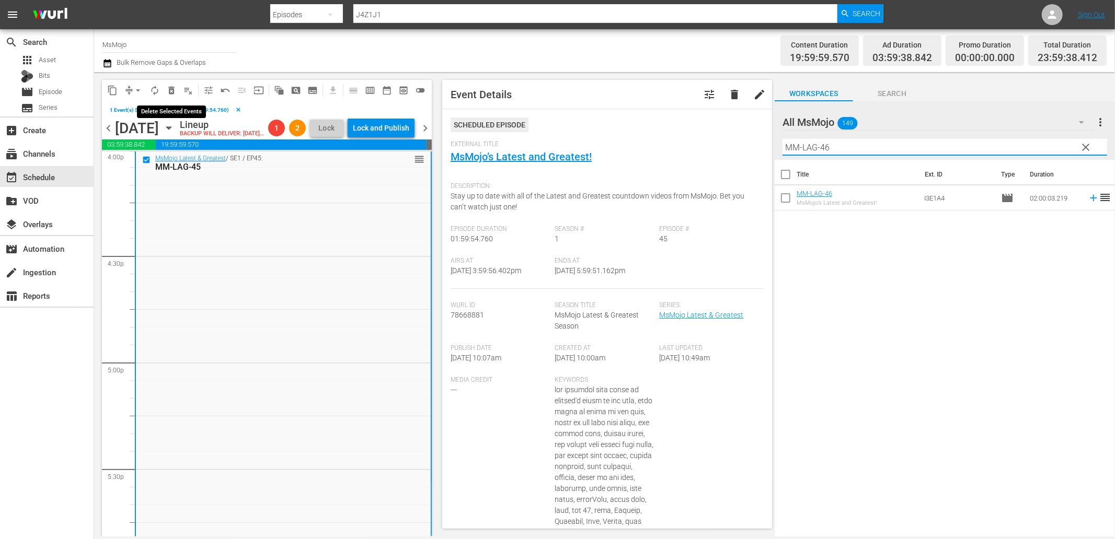
click at [170, 91] on span "delete_forever_outlined" at bounding box center [171, 90] width 10 height 10
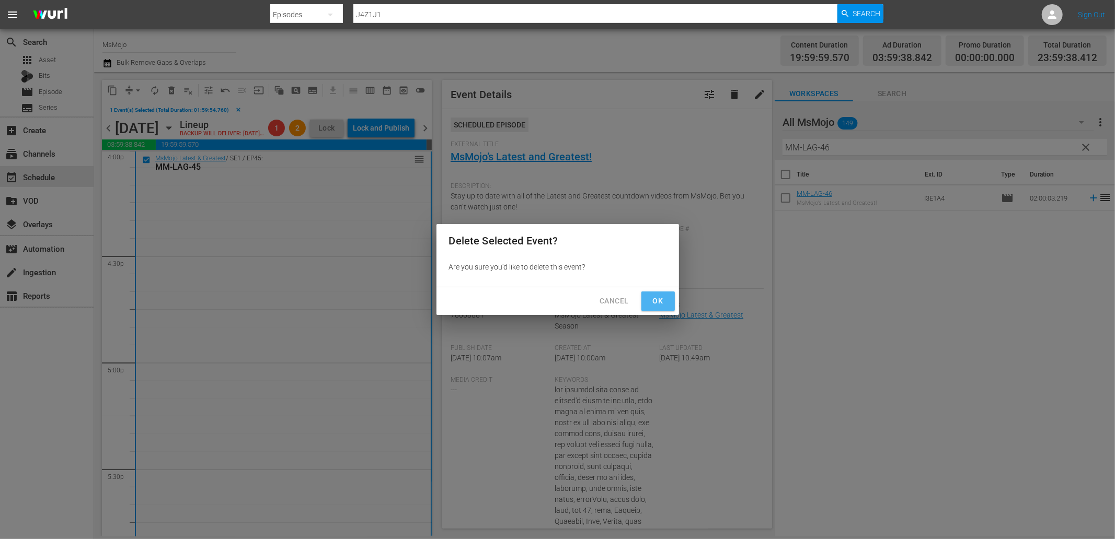
click at [662, 296] on span "Ok" at bounding box center [658, 301] width 17 height 13
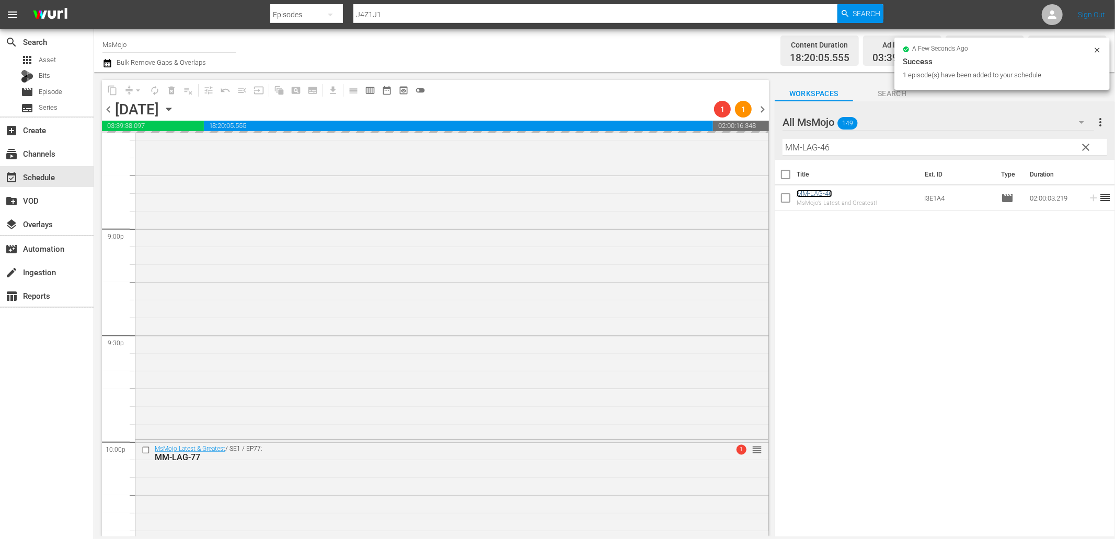
scroll to position [4714, 0]
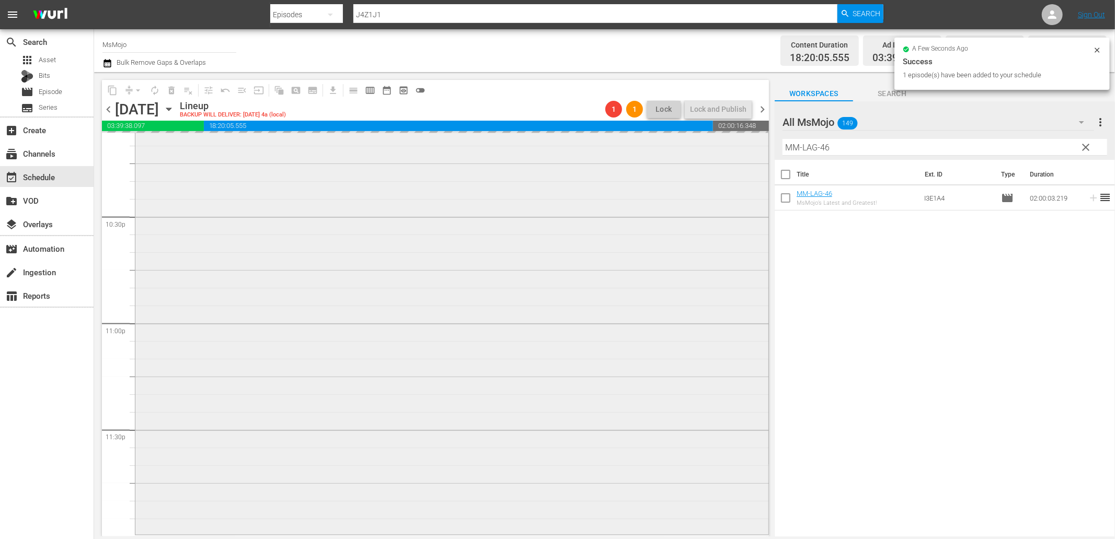
click at [317, 347] on div "MsMojo Latest & Greatest / SE1 / EP77: MM-LAG-77 1 reorder" at bounding box center [451, 321] width 633 height 424
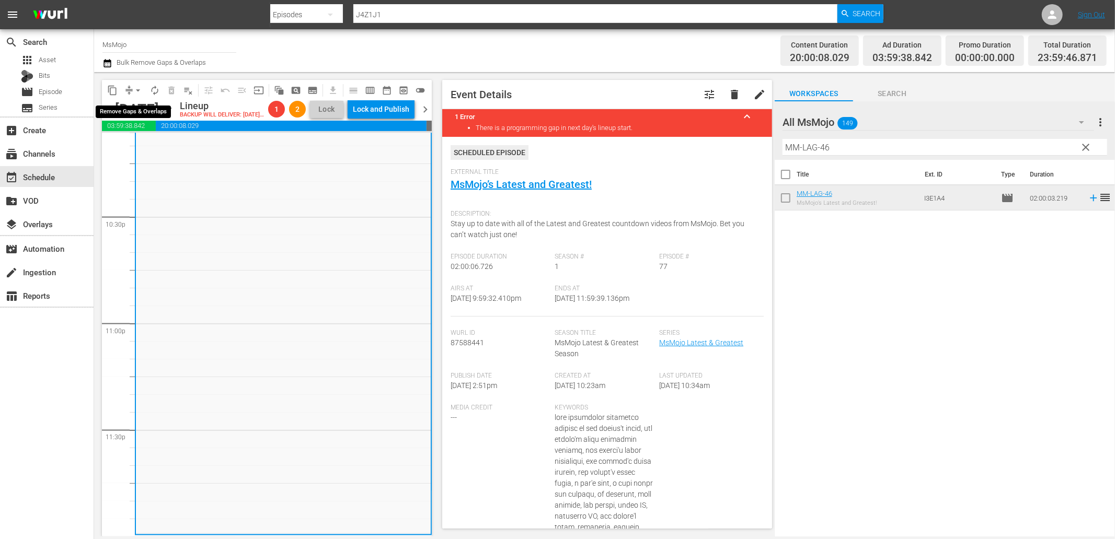
click at [134, 87] on span "arrow_drop_down" at bounding box center [138, 90] width 10 height 10
click at [166, 146] on li "Align to End of Previous Day" at bounding box center [139, 145] width 110 height 17
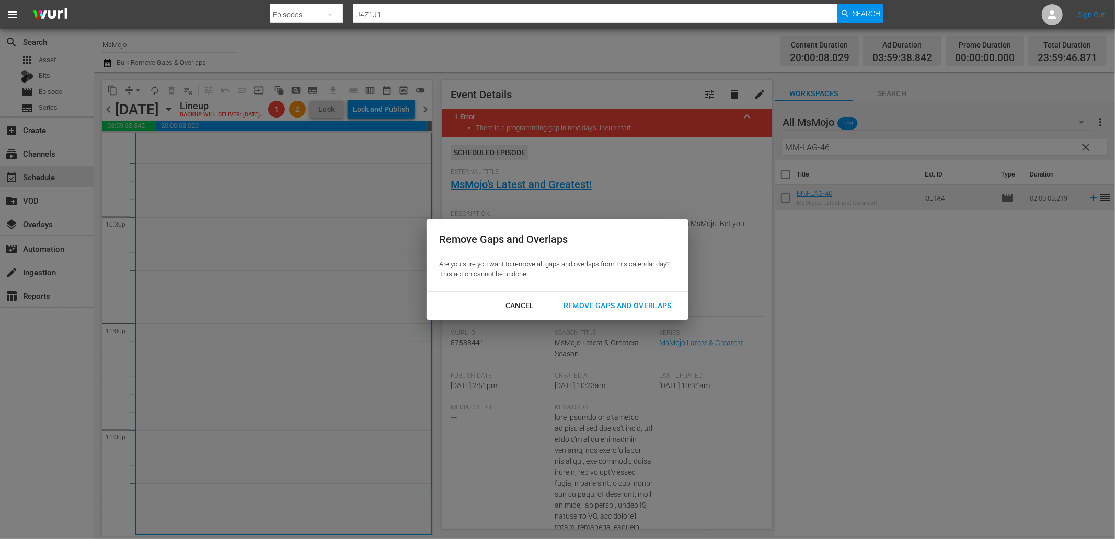
click at [604, 304] on div "Remove Gaps and Overlaps" at bounding box center [617, 305] width 125 height 13
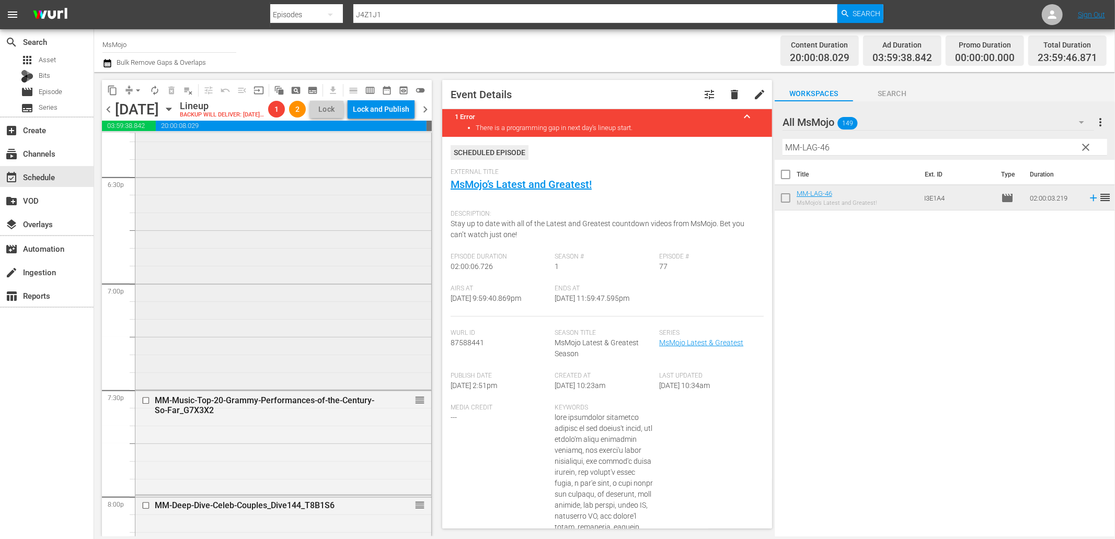
click at [295, 321] on div "MM-Pop-Deep-Dive-2000s_U6T9I7 reorder" at bounding box center [283, 229] width 296 height 317
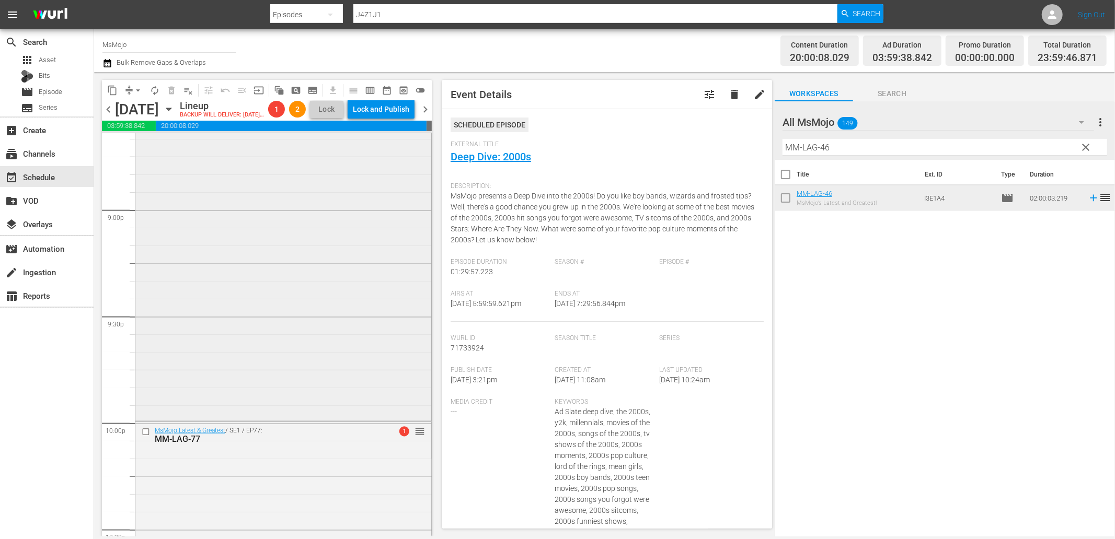
scroll to position [4404, 0]
click at [268, 332] on div "MM-Deep-Dive-Celeb-Couples_Dive144_T8B1S6 reorder" at bounding box center [283, 204] width 296 height 423
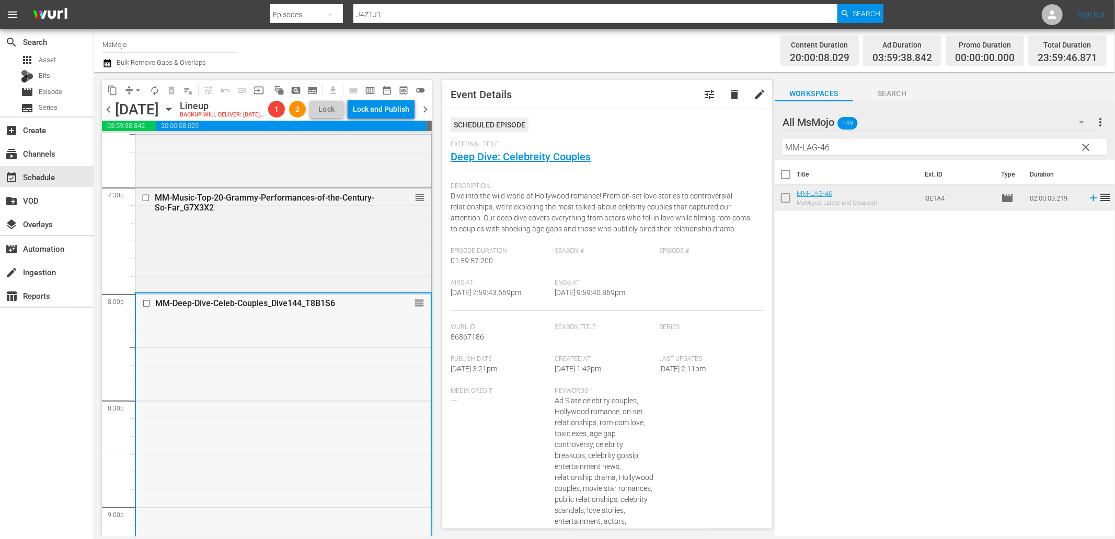
scroll to position [4094, 0]
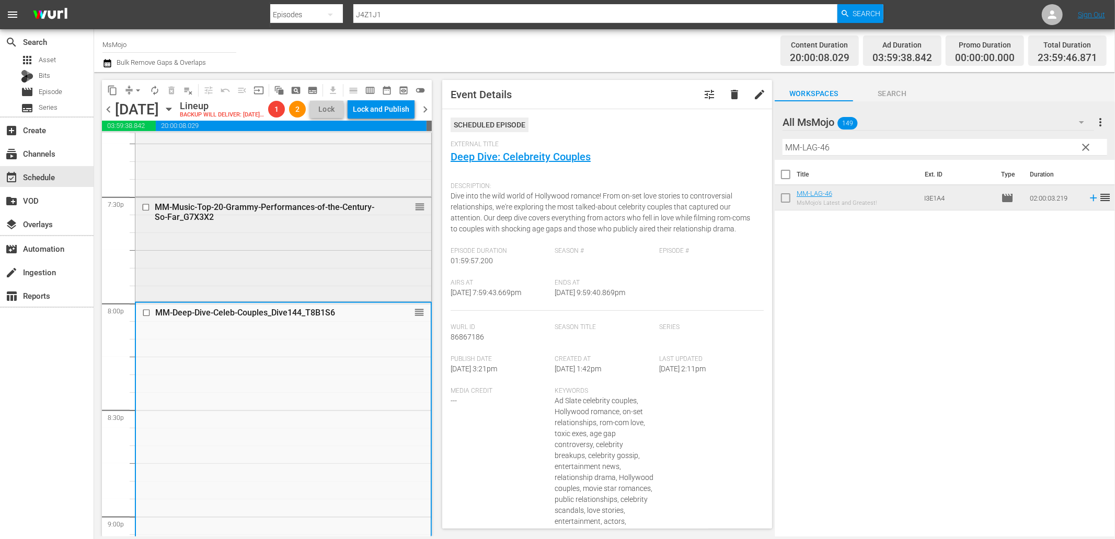
click at [248, 279] on div "MM-Music-Top-20-Grammy-Performances-of-the-Century-So-Far_G7X3X2 reorder" at bounding box center [283, 249] width 296 height 103
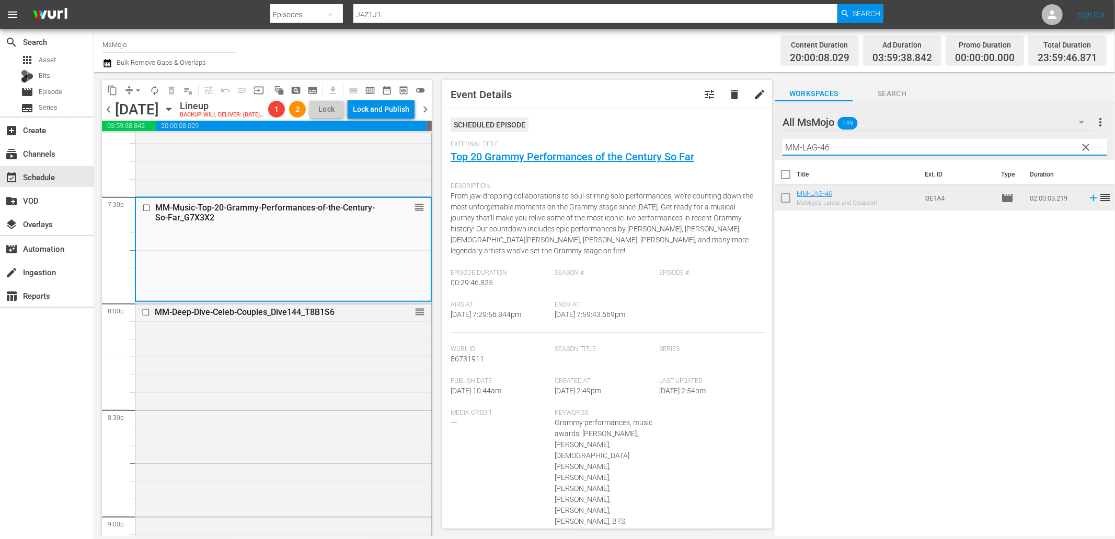
drag, startPoint x: 846, startPoint y: 145, endPoint x: 408, endPoint y: 93, distance: 440.6
click at [508, 96] on div "content_copy compress arrow_drop_down autorenew_outlined delete_forever_outline…" at bounding box center [604, 304] width 1021 height 465
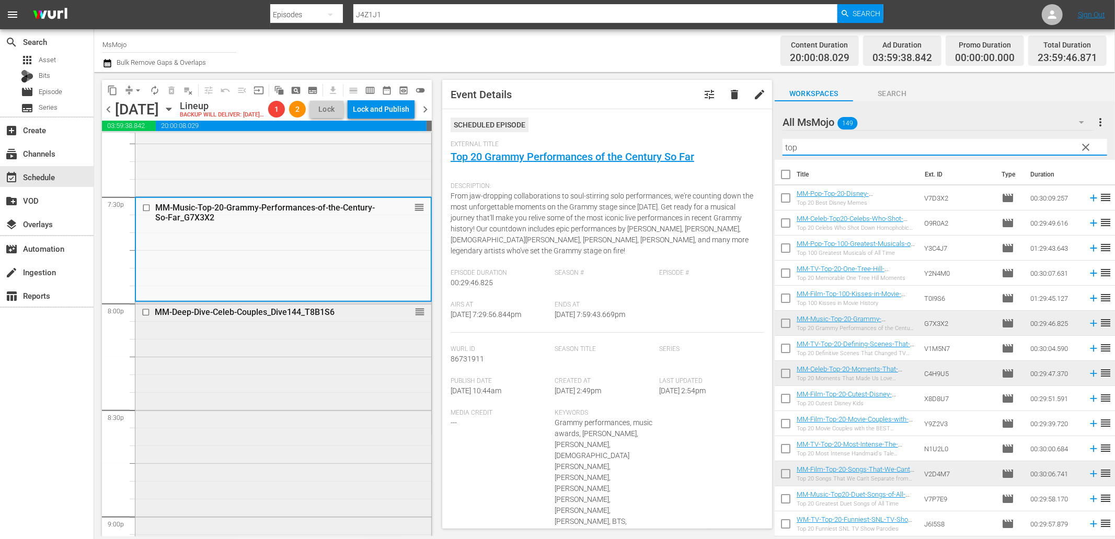
click at [237, 366] on div "MM-Deep-Dive-Celeb-Couples_Dive144_T8B1S6 reorder" at bounding box center [283, 514] width 296 height 423
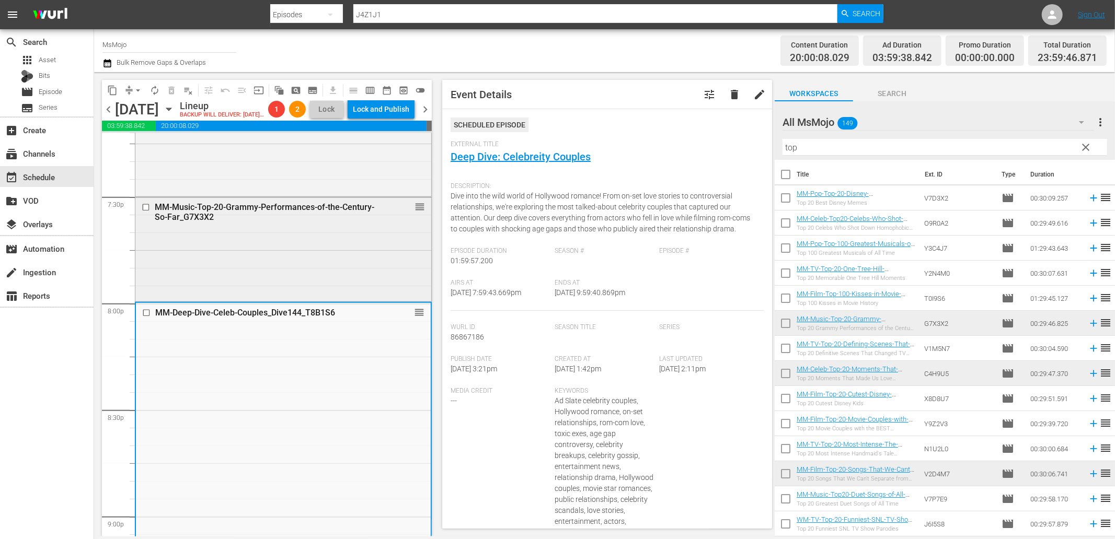
click at [257, 270] on div "MM-Music-Top-20-Grammy-Performances-of-the-Century-So-Far_G7X3X2 reorder" at bounding box center [283, 249] width 296 height 103
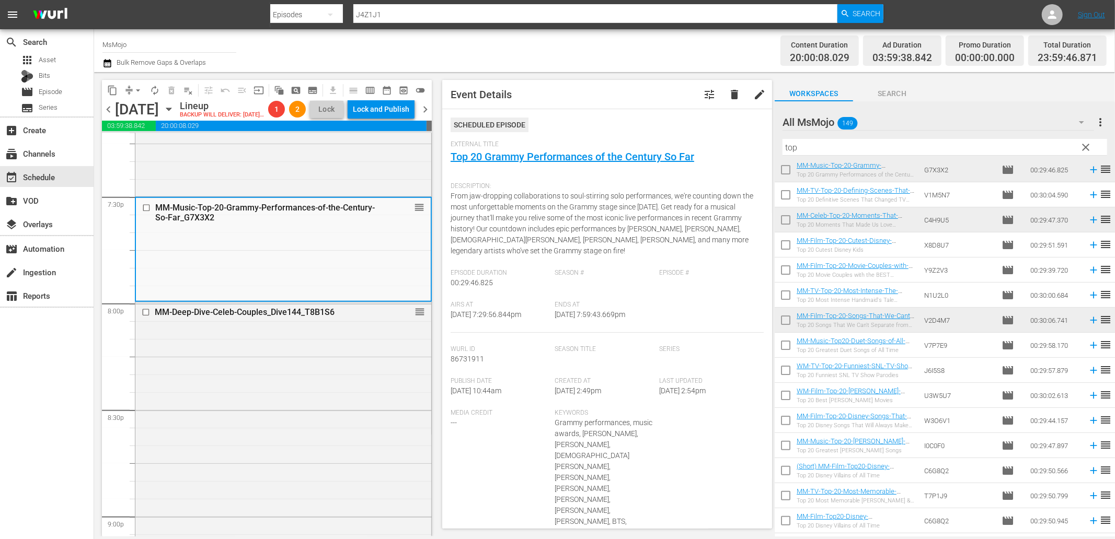
scroll to position [155, 0]
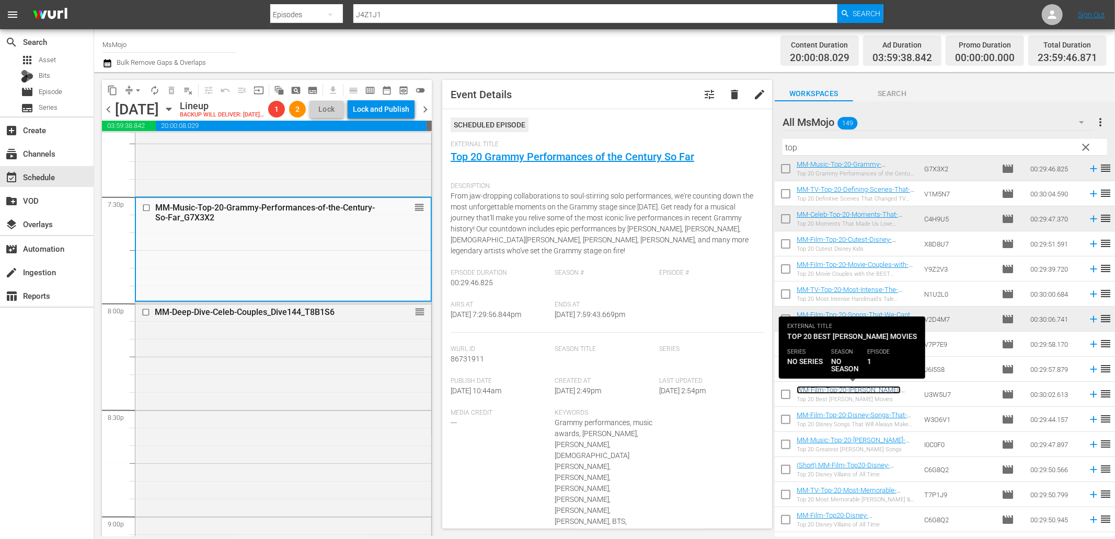
click at [876, 389] on link "WM-Film-Top-20-Robin-Williams-Movies_U3W5U7" at bounding box center [848, 394] width 104 height 16
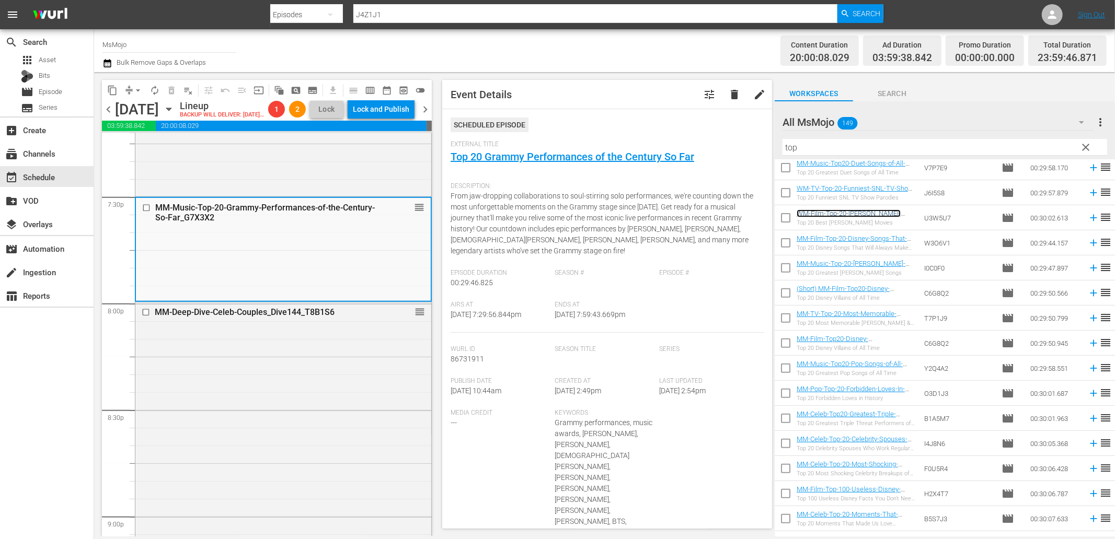
scroll to position [387, 0]
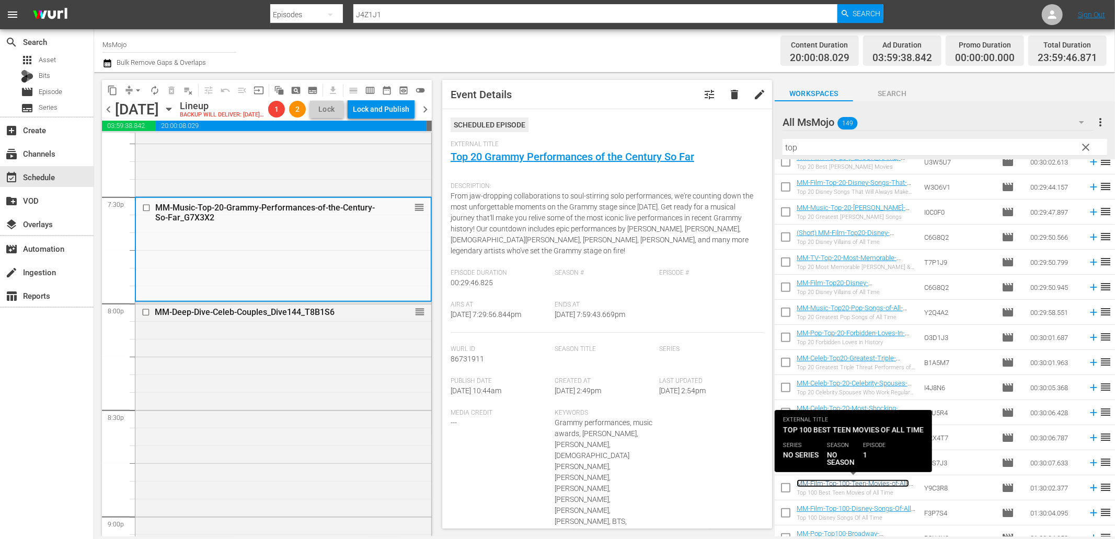
click at [870, 487] on link "MM-Film-Top-100-Teen-Movies-of-All-Time_Y9C3R8" at bounding box center [852, 488] width 112 height 16
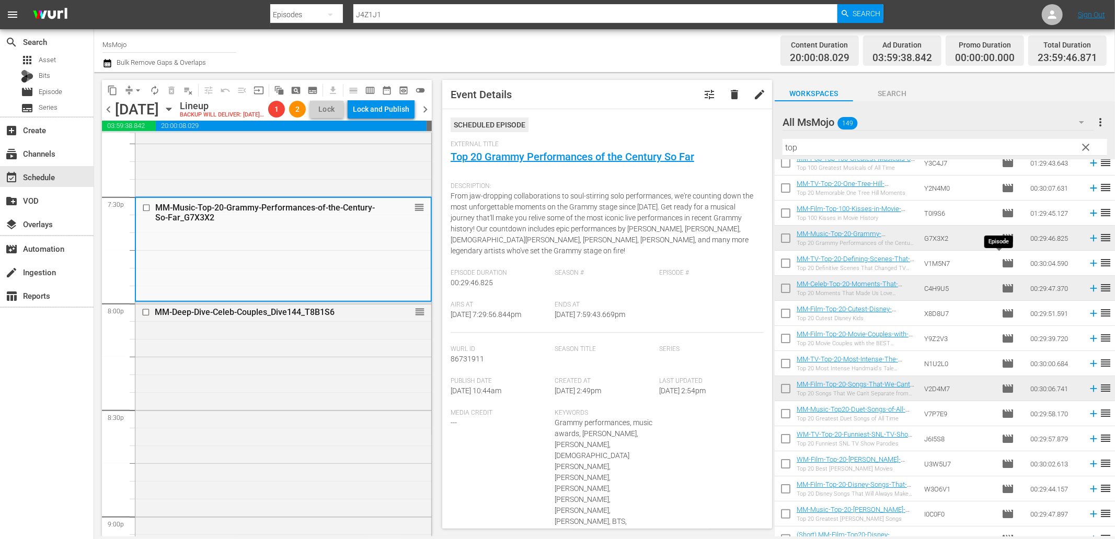
scroll to position [0, 0]
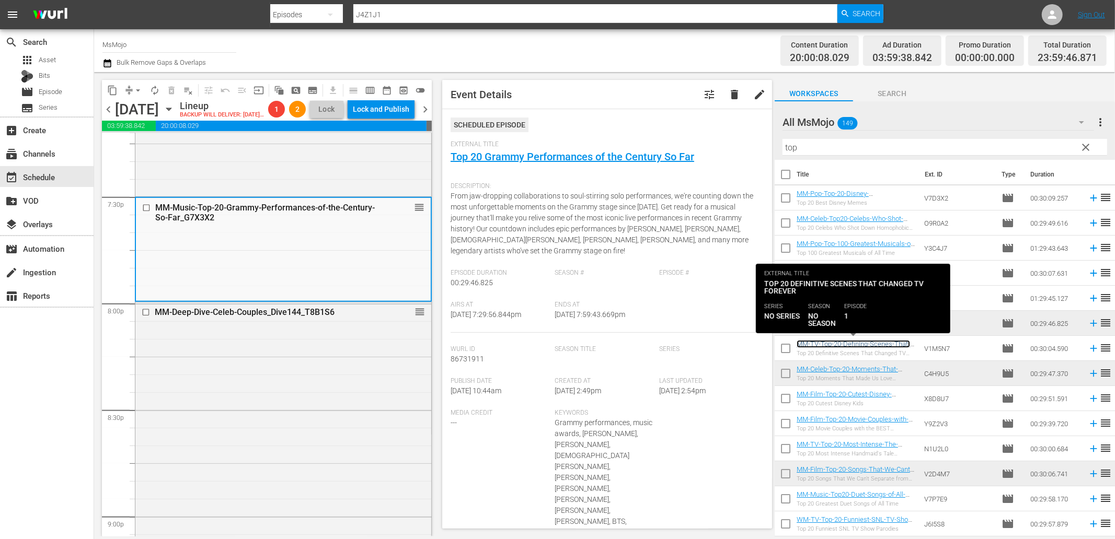
click at [866, 347] on link "MM-TV-Top-20-Defining-Scenes-That-Changed-Television-Forever_V1M5N7" at bounding box center [852, 348] width 113 height 16
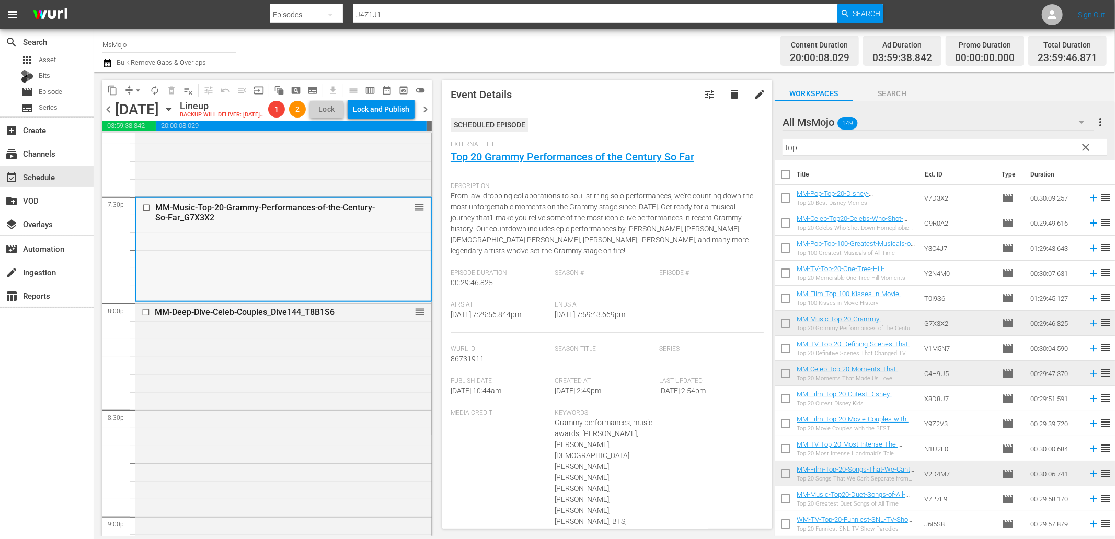
click at [147, 212] on input "checkbox" at bounding box center [147, 207] width 11 height 9
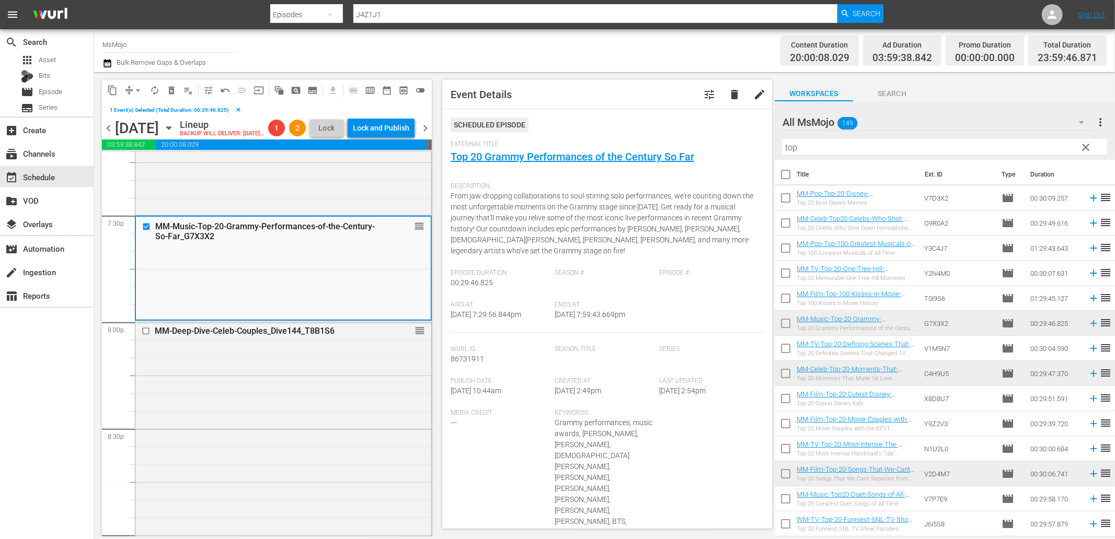
click at [173, 88] on span "delete_forever_outlined" at bounding box center [171, 90] width 10 height 10
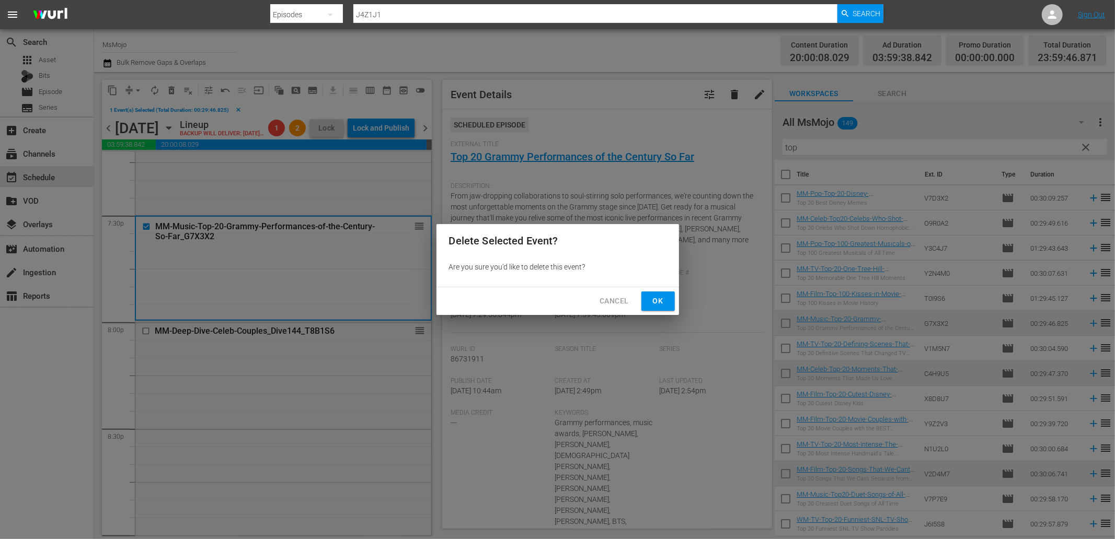
click at [657, 306] on span "Ok" at bounding box center [658, 301] width 17 height 13
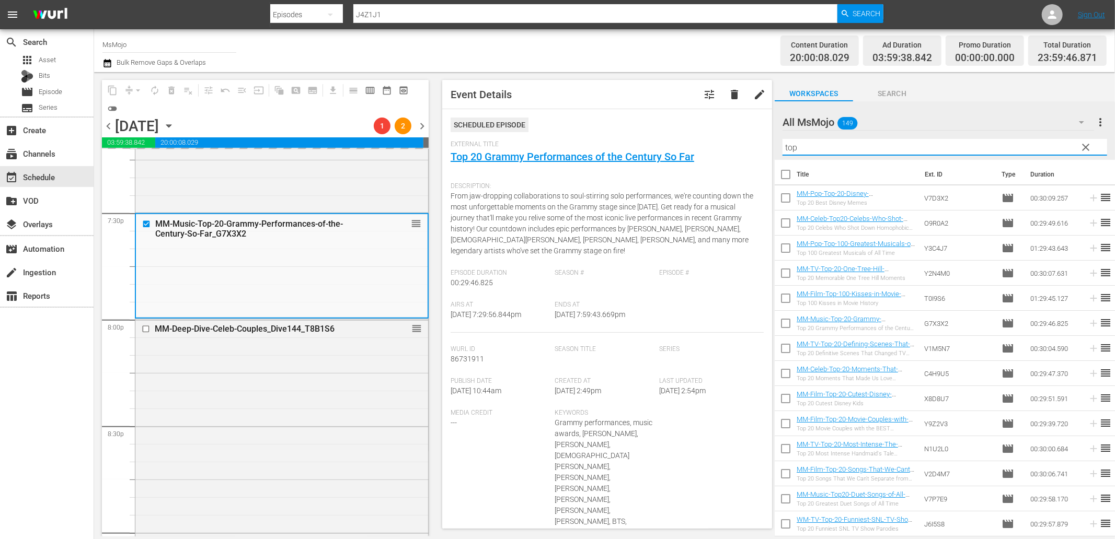
drag, startPoint x: 812, startPoint y: 145, endPoint x: 762, endPoint y: 146, distance: 49.7
click at [762, 146] on div "content_copy compress arrow_drop_down autorenew_outlined delete_forever_outline…" at bounding box center [604, 304] width 1021 height 465
paste input "MM-TV-Top-20-Defining-Scenes-That-Changed-Television-Forever_V1M5N7"
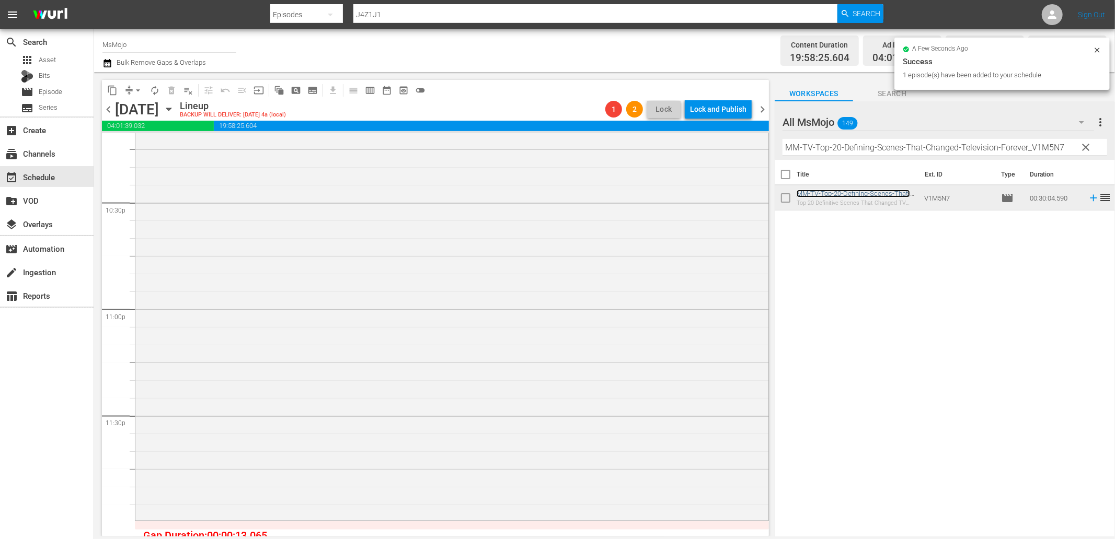
scroll to position [4734, 0]
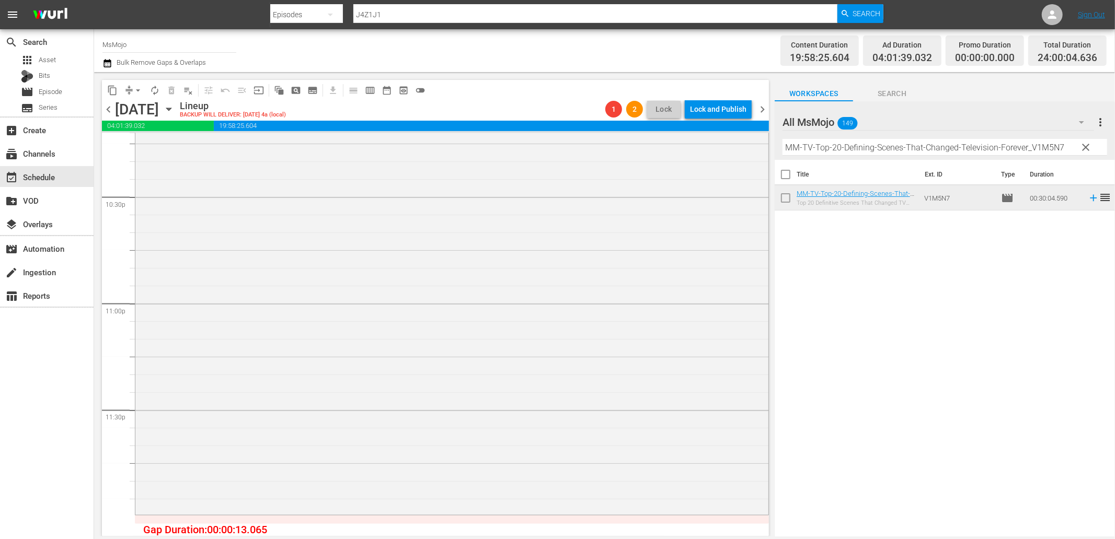
click at [288, 392] on div "MsMojo Latest & Greatest / SE1 / EP77: MM-LAG-77 1 reorder" at bounding box center [451, 301] width 633 height 424
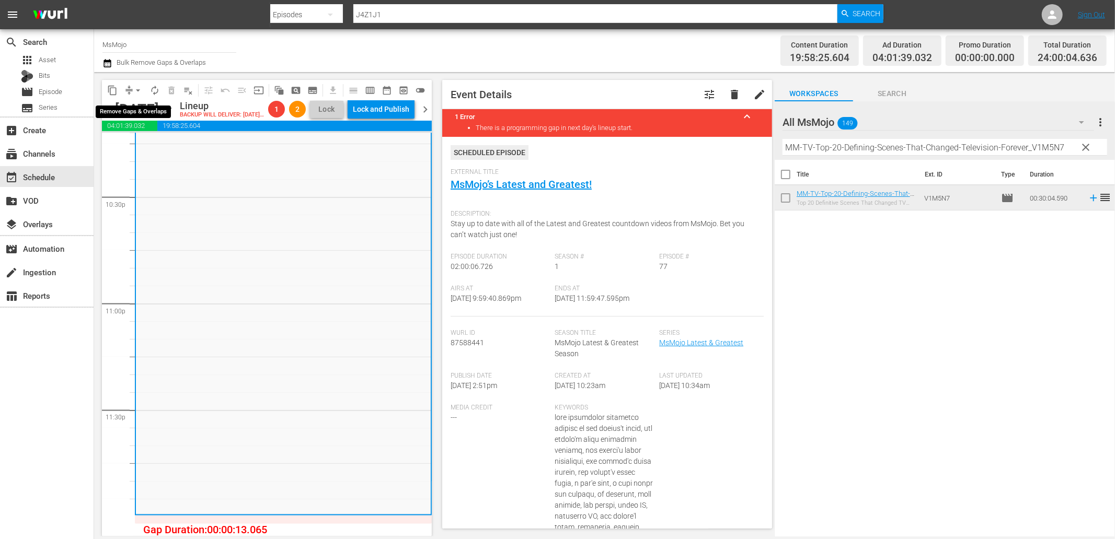
click at [139, 86] on span "arrow_drop_down" at bounding box center [138, 90] width 10 height 10
click at [161, 143] on li "Align to End of Previous Day" at bounding box center [139, 145] width 110 height 17
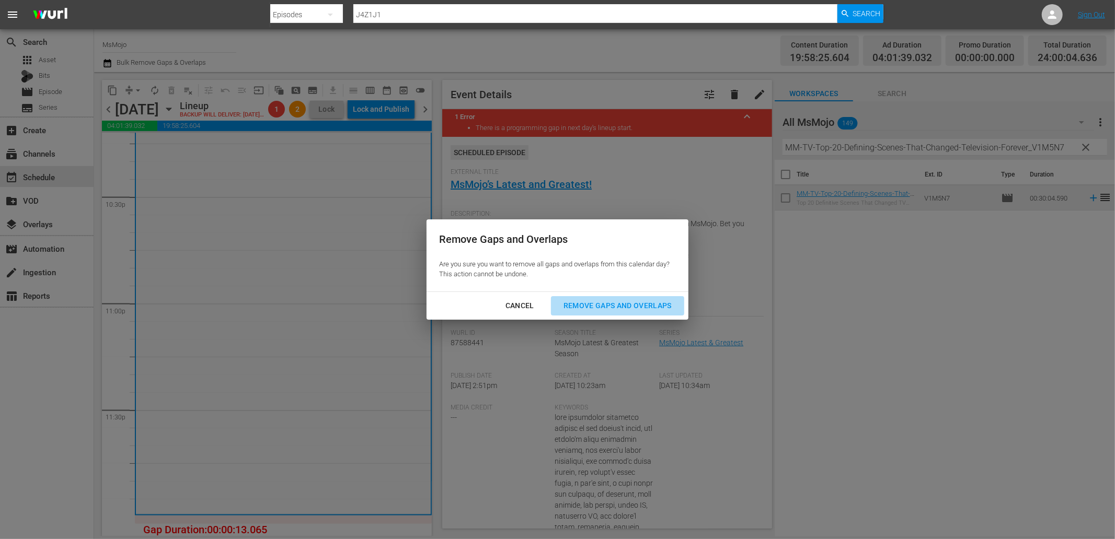
click at [581, 301] on div "Remove Gaps and Overlaps" at bounding box center [617, 305] width 125 height 13
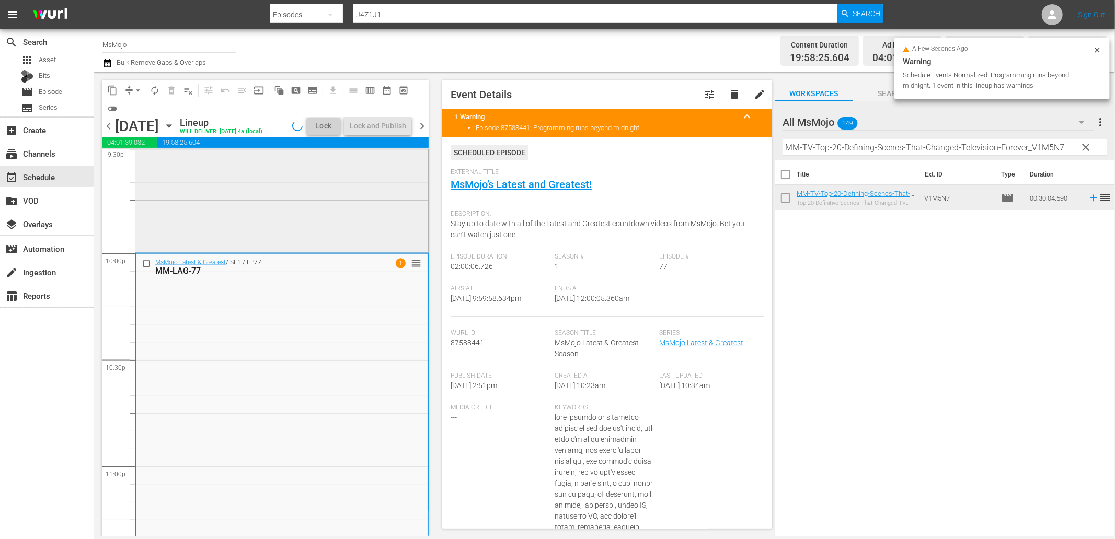
scroll to position [4502, 0]
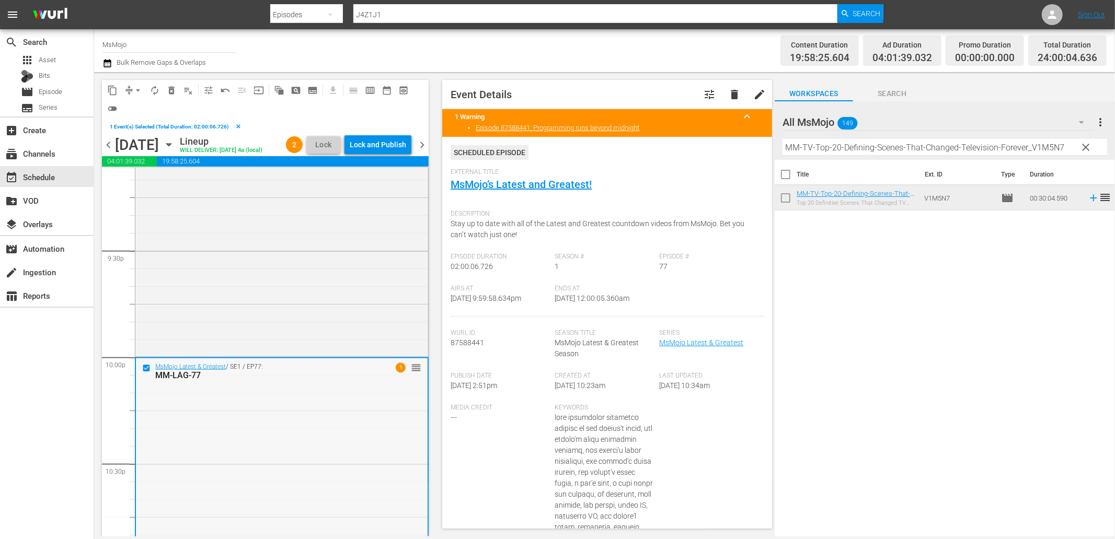
click at [169, 87] on span "delete_forever_outlined" at bounding box center [171, 90] width 10 height 10
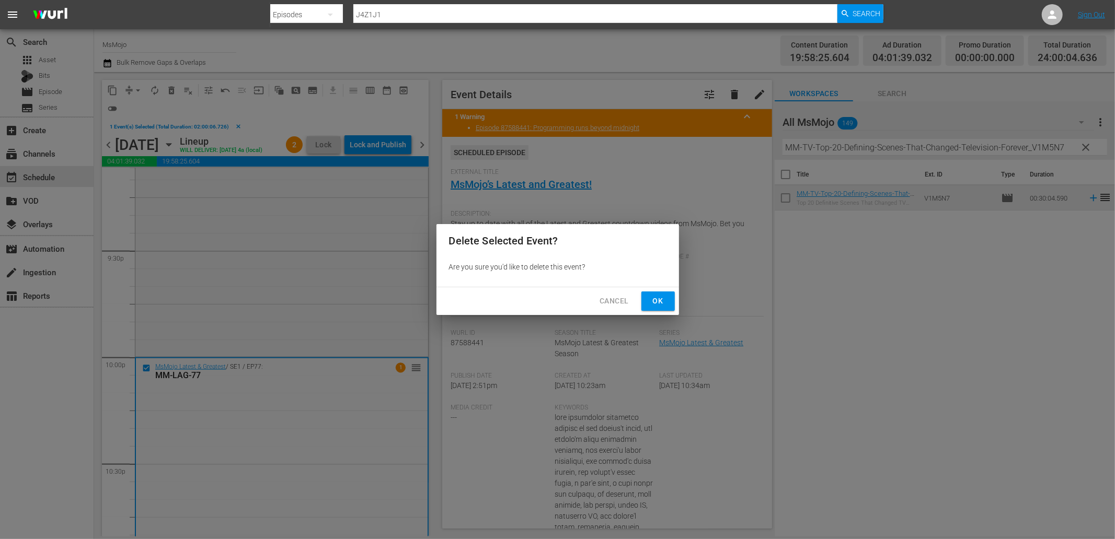
click at [665, 301] on span "Ok" at bounding box center [658, 301] width 17 height 13
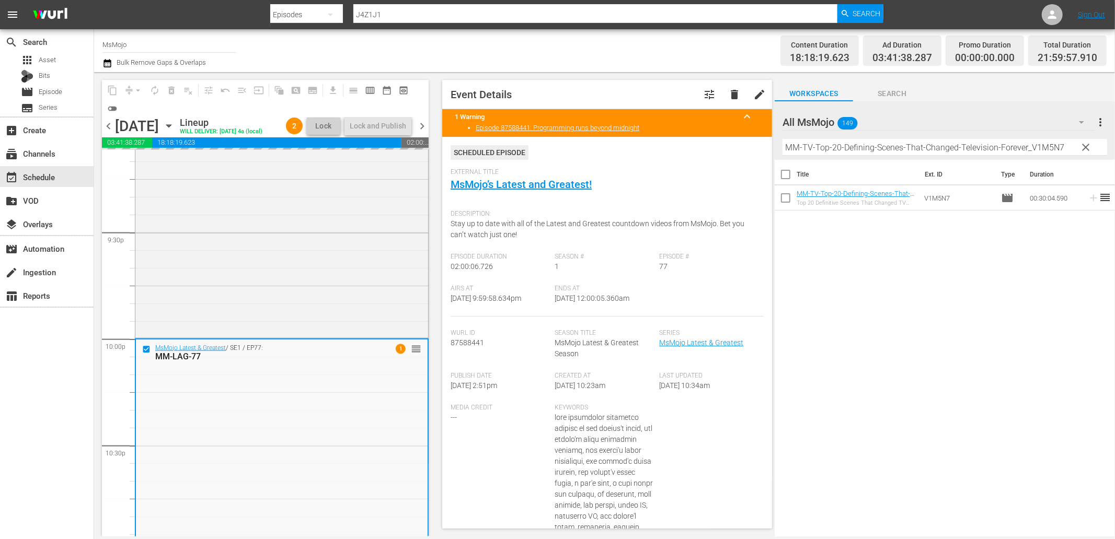
click at [848, 148] on input "MM-TV-Top-20-Defining-Scenes-That-Changed-Television-Forever_V1M5N7" at bounding box center [944, 147] width 325 height 17
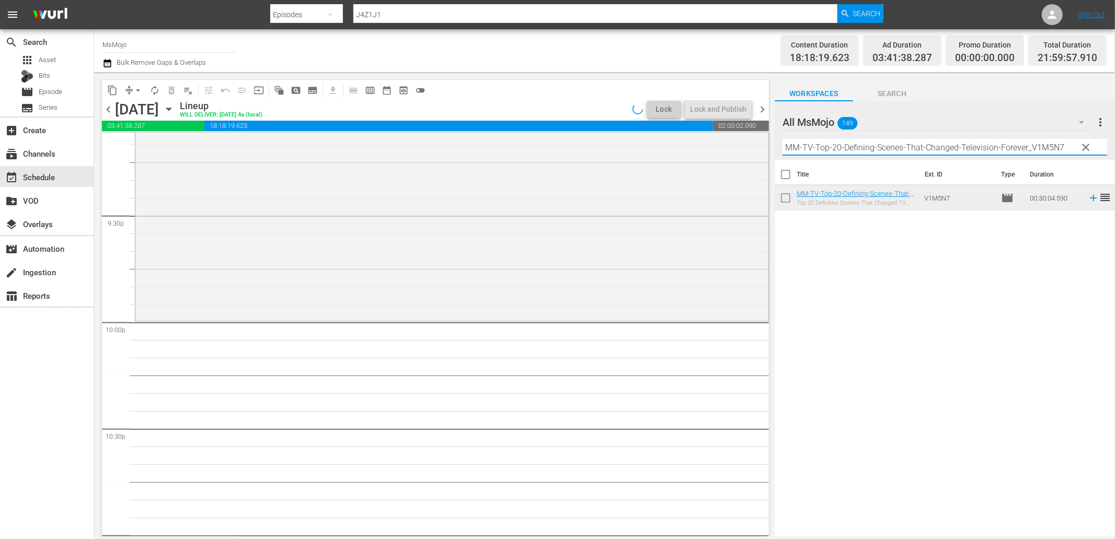
paste input "LAG-50"
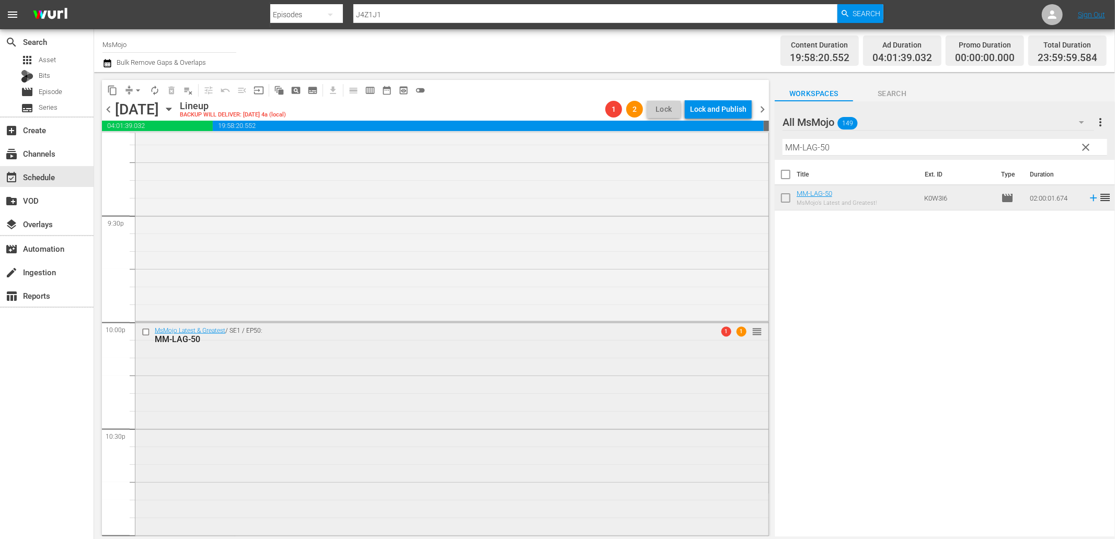
click at [382, 389] on div "MsMojo Latest & Greatest / SE1 / EP50: MM-LAG-50 1 1 reorder" at bounding box center [451, 533] width 633 height 423
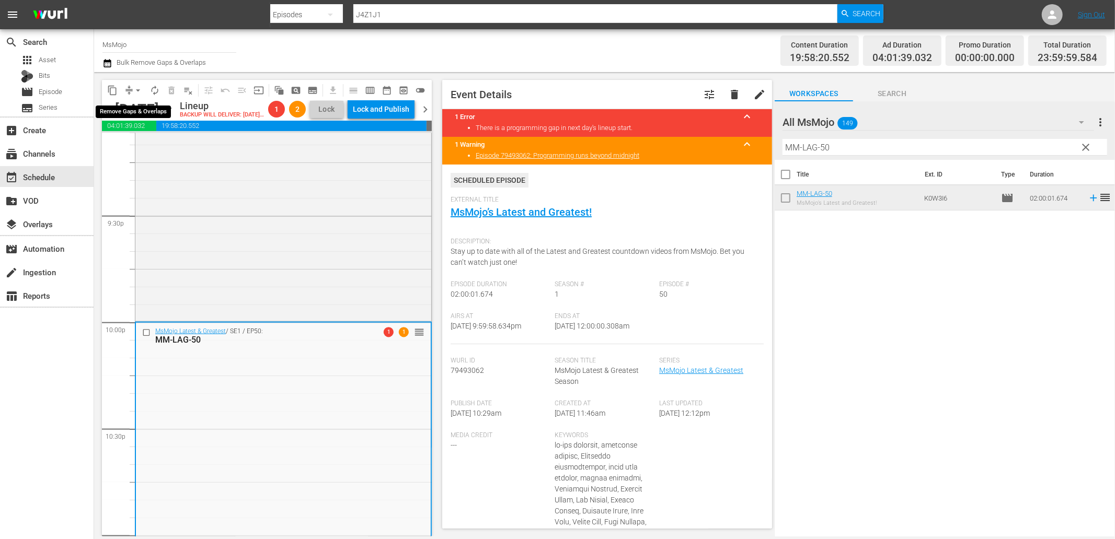
click at [133, 88] on span "arrow_drop_down" at bounding box center [138, 90] width 10 height 10
click at [170, 149] on li "Align to End of Previous Day" at bounding box center [139, 145] width 110 height 17
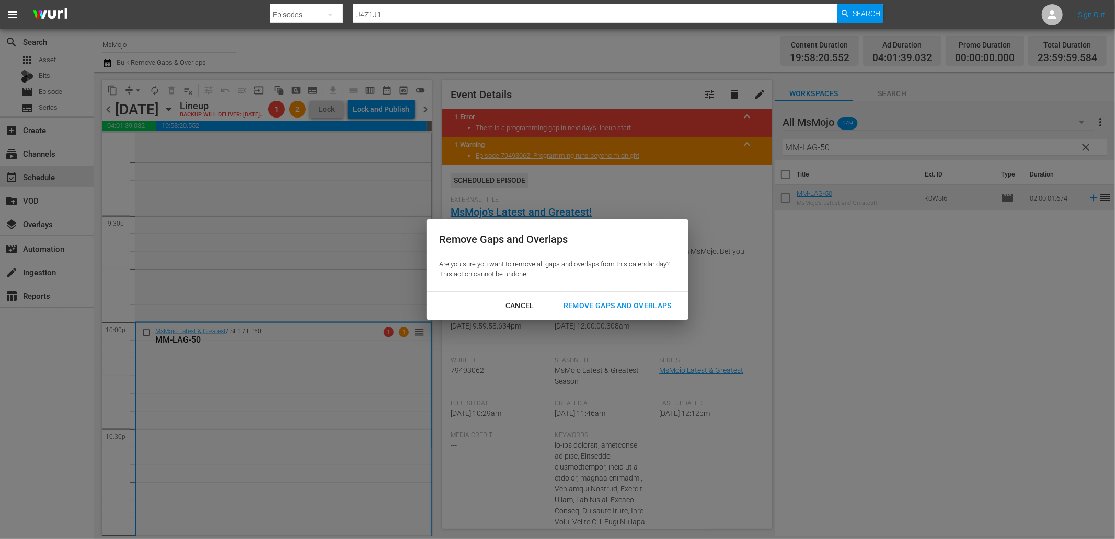
click at [579, 307] on div "Remove Gaps and Overlaps" at bounding box center [617, 305] width 125 height 13
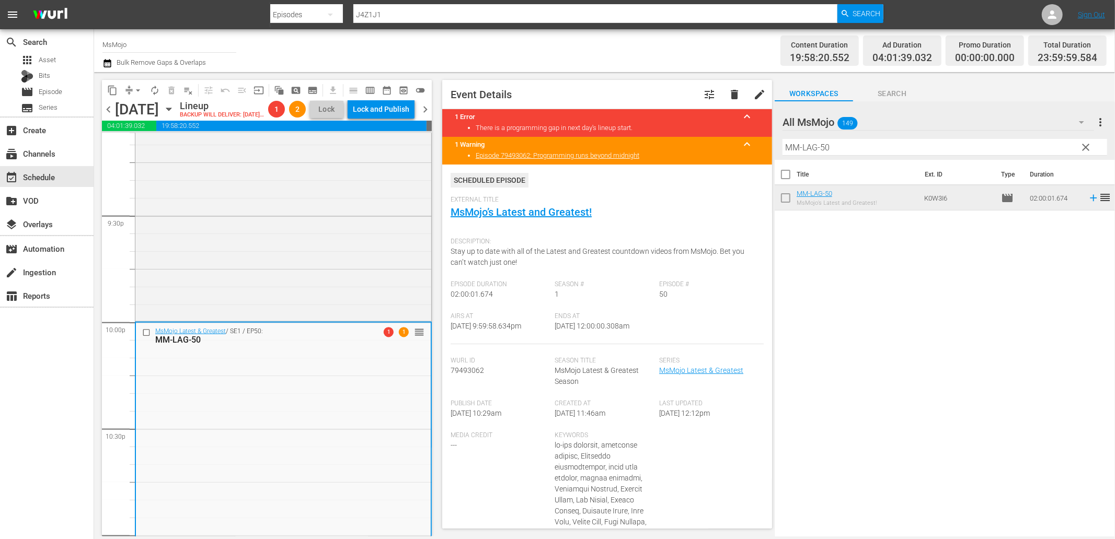
drag, startPoint x: 645, startPoint y: 325, endPoint x: 587, endPoint y: 335, distance: 59.5
click at [587, 335] on div "Ends At 9/3/25 @ 12:00:00.308am" at bounding box center [607, 329] width 105 height 32
copy span "12:00:00.308am"
click at [422, 116] on span "chevron_right" at bounding box center [425, 109] width 13 height 13
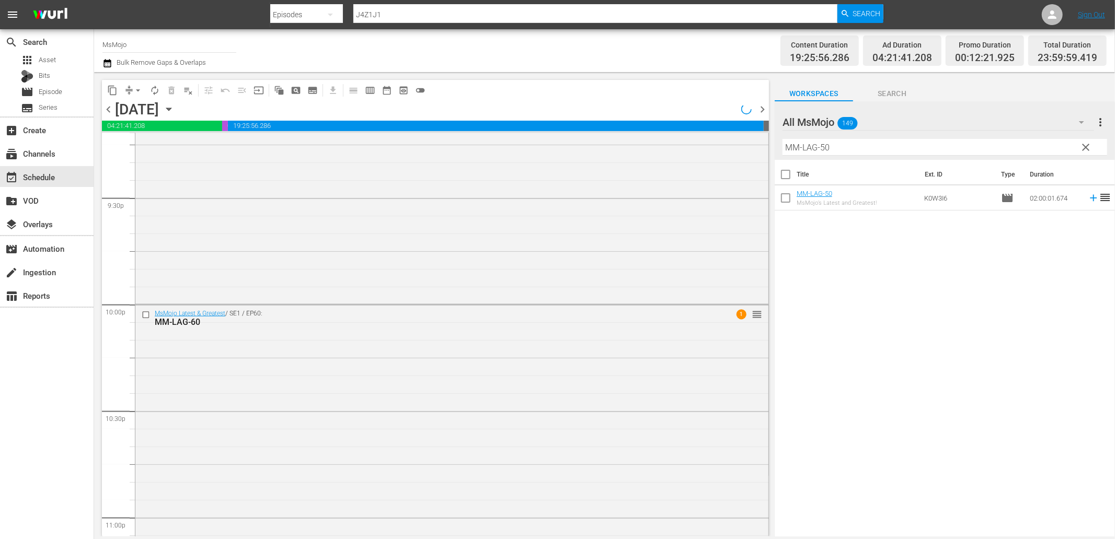
scroll to position [4502, 0]
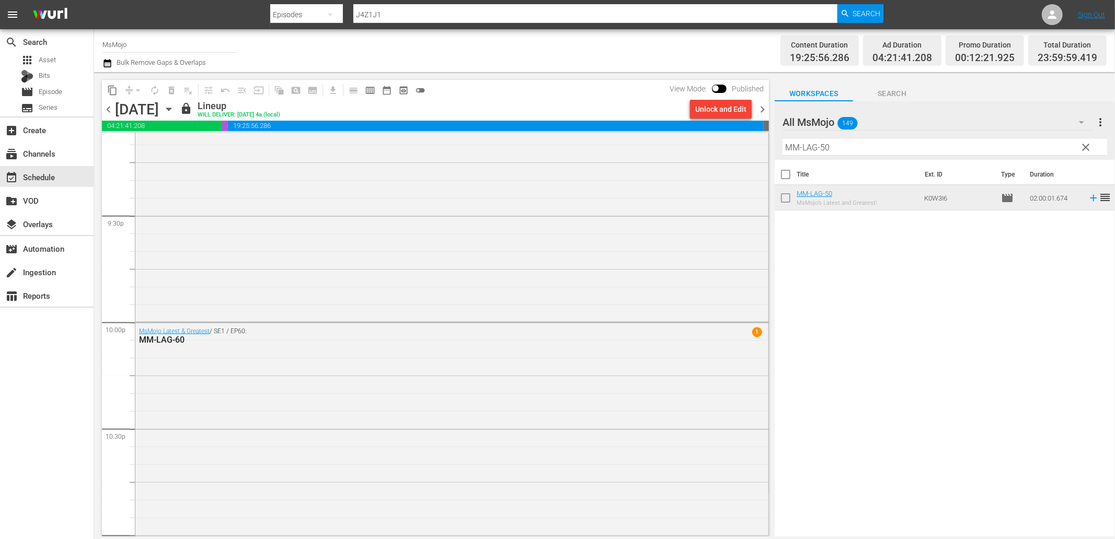
click at [704, 112] on div "Unlock and Edit" at bounding box center [720, 109] width 51 height 19
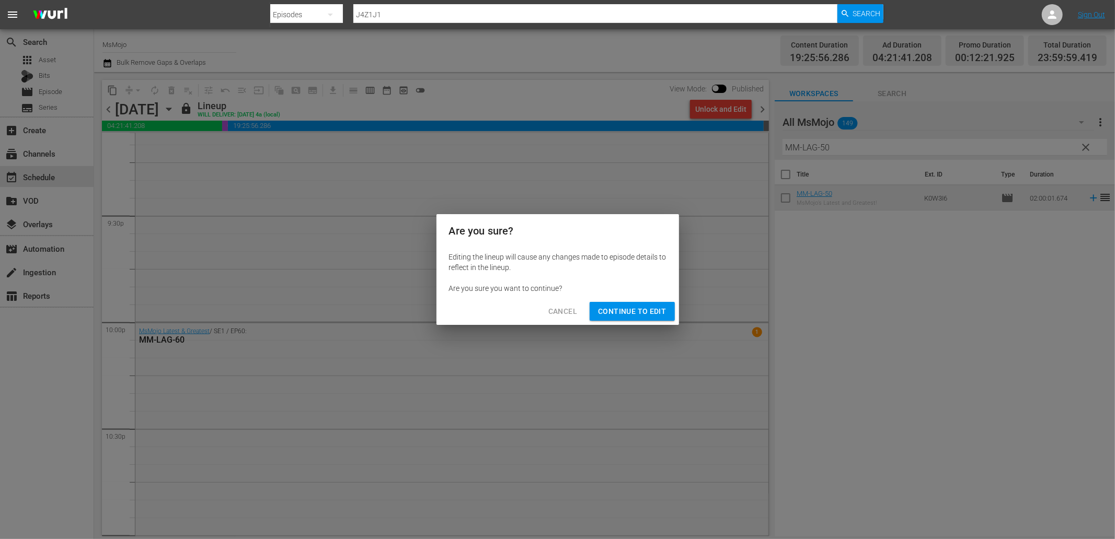
click at [620, 310] on span "Continue to Edit" at bounding box center [632, 311] width 68 height 13
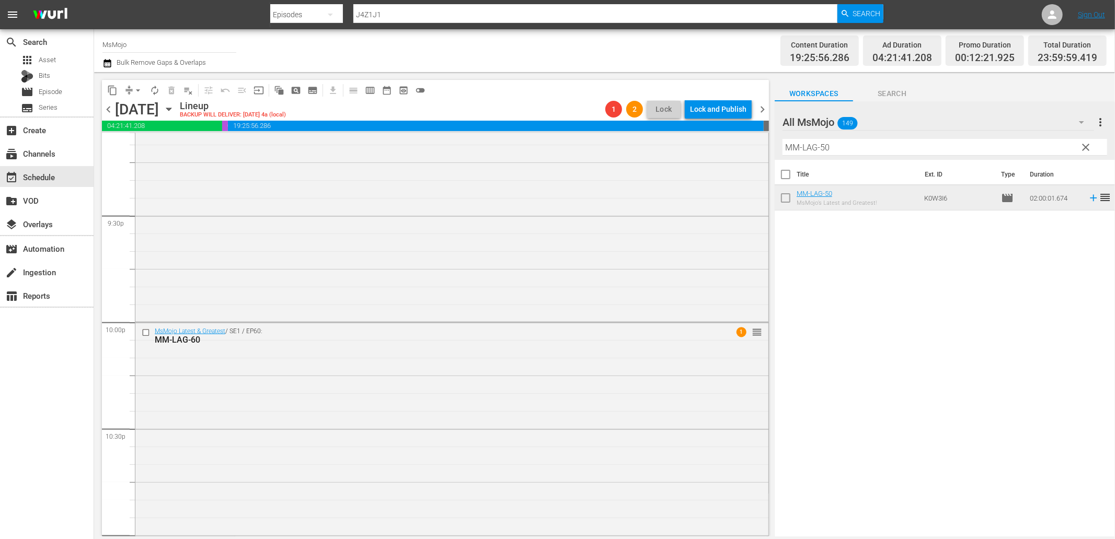
click at [107, 112] on span "chevron_left" at bounding box center [108, 109] width 13 height 13
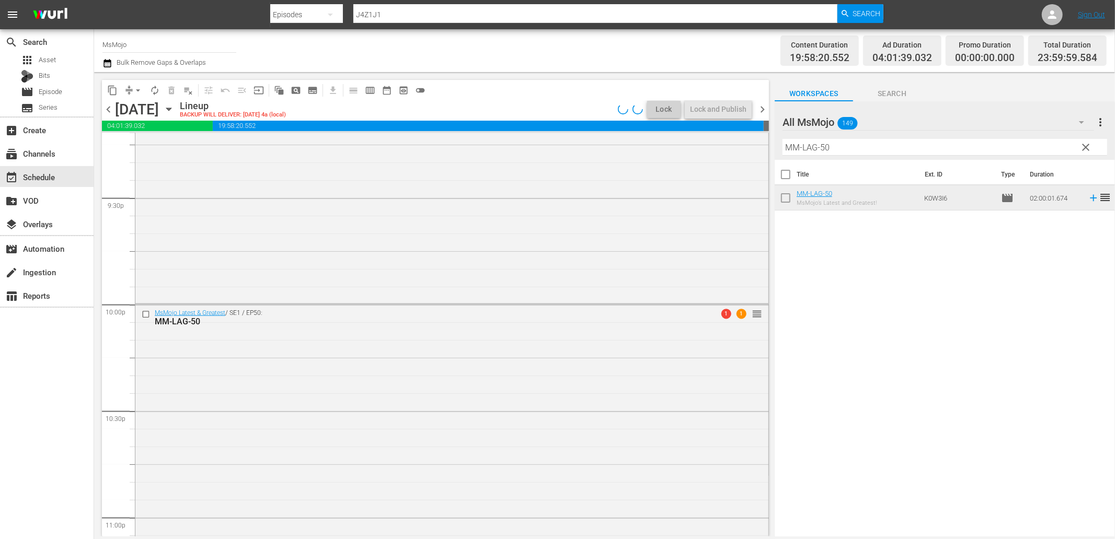
scroll to position [4502, 0]
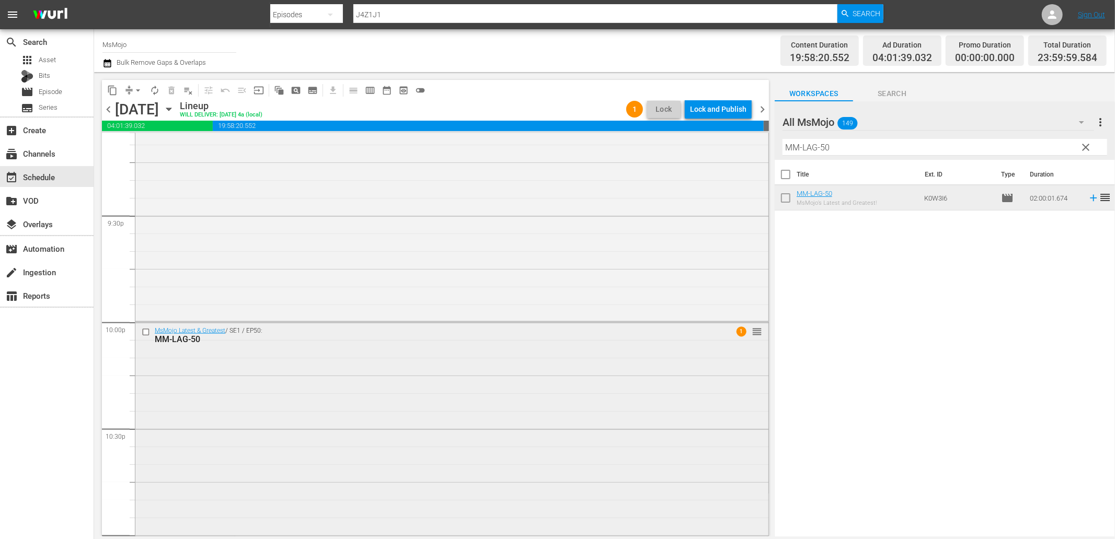
click at [272, 351] on div "MsMojo Latest & Greatest / SE1 / EP50: MM-LAG-50 1 reorder" at bounding box center [451, 533] width 633 height 423
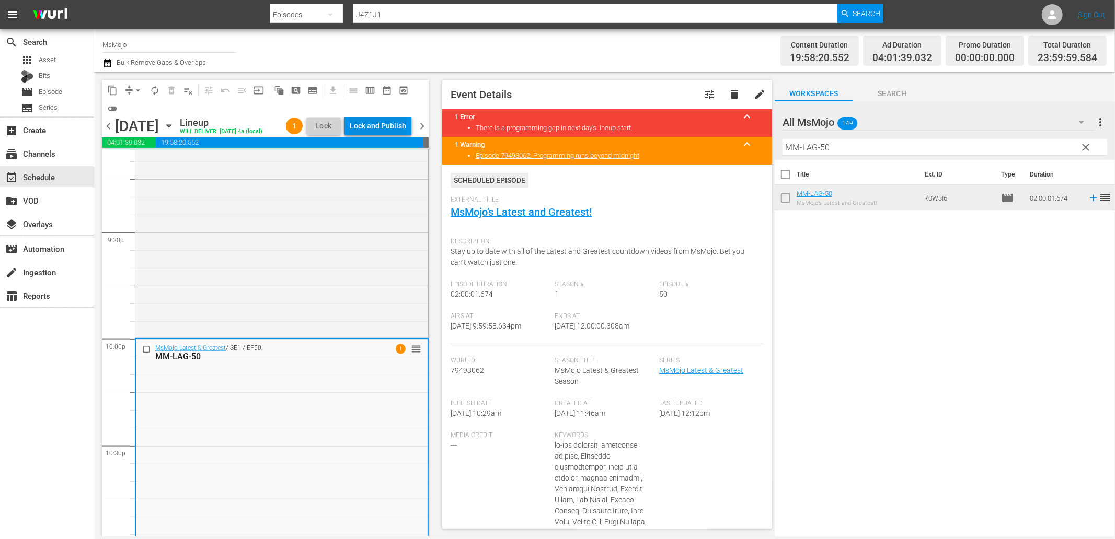
click at [383, 121] on div "Lock and Publish" at bounding box center [378, 126] width 56 height 19
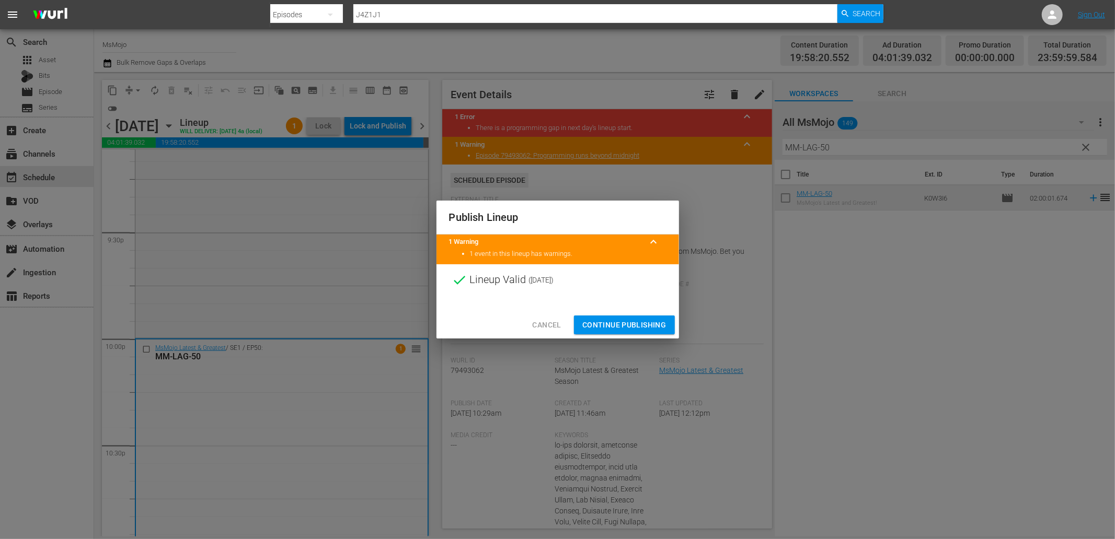
click at [608, 326] on span "Continue Publishing" at bounding box center [624, 325] width 84 height 13
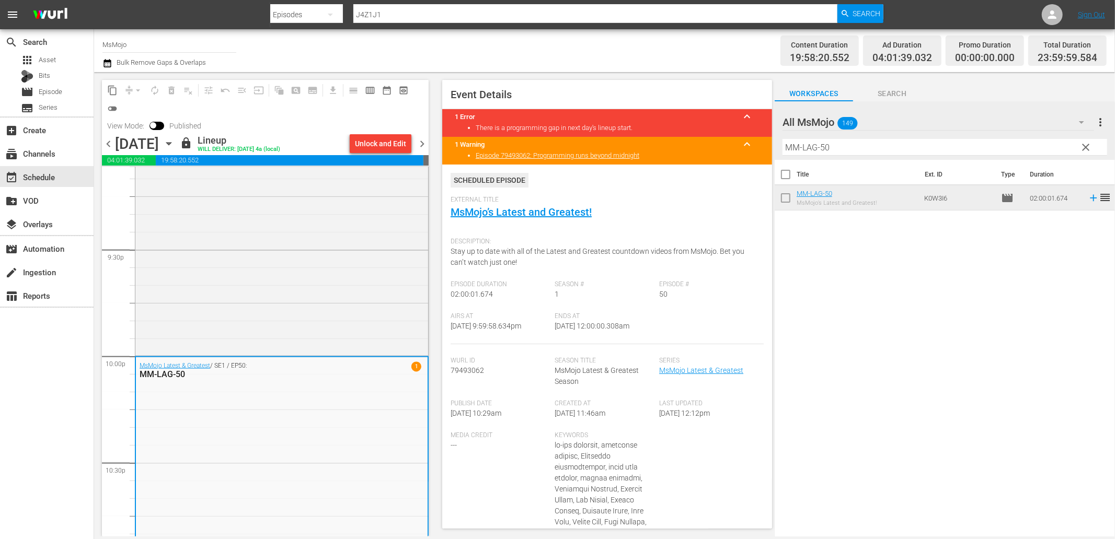
click at [421, 140] on span "chevron_right" at bounding box center [421, 143] width 13 height 13
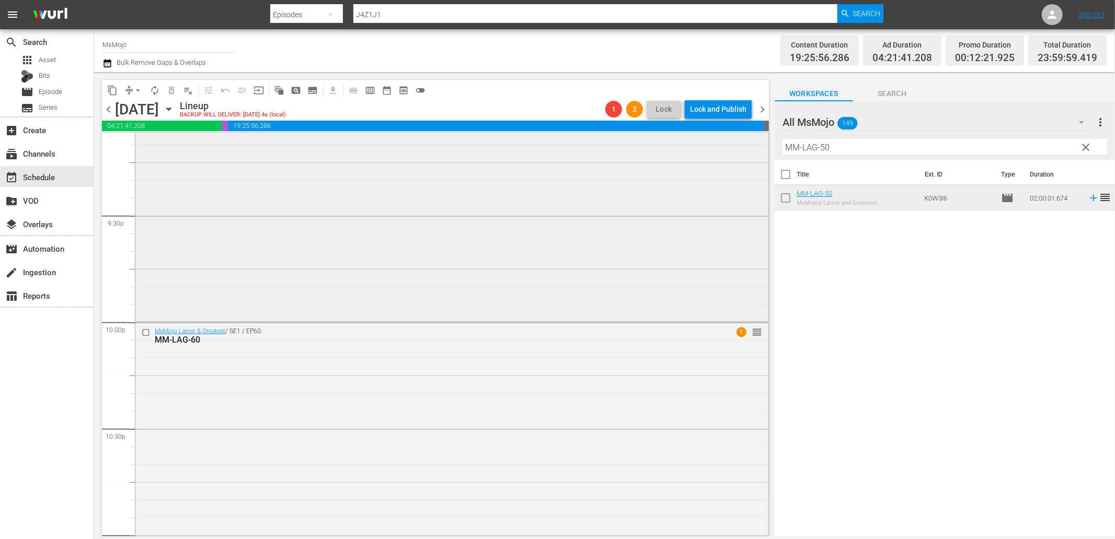
scroll to position [4714, 0]
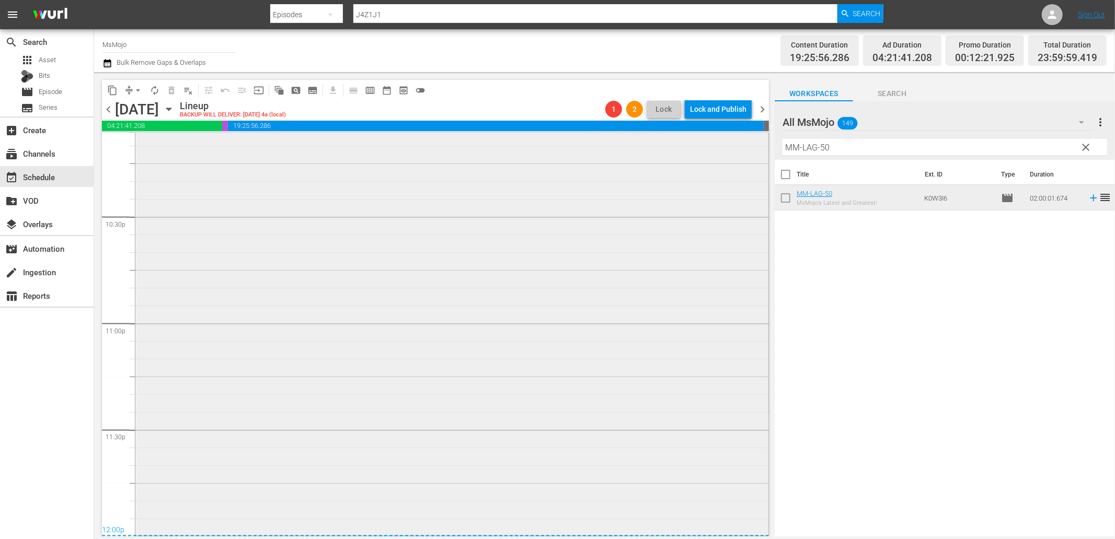
click at [257, 304] on div "MsMojo Latest & Greatest / SE1 / EP60: MM-LAG-60 1 reorder" at bounding box center [451, 322] width 633 height 423
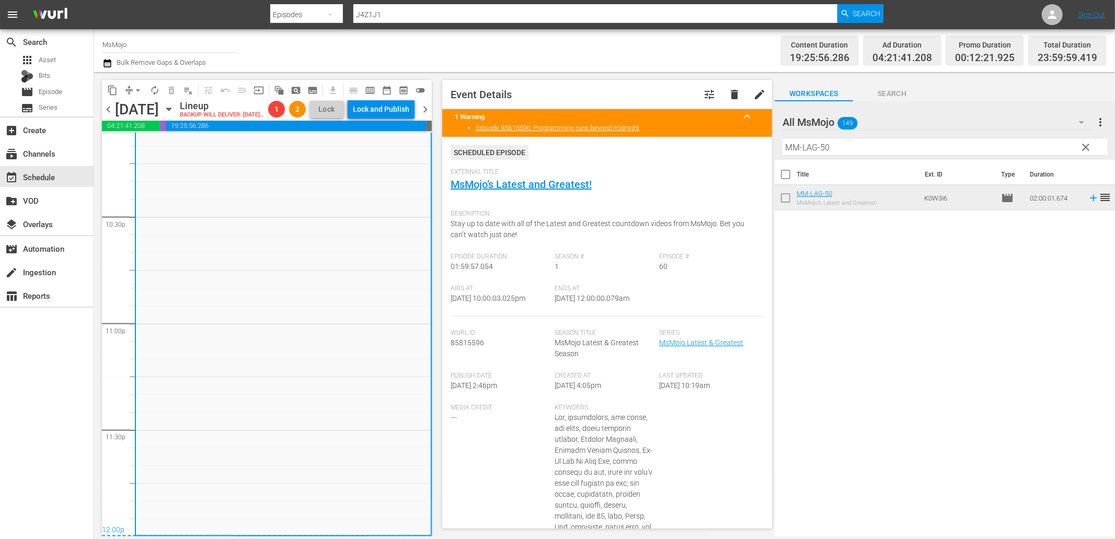
click at [136, 87] on span "arrow_drop_down" at bounding box center [138, 90] width 10 height 10
click at [161, 149] on li "Align to End of Previous Day" at bounding box center [139, 145] width 110 height 17
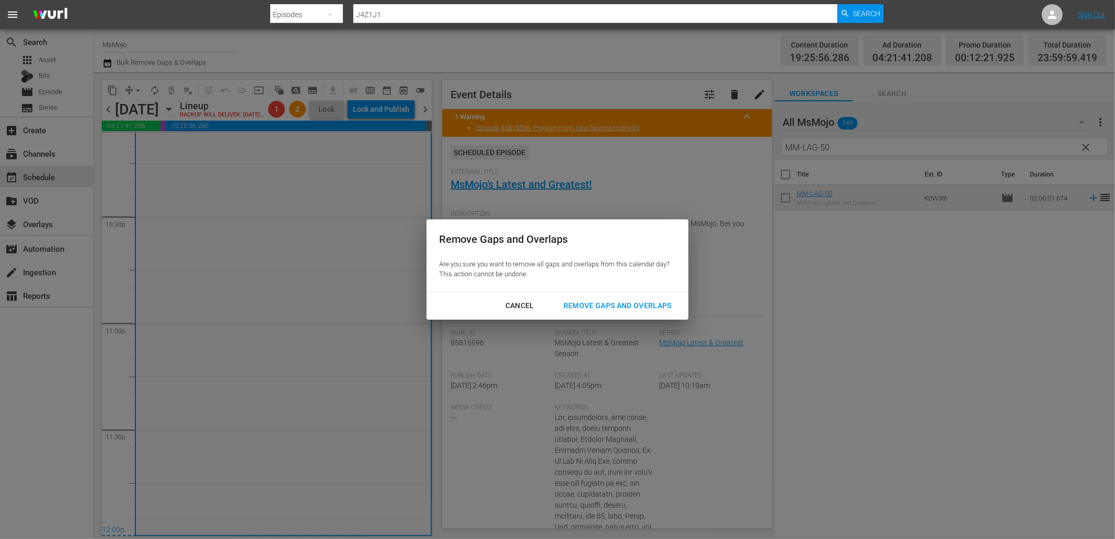
click at [619, 304] on div "Remove Gaps and Overlaps" at bounding box center [617, 305] width 125 height 13
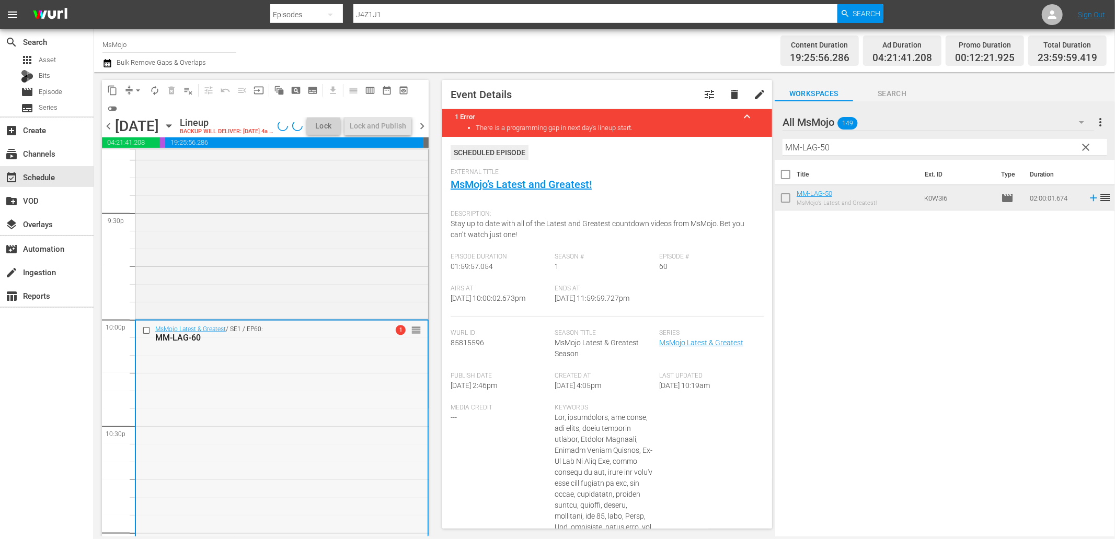
scroll to position [4521, 0]
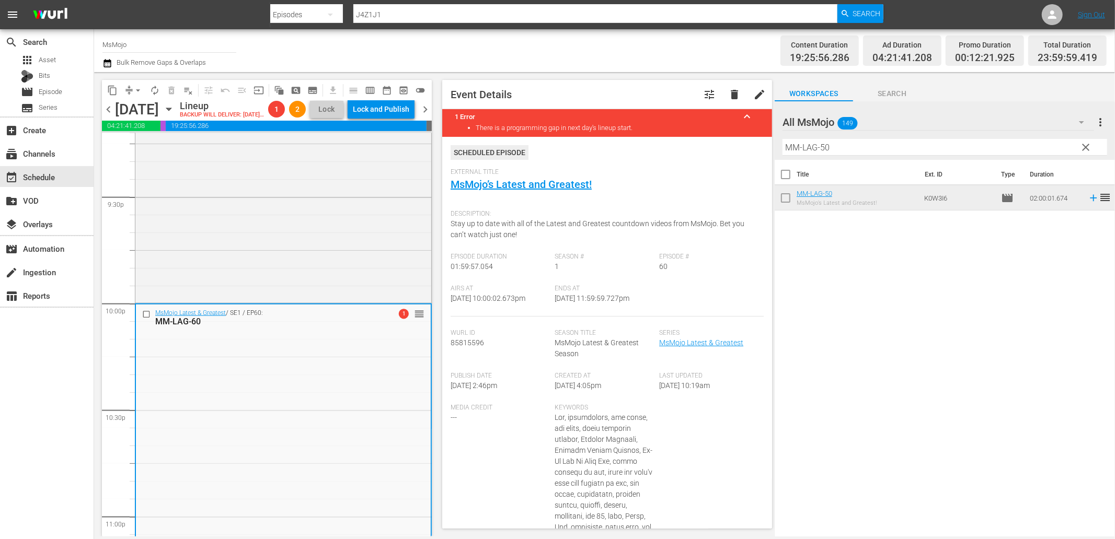
click at [199, 392] on div "MsMojo Latest & Greatest / SE1 / EP60: MM-LAG-60 1 reorder" at bounding box center [283, 516] width 295 height 423
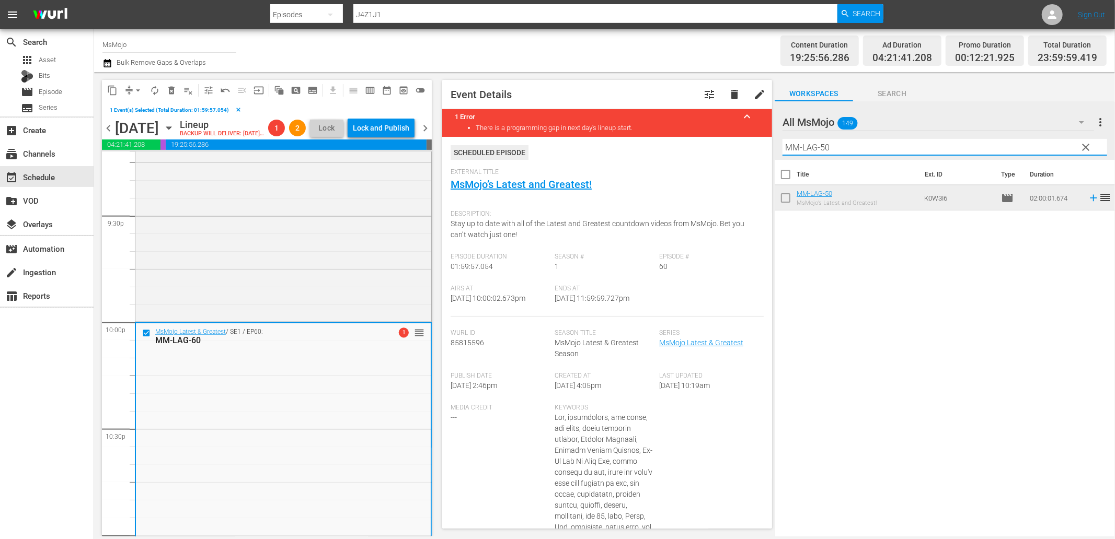
drag, startPoint x: 835, startPoint y: 148, endPoint x: 758, endPoint y: 150, distance: 77.4
click at [756, 148] on div "content_copy compress arrow_drop_down autorenew_outlined delete_forever_outline…" at bounding box center [604, 304] width 1021 height 465
paste input "88"
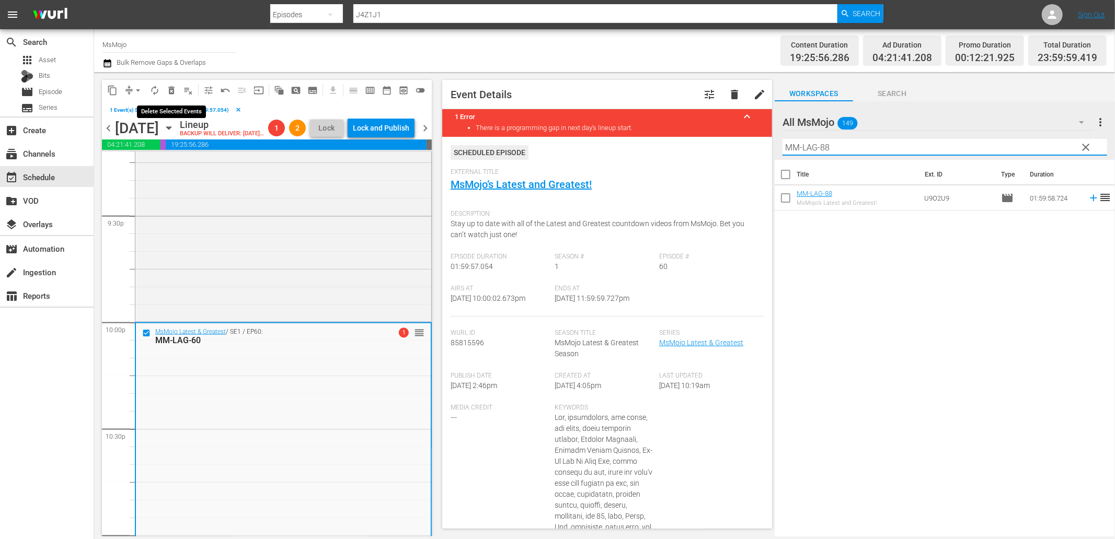
click at [171, 88] on span "delete_forever_outlined" at bounding box center [171, 90] width 10 height 10
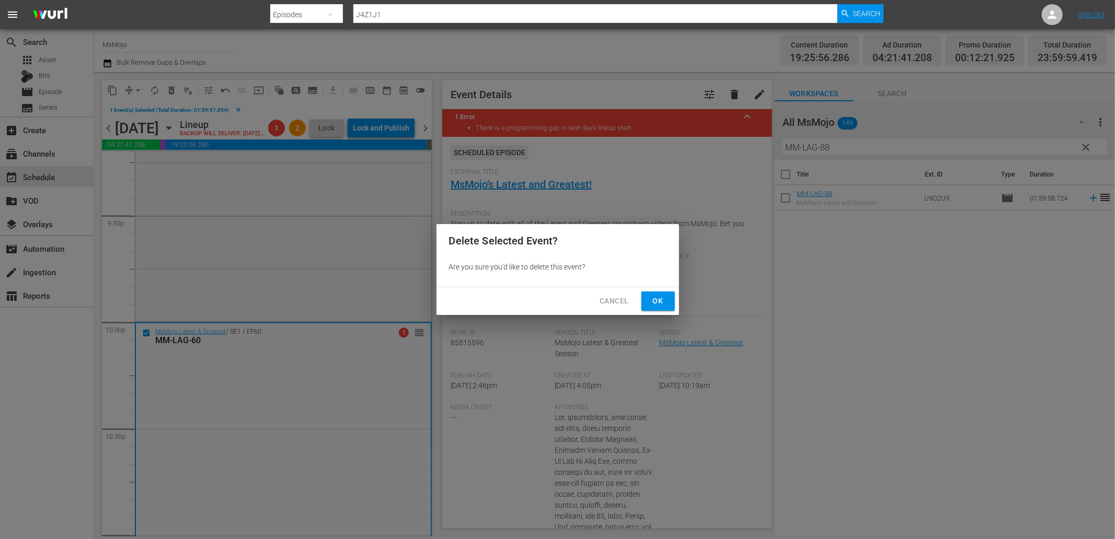
click at [656, 304] on span "Ok" at bounding box center [658, 301] width 17 height 13
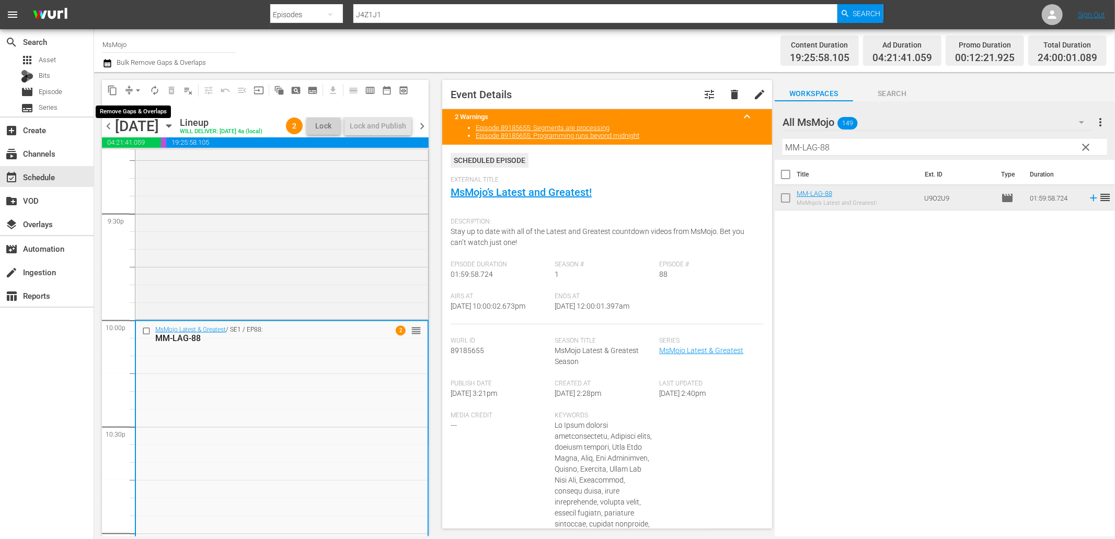
click at [130, 85] on span "compress" at bounding box center [129, 90] width 10 height 10
click at [136, 86] on span "arrow_drop_down" at bounding box center [138, 90] width 10 height 10
click at [152, 148] on li "Align to End of Previous Day" at bounding box center [139, 145] width 110 height 17
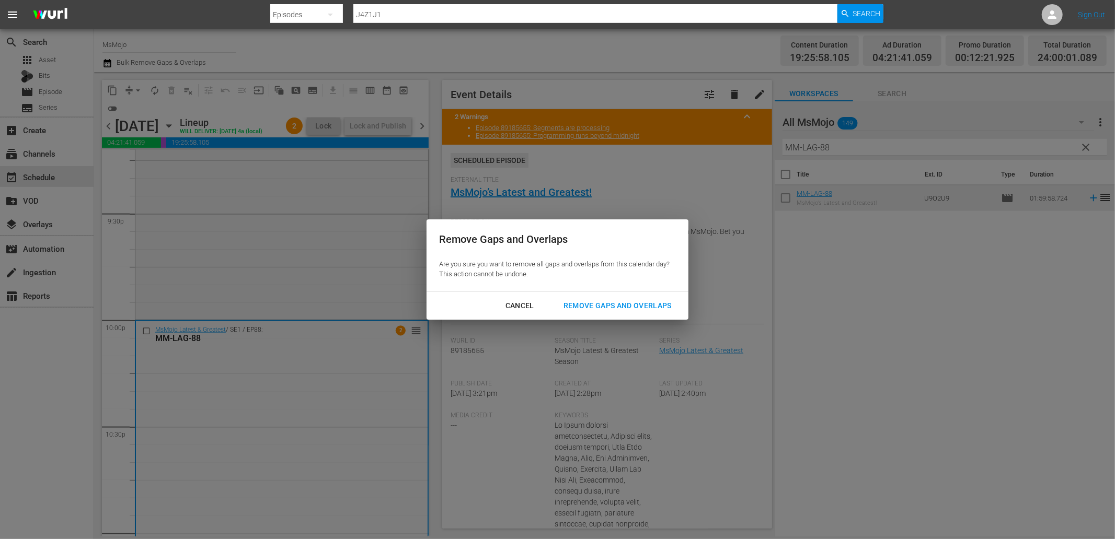
click at [583, 301] on div "Remove Gaps and Overlaps" at bounding box center [617, 305] width 125 height 13
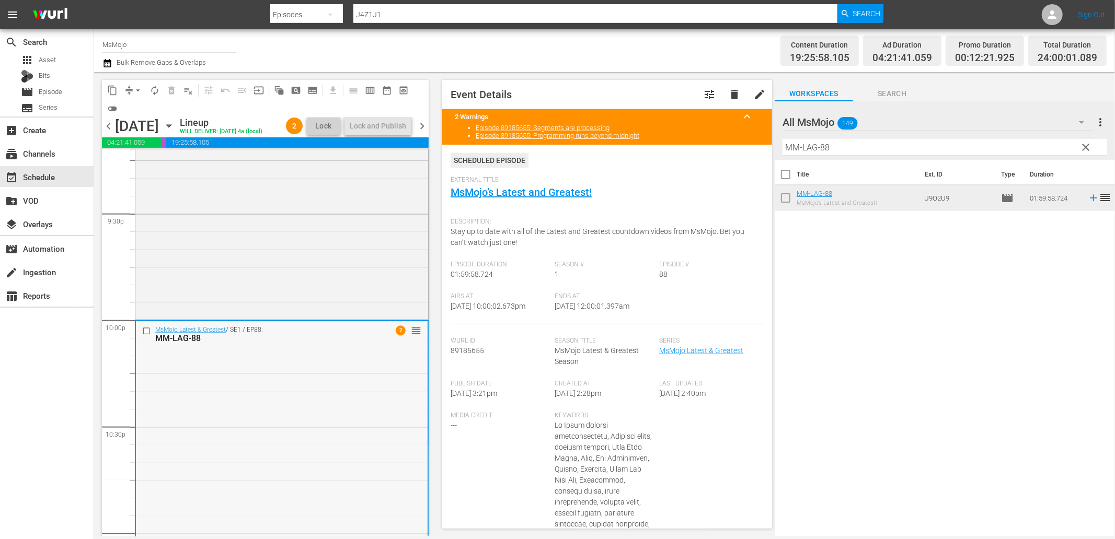
click at [314, 449] on div "MsMojo Latest & Greatest / SE1 / EP88: MM-LAG-88 2 reorder" at bounding box center [282, 532] width 292 height 423
drag, startPoint x: 633, startPoint y: 309, endPoint x: 589, endPoint y: 315, distance: 44.2
click at [589, 315] on div "Ends At 9/4/25 @ 12:00:01.397am" at bounding box center [607, 309] width 105 height 32
click at [105, 133] on span "chevron_left" at bounding box center [108, 126] width 13 height 13
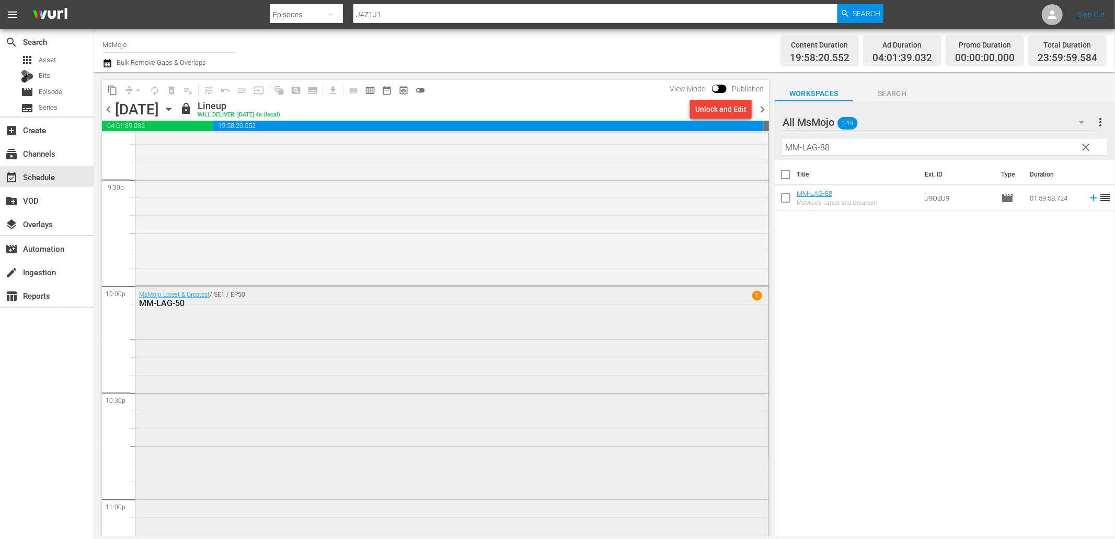
scroll to position [4521, 0]
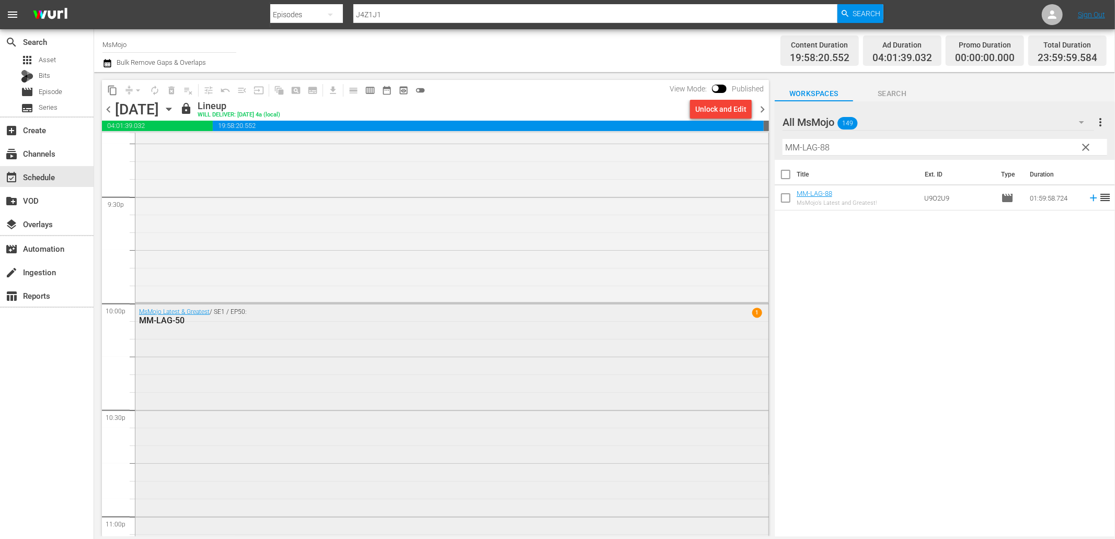
click at [265, 441] on div "MsMojo Latest & Greatest / SE1 / EP50: MM-LAG-50 1" at bounding box center [451, 515] width 633 height 423
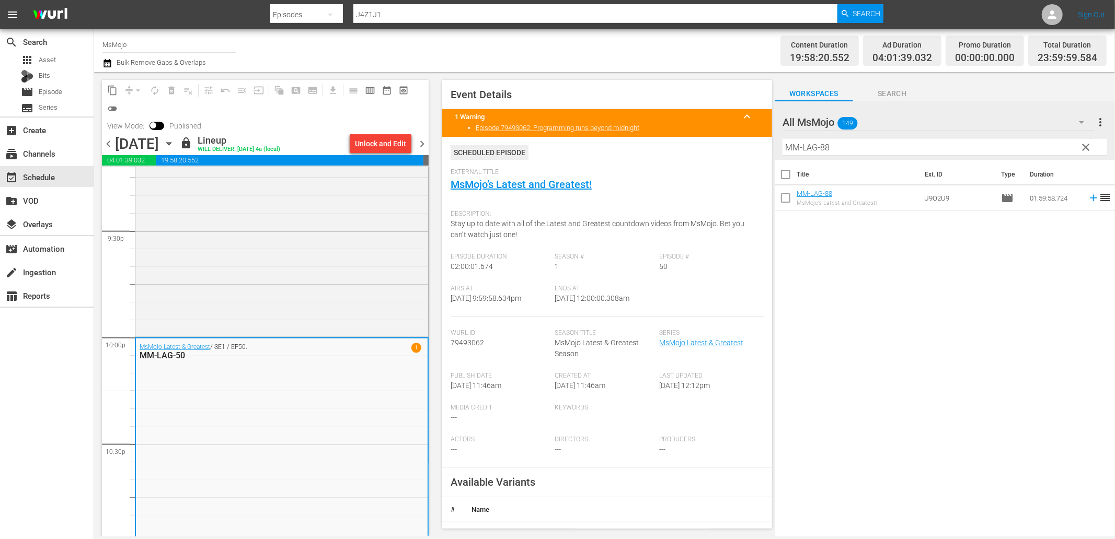
drag, startPoint x: 639, startPoint y: 301, endPoint x: 592, endPoint y: 306, distance: 46.9
click at [592, 303] on div "Ends At 9/3/25 @ 12:00:00.308am" at bounding box center [607, 301] width 105 height 32
copy span "12:00:00.308am"
click at [106, 143] on span "chevron_left" at bounding box center [108, 143] width 13 height 13
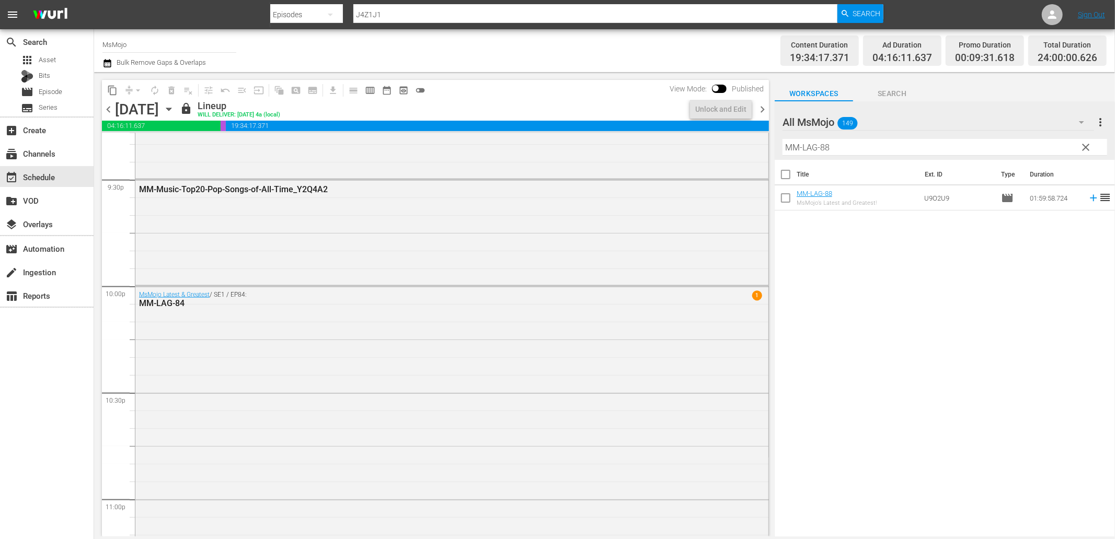
scroll to position [4521, 0]
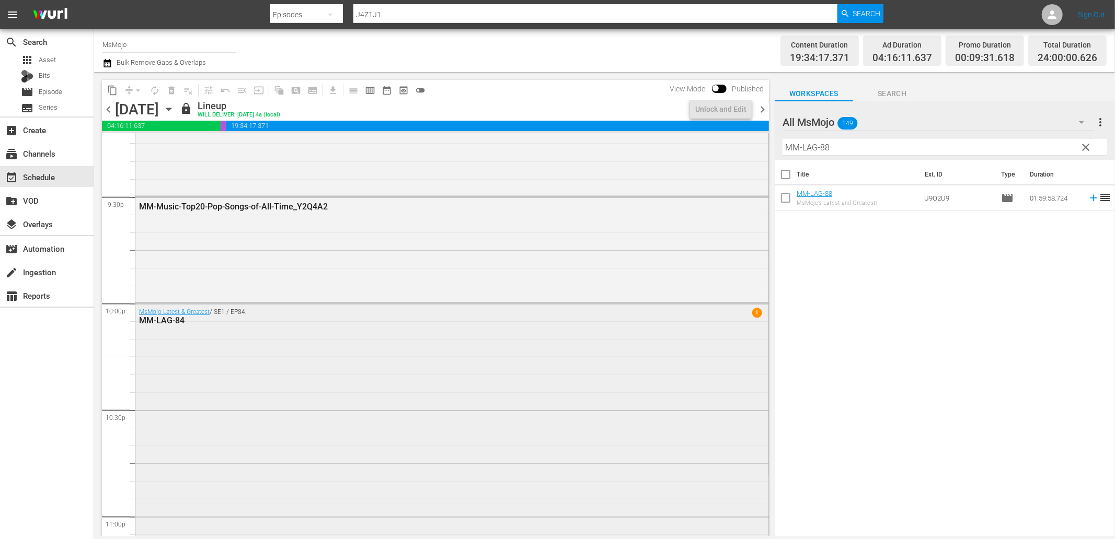
click at [326, 359] on div "MsMojo Latest & Greatest / SE1 / EP84: MM-LAG-84 1" at bounding box center [451, 516] width 633 height 424
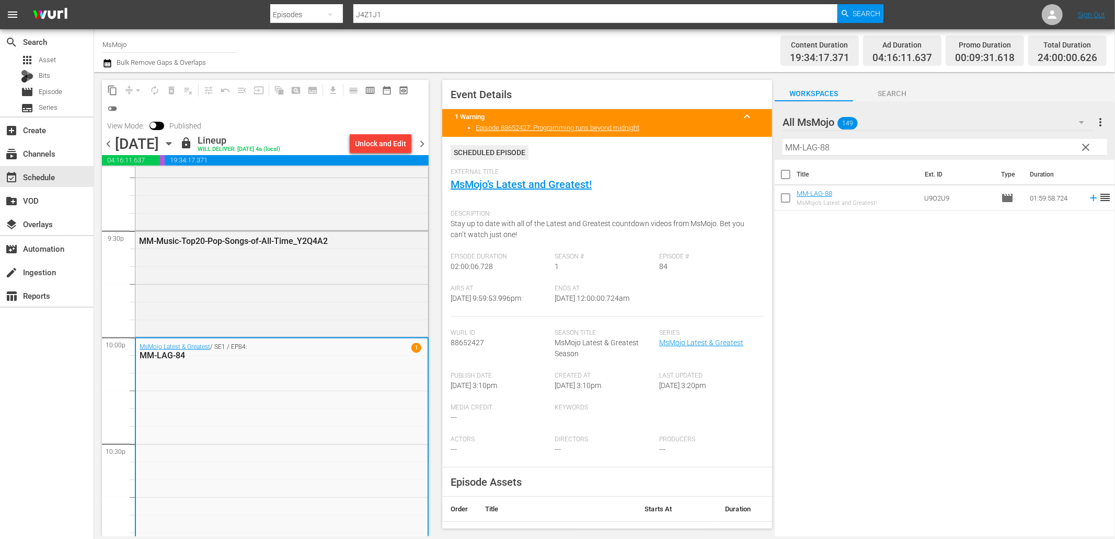
drag, startPoint x: 644, startPoint y: 298, endPoint x: 592, endPoint y: 308, distance: 52.7
click at [592, 307] on div "Ends At 9/2/25 @ 12:00:00.724am" at bounding box center [607, 301] width 105 height 32
copy span "12:00:00.724am"
click at [177, 142] on div "Monday, September 1st September 1st" at bounding box center [146, 143] width 62 height 17
click at [175, 144] on icon "button" at bounding box center [168, 143] width 11 height 11
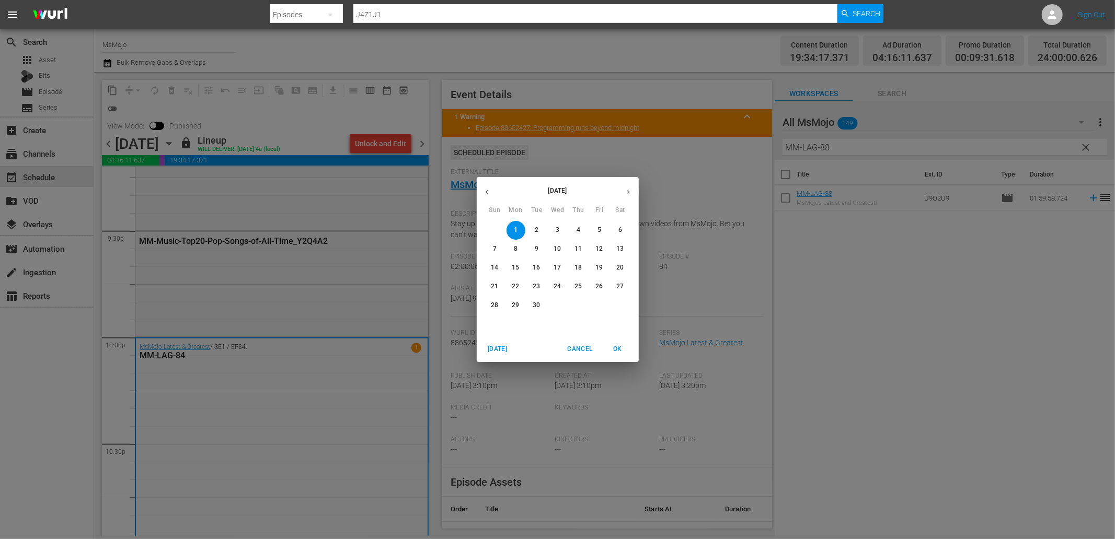
click at [576, 229] on p "4" at bounding box center [578, 230] width 4 height 9
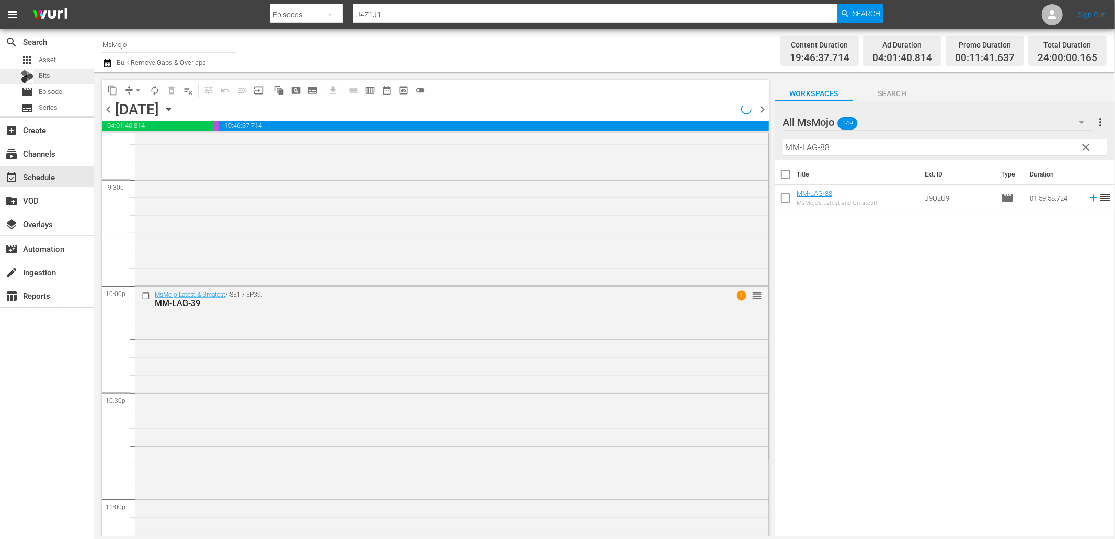
scroll to position [4521, 0]
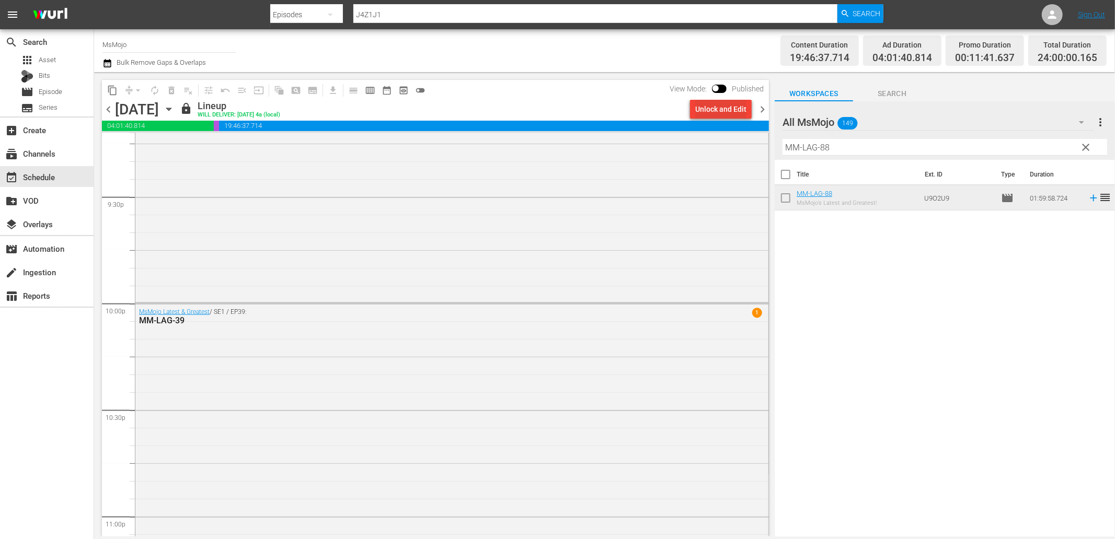
click at [714, 110] on div "Unlock and Edit" at bounding box center [720, 109] width 51 height 19
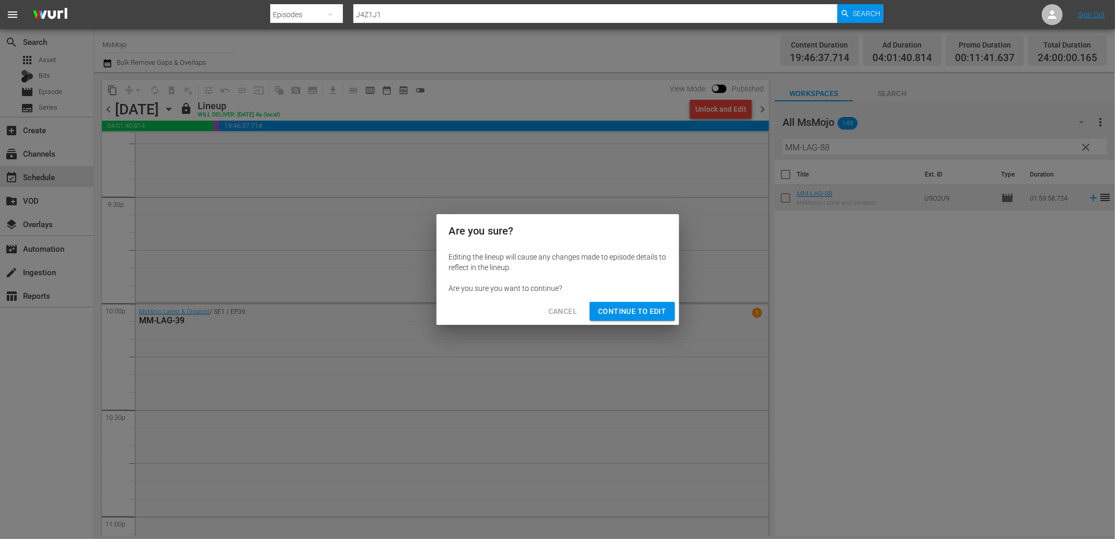
click at [610, 310] on span "Continue to Edit" at bounding box center [632, 311] width 68 height 13
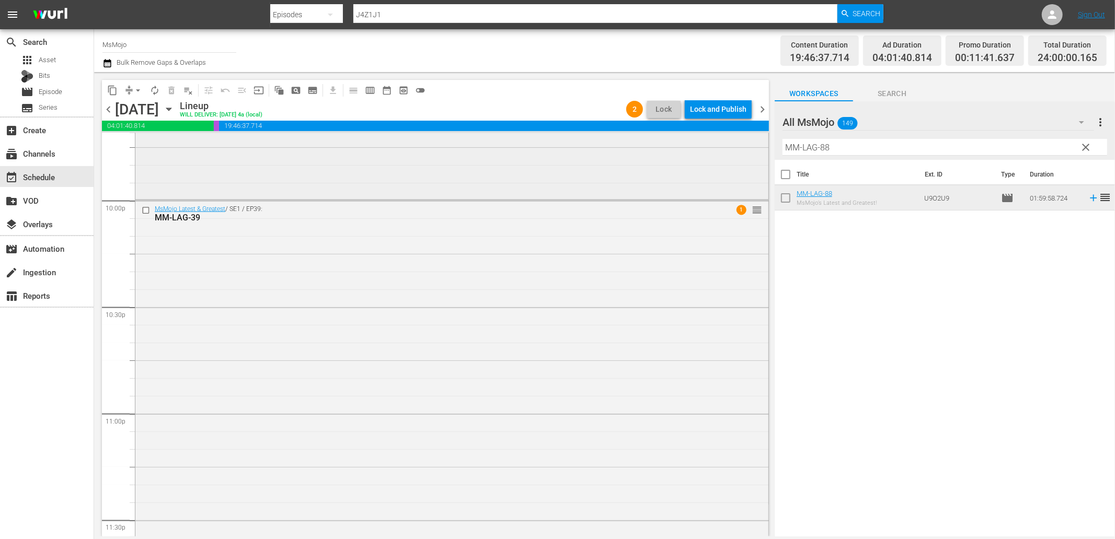
scroll to position [4714, 0]
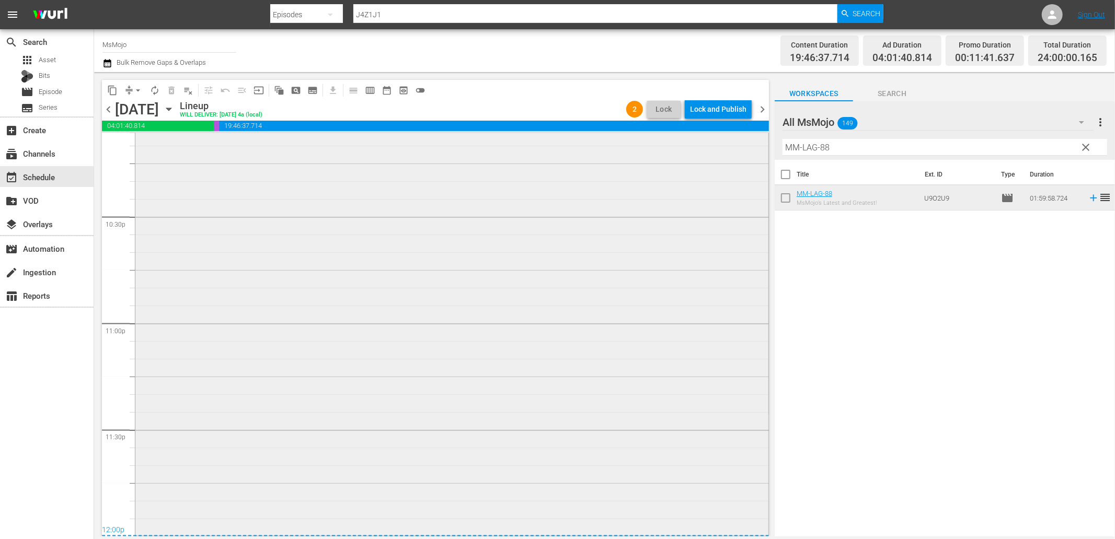
click at [321, 352] on div "MsMojo Latest & Greatest / SE1 / EP39: MM-LAG-39 1 reorder" at bounding box center [451, 322] width 633 height 424
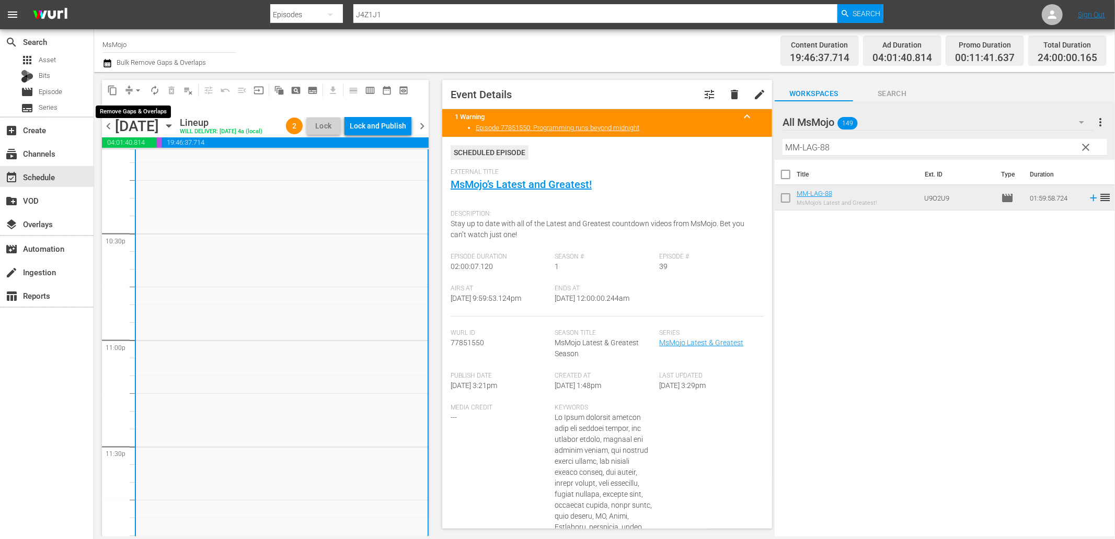
click at [138, 87] on span "arrow_drop_down" at bounding box center [138, 90] width 10 height 10
click at [163, 144] on li "Align to End of Previous Day" at bounding box center [139, 145] width 110 height 17
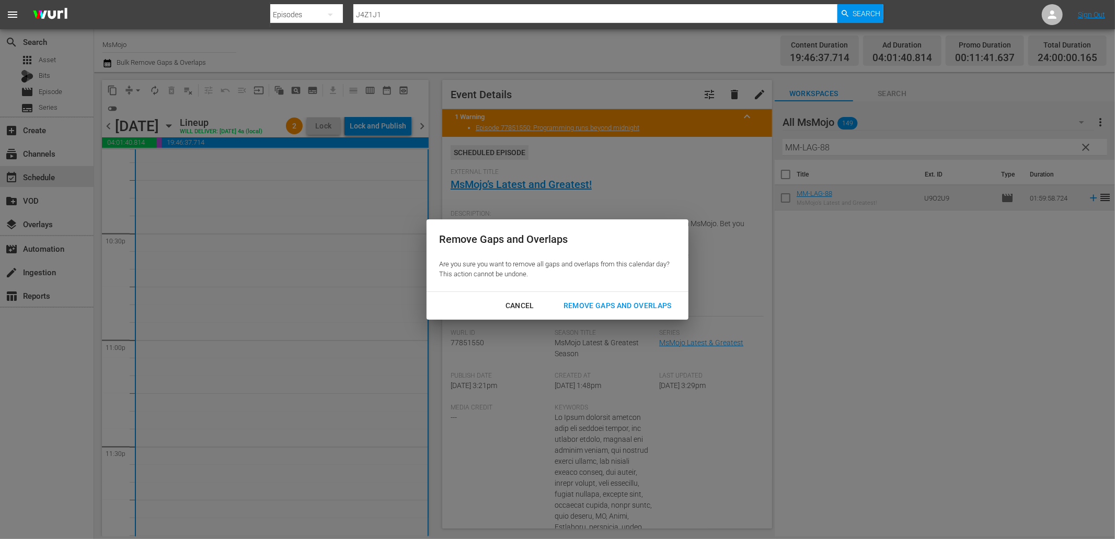
click at [587, 307] on div "Remove Gaps and Overlaps" at bounding box center [617, 305] width 125 height 13
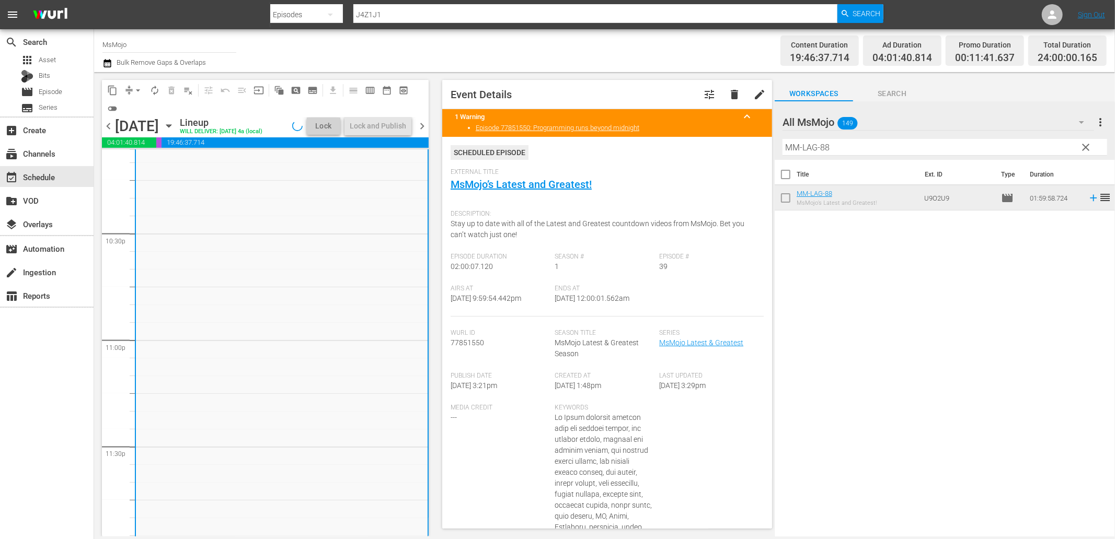
drag, startPoint x: 639, startPoint y: 298, endPoint x: 581, endPoint y: 304, distance: 58.2
click at [581, 302] on div "Ends At 9/5/25 @ 12:00:01.562am" at bounding box center [607, 301] width 105 height 32
copy span "12:00:01.562am"
click at [392, 129] on div "Lock and Publish" at bounding box center [378, 126] width 56 height 19
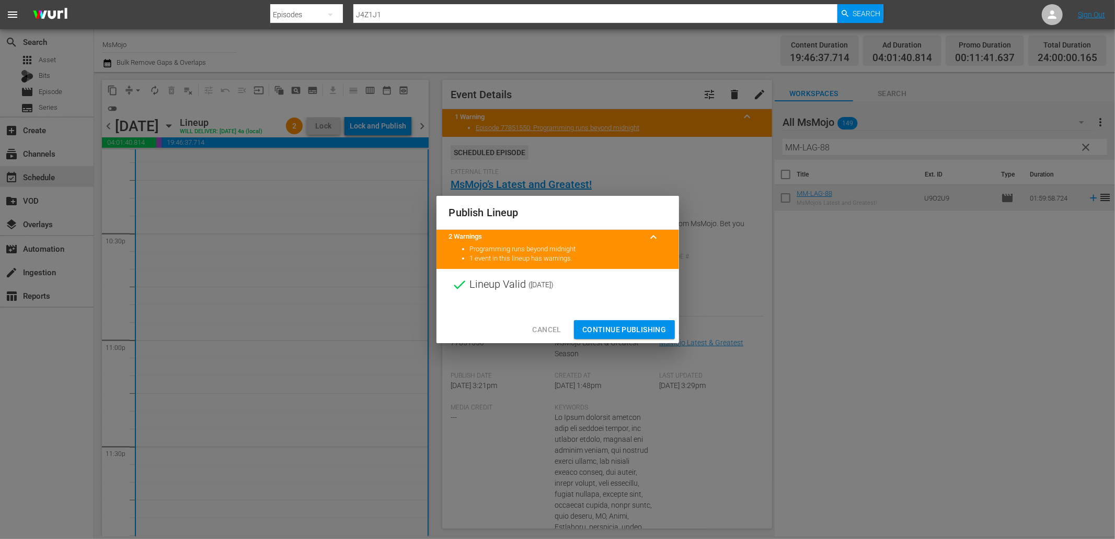
click at [589, 333] on span "Continue Publishing" at bounding box center [624, 330] width 84 height 13
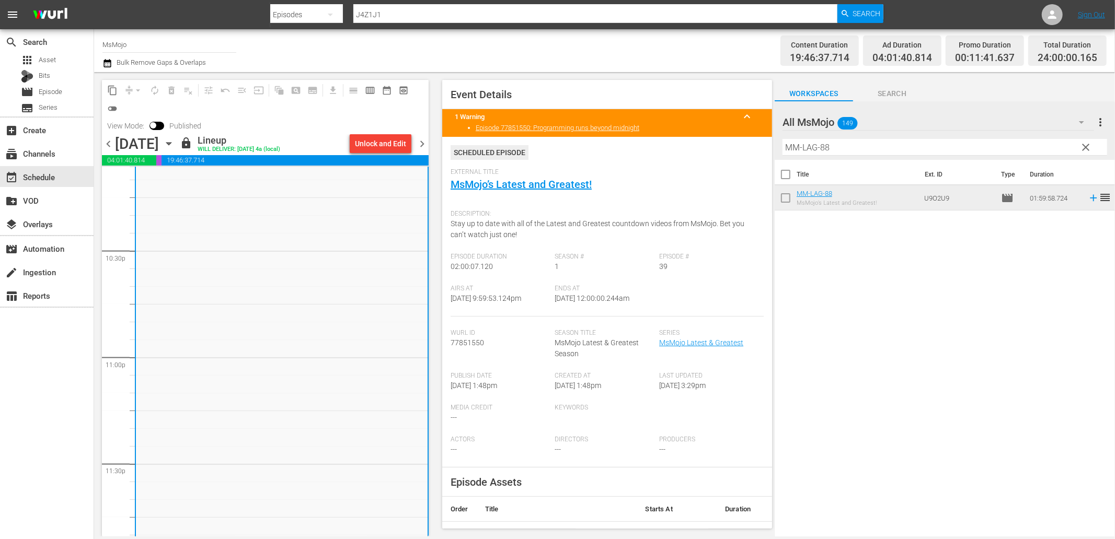
click at [419, 146] on span "chevron_right" at bounding box center [421, 143] width 13 height 13
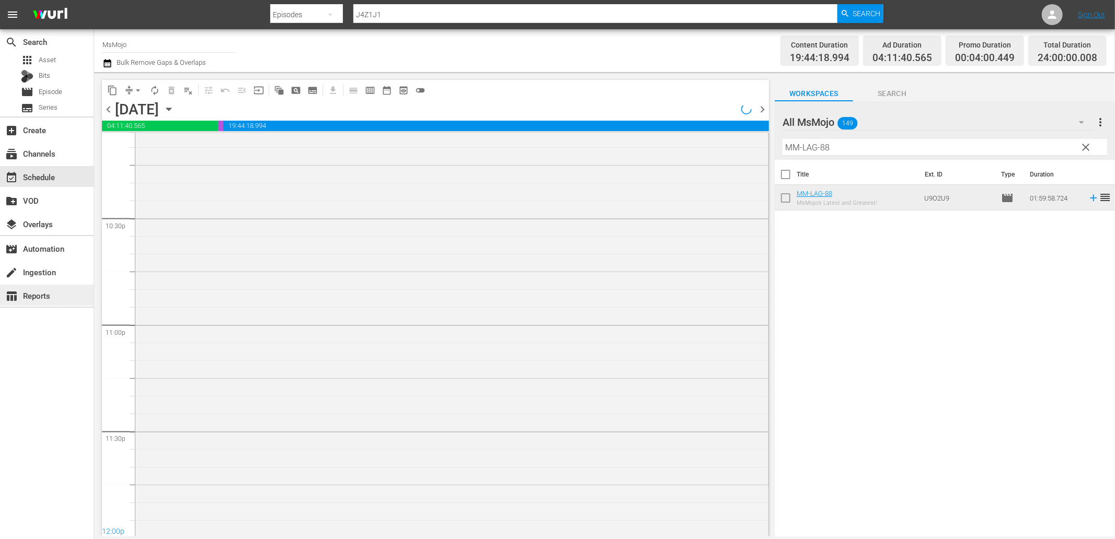
scroll to position [4714, 0]
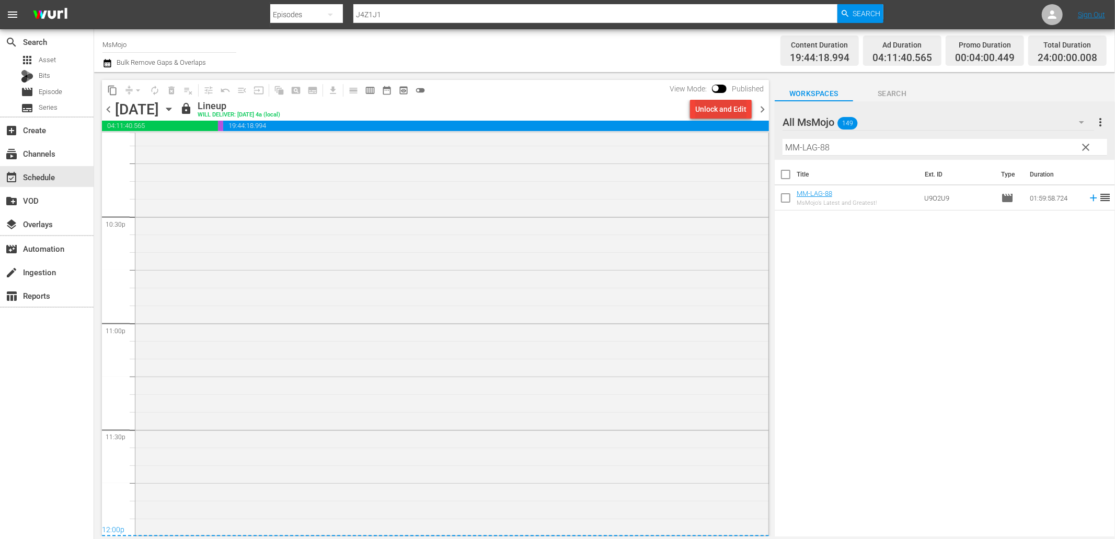
click at [724, 111] on div "Unlock and Edit" at bounding box center [720, 109] width 51 height 19
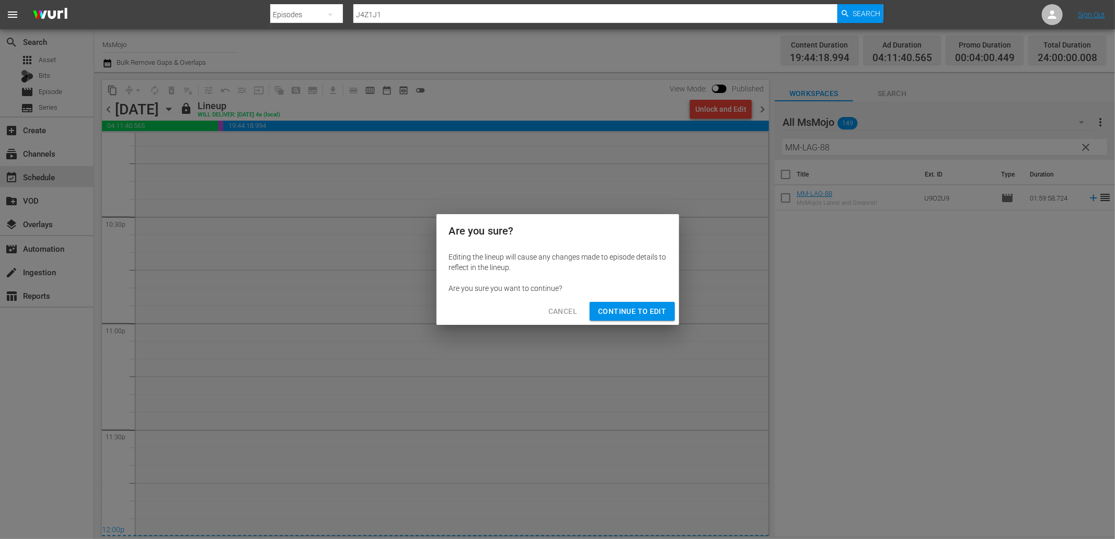
click at [647, 310] on span "Continue to Edit" at bounding box center [632, 311] width 68 height 13
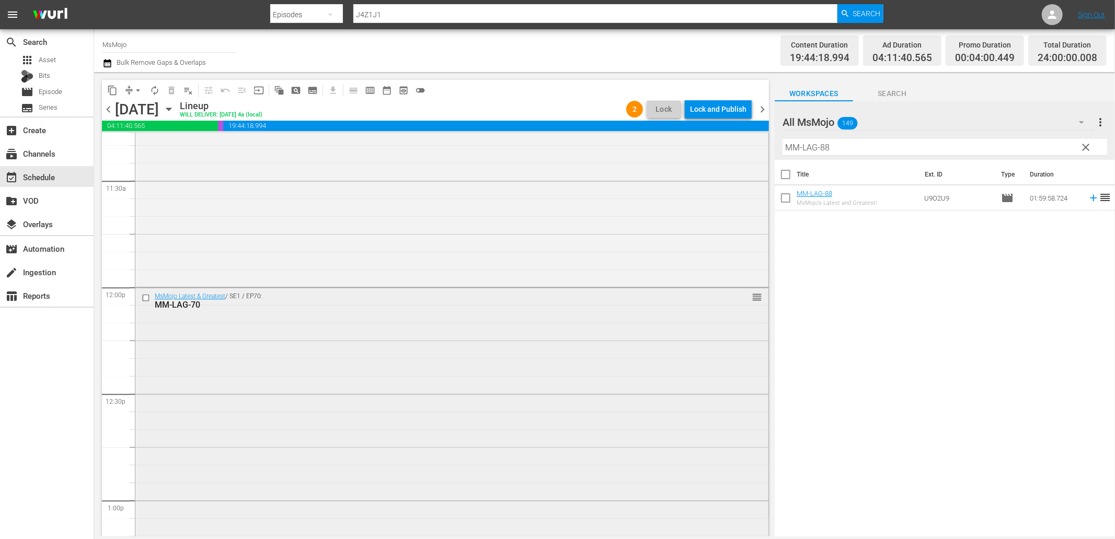
scroll to position [2391, 0]
click at [144, 309] on input "checkbox" at bounding box center [147, 311] width 11 height 9
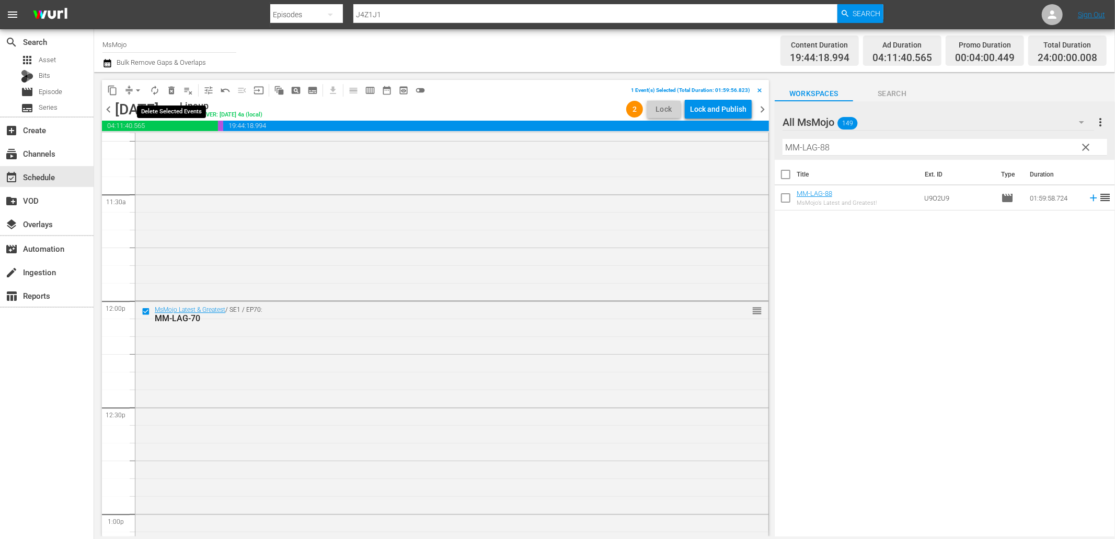
click at [170, 90] on span "delete_forever_outlined" at bounding box center [171, 90] width 10 height 10
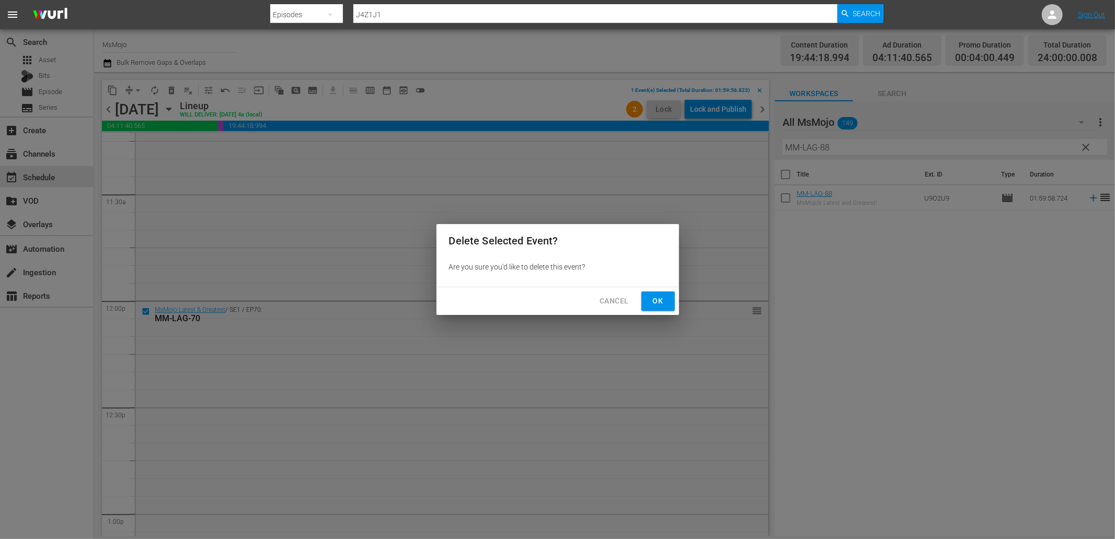
click at [659, 298] on span "Ok" at bounding box center [658, 301] width 17 height 13
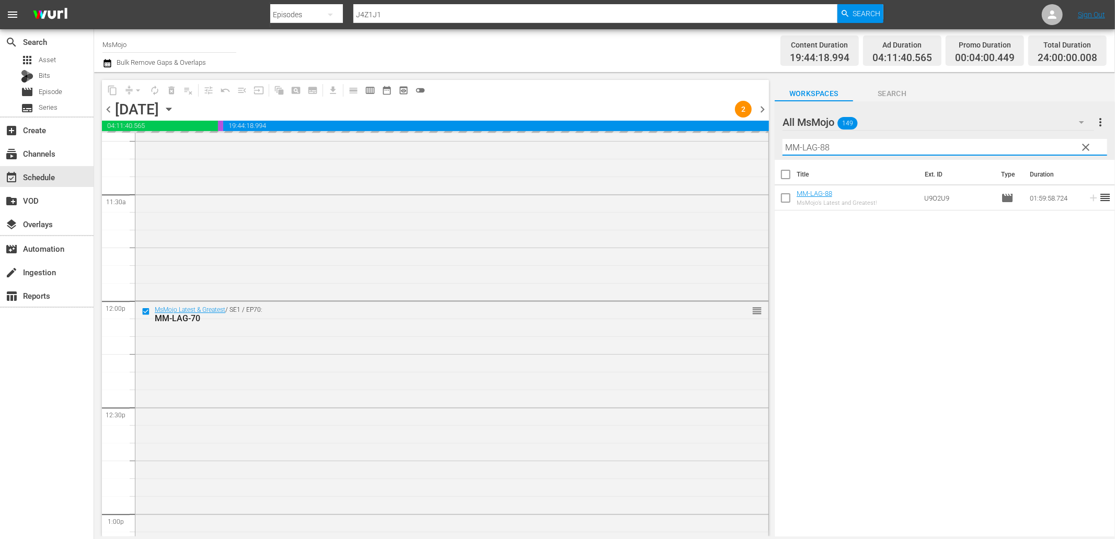
click at [763, 143] on div "content_copy compress arrow_drop_down autorenew_outlined delete_forever_outline…" at bounding box center [604, 304] width 1021 height 465
paste input "Pop-Deep-Dive-90s_N5Y3Z5"
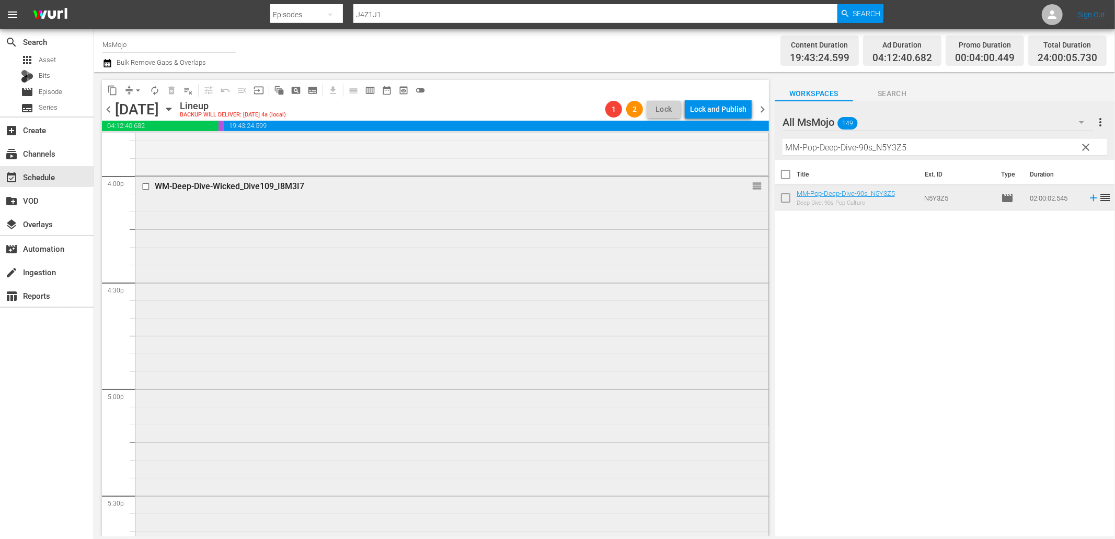
scroll to position [3351, 0]
click at [146, 205] on input "checkbox" at bounding box center [147, 205] width 11 height 9
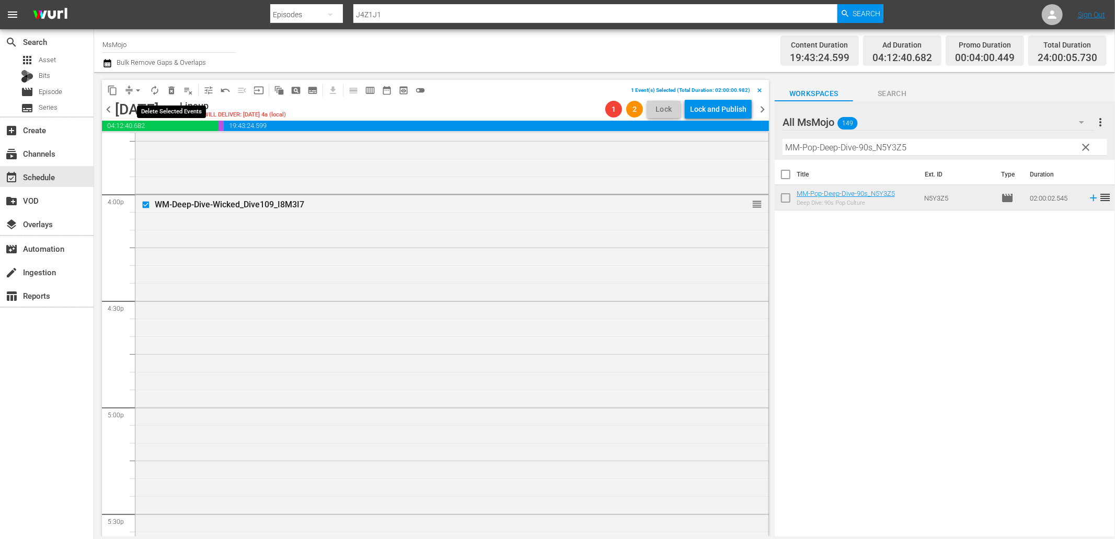
click at [169, 89] on span "delete_forever_outlined" at bounding box center [171, 90] width 10 height 10
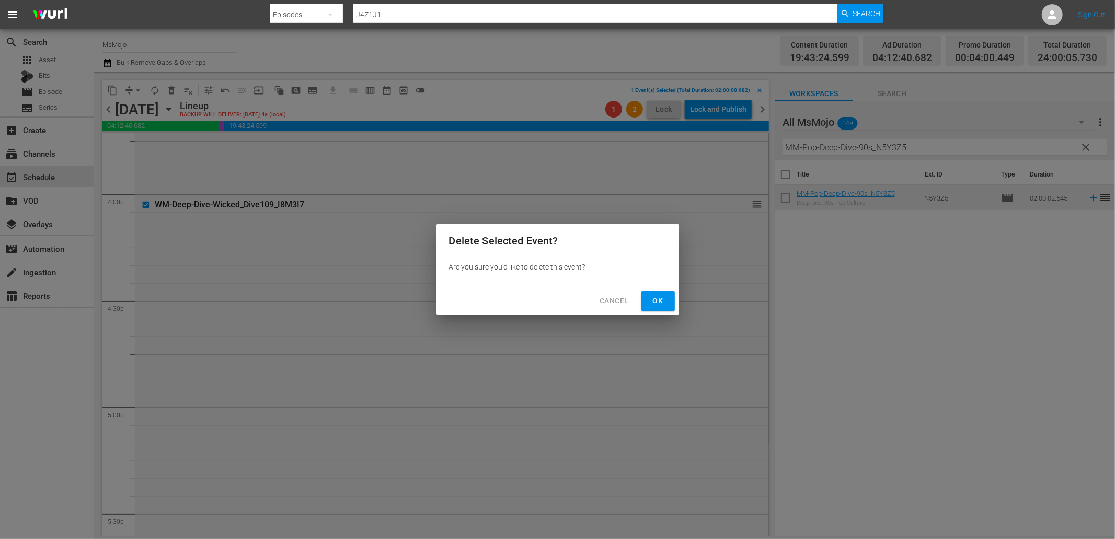
click at [657, 307] on button "Ok" at bounding box center [657, 301] width 33 height 19
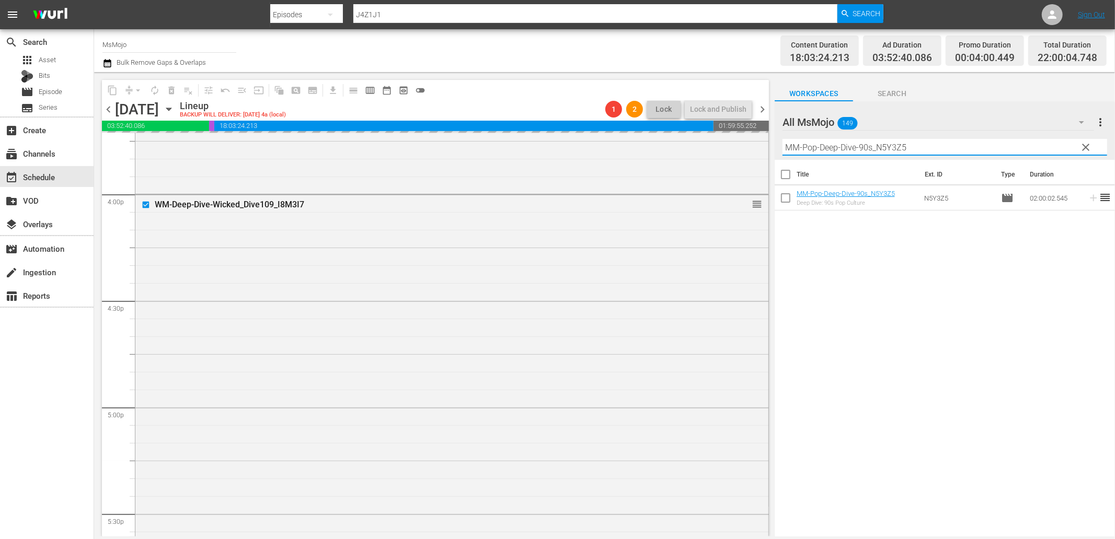
drag, startPoint x: 924, startPoint y: 144, endPoint x: 749, endPoint y: 131, distance: 175.6
click at [749, 131] on div "content_copy compress arrow_drop_down autorenew_outlined delete_forever_outline…" at bounding box center [604, 304] width 1021 height 465
paste input "Deep-Dive-Songs-You-Didnt-Know-Were-Written-By_H4L1D0"
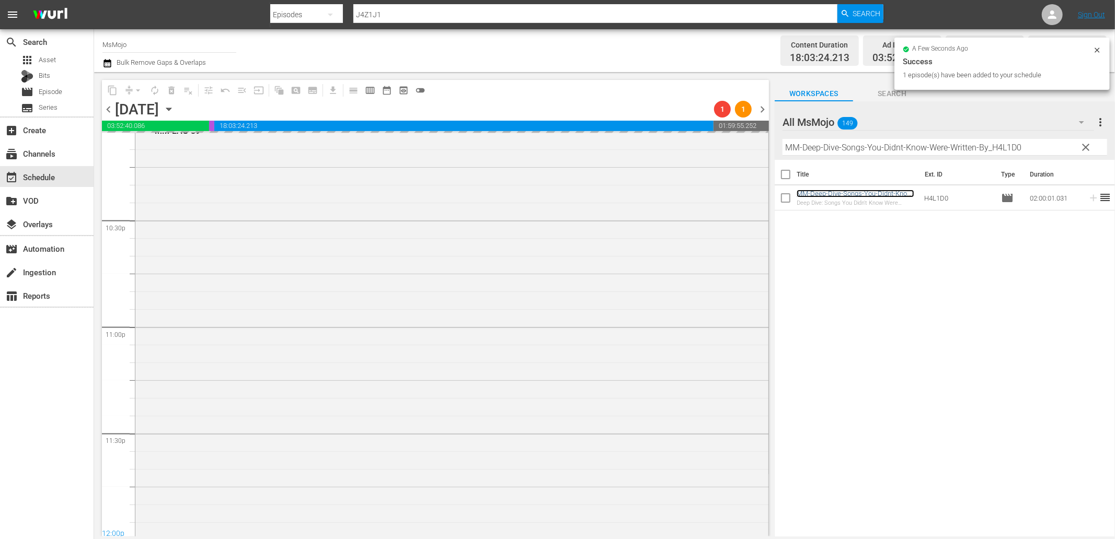
scroll to position [4714, 0]
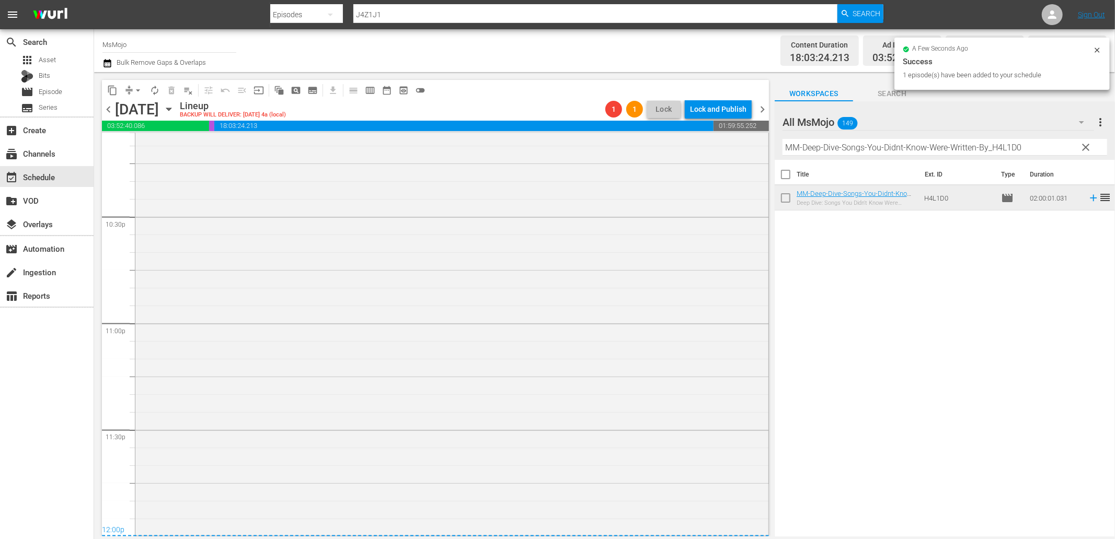
click at [283, 363] on div "MsMojo Latest & Greatest / SE1 / EP39: MM-LAG-39 1 reorder" at bounding box center [451, 322] width 633 height 424
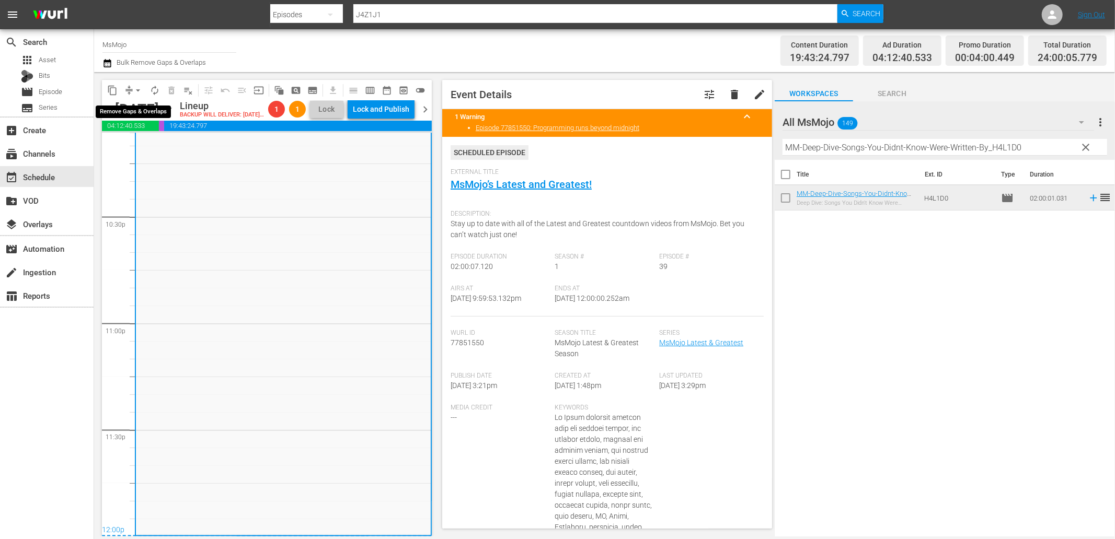
click at [137, 90] on span "arrow_drop_down" at bounding box center [138, 90] width 10 height 10
click at [167, 149] on li "Align to End of Previous Day" at bounding box center [139, 145] width 110 height 17
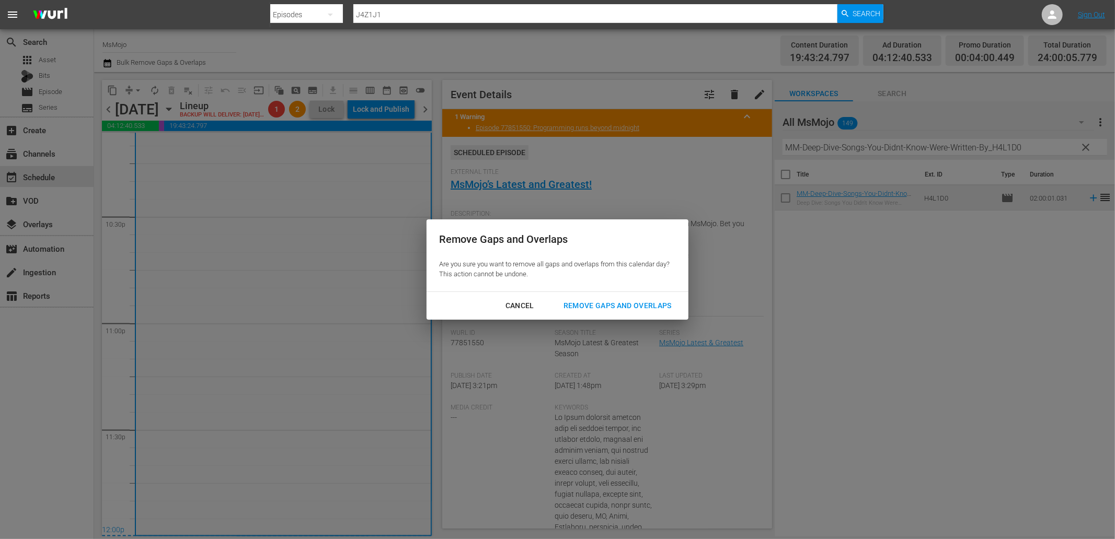
click at [576, 304] on div "Remove Gaps and Overlaps" at bounding box center [617, 305] width 125 height 13
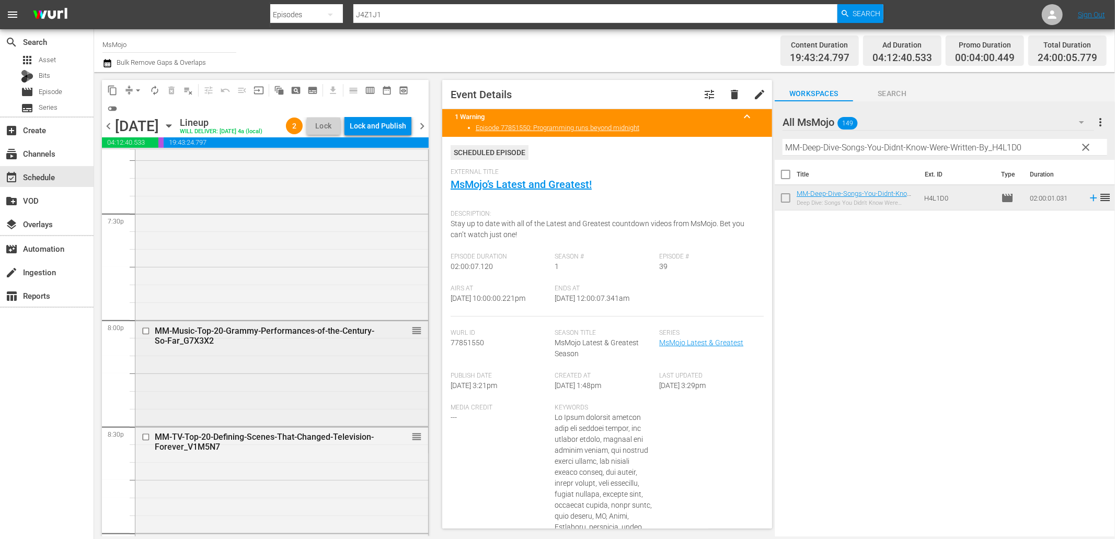
click at [303, 387] on div "MM-Music-Top-20-Grammy-Performances-of-the-Century-So-Far_G7X3X2 reorder" at bounding box center [281, 372] width 293 height 103
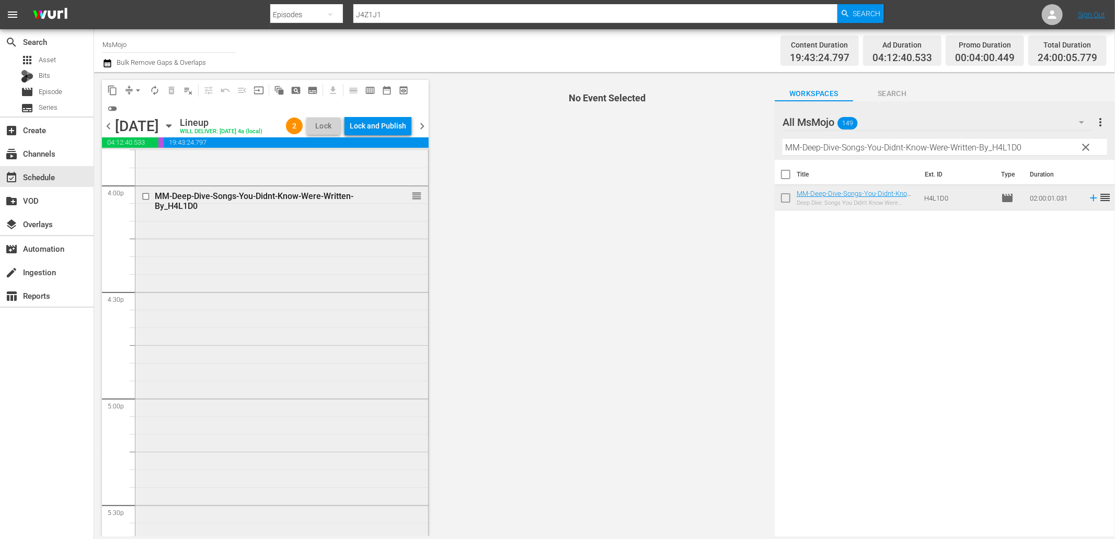
scroll to position [3204, 0]
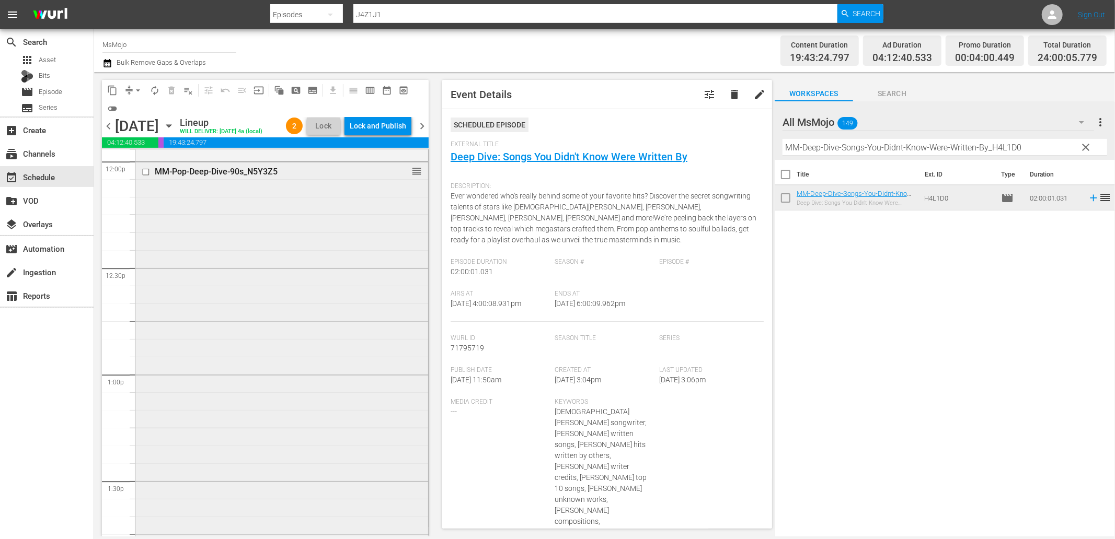
scroll to position [2546, 0]
click at [225, 420] on div "MM-Pop-Deep-Dive-90s_N5Y3Z5 reorder" at bounding box center [281, 374] width 293 height 423
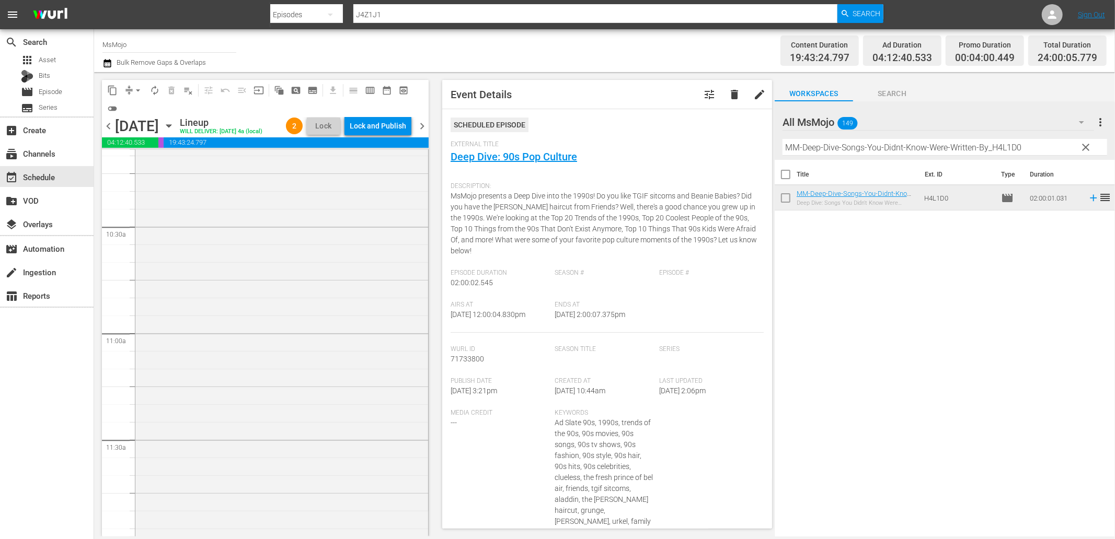
scroll to position [2120, 0]
click at [215, 385] on div "MsMojo Latest & Greatest / SE1 / EP34: MM-LAG-34 reorder" at bounding box center [281, 374] width 293 height 423
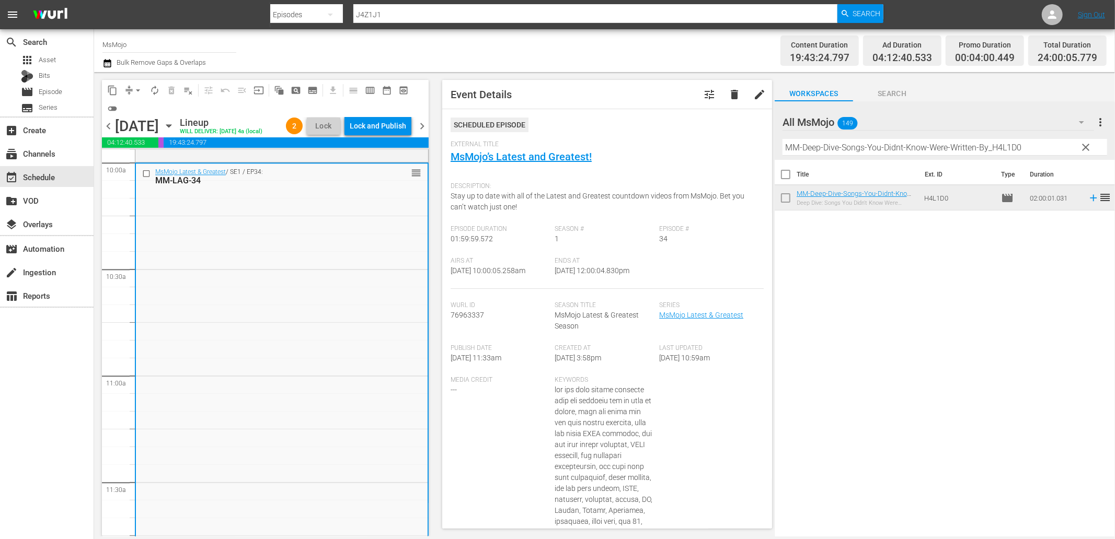
click at [145, 174] on input "checkbox" at bounding box center [147, 173] width 11 height 9
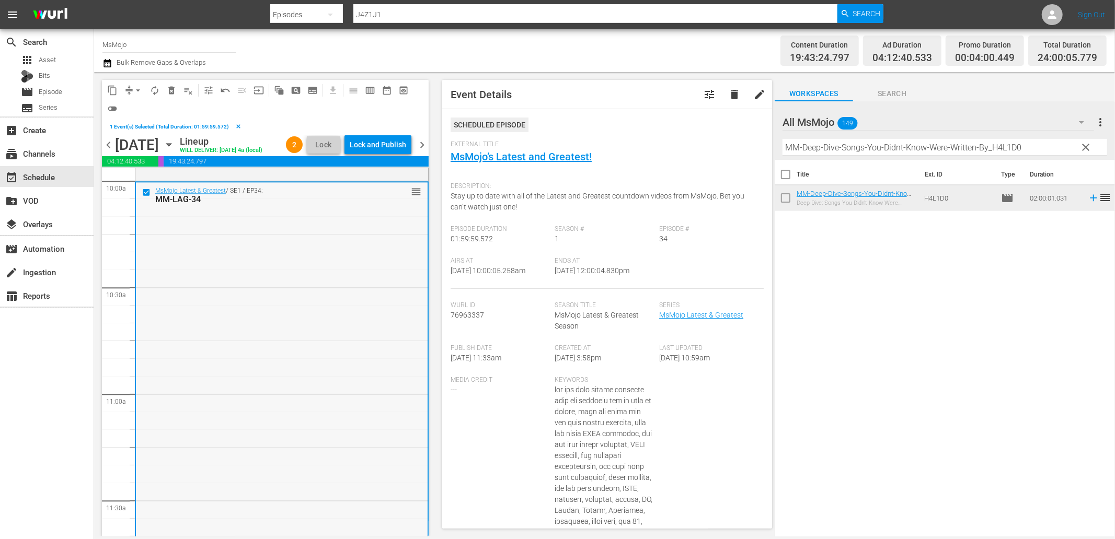
click at [221, 286] on div "MsMojo Latest & Greatest / SE1 / EP34: MM-LAG-34 reorder" at bounding box center [282, 393] width 292 height 423
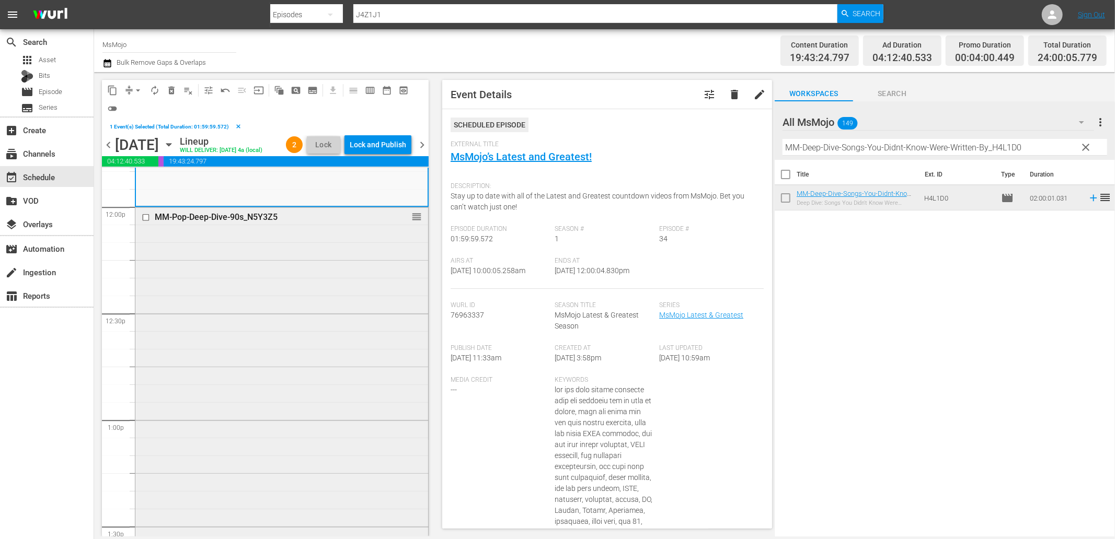
scroll to position [2546, 0]
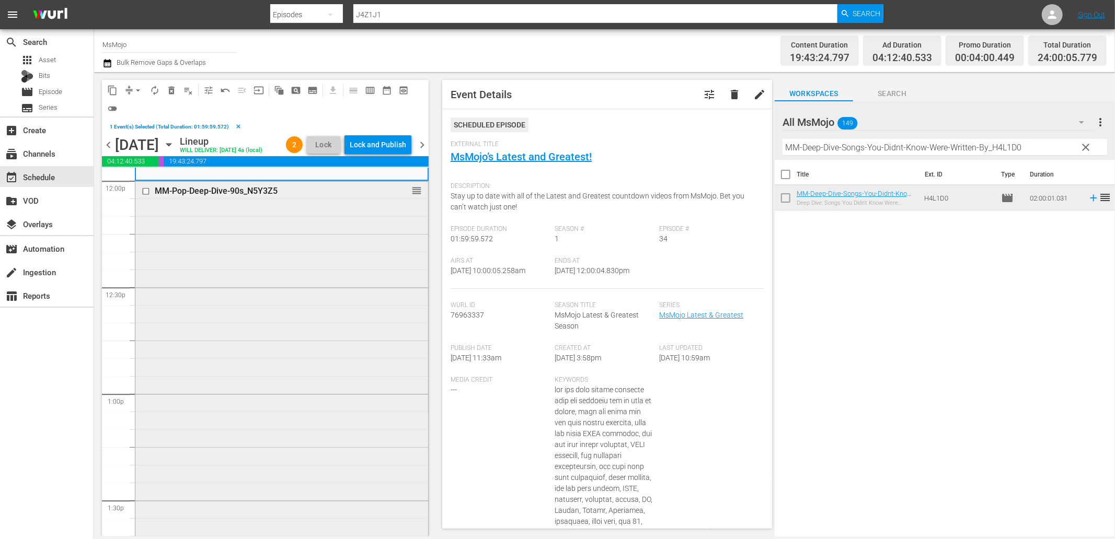
click at [201, 300] on div "MM-Pop-Deep-Dive-90s_N5Y3Z5 reorder" at bounding box center [281, 392] width 293 height 423
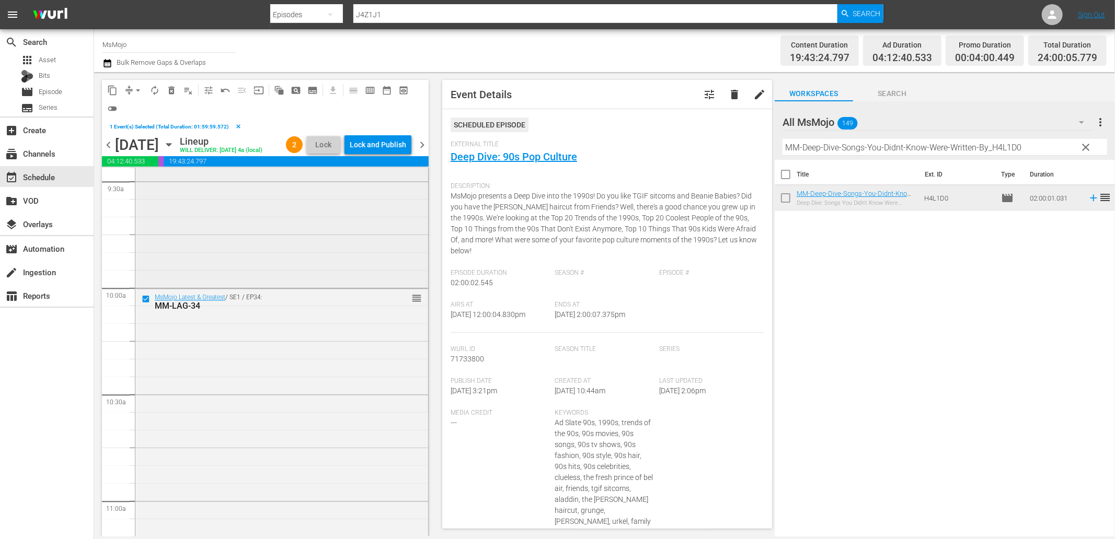
scroll to position [2004, 0]
click at [147, 311] on input "checkbox" at bounding box center [147, 307] width 11 height 9
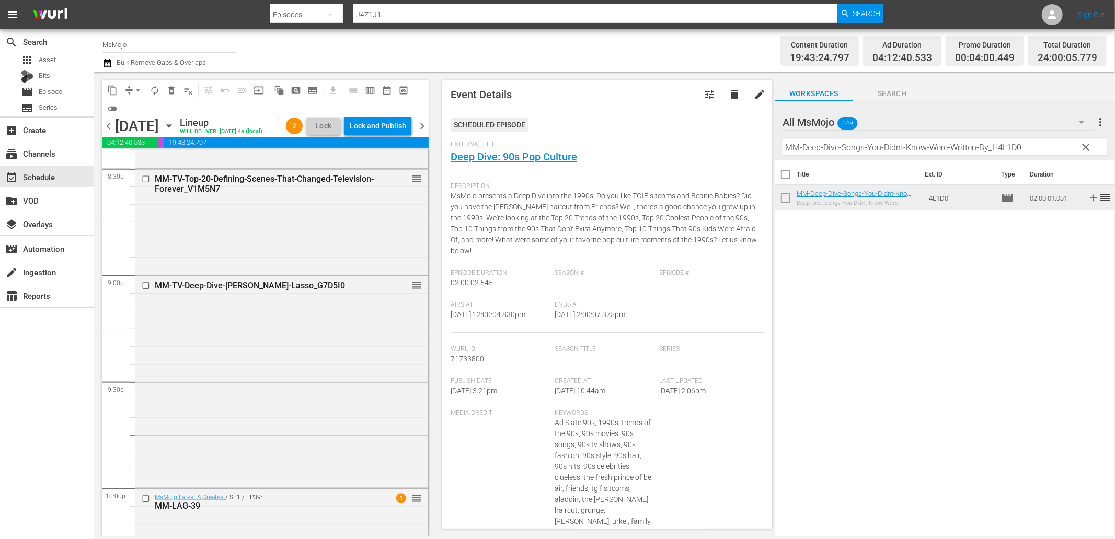
scroll to position [4521, 0]
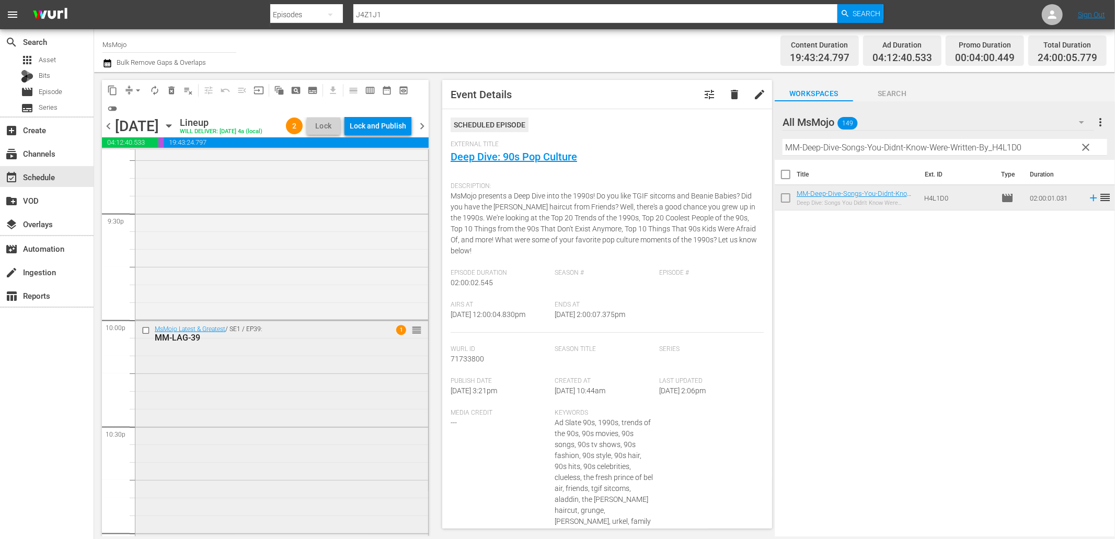
click at [255, 370] on div "MsMojo Latest & Greatest / SE1 / EP39: MM-LAG-39 1 reorder" at bounding box center [281, 533] width 293 height 424
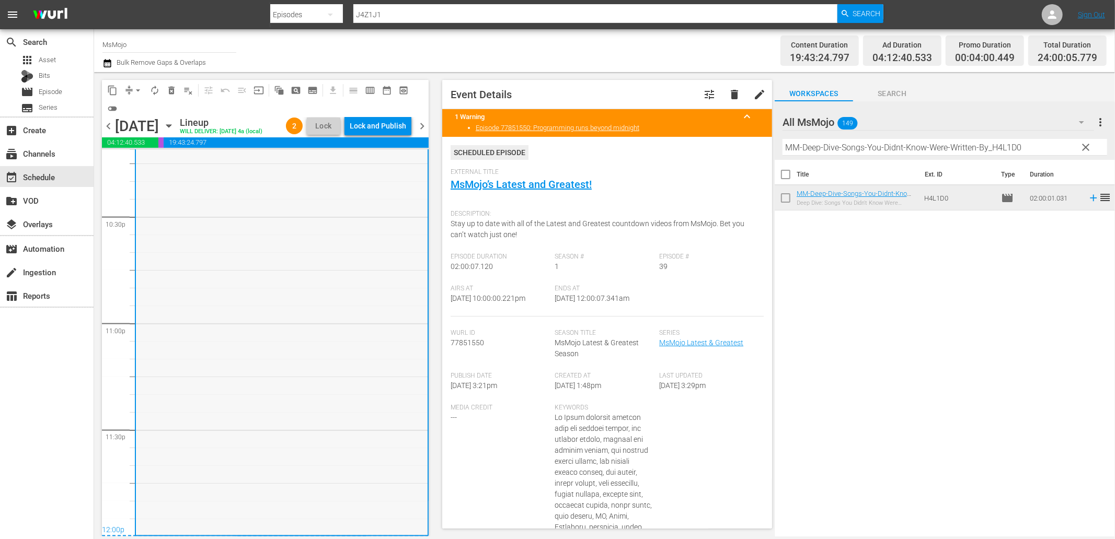
click at [252, 382] on div "MsMojo Latest & Greatest / SE1 / EP39: MM-LAG-39 1 reorder" at bounding box center [282, 323] width 292 height 424
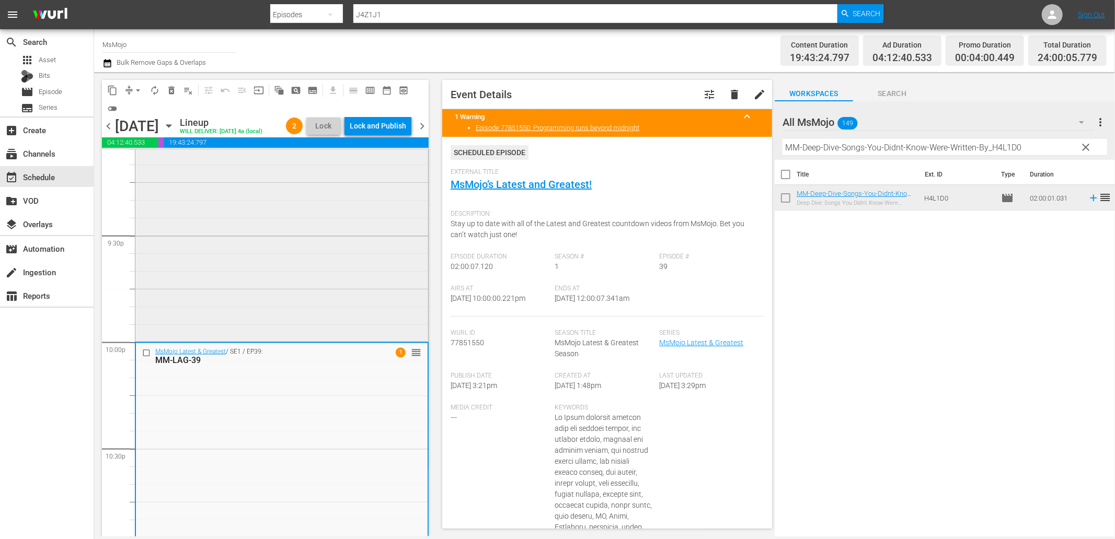
scroll to position [4498, 0]
click at [145, 355] on input "checkbox" at bounding box center [147, 353] width 11 height 9
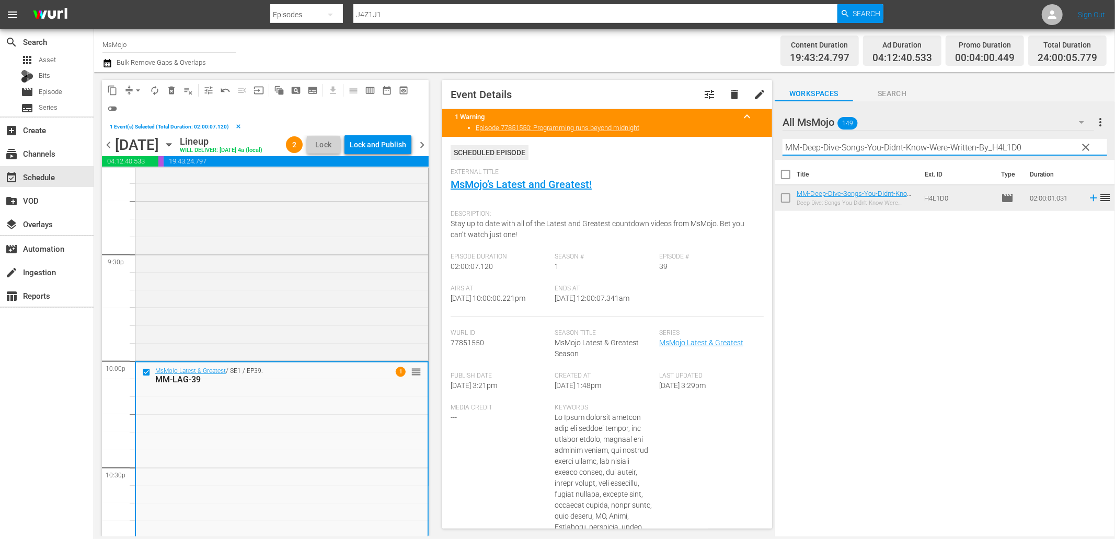
drag, startPoint x: 1026, startPoint y: 147, endPoint x: 783, endPoint y: 132, distance: 243.5
click at [784, 132] on div "All MsMojo 149 All MsMojo more_vert clear Filter by Title MM-Deep-Dive-Songs-Yo…" at bounding box center [945, 130] width 340 height 59
paste input "LAG-23"
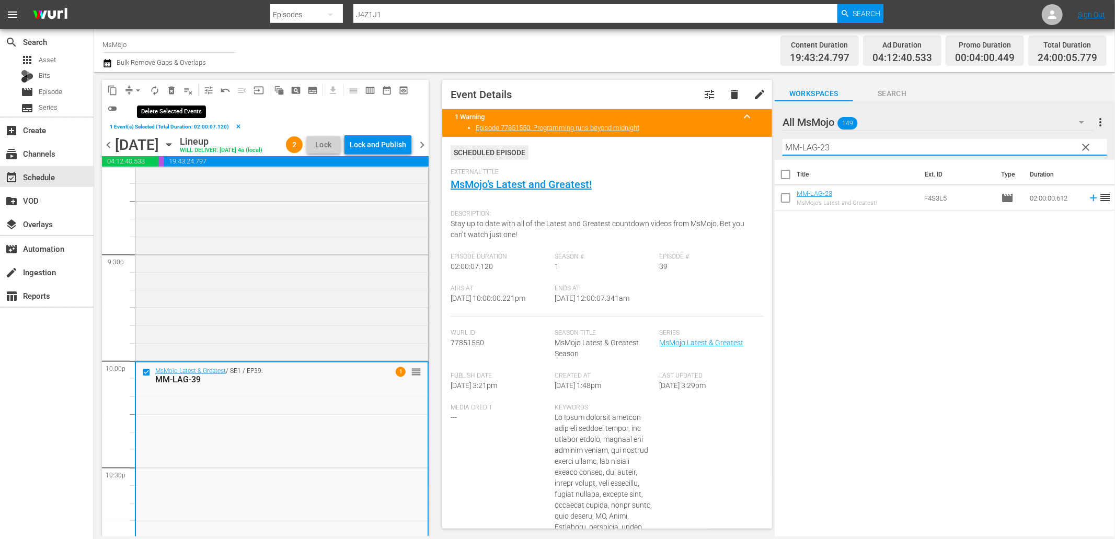
click at [172, 88] on span "delete_forever_outlined" at bounding box center [171, 90] width 10 height 10
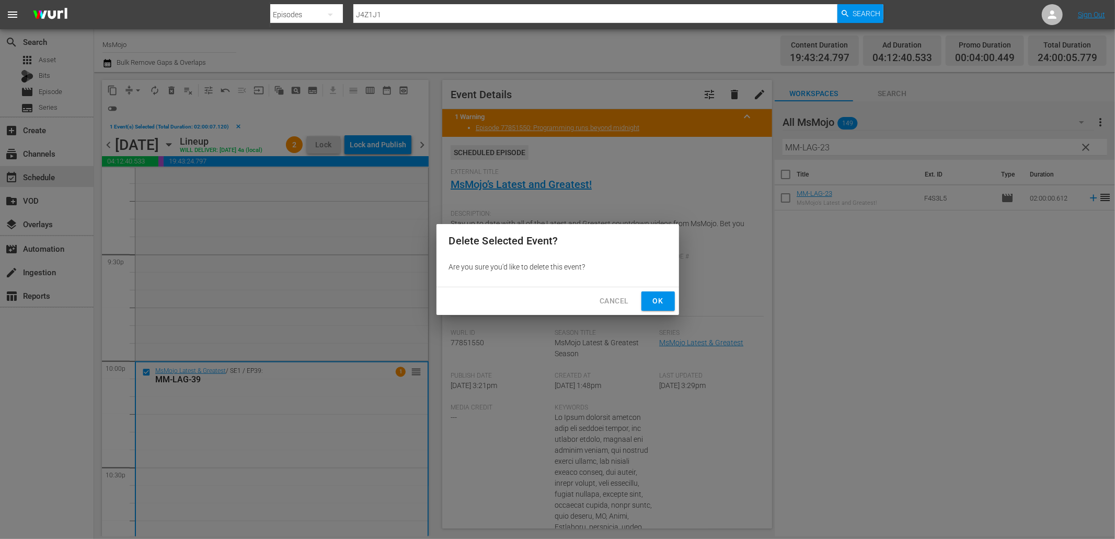
click at [666, 302] on button "Ok" at bounding box center [657, 301] width 33 height 19
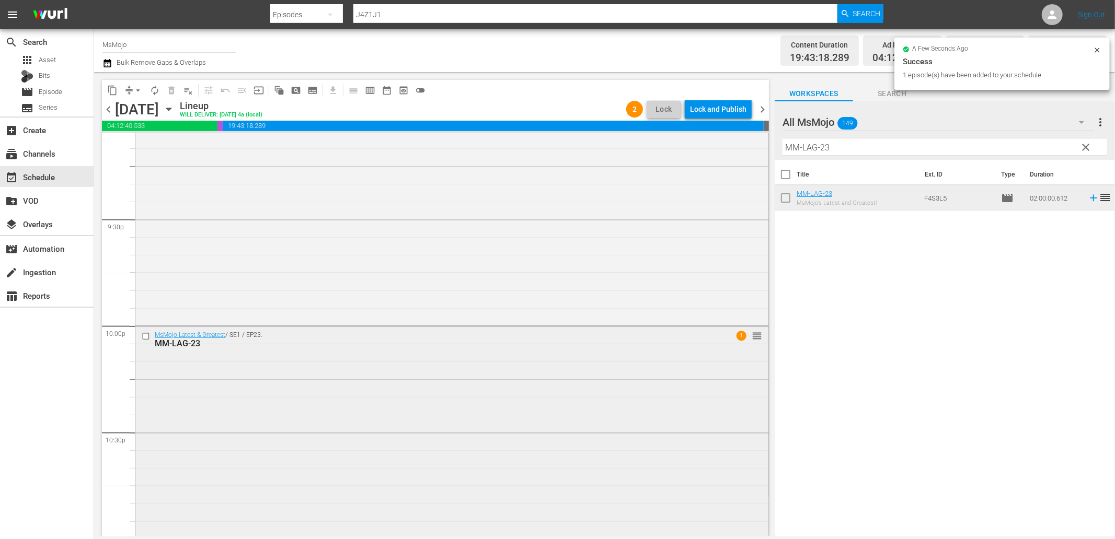
click at [377, 425] on div "MsMojo Latest & Greatest / SE1 / EP23: MM-LAG-23 1 reorder" at bounding box center [451, 538] width 633 height 423
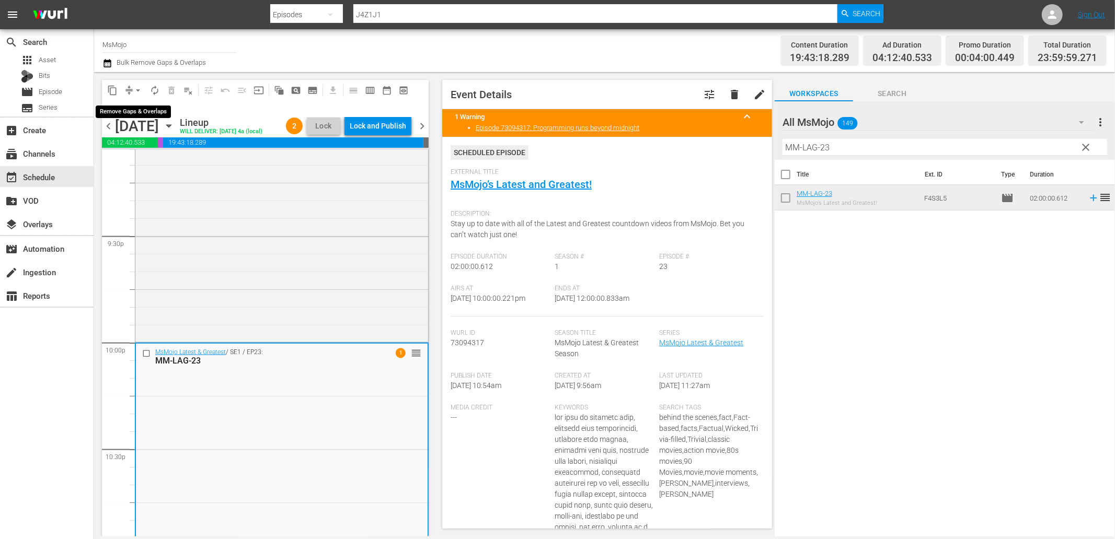
click at [138, 87] on span "arrow_drop_down" at bounding box center [138, 90] width 10 height 10
click at [159, 145] on li "Align to End of Previous Day" at bounding box center [139, 145] width 110 height 17
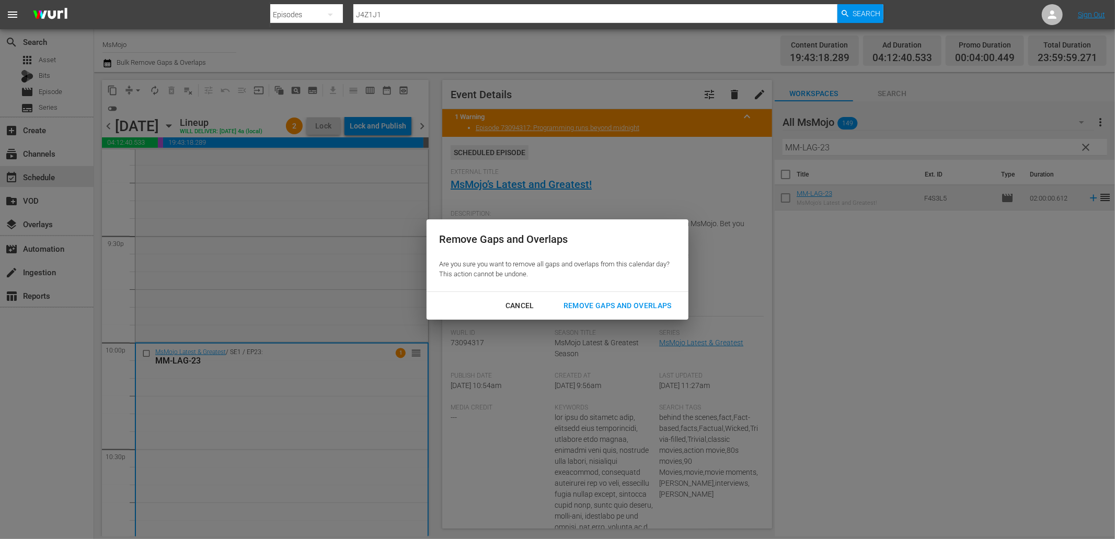
click at [591, 305] on div "Remove Gaps and Overlaps" at bounding box center [617, 305] width 125 height 13
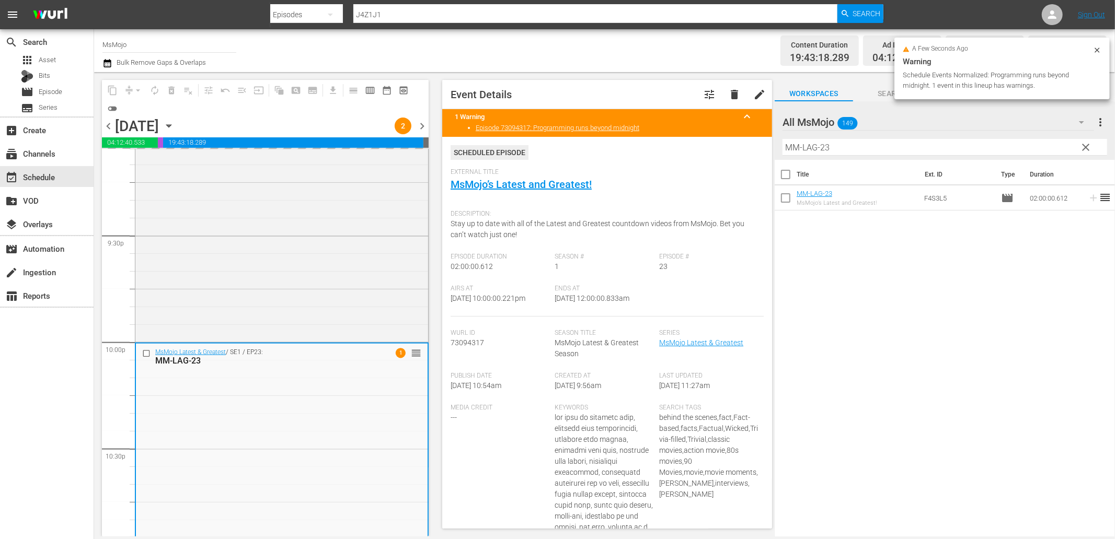
drag, startPoint x: 644, startPoint y: 305, endPoint x: 585, endPoint y: 307, distance: 58.6
click at [585, 307] on div "Ends At 9/6/25 @ 12:00:00.833am" at bounding box center [607, 301] width 105 height 32
copy span "12:00:00.833am"
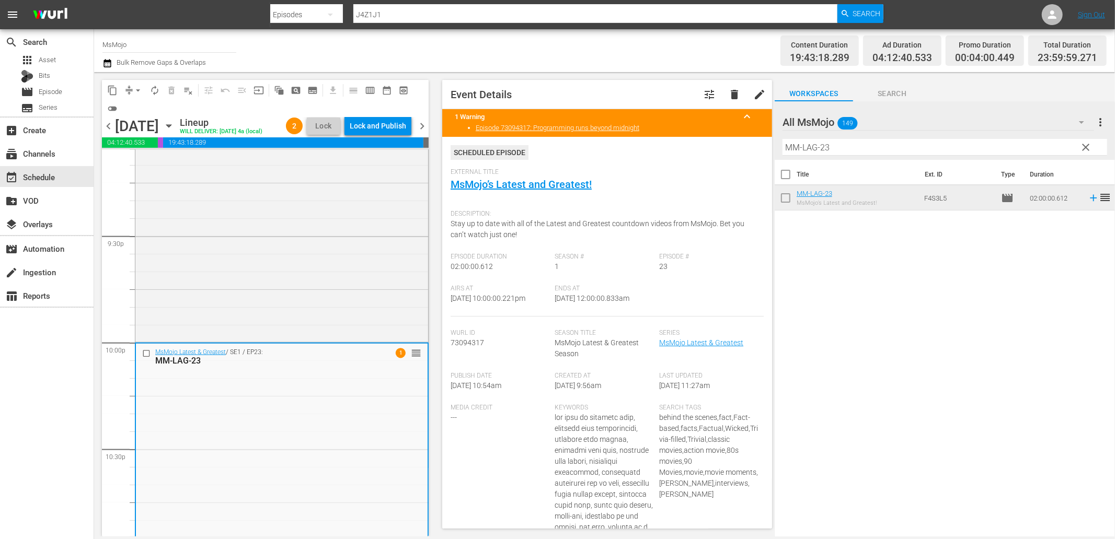
click at [374, 126] on div "Lock and Publish" at bounding box center [378, 126] width 56 height 19
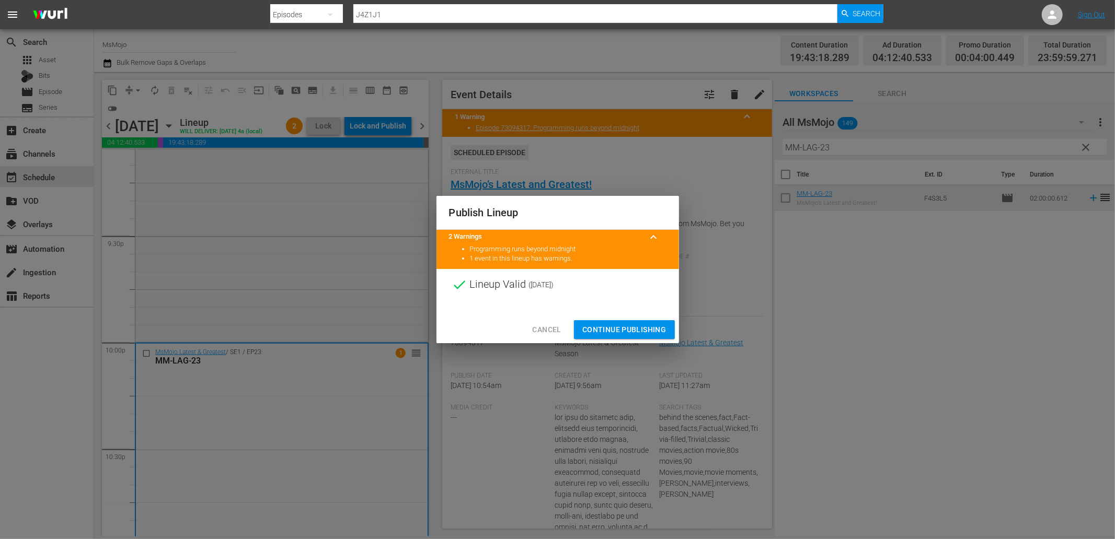
click at [594, 329] on span "Continue Publishing" at bounding box center [624, 330] width 84 height 13
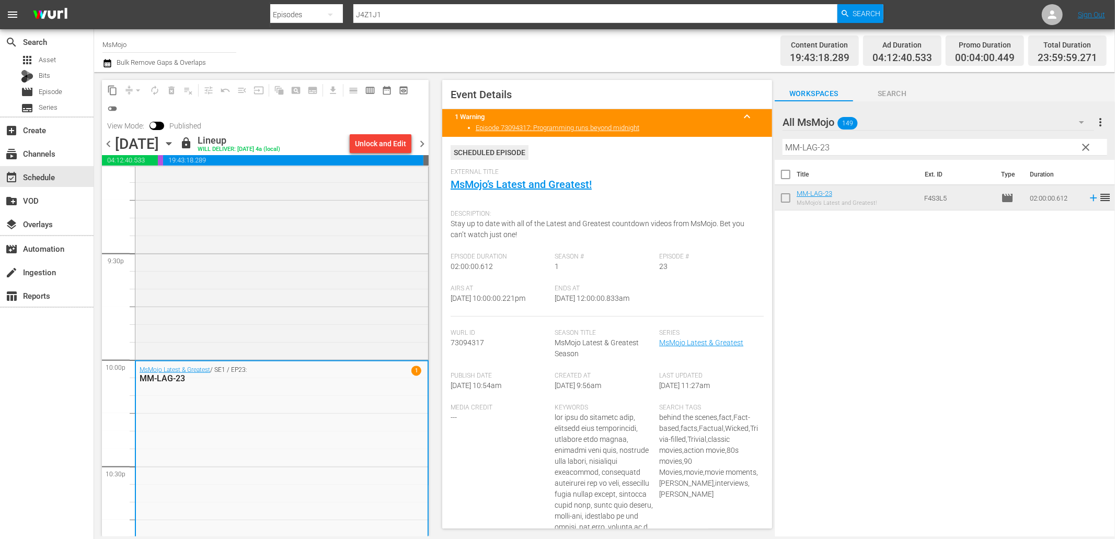
click at [108, 143] on span "chevron_left" at bounding box center [108, 143] width 13 height 13
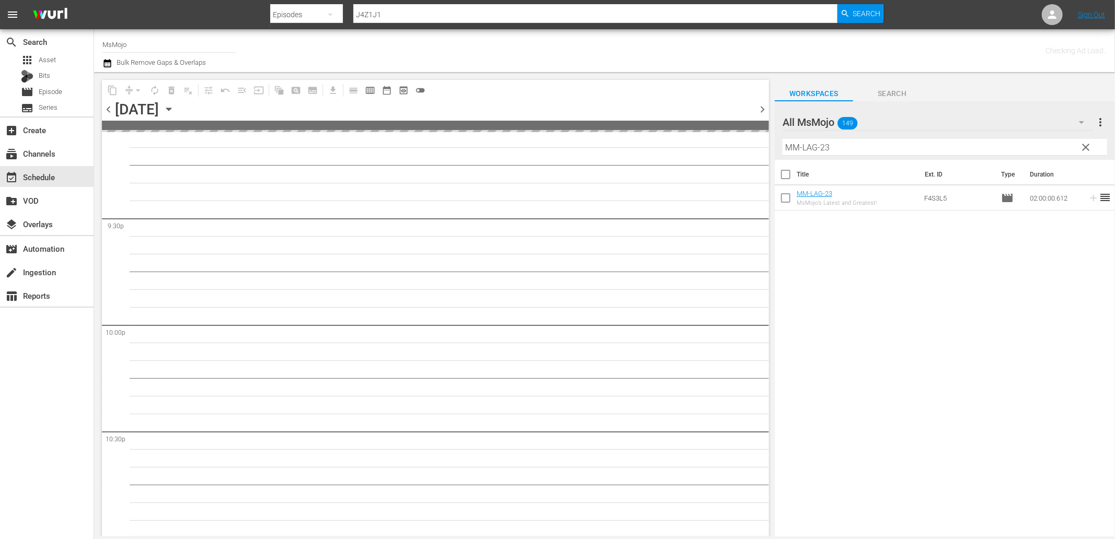
scroll to position [4517, 0]
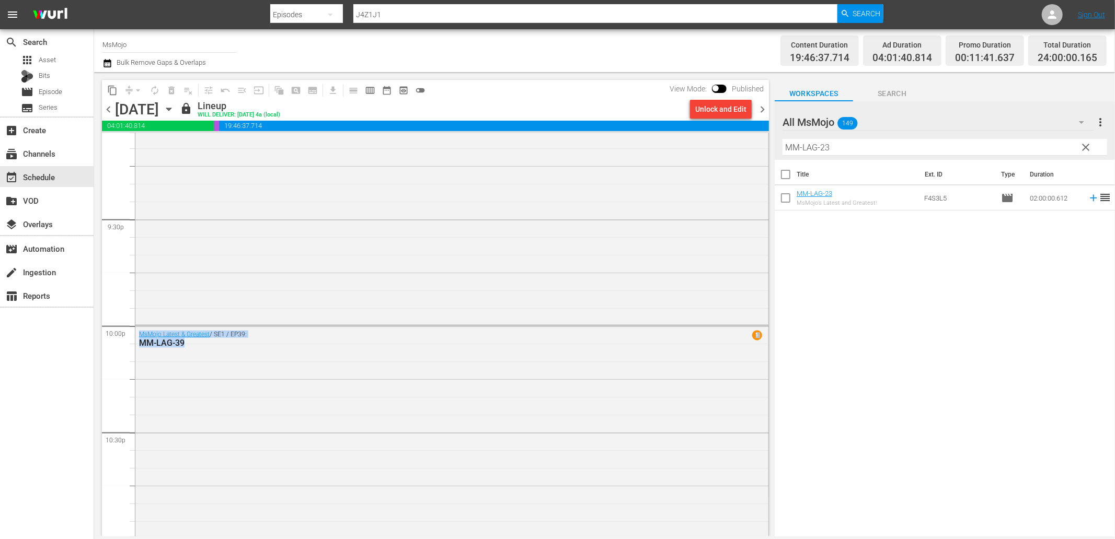
click at [108, 113] on span "chevron_left" at bounding box center [108, 109] width 13 height 13
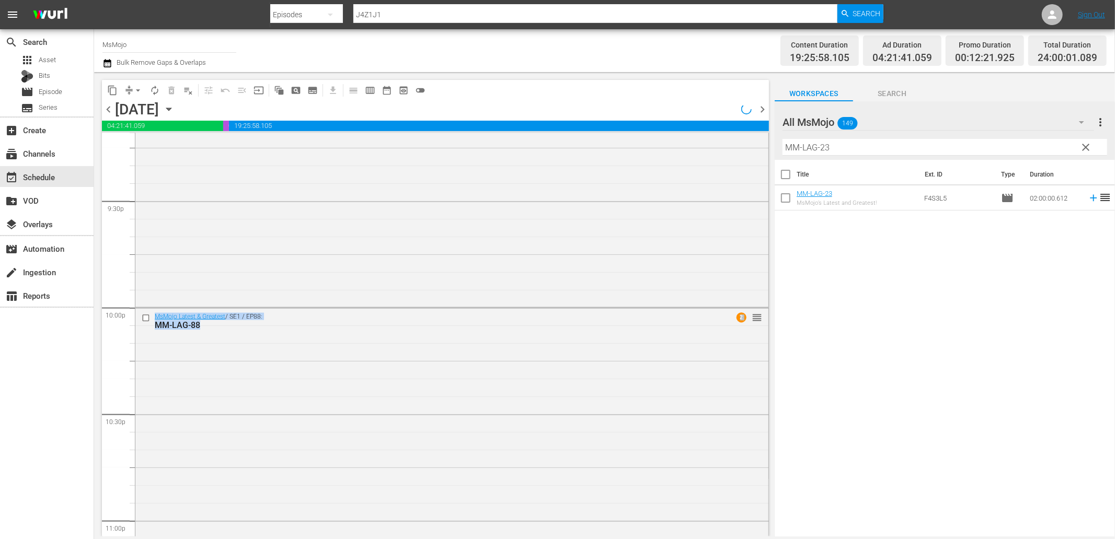
scroll to position [4498, 0]
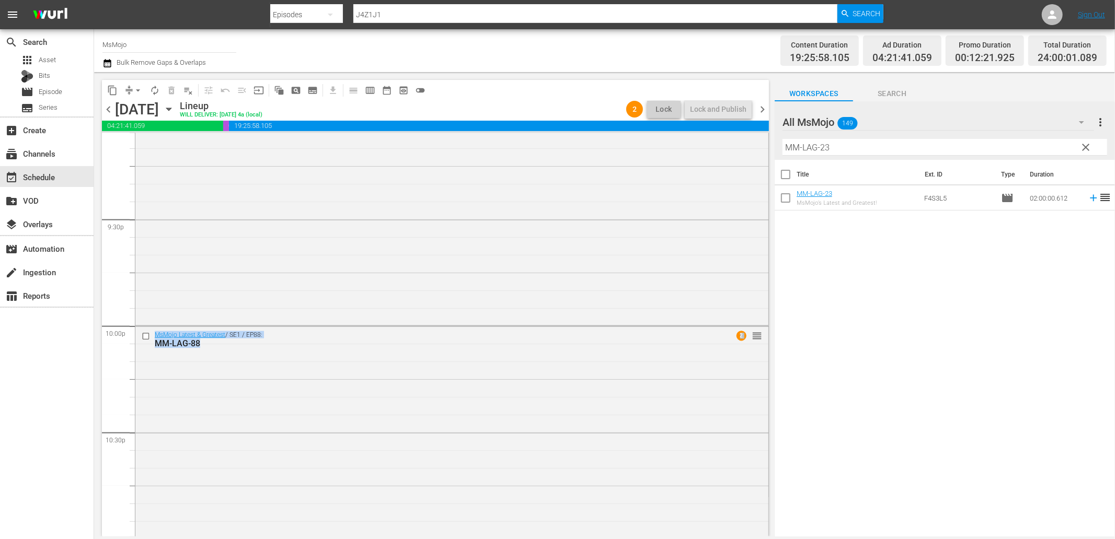
click at [175, 109] on icon "button" at bounding box center [168, 108] width 11 height 11
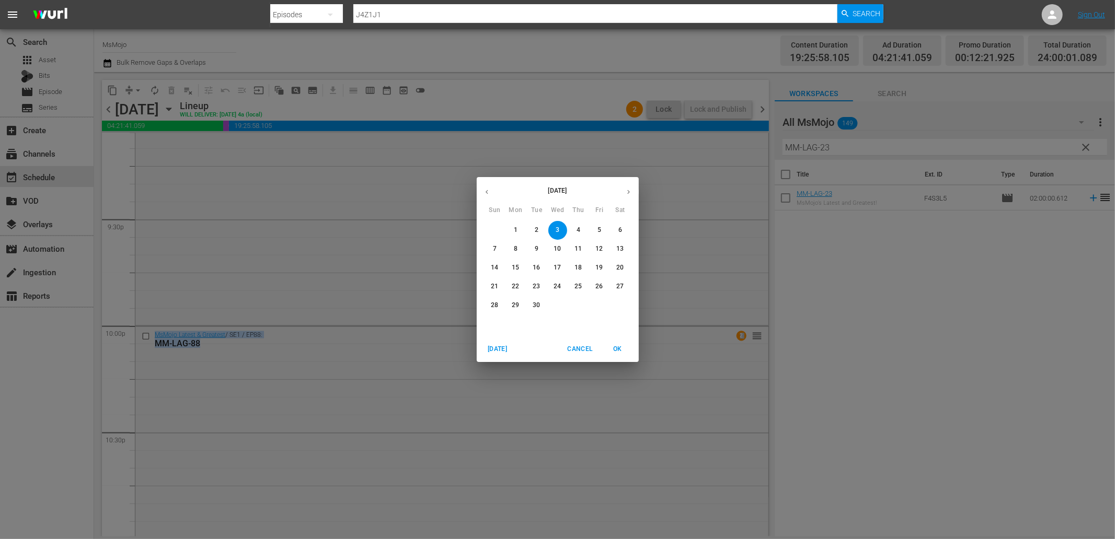
click at [617, 230] on span "6" at bounding box center [620, 230] width 19 height 9
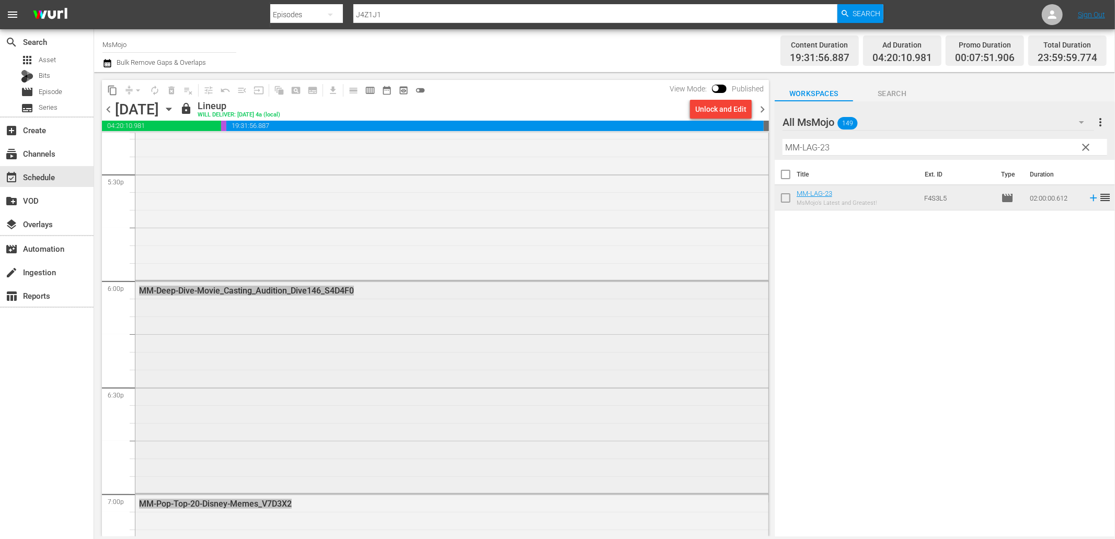
scroll to position [3646, 0]
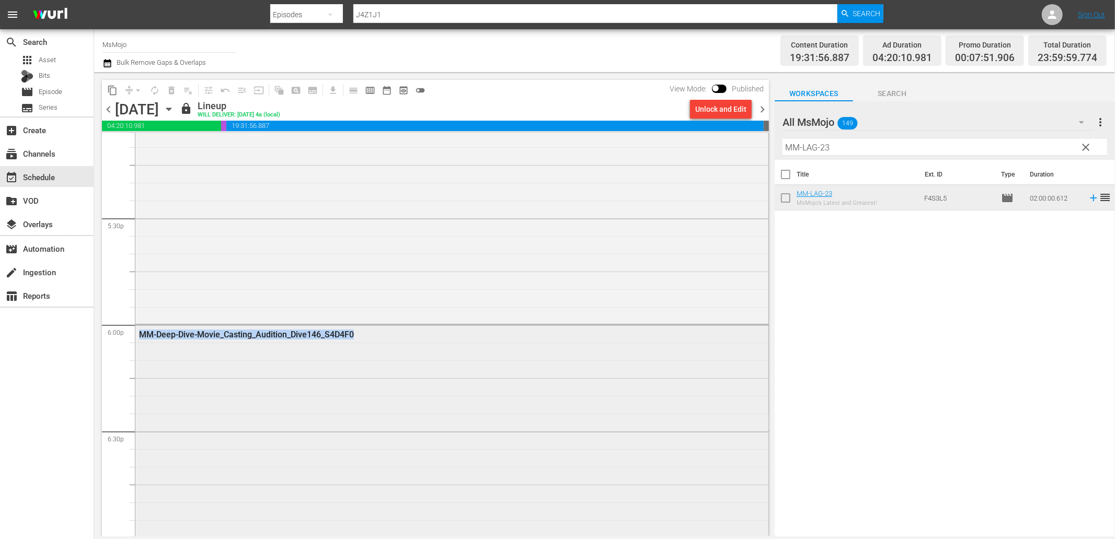
click at [515, 321] on div "MsMojo Latest & Greatest / SE1 / EP49: MM-LAG-49" at bounding box center [451, 110] width 633 height 423
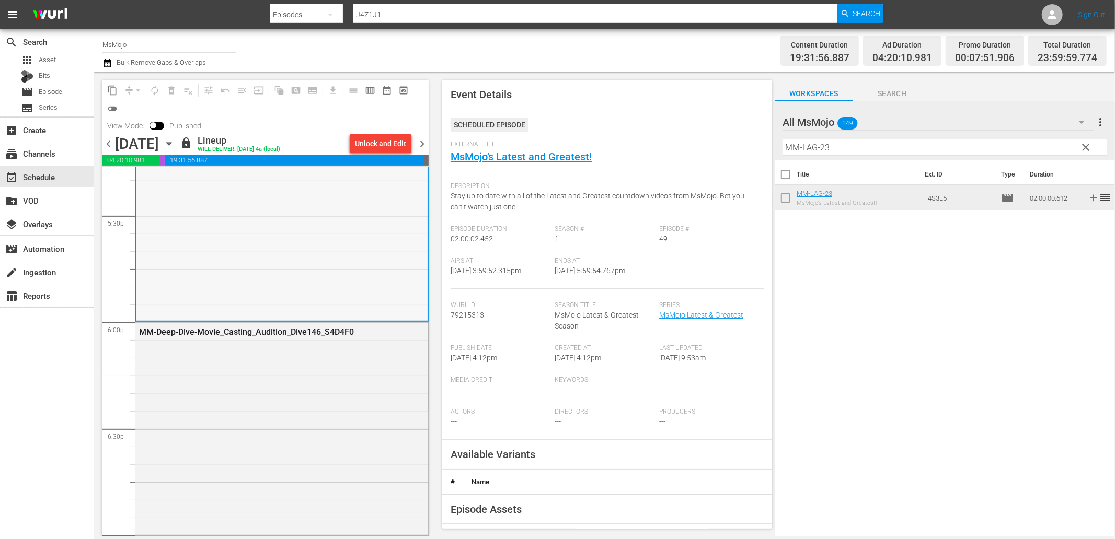
scroll to position [3686, 0]
click at [367, 143] on div "Unlock and Edit" at bounding box center [380, 143] width 51 height 19
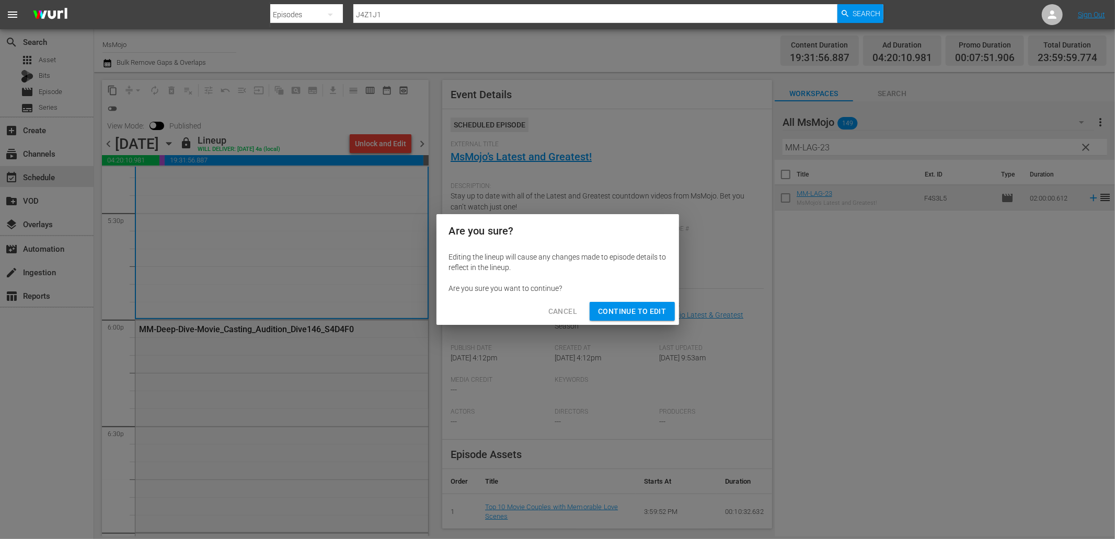
click at [639, 309] on span "Continue to Edit" at bounding box center [632, 311] width 68 height 13
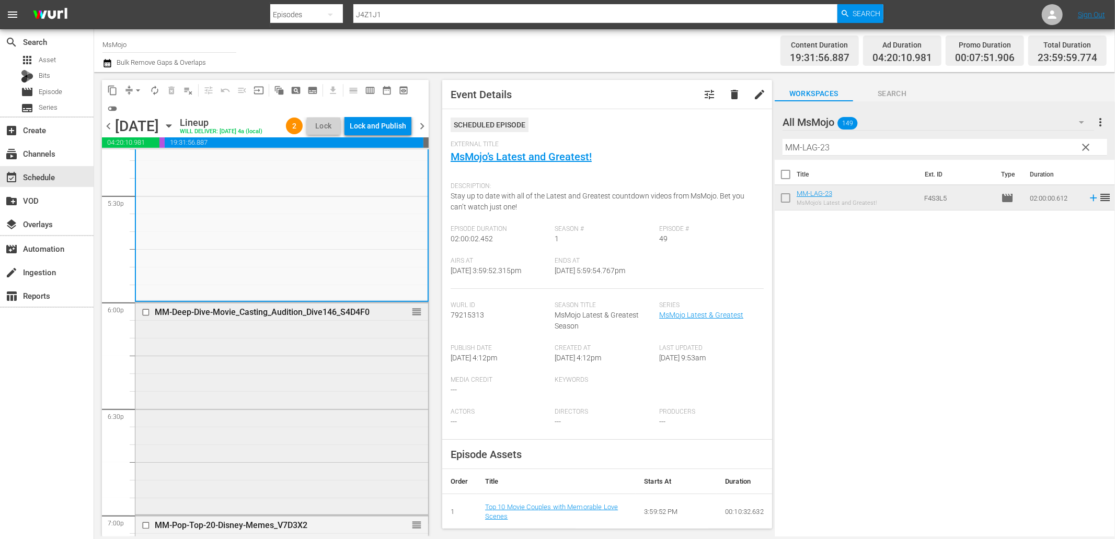
click at [145, 317] on input "checkbox" at bounding box center [147, 312] width 11 height 9
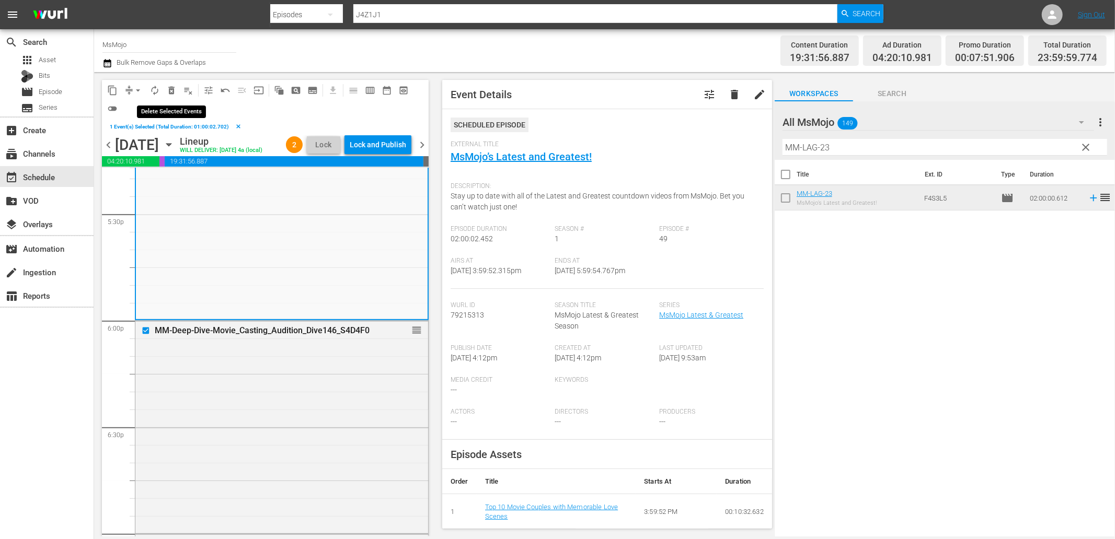
click at [167, 93] on span "delete_forever_outlined" at bounding box center [171, 90] width 10 height 10
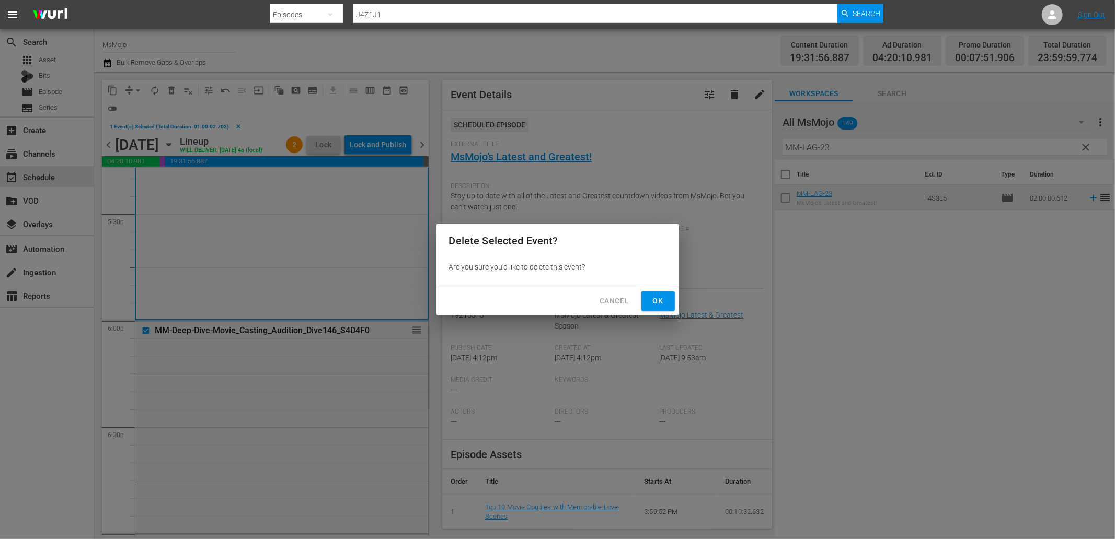
click at [648, 297] on button "Ok" at bounding box center [657, 301] width 33 height 19
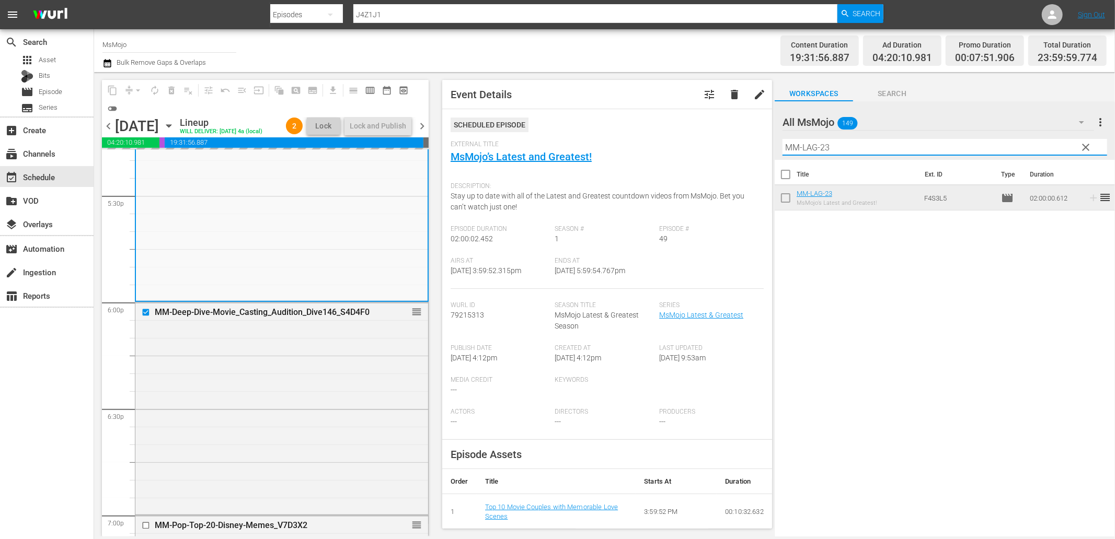
drag, startPoint x: 842, startPoint y: 144, endPoint x: 724, endPoint y: 143, distance: 118.1
click at [724, 144] on div "content_copy compress arrow_drop_down autorenew_outlined delete_forever_outline…" at bounding box center [604, 304] width 1021 height 465
paste input "Deep-Dive-SNL-Impressions-_Dive119_B5I4I6"
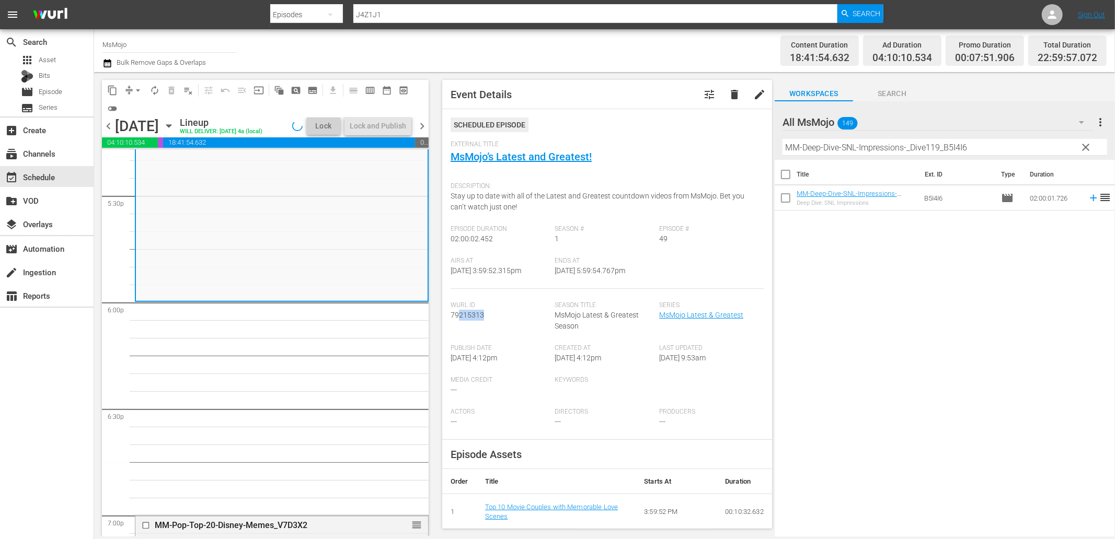
drag, startPoint x: 482, startPoint y: 326, endPoint x: 457, endPoint y: 333, distance: 26.0
click at [457, 333] on div "Wurl Id 79215313" at bounding box center [503, 323] width 105 height 43
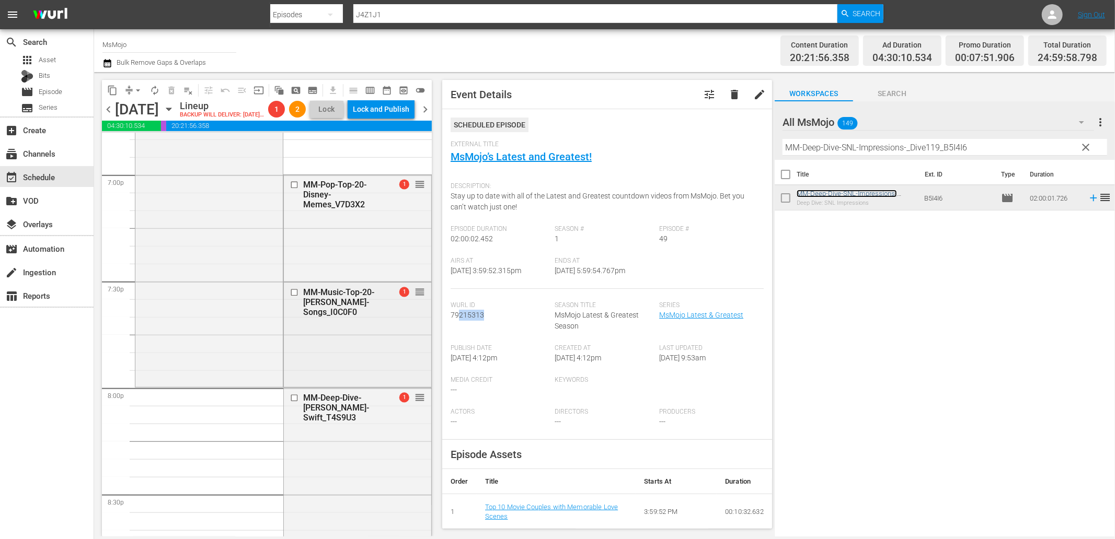
scroll to position [3995, 0]
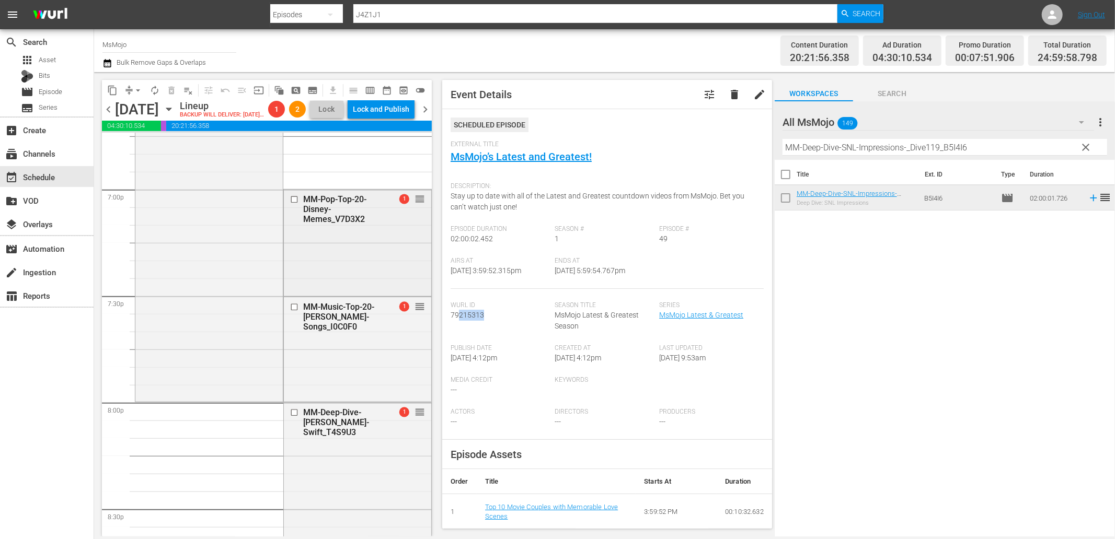
click at [290, 204] on input "checkbox" at bounding box center [295, 199] width 11 height 9
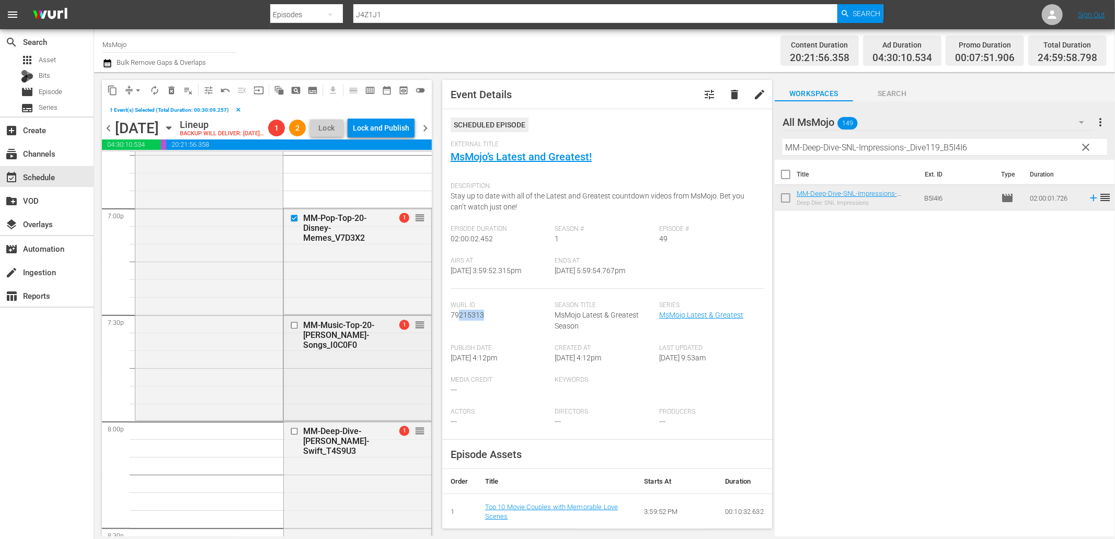
click at [290, 330] on input "checkbox" at bounding box center [295, 325] width 11 height 9
click at [172, 86] on span "delete_forever_outlined" at bounding box center [171, 90] width 10 height 10
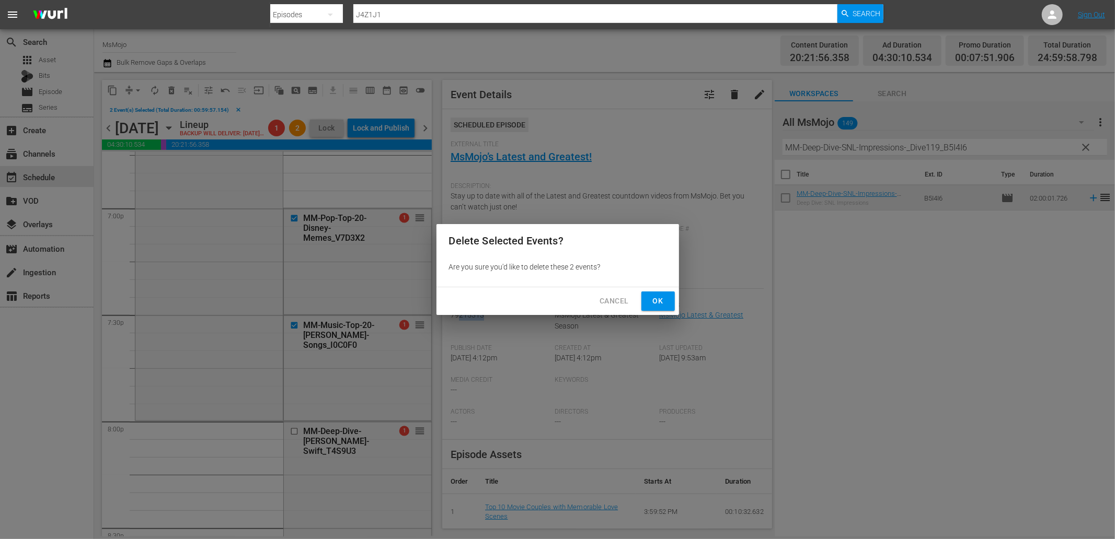
click at [651, 299] on span "Ok" at bounding box center [658, 301] width 17 height 13
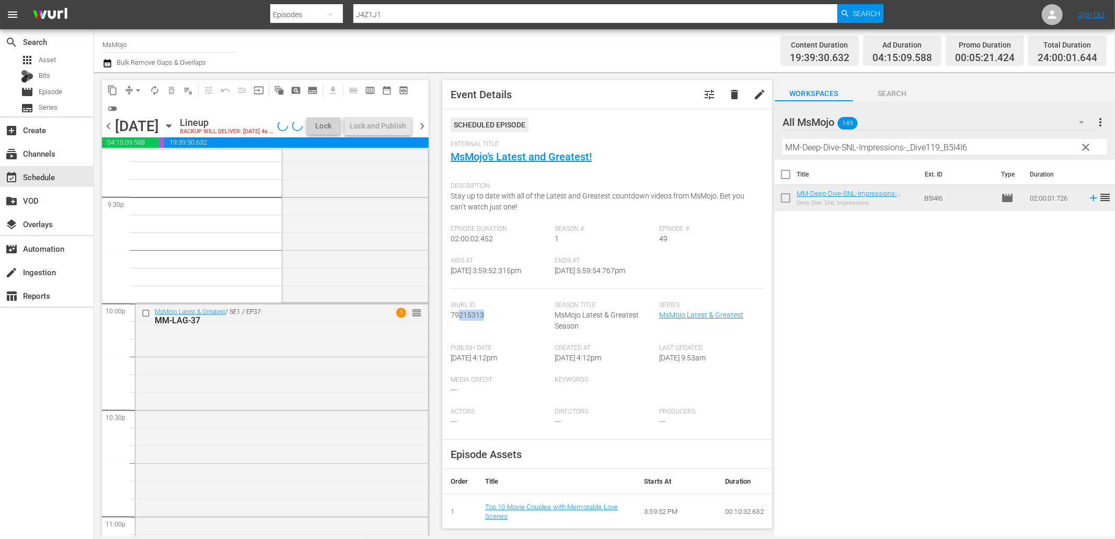
scroll to position [4731, 0]
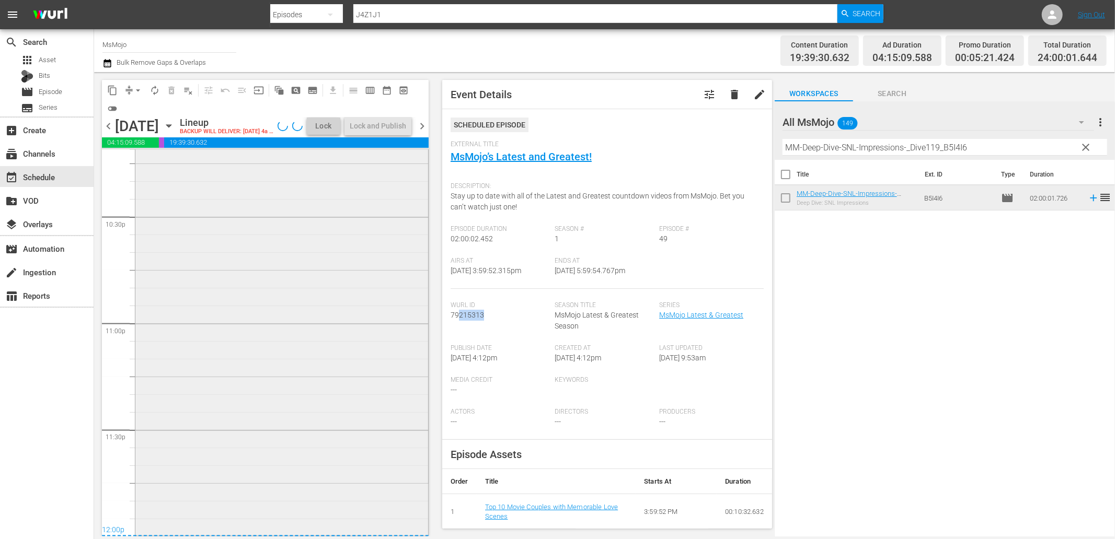
click at [247, 343] on div "MsMojo Latest & Greatest / SE1 / EP37: MM-LAG-37 1 reorder" at bounding box center [281, 321] width 293 height 423
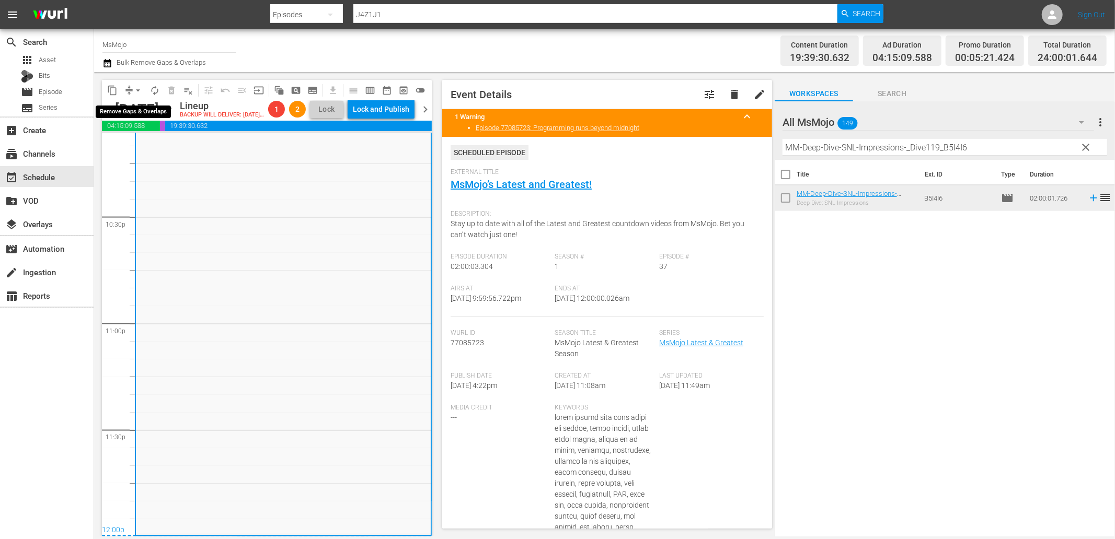
click at [131, 88] on button "arrow_drop_down" at bounding box center [138, 90] width 17 height 17
click at [154, 145] on li "Align to End of Previous Day" at bounding box center [139, 145] width 110 height 17
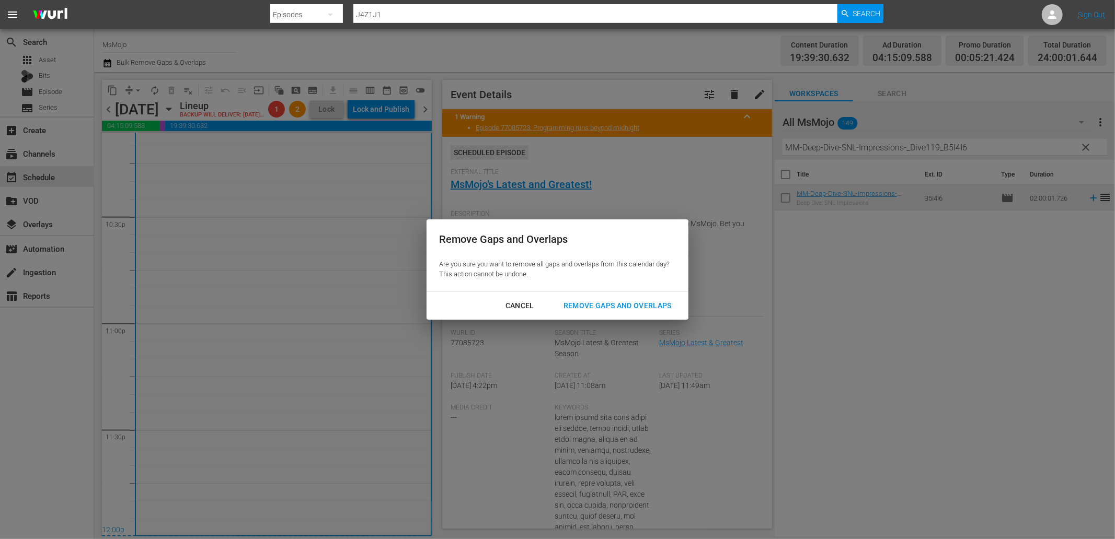
click at [602, 302] on div "Remove Gaps and Overlaps" at bounding box center [617, 305] width 125 height 13
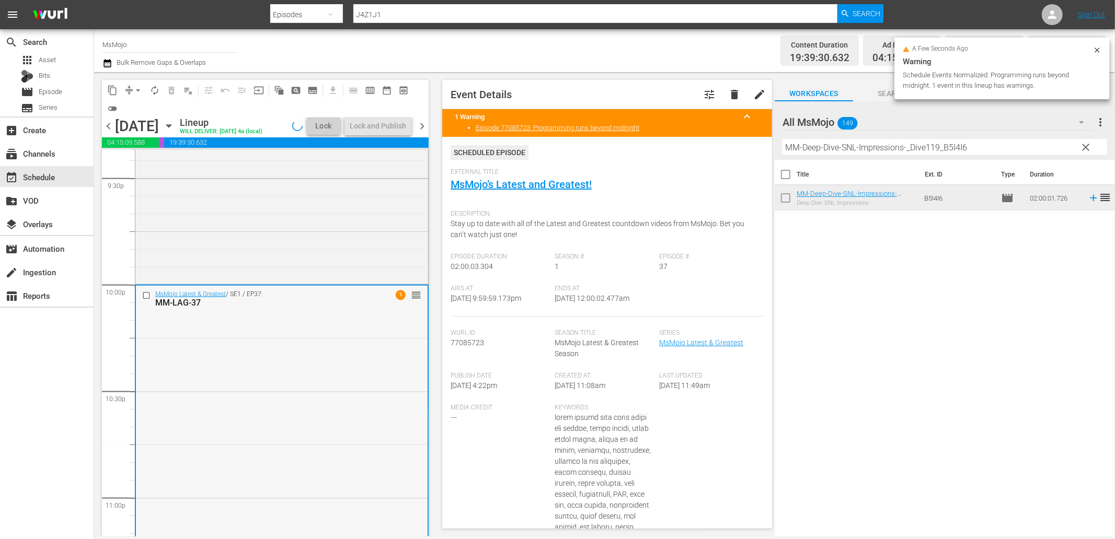
scroll to position [4538, 0]
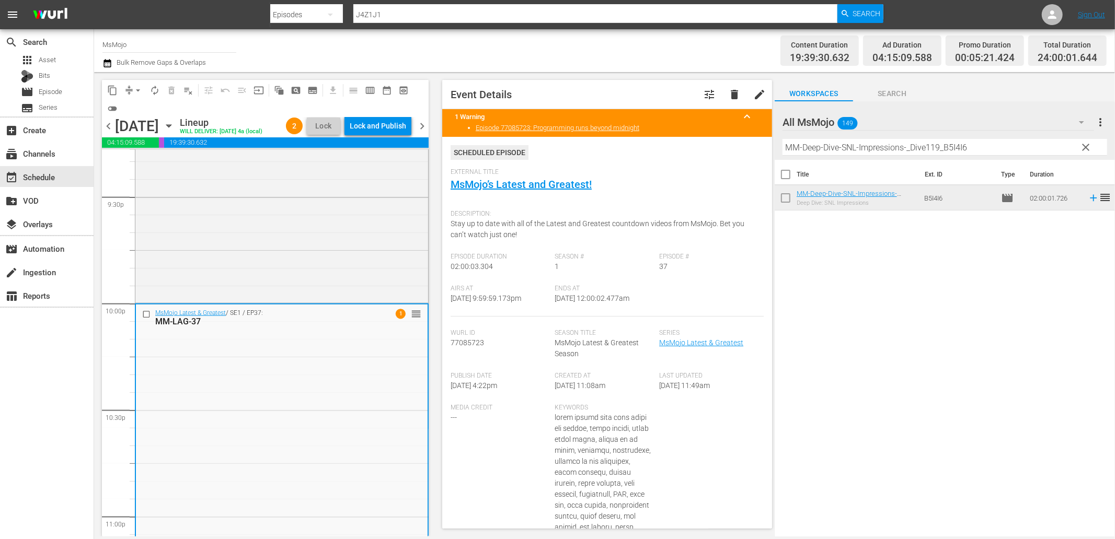
click at [267, 357] on div "MsMojo Latest & Greatest / SE1 / EP37: MM-LAG-37 1 reorder" at bounding box center [282, 516] width 292 height 423
click at [143, 319] on input "checkbox" at bounding box center [147, 314] width 11 height 9
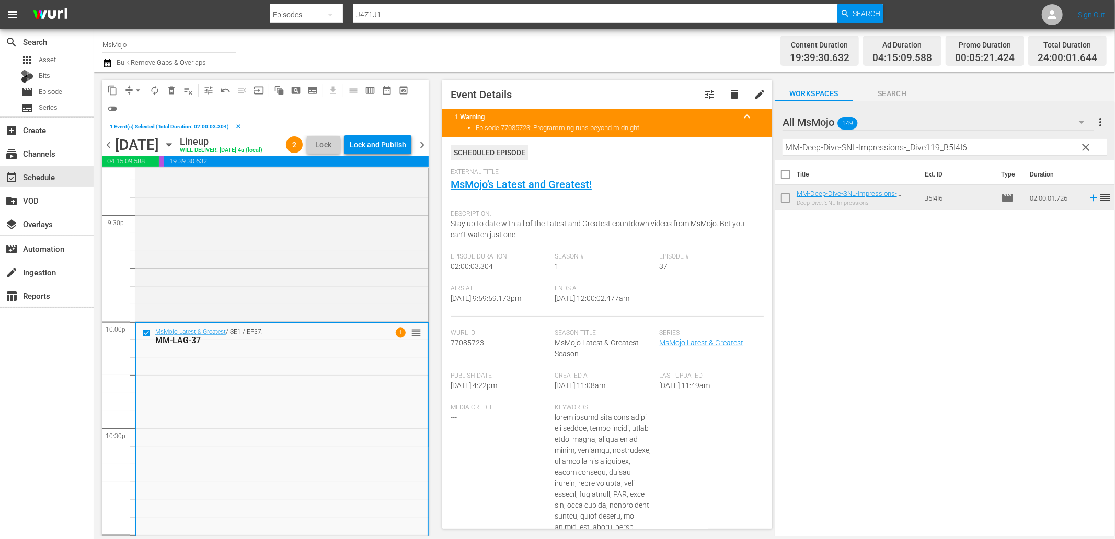
click at [856, 153] on input "MM-Deep-Dive-SNL-Impressions-_Dive119_B5I4I6" at bounding box center [944, 147] width 325 height 17
paste input "LAG-30"
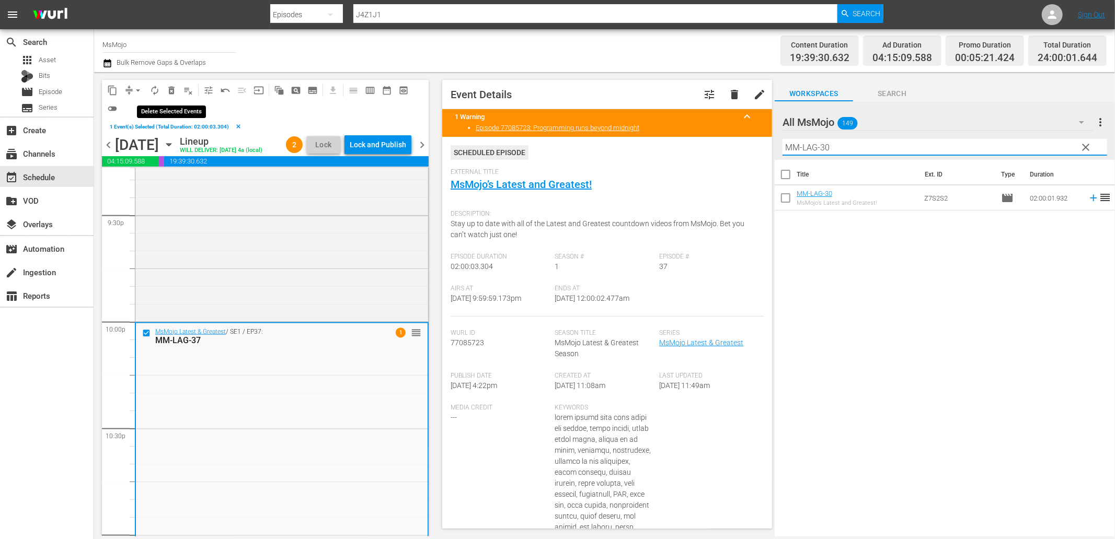
type input "MM-LAG-30"
click at [169, 84] on button "delete_forever_outlined" at bounding box center [171, 90] width 17 height 17
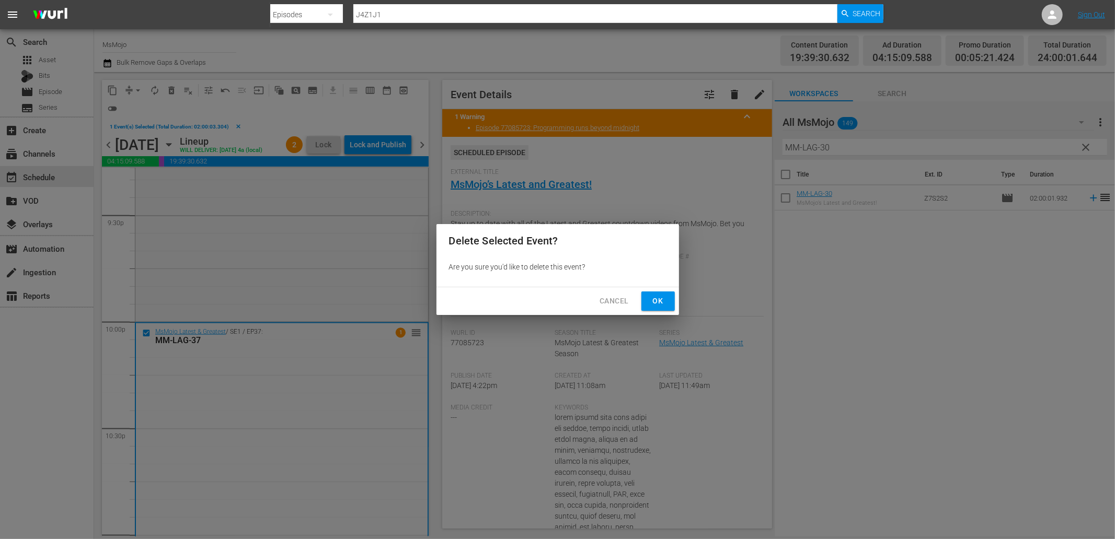
click at [654, 301] on span "Ok" at bounding box center [658, 301] width 17 height 13
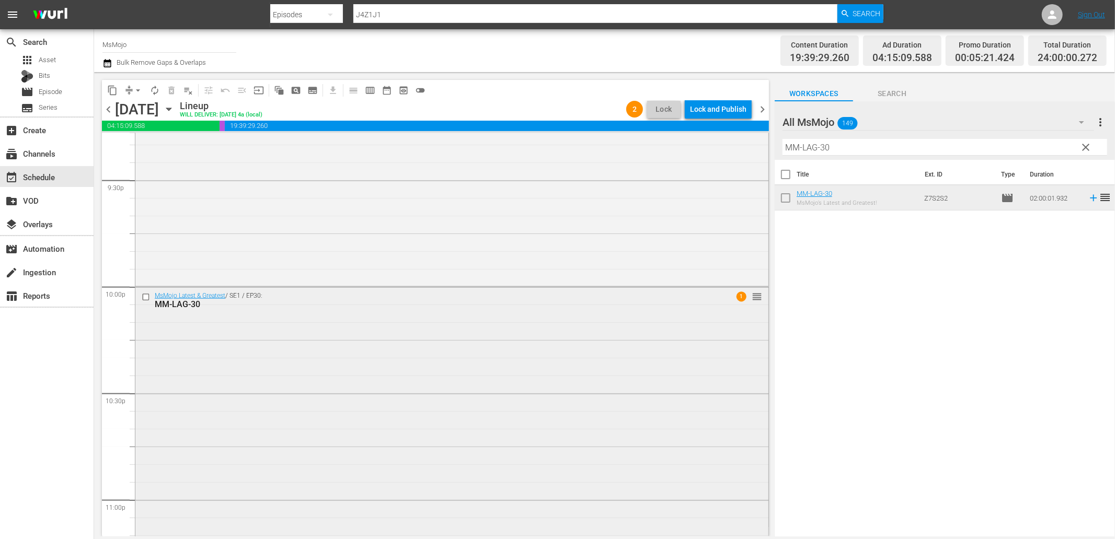
click at [492, 415] on div "MsMojo Latest & Greatest / SE1 / EP30: MM-LAG-30 1 reorder" at bounding box center [451, 498] width 633 height 423
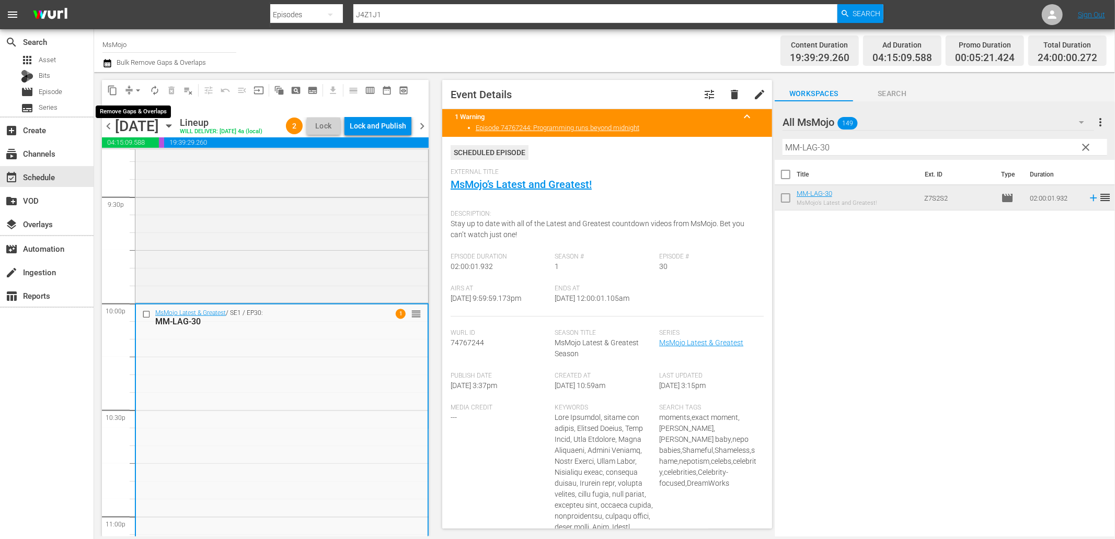
click at [136, 91] on span "arrow_drop_down" at bounding box center [138, 90] width 10 height 10
click at [170, 138] on li "Align to End of Previous Day" at bounding box center [139, 145] width 110 height 17
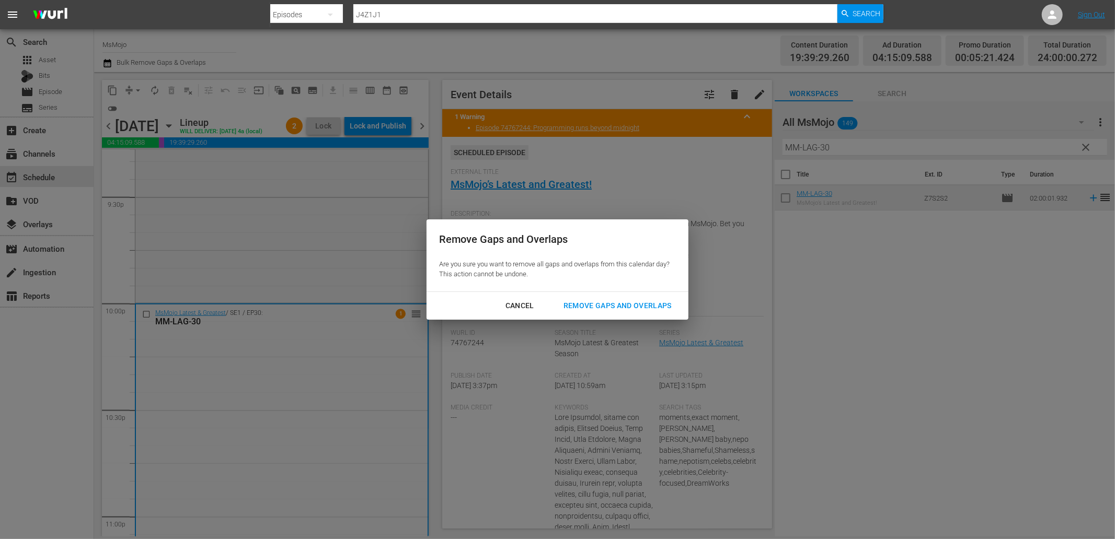
click at [609, 307] on div "Remove Gaps and Overlaps" at bounding box center [617, 305] width 125 height 13
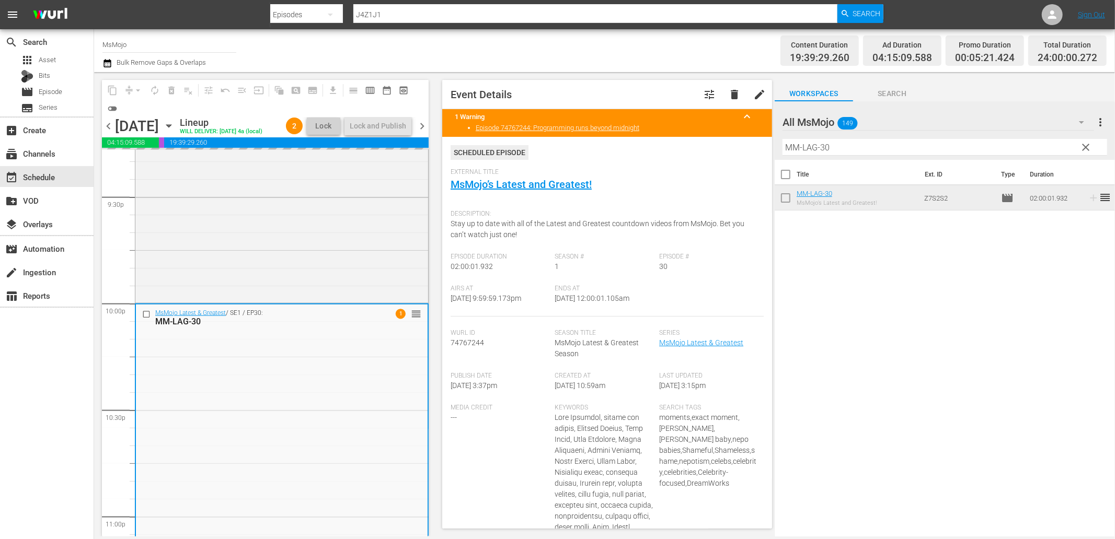
drag, startPoint x: 628, startPoint y: 299, endPoint x: 591, endPoint y: 306, distance: 37.6
click at [591, 306] on div "Airs At 9/6/25 @ 9:59:59.173pm Ends At 9/7/25 @ 12:00:01.105am" at bounding box center [607, 301] width 313 height 32
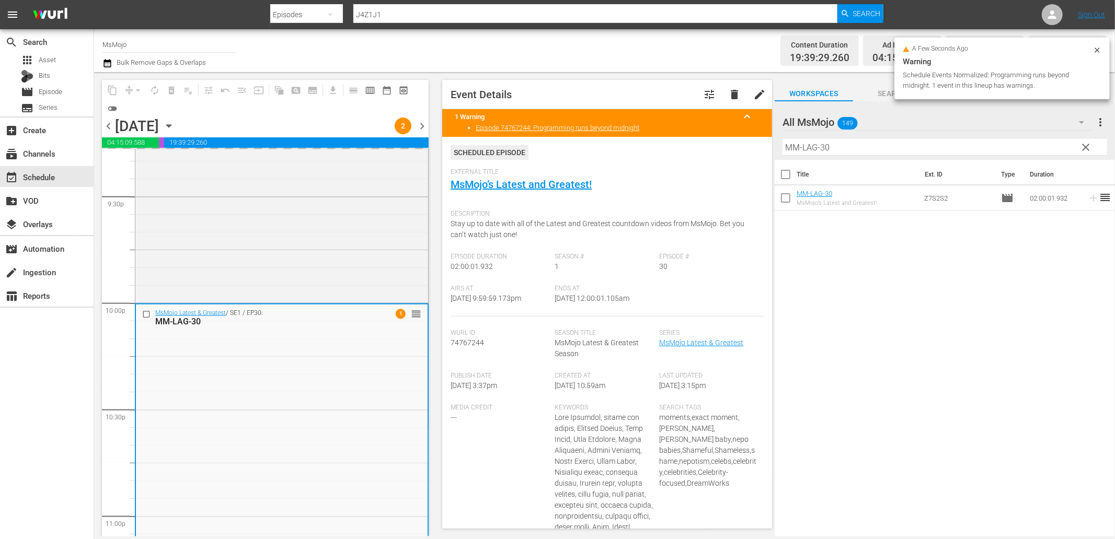
copy span "12:00:01.105am"
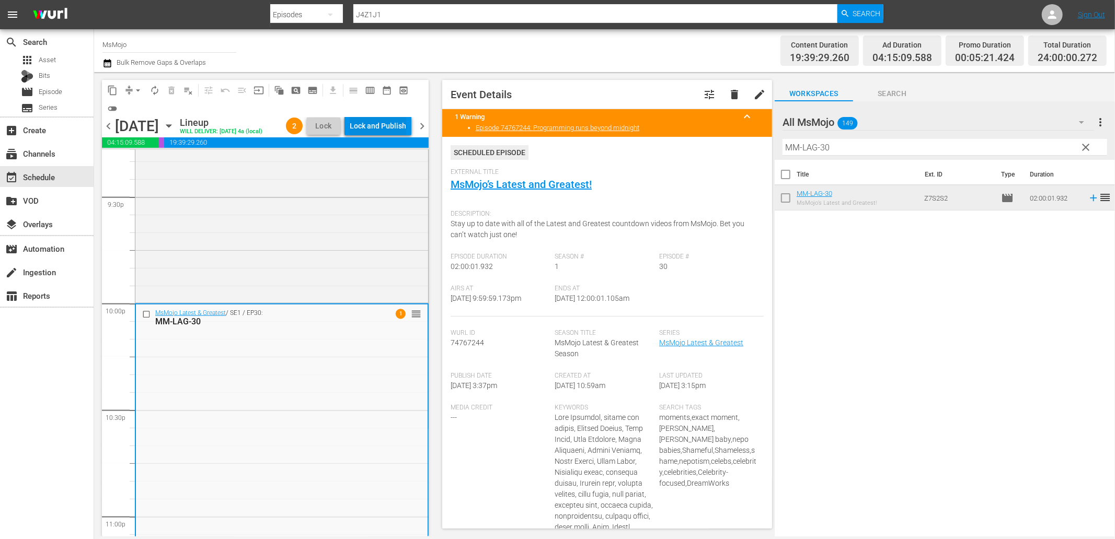
click at [374, 124] on div "Lock and Publish" at bounding box center [378, 126] width 56 height 19
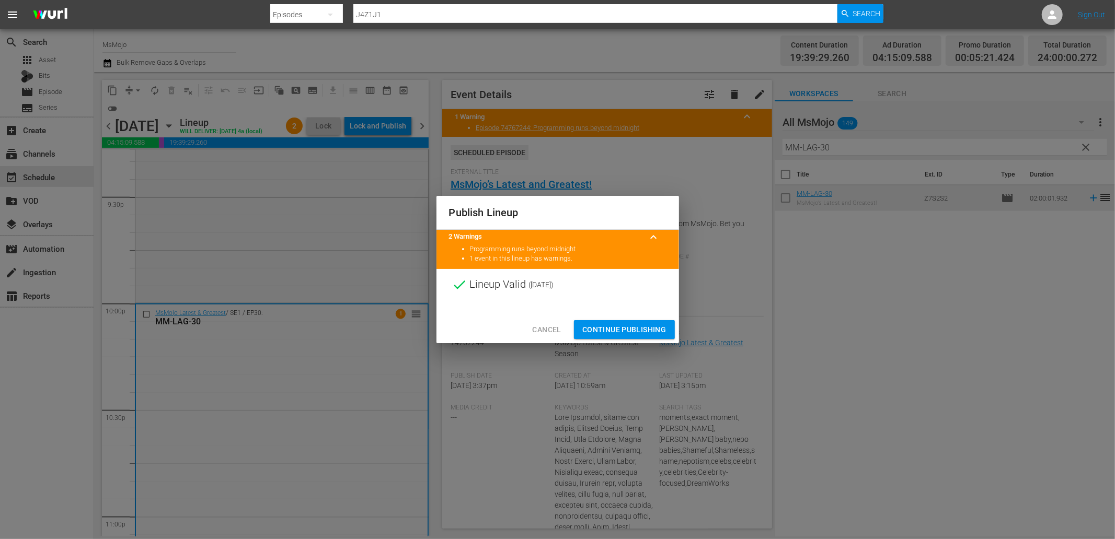
click at [598, 328] on span "Continue Publishing" at bounding box center [624, 330] width 84 height 13
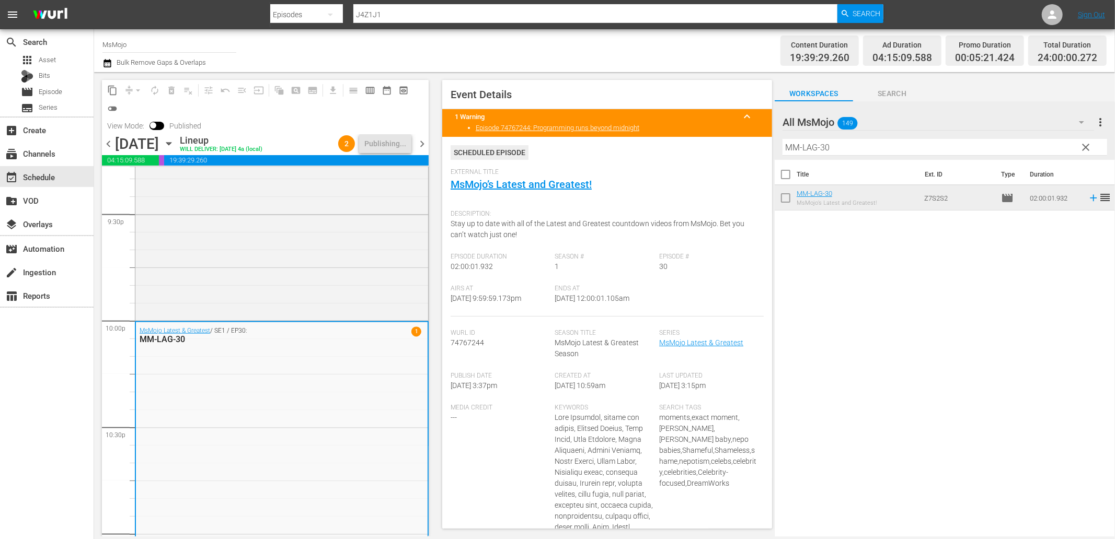
click at [421, 143] on span "chevron_right" at bounding box center [421, 143] width 13 height 13
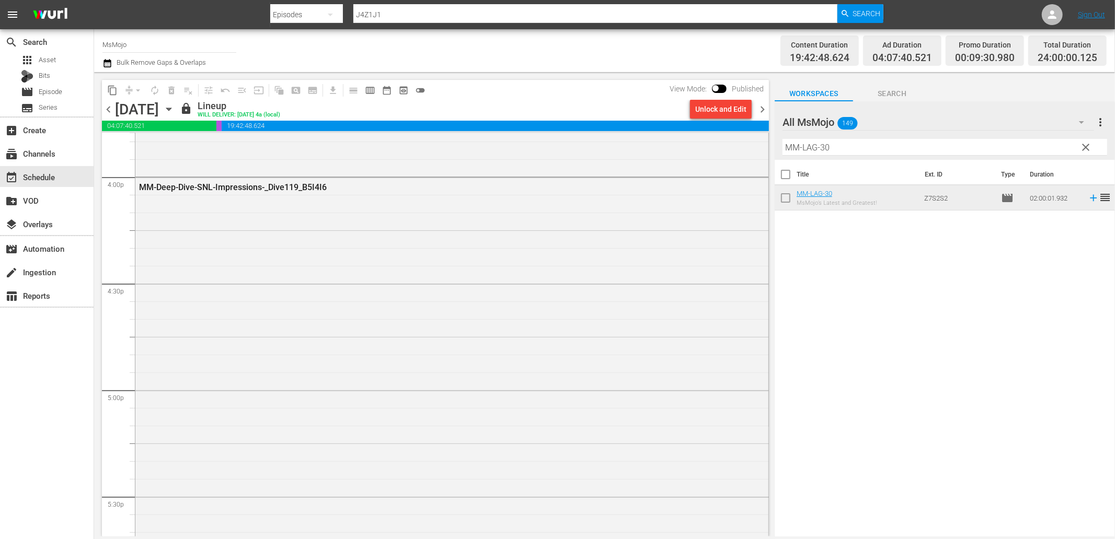
scroll to position [3182, 0]
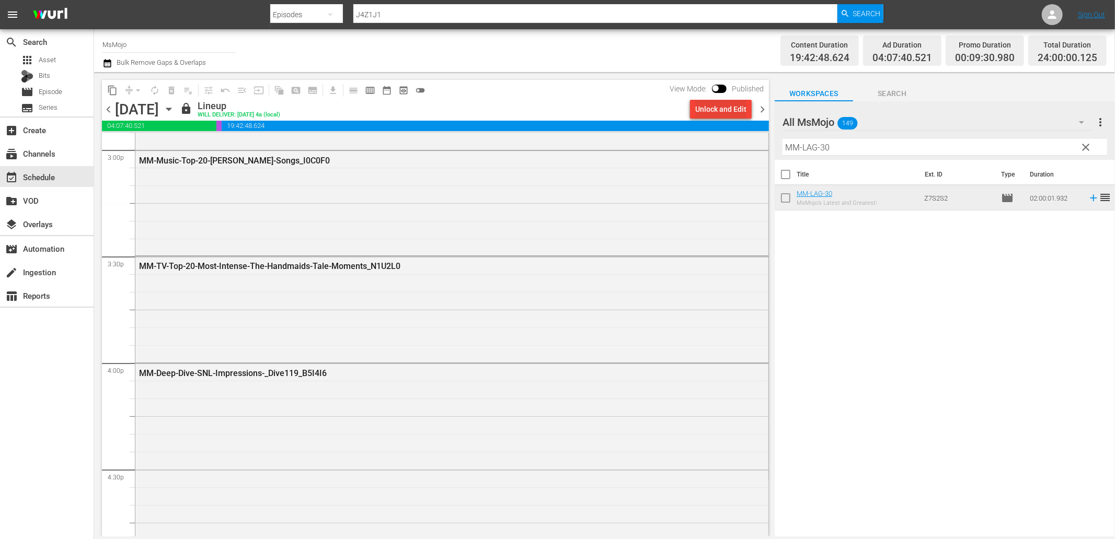
click at [713, 117] on div "Unlock and Edit" at bounding box center [720, 109] width 51 height 19
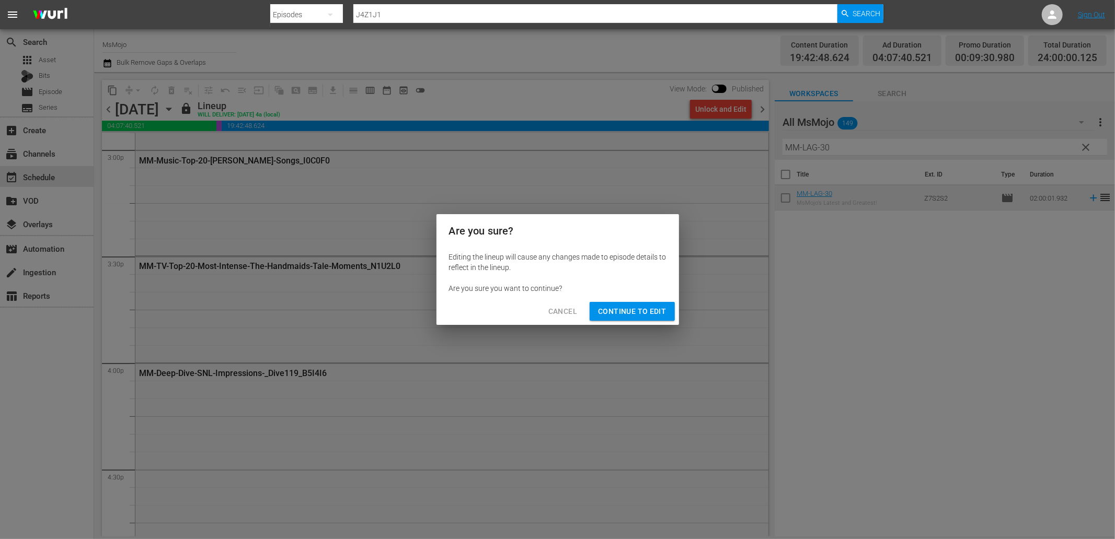
click at [623, 310] on span "Continue to Edit" at bounding box center [632, 311] width 68 height 13
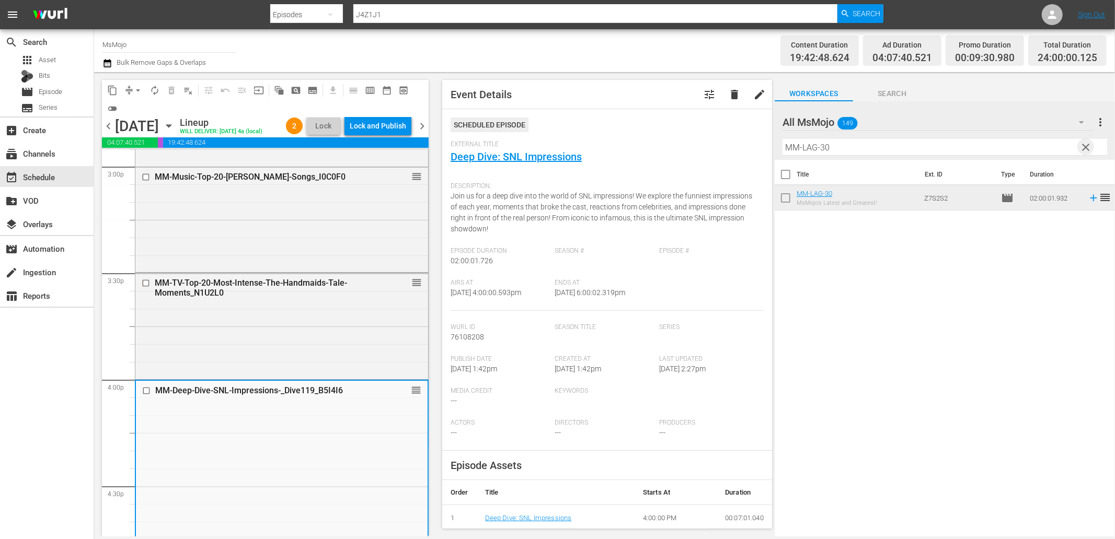
click at [1090, 147] on span "clear" at bounding box center [1086, 147] width 13 height 13
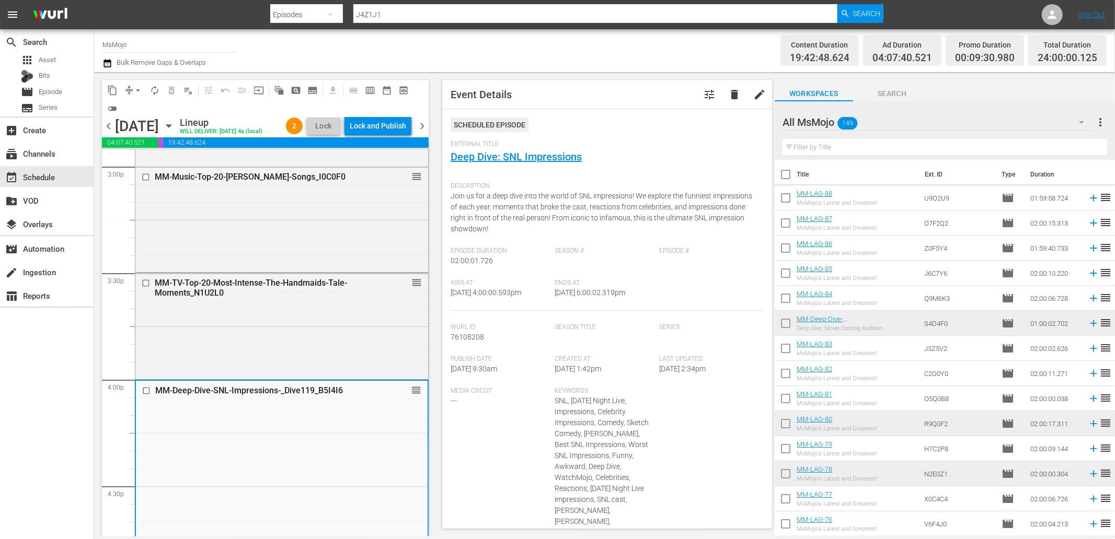
click at [871, 147] on input "text" at bounding box center [944, 147] width 325 height 17
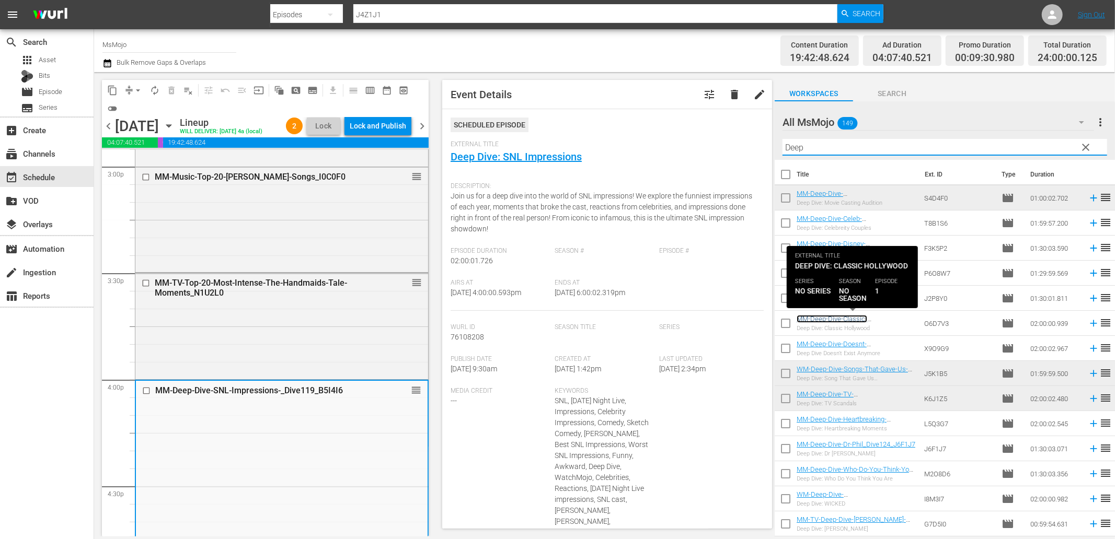
click at [852, 321] on link "MM-Deep-Dive-Classic-Hollywood_Dive138_O6D7V3" at bounding box center [839, 323] width 86 height 16
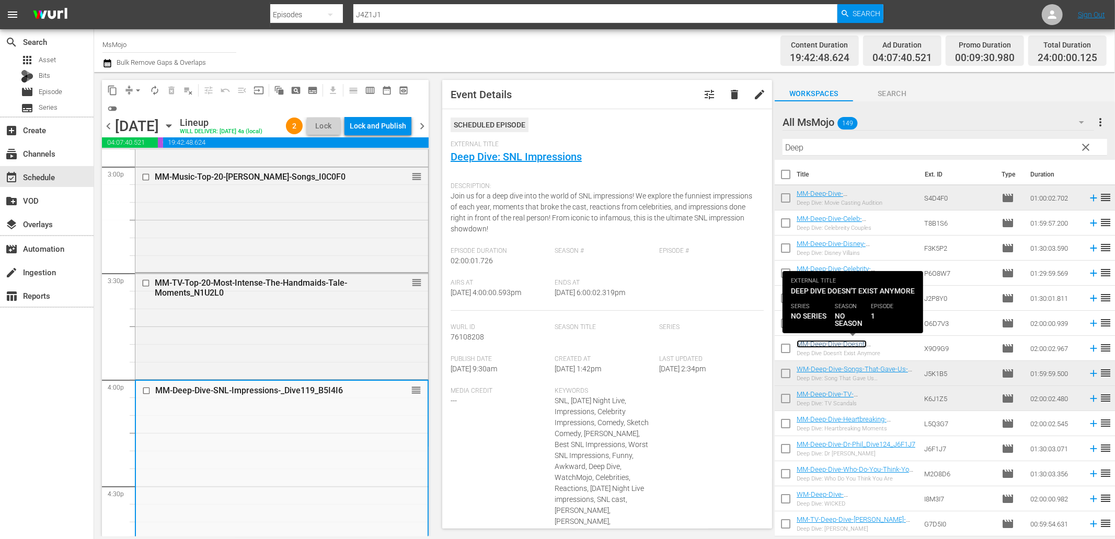
click at [846, 345] on link "MM-Deep-Dive-Doesnt-Exist_DIVE133_X9O9G9" at bounding box center [831, 348] width 70 height 16
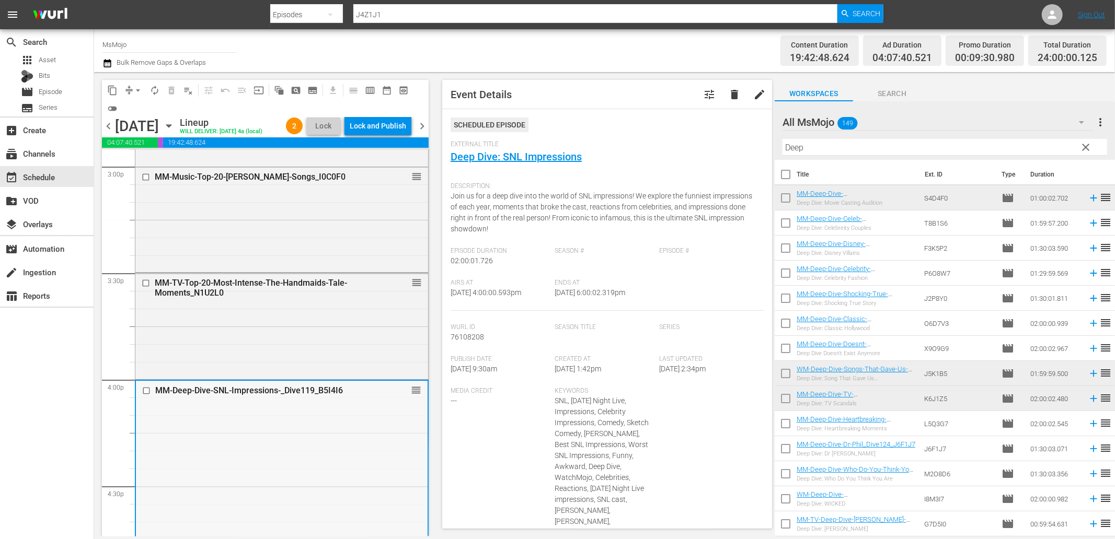
click at [144, 395] on input "checkbox" at bounding box center [147, 390] width 11 height 9
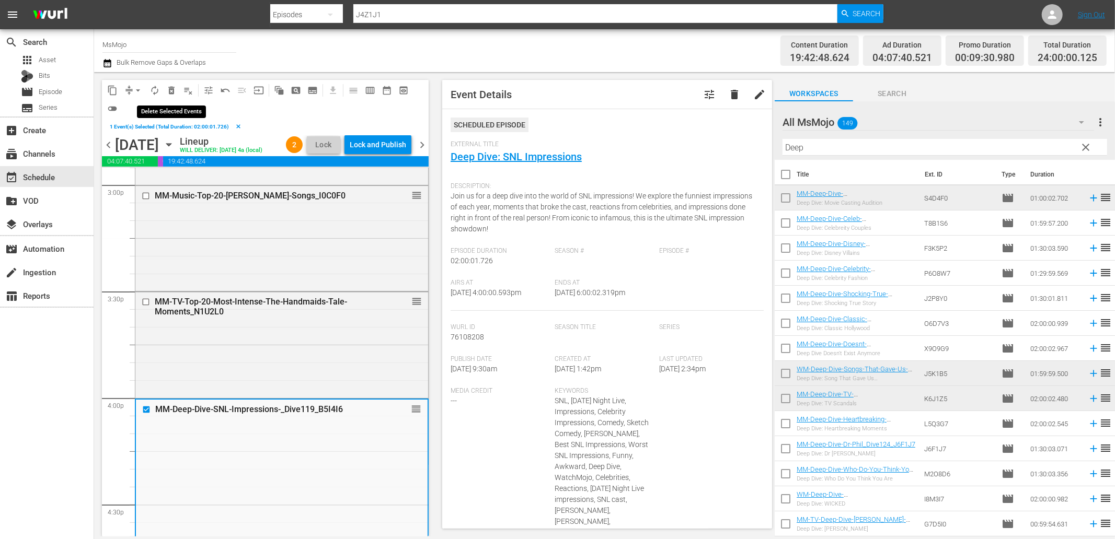
click at [168, 89] on span "delete_forever_outlined" at bounding box center [171, 90] width 10 height 10
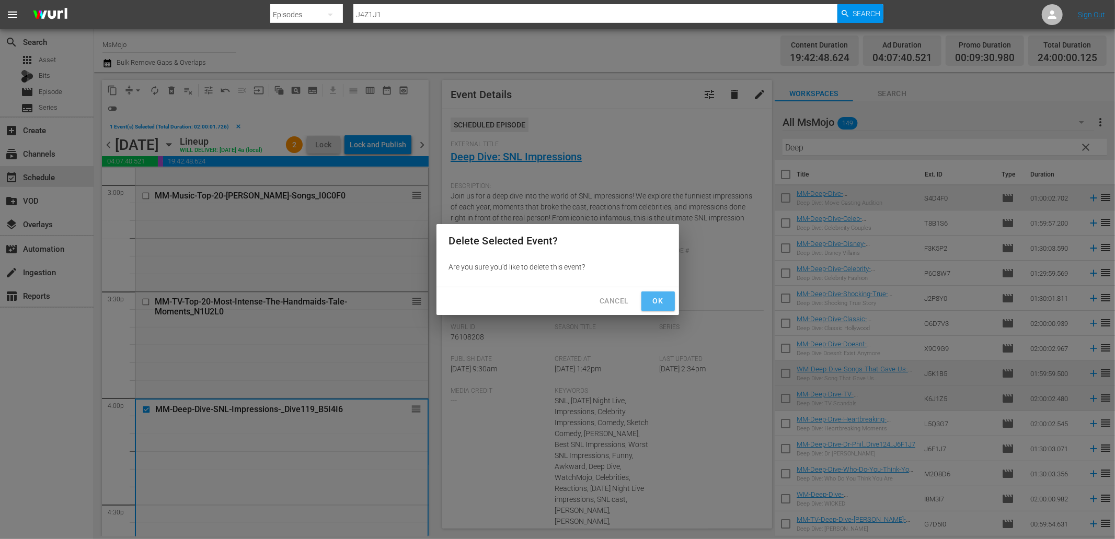
click at [659, 304] on span "Ok" at bounding box center [658, 301] width 17 height 13
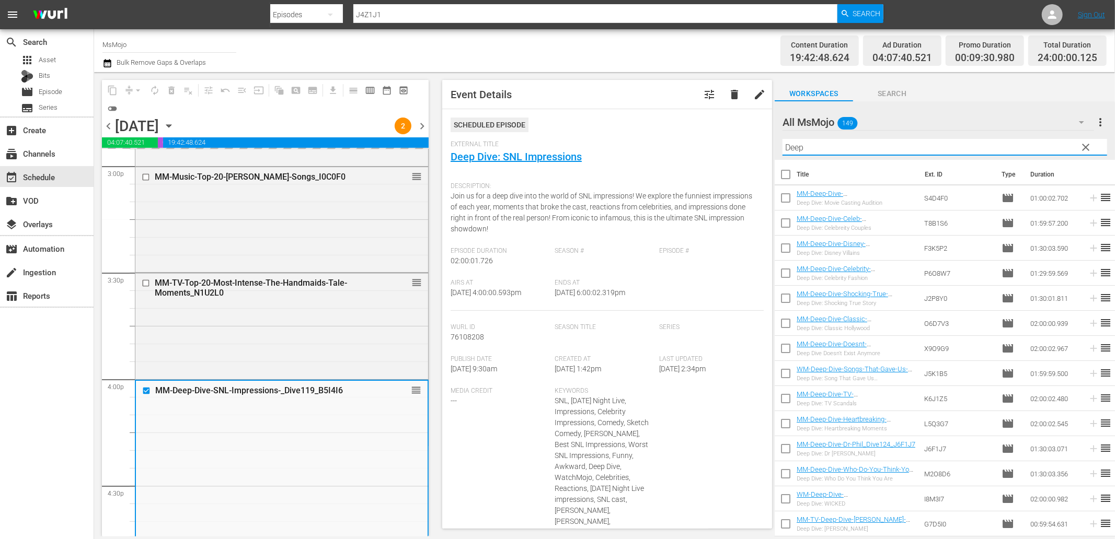
drag, startPoint x: 839, startPoint y: 148, endPoint x: 765, endPoint y: 144, distance: 74.3
click at [765, 144] on div "content_copy compress arrow_drop_down autorenew_outlined delete_forever_outline…" at bounding box center [604, 304] width 1021 height 465
paste input "MM-Deep-Dive-Classic-Hollywood_Dive138_O6D7V3"
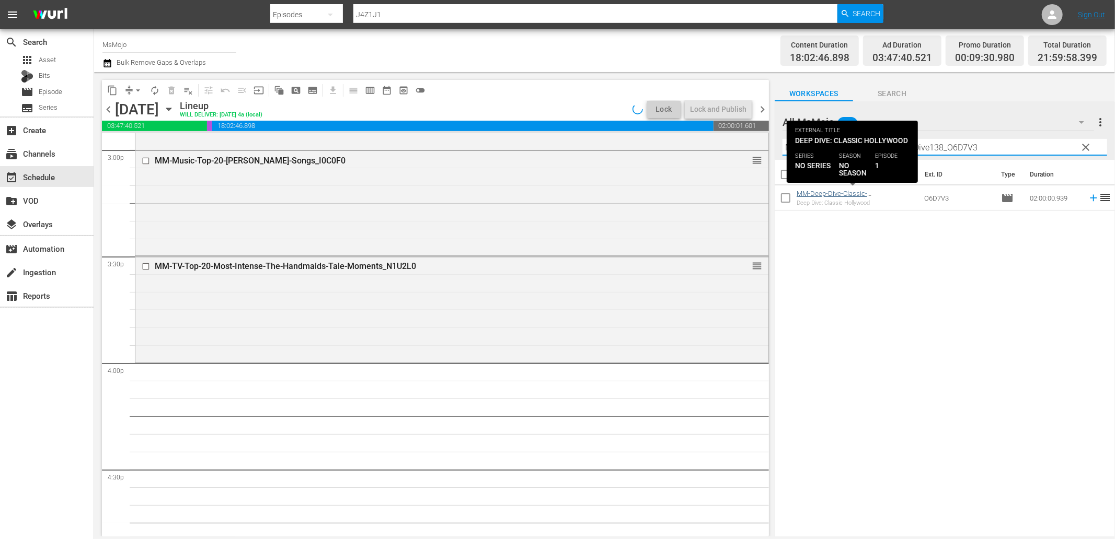
type input "MM-Deep-Dive-Classic-Hollywood_Dive138_O6D7V3"
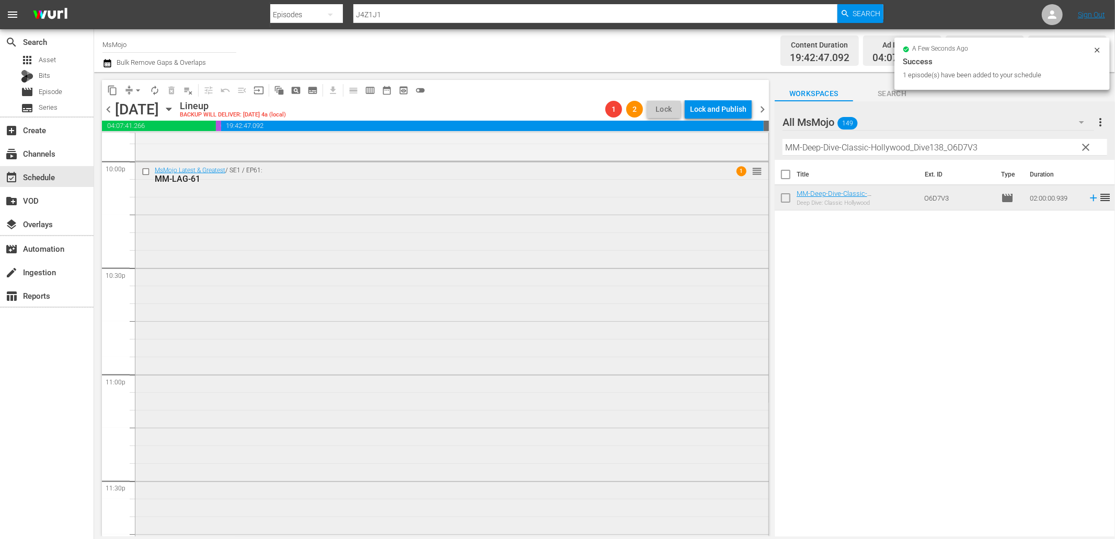
scroll to position [4714, 0]
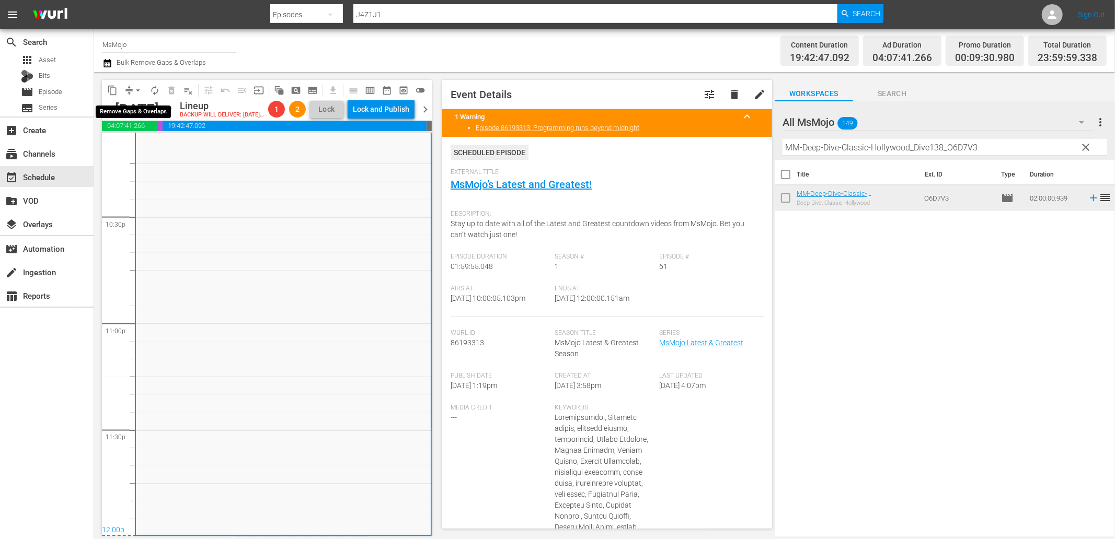
click at [136, 91] on span "arrow_drop_down" at bounding box center [138, 90] width 10 height 10
click at [159, 144] on li "Align to End of Previous Day" at bounding box center [139, 145] width 110 height 17
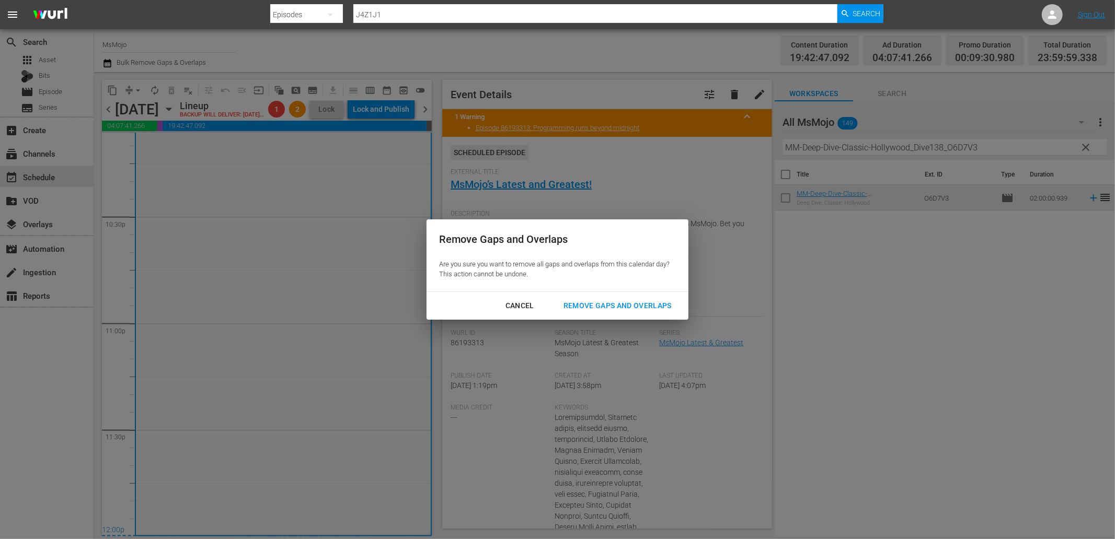
click at [576, 306] on div "Remove Gaps and Overlaps" at bounding box center [617, 305] width 125 height 13
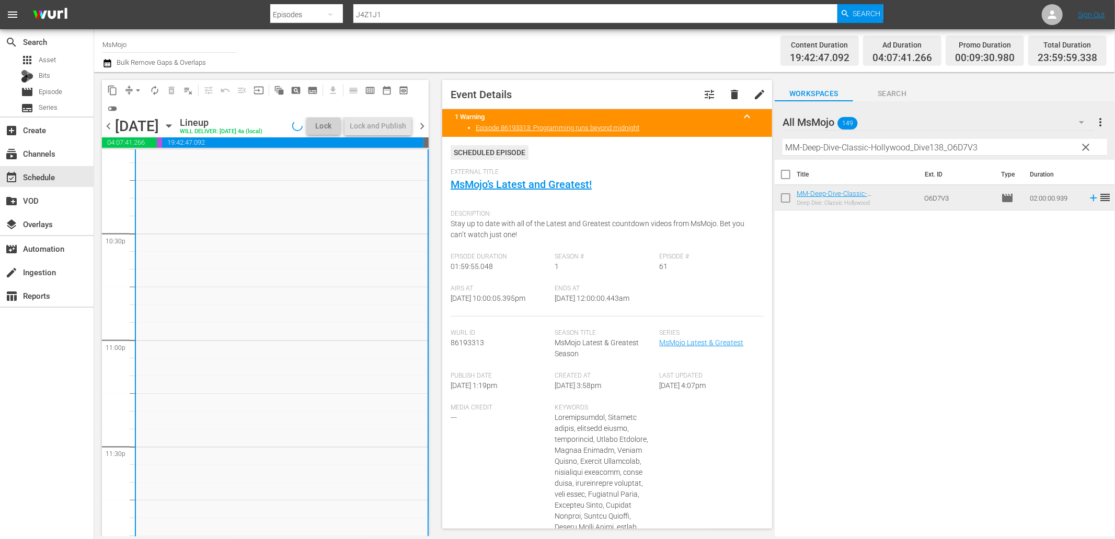
drag, startPoint x: 651, startPoint y: 304, endPoint x: 588, endPoint y: 305, distance: 62.7
click at [588, 305] on div "Ends At 9/8/25 @ 12:00:00.443am" at bounding box center [607, 301] width 105 height 32
copy span "12:00:00.443am"
click at [368, 129] on div "Lock and Publish" at bounding box center [378, 126] width 56 height 19
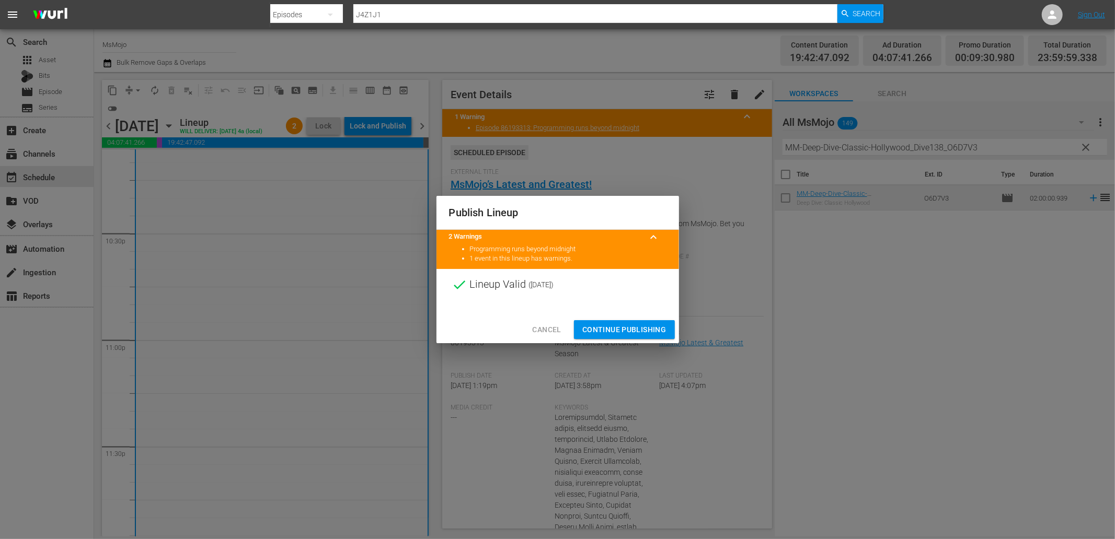
click at [597, 327] on span "Continue Publishing" at bounding box center [624, 330] width 84 height 13
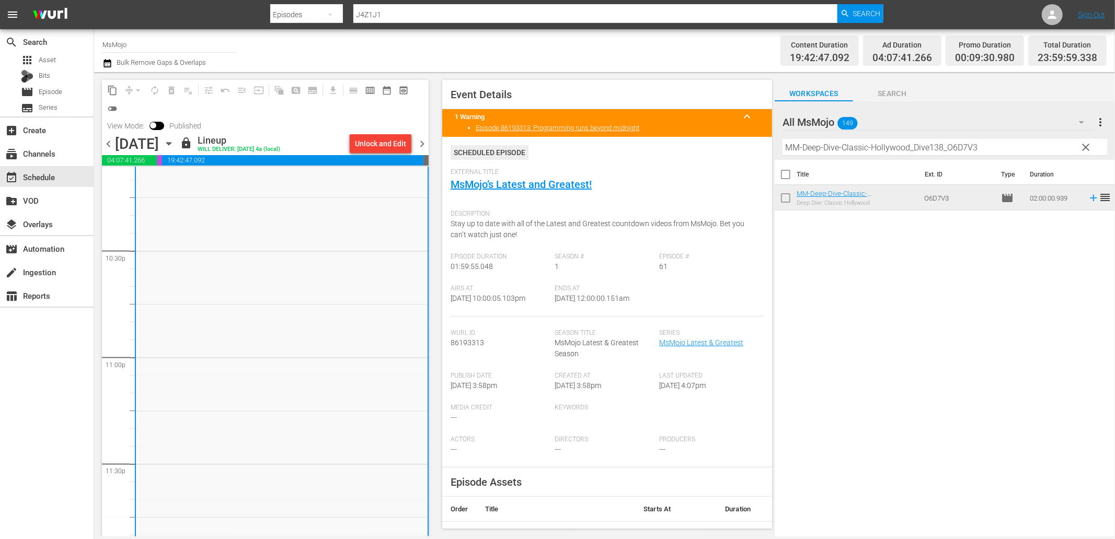
click at [103, 144] on span "chevron_left" at bounding box center [108, 143] width 13 height 13
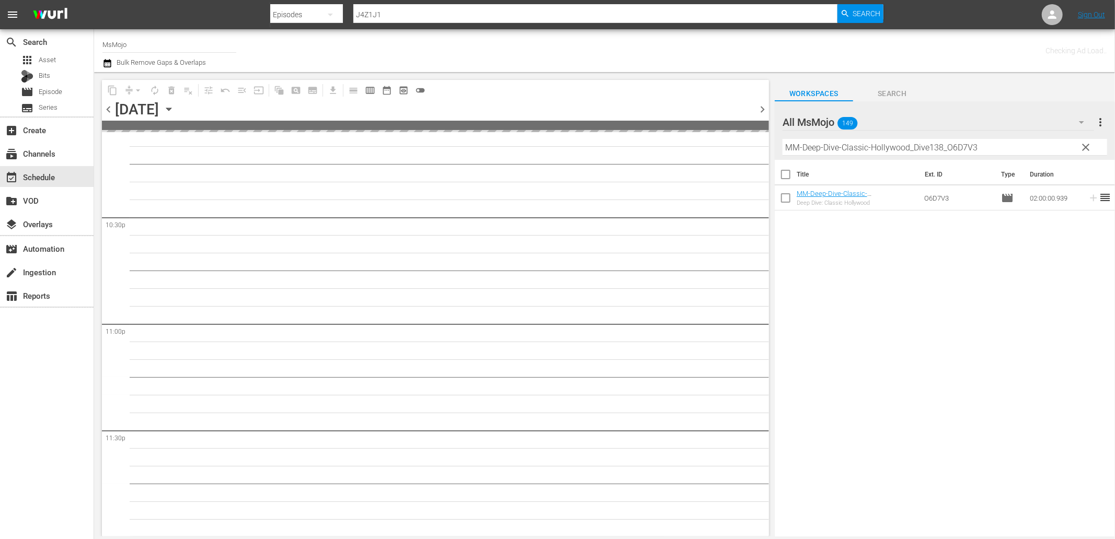
scroll to position [4713, 0]
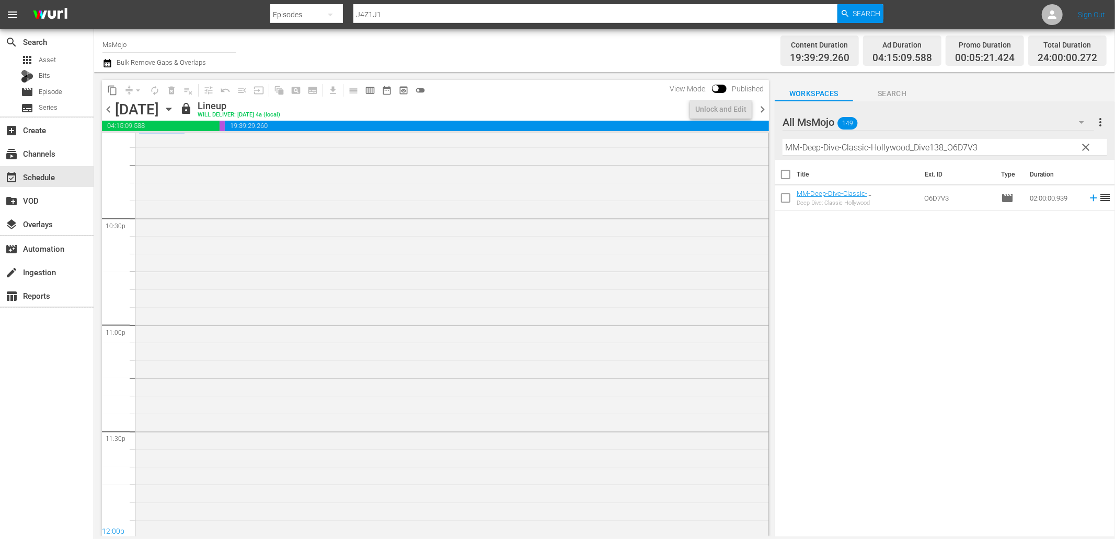
scroll to position [4714, 0]
click at [175, 108] on icon "button" at bounding box center [168, 108] width 11 height 11
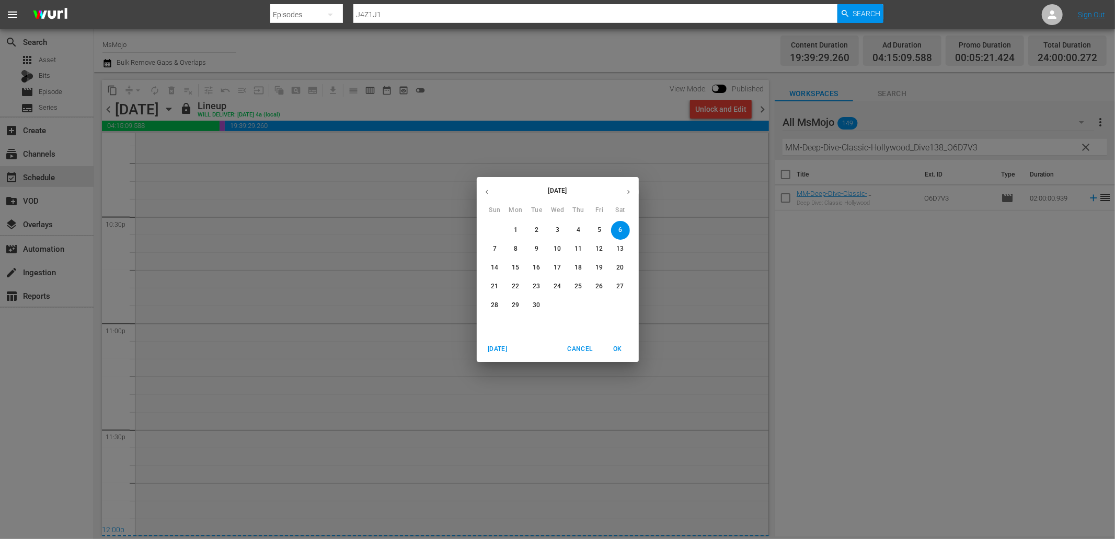
click at [557, 231] on p "3" at bounding box center [558, 230] width 4 height 9
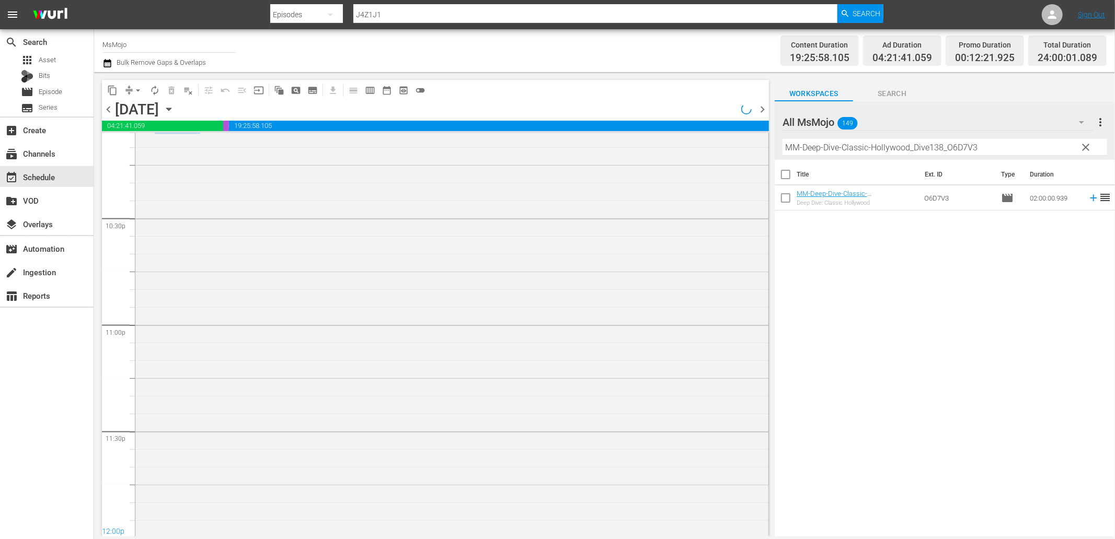
scroll to position [4714, 0]
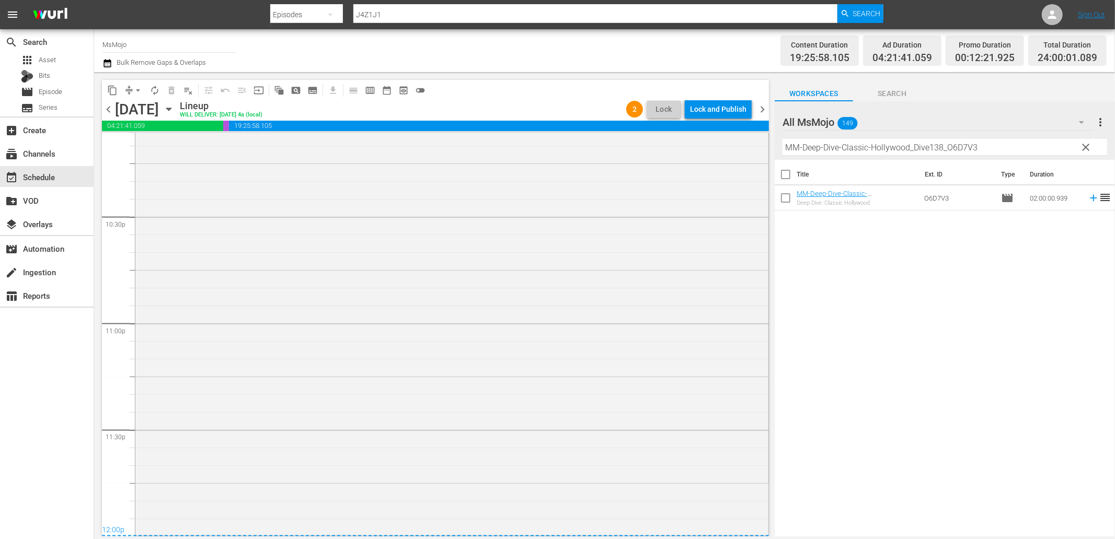
click at [700, 108] on div "Lock and Publish" at bounding box center [718, 109] width 56 height 19
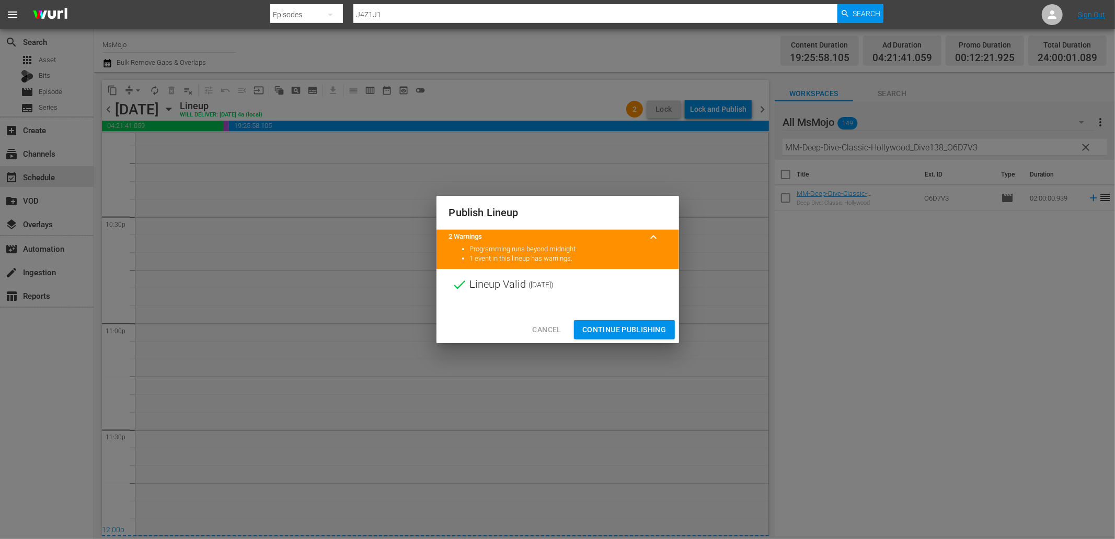
click at [604, 331] on span "Continue Publishing" at bounding box center [624, 330] width 84 height 13
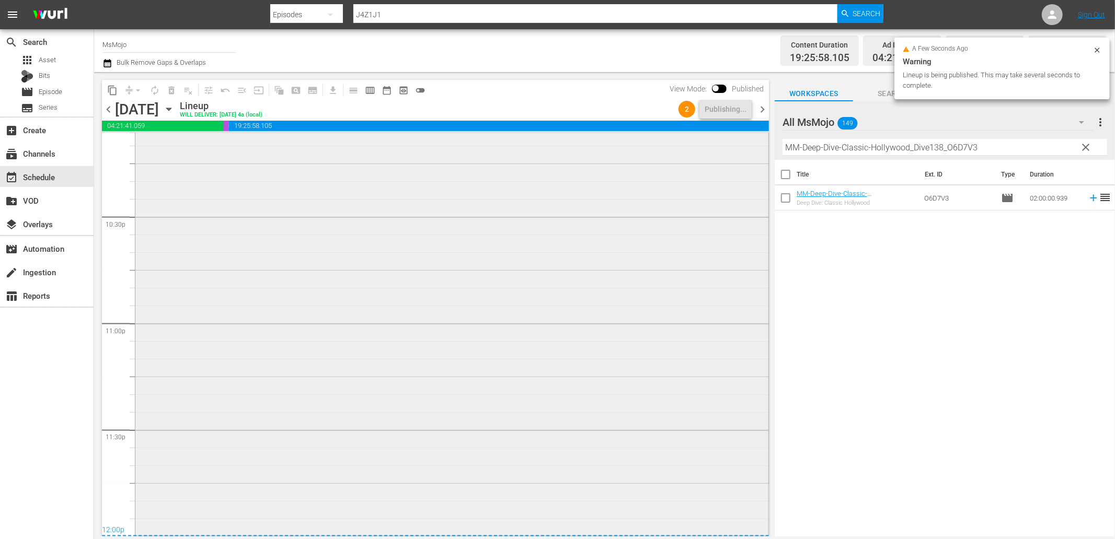
click at [506, 342] on div "MsMojo Latest & Greatest / SE1 / EP88: MM-LAG-88 1" at bounding box center [451, 322] width 633 height 423
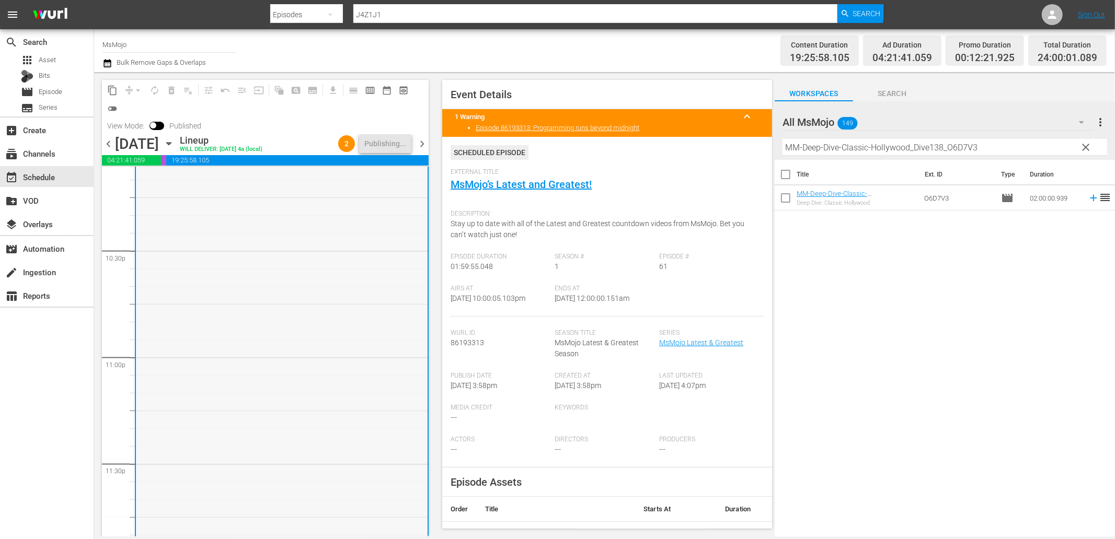
click at [260, 336] on div "MsMojo Latest & Greatest / SE1 / EP88: MM-LAG-88 1" at bounding box center [282, 357] width 292 height 423
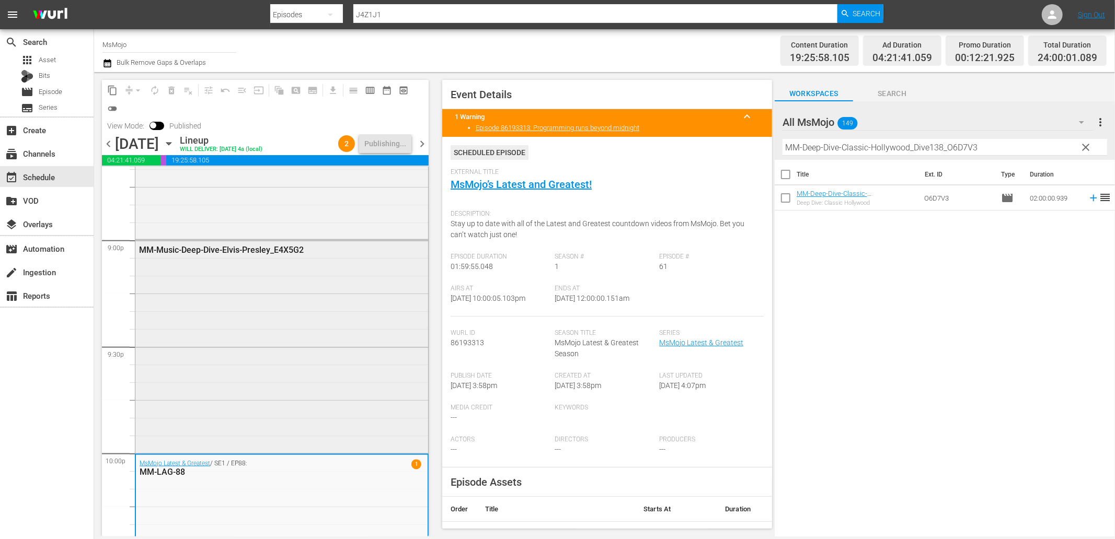
scroll to position [4404, 0]
click at [268, 301] on div "MM-Music-Deep-Dive-Elvis-Presley_E4X5G2" at bounding box center [281, 346] width 293 height 211
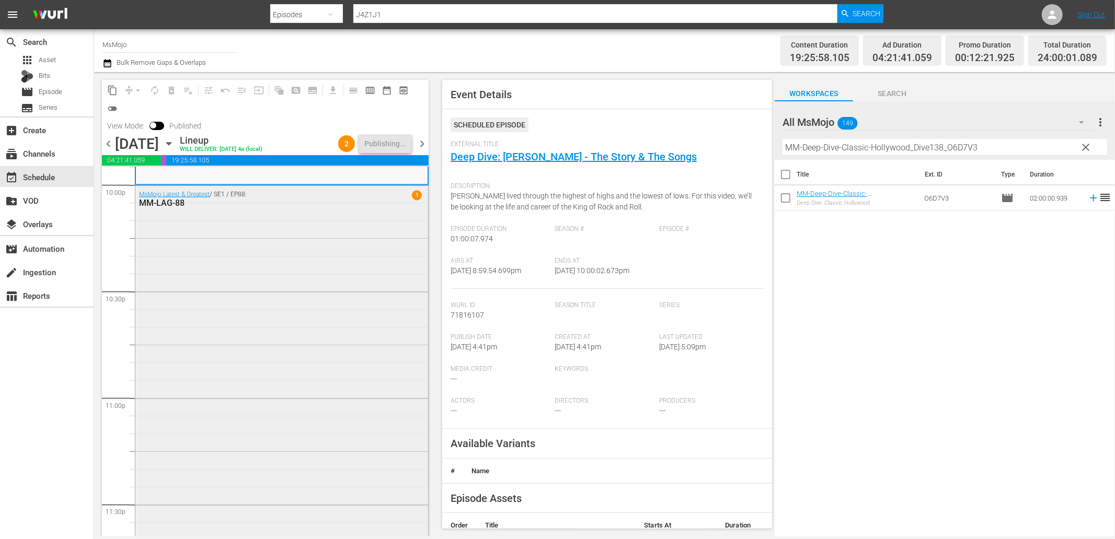
scroll to position [4671, 0]
click at [249, 375] on div "MsMojo Latest & Greatest / SE1 / EP88: MM-LAG-88 1" at bounding box center [281, 400] width 293 height 423
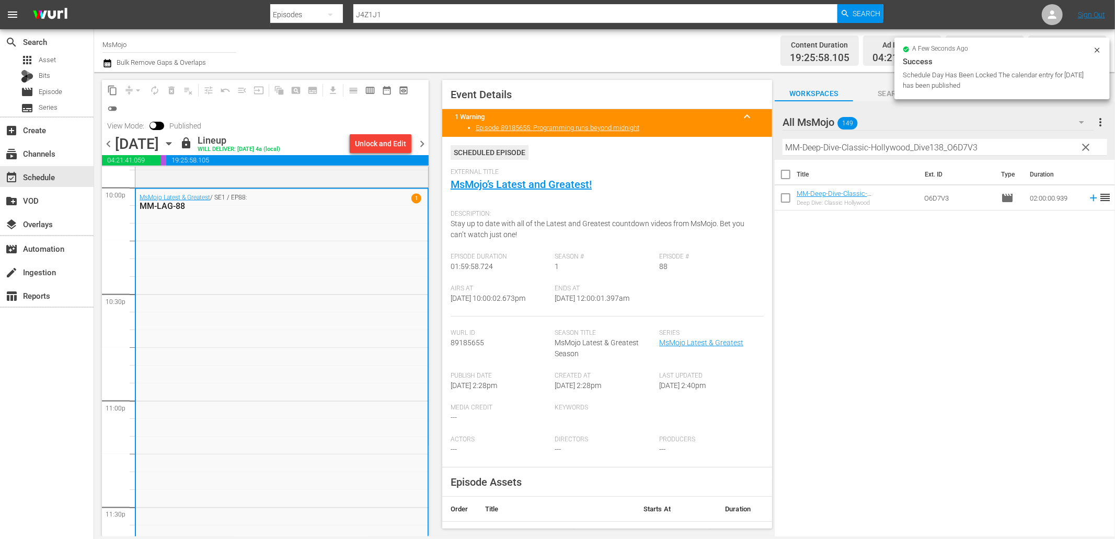
drag, startPoint x: 643, startPoint y: 302, endPoint x: 586, endPoint y: 306, distance: 56.6
click at [586, 306] on div "Ends At 9/4/25 @ 12:00:01.397am" at bounding box center [607, 301] width 105 height 32
copy span "12:00:01.397am"
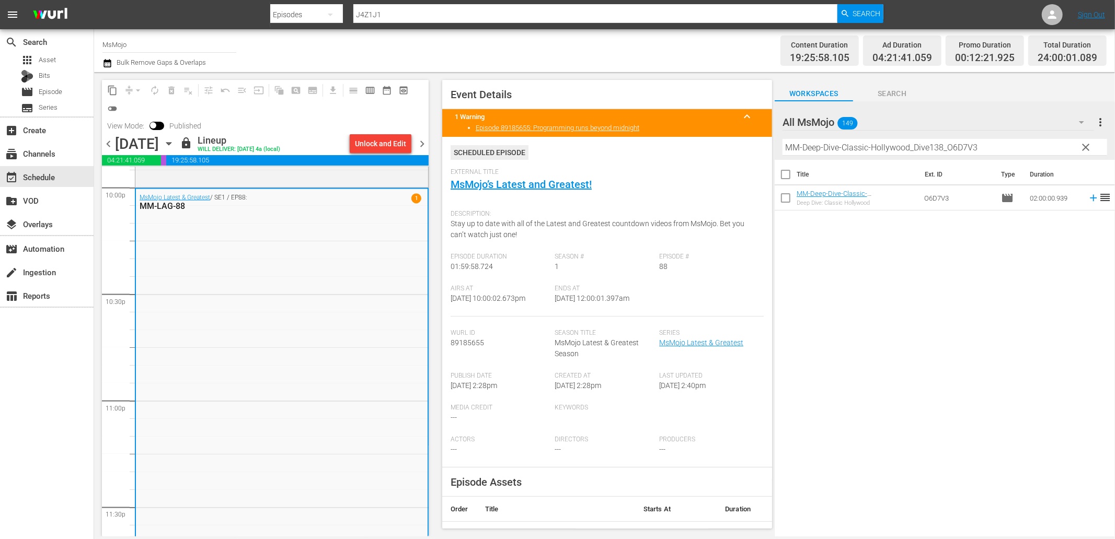
click at [569, 258] on span "Season #" at bounding box center [604, 257] width 99 height 8
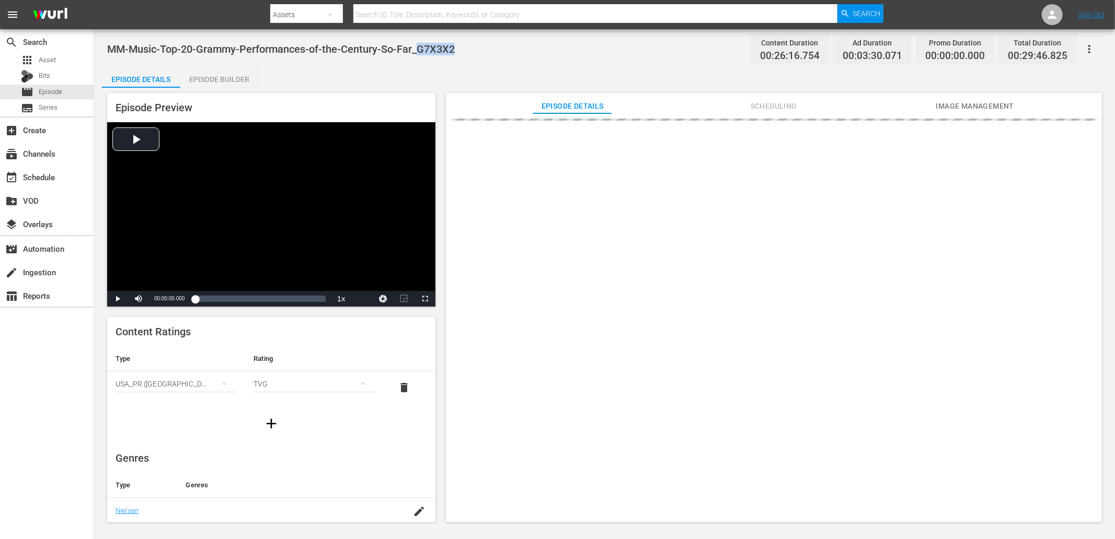
drag, startPoint x: 465, startPoint y: 46, endPoint x: 420, endPoint y: 50, distance: 45.1
click at [420, 50] on div "MM-Music-Top-20-Grammy-Performances-of-the-Century-So-Far_G7X3X2 Content Durati…" at bounding box center [604, 49] width 995 height 24
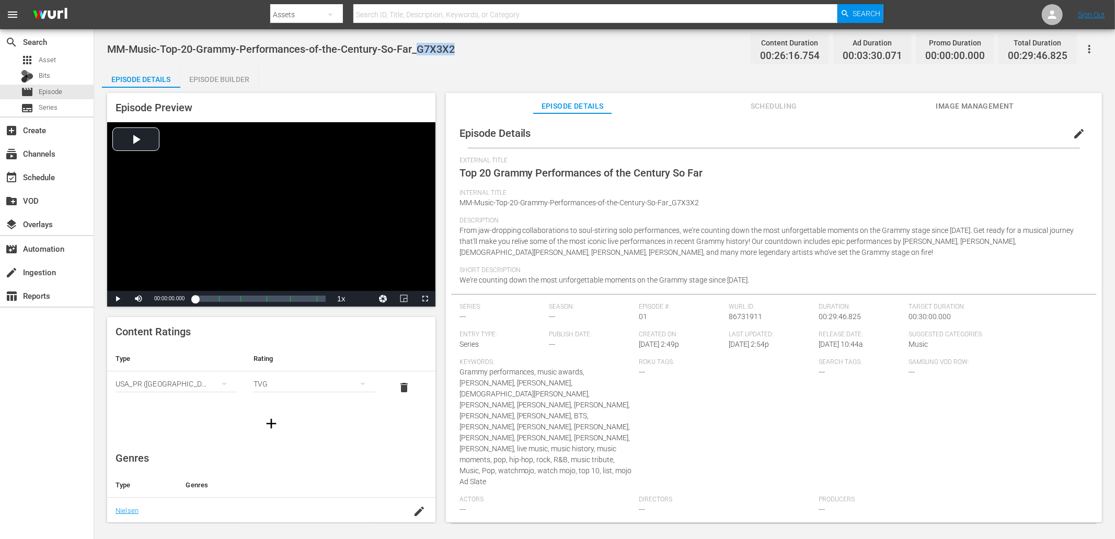
copy span "G7X3X2"
click at [459, 57] on div "MM-Music-Top-20-Grammy-Performances-of-the-Century-So-Far_G7X3X2 Content Durati…" at bounding box center [604, 49] width 995 height 24
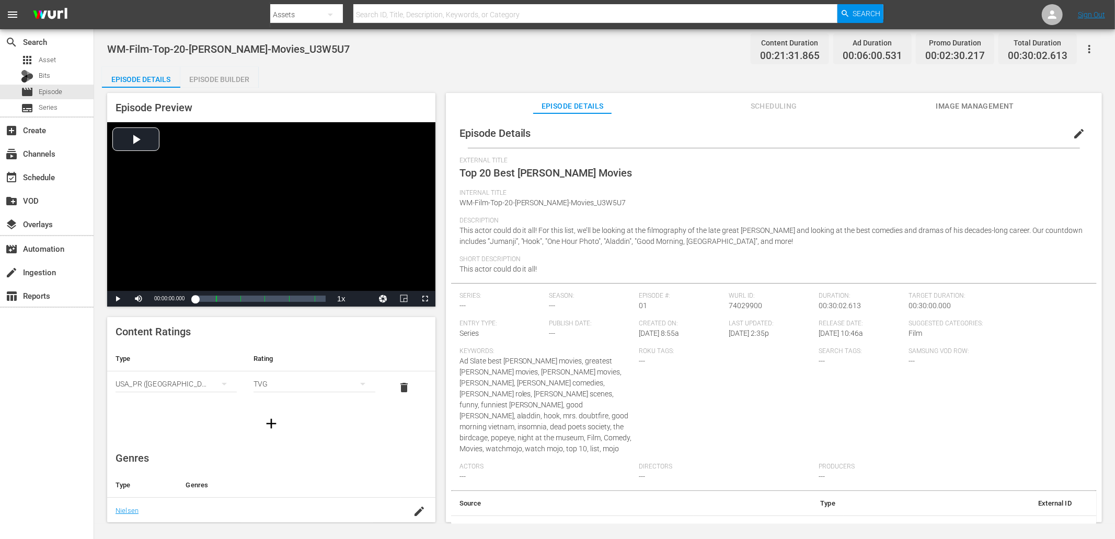
drag, startPoint x: 385, startPoint y: 52, endPoint x: 112, endPoint y: 44, distance: 272.9
click at [112, 44] on div "WM-Film-Top-20-[PERSON_NAME]-Movies_U3W5U7 Content Duration 00:21:31.865 Ad Dur…" at bounding box center [604, 49] width 995 height 24
copy span "WM-Film-Top-20-[PERSON_NAME]-Movies_U3W5U7"
click at [395, 66] on div "WM-Film-Top-20-[PERSON_NAME]-Movies_U3W5U7 Content Duration 00:21:31.865 Ad Dur…" at bounding box center [604, 276] width 1021 height 495
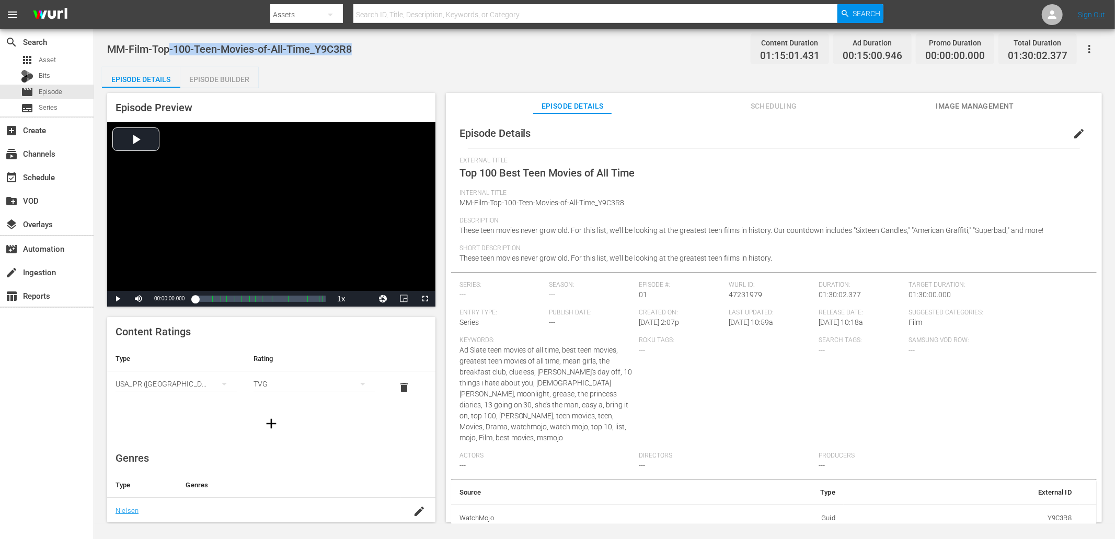
drag, startPoint x: 396, startPoint y: 52, endPoint x: 170, endPoint y: 59, distance: 226.4
click at [170, 59] on div "MM-Film-Top-100-Teen-Movies-of-All-Time_Y9C3R8 Content Duration 01:15:01.431 Ad…" at bounding box center [604, 49] width 995 height 24
click at [201, 58] on div "MM-Film-Top-100-Teen-Movies-of-All-Time_Y9C3R8 Content Duration 01:15:01.431 Ad…" at bounding box center [604, 49] width 995 height 24
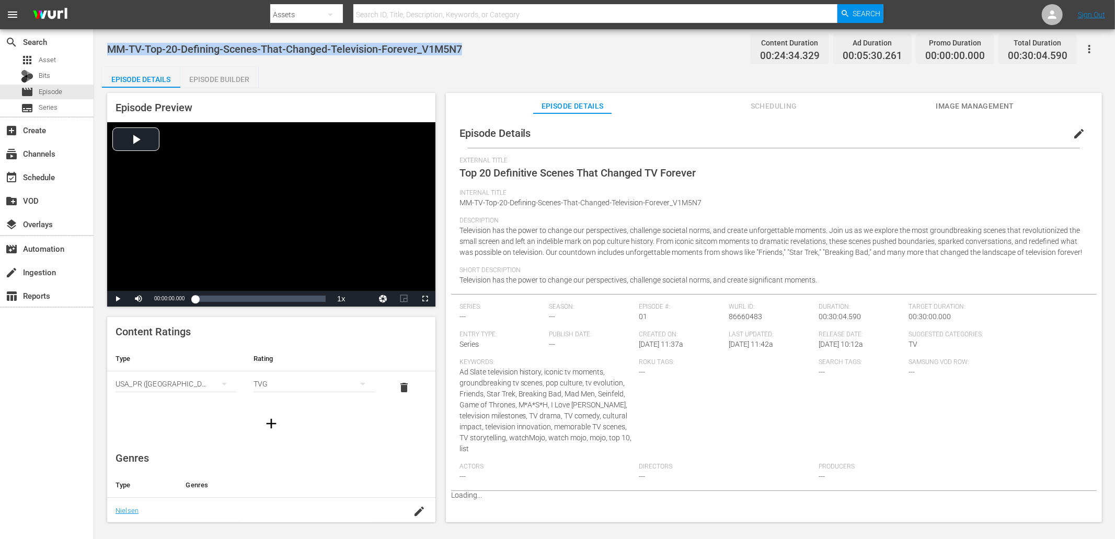
drag, startPoint x: 481, startPoint y: 49, endPoint x: 107, endPoint y: 54, distance: 374.2
click at [107, 54] on div "MM-TV-Top-20-Defining-Scenes-That-Changed-Television-Forever_V1M5N7 Content Dur…" at bounding box center [604, 49] width 995 height 24
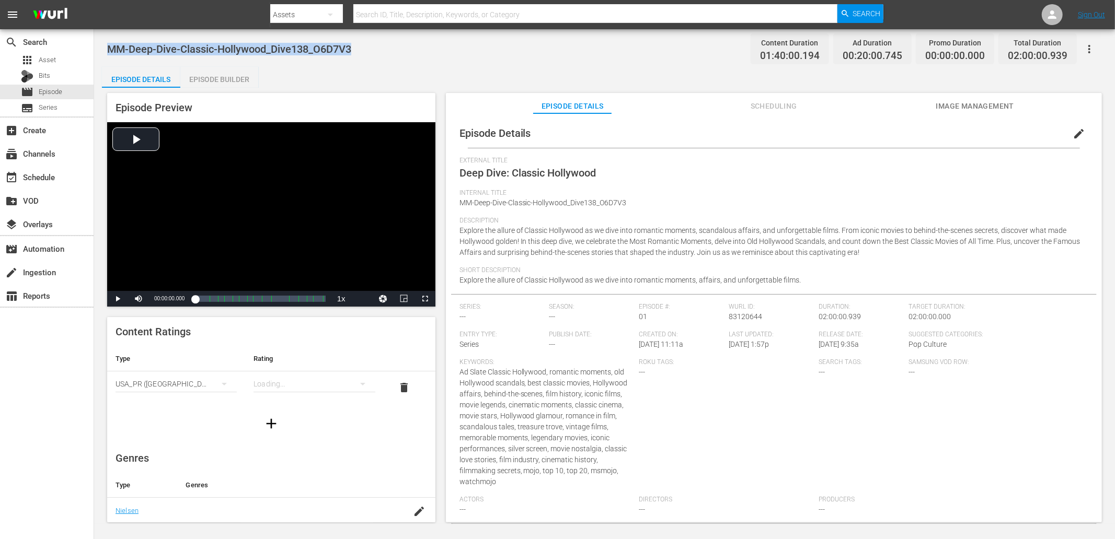
drag, startPoint x: 347, startPoint y: 47, endPoint x: 108, endPoint y: 45, distance: 238.9
click at [108, 45] on div "MM-Deep-Dive-Classic-Hollywood_Dive138_O6D7V3 Content Duration 01:40:00.194 Ad …" at bounding box center [604, 49] width 995 height 24
copy span "MM-Deep-Dive-Classic-Hollywood_Dive138_O6D7V3"
click at [394, 69] on div "Episode Details Episode Builder Episode Preview Video Player is loading. Play V…" at bounding box center [604, 299] width 1005 height 464
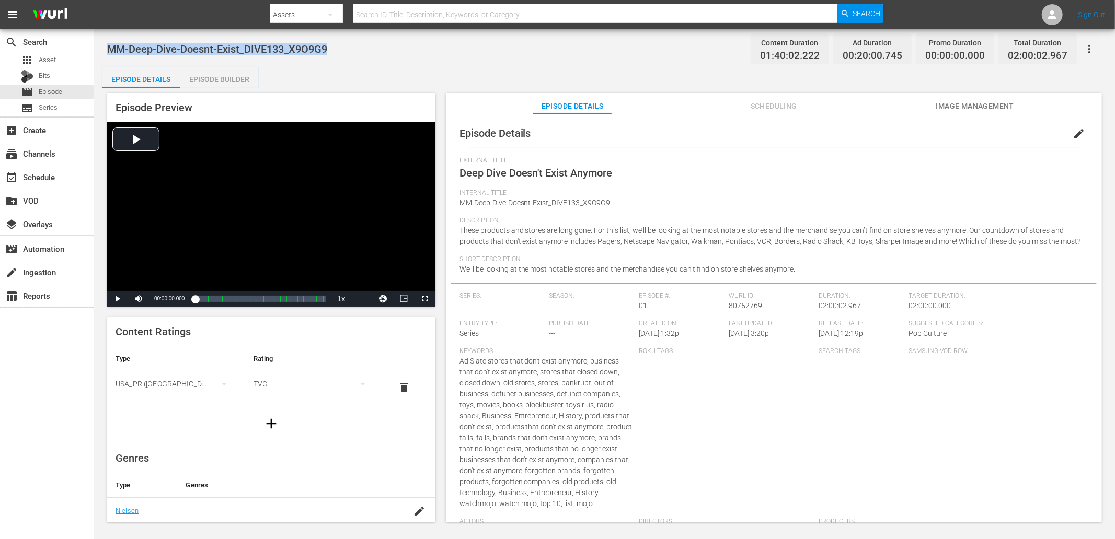
drag, startPoint x: 382, startPoint y: 54, endPoint x: 110, endPoint y: 44, distance: 271.9
click at [110, 44] on div "MM-Deep-Dive-Doesnt-Exist_DIVE133_X9O9G9 Content Duration 01:40:02.222 Ad Durat…" at bounding box center [604, 49] width 995 height 24
copy span "MM-Deep-Dive-Doesnt-Exist_DIVE133_X9O9G9"
click at [439, 65] on div "MM-Deep-Dive-Doesnt-Exist_DIVE133_X9O9G9 Content Duration 01:40:02.222 Ad Durat…" at bounding box center [604, 276] width 1021 height 495
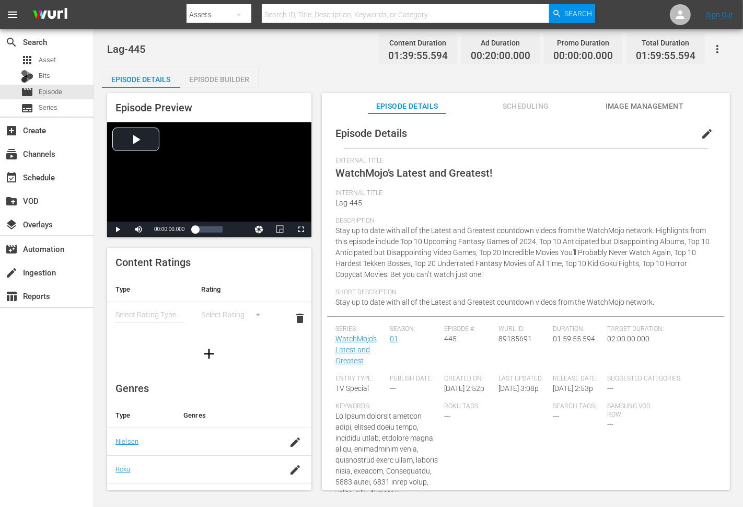
click at [325, 71] on div "Episode Details Episode Builder Episode Preview Video Player is loading. Play V…" at bounding box center [418, 283] width 633 height 432
